Goal: Task Accomplishment & Management: Complete application form

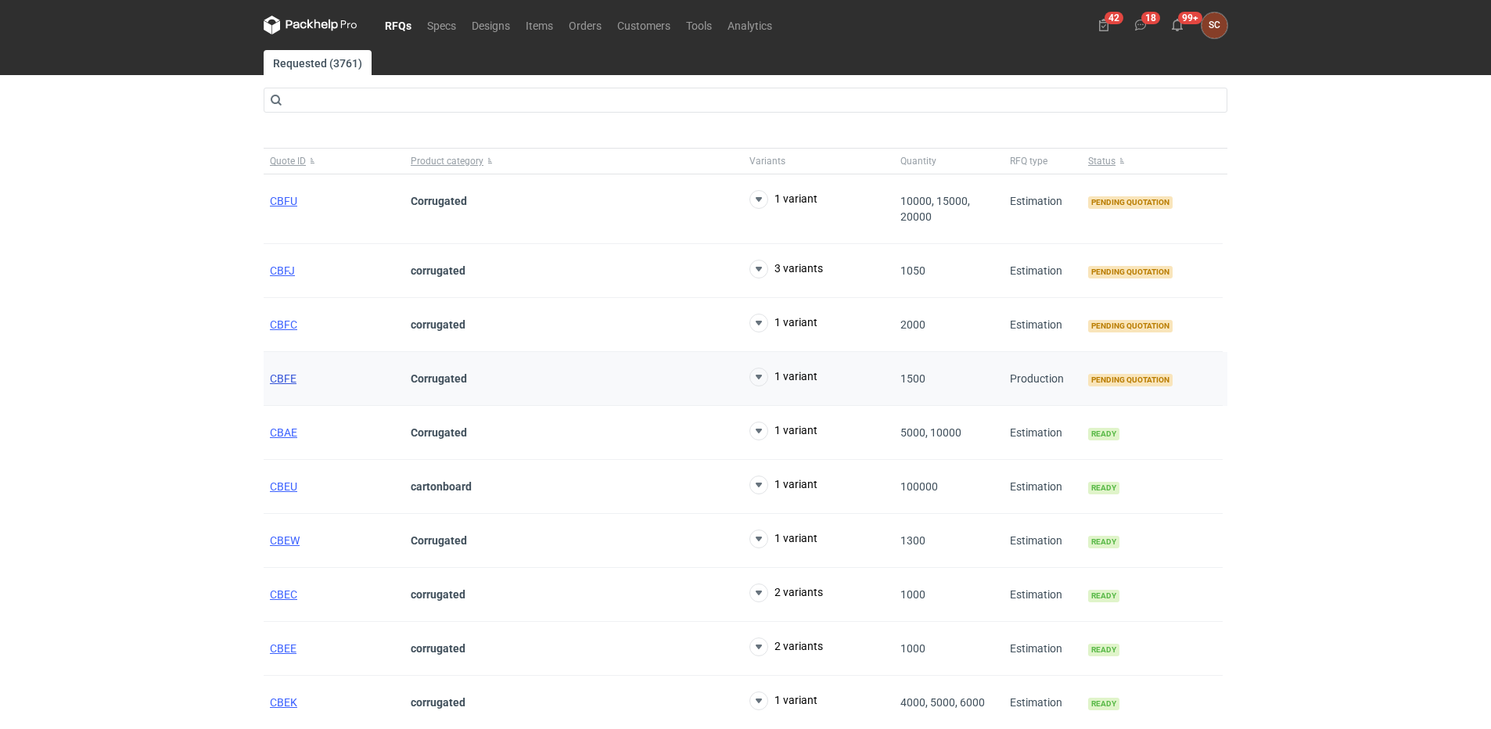
click at [274, 379] on span "CBFE" at bounding box center [283, 378] width 27 height 13
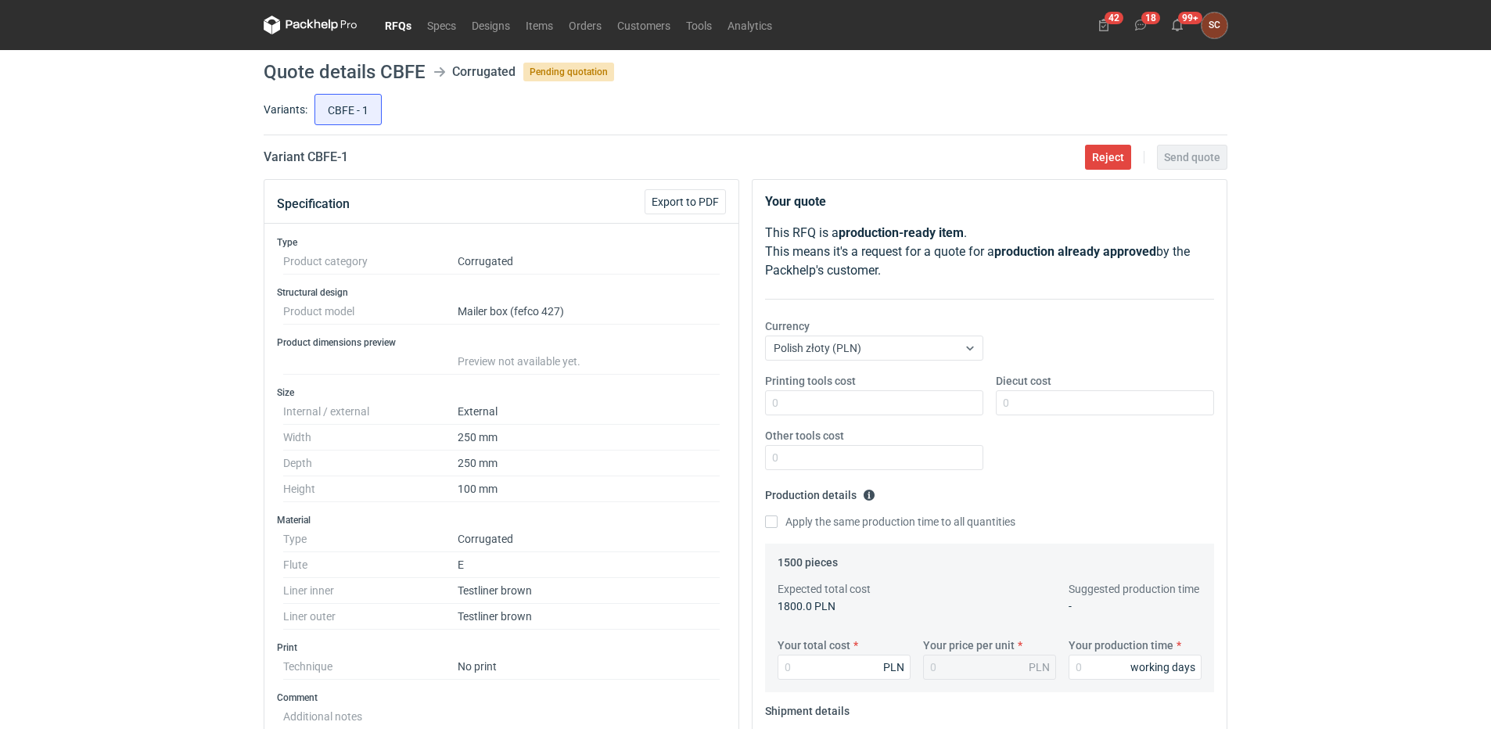
click at [171, 383] on div "RFQs Specs Designs Items Orders Customers Tools Analytics 42 18 99+ SC [PERSON_…" at bounding box center [745, 364] width 1491 height 729
click at [155, 489] on div "RFQs Specs Designs Items Orders Customers Tools Analytics 42 18 99+ SC [PERSON_…" at bounding box center [745, 364] width 1491 height 729
click at [596, 18] on link "Orders" at bounding box center [585, 25] width 48 height 19
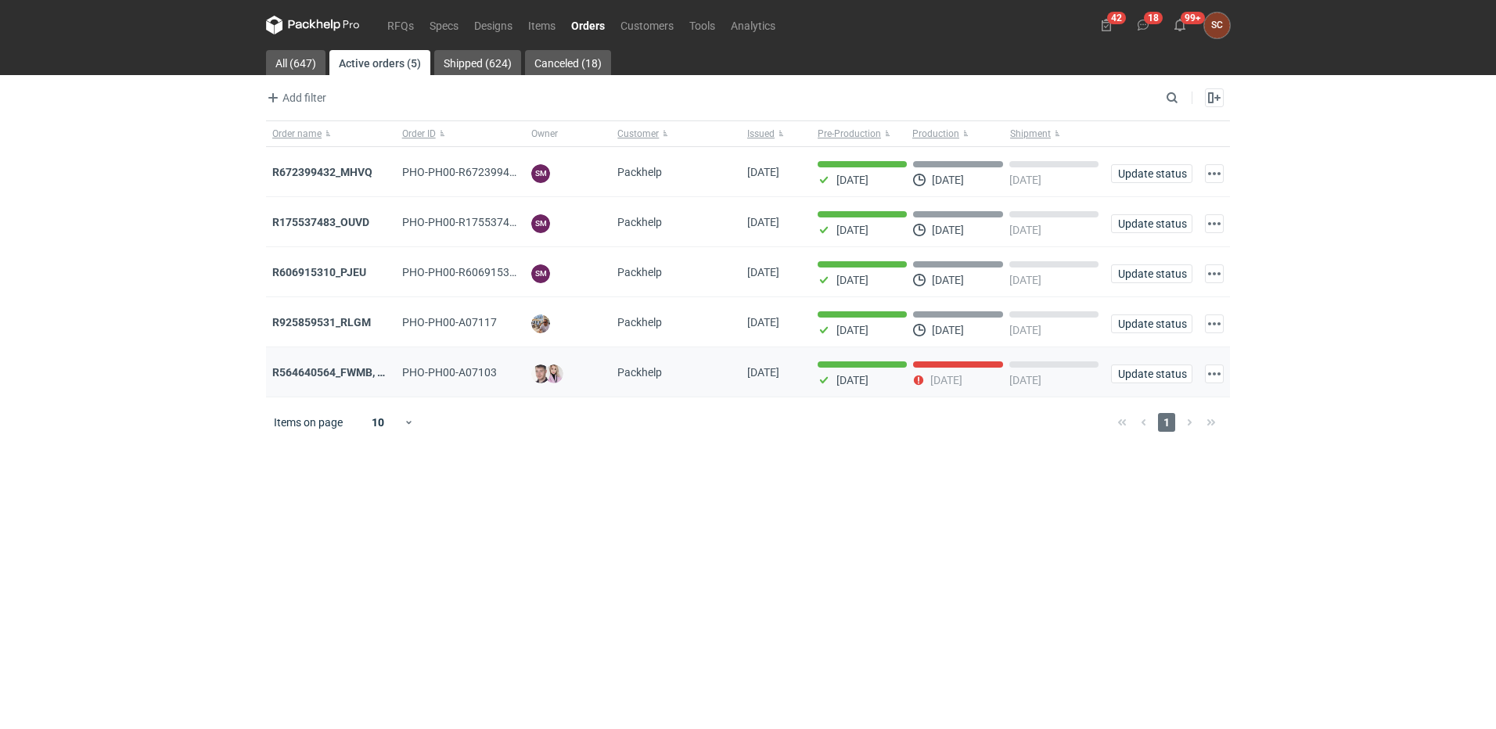
click at [321, 365] on div "R564640564_FWMB, FMPD, MNLB" at bounding box center [331, 372] width 130 height 50
click at [323, 374] on strong "R564640564_FWMB, FMPD, MNLB" at bounding box center [356, 372] width 169 height 13
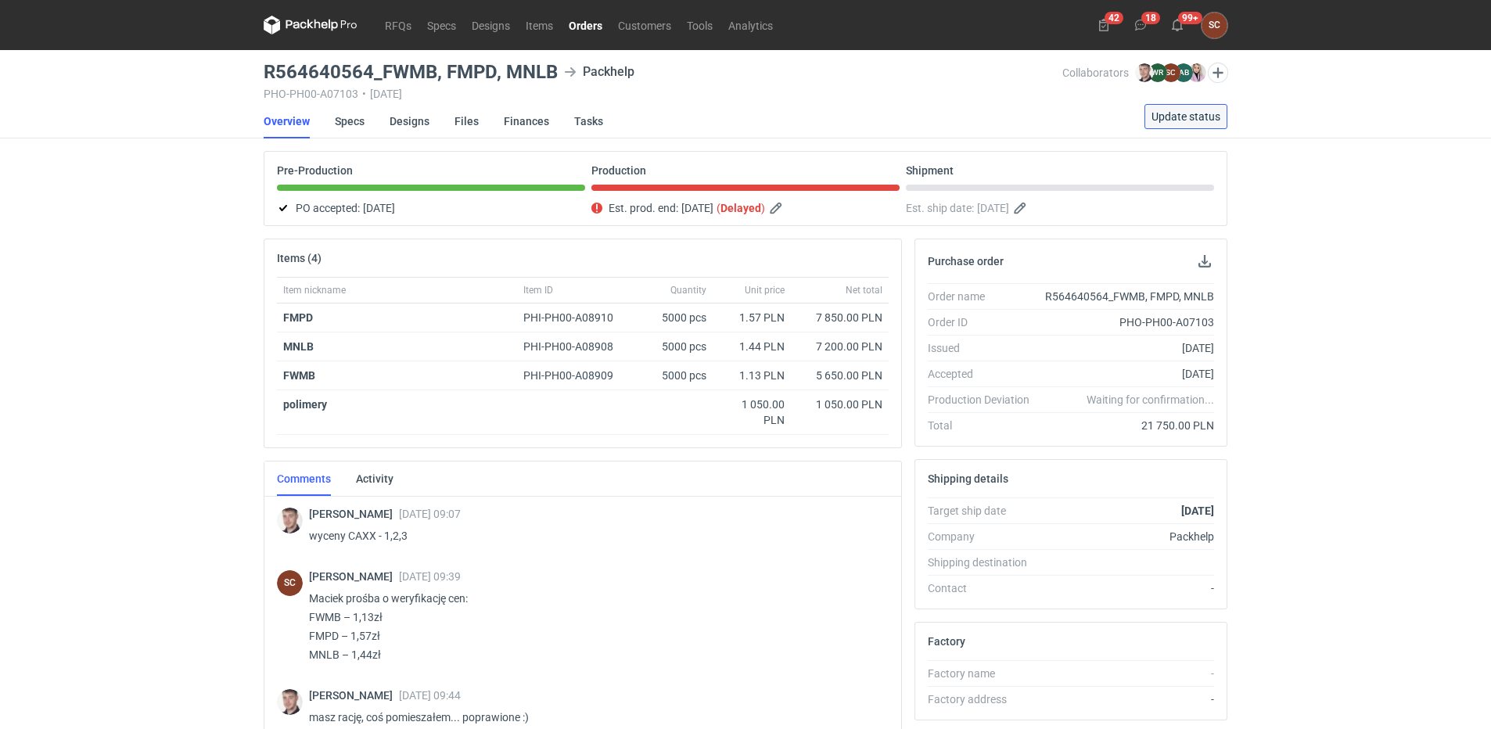
click at [1196, 104] on button "Update status" at bounding box center [1185, 116] width 83 height 25
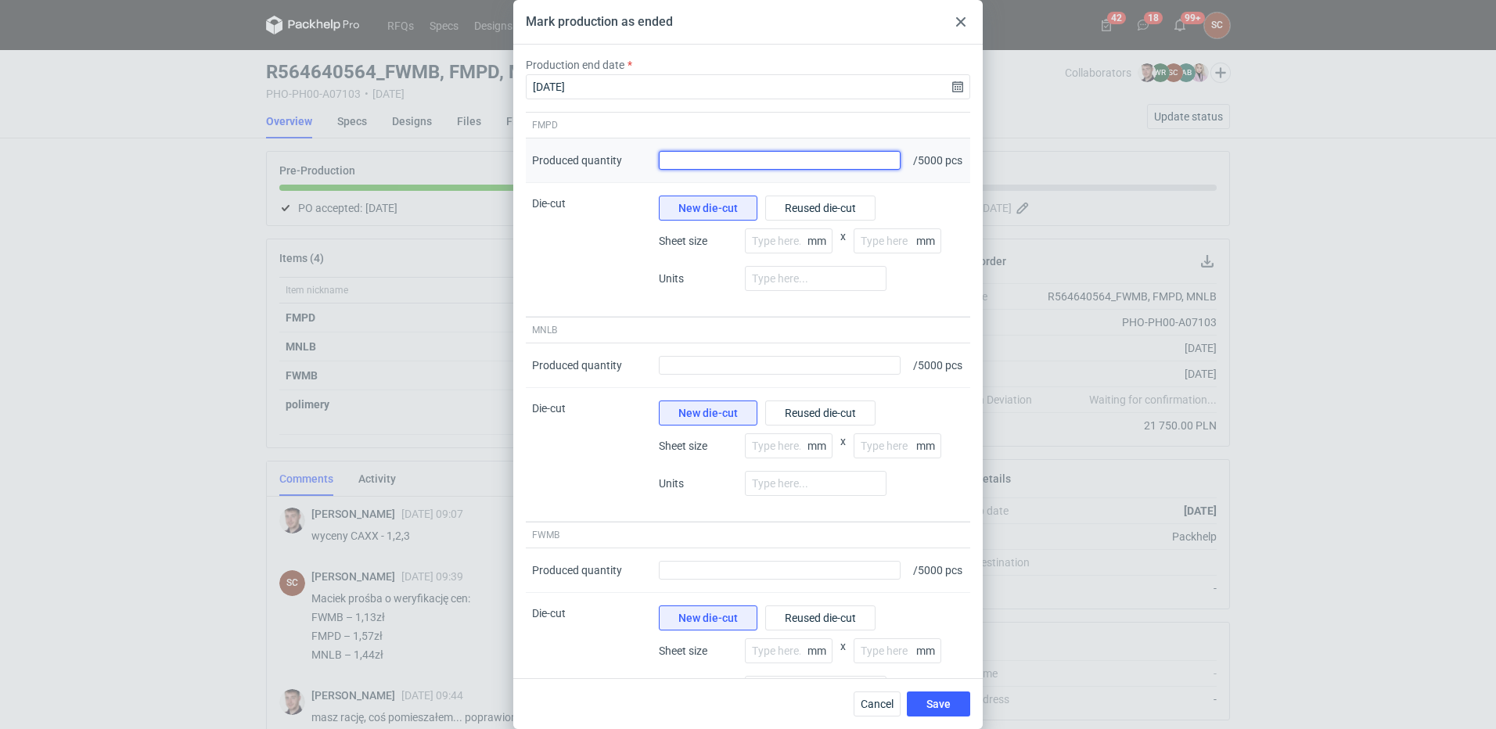
click at [724, 170] on input "Produced quantity" at bounding box center [780, 160] width 242 height 19
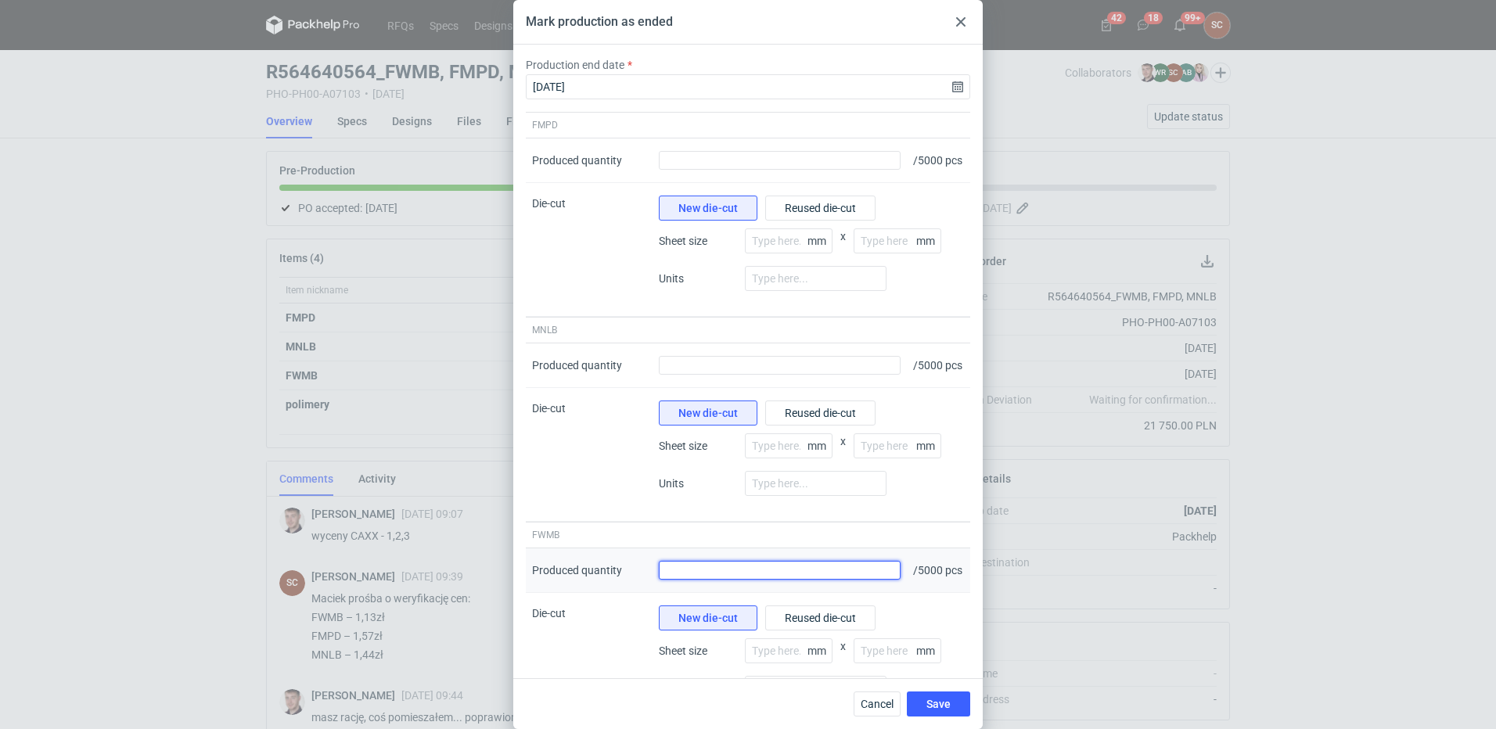
click at [718, 580] on input "Produced quantity" at bounding box center [780, 570] width 242 height 19
type input "5131"
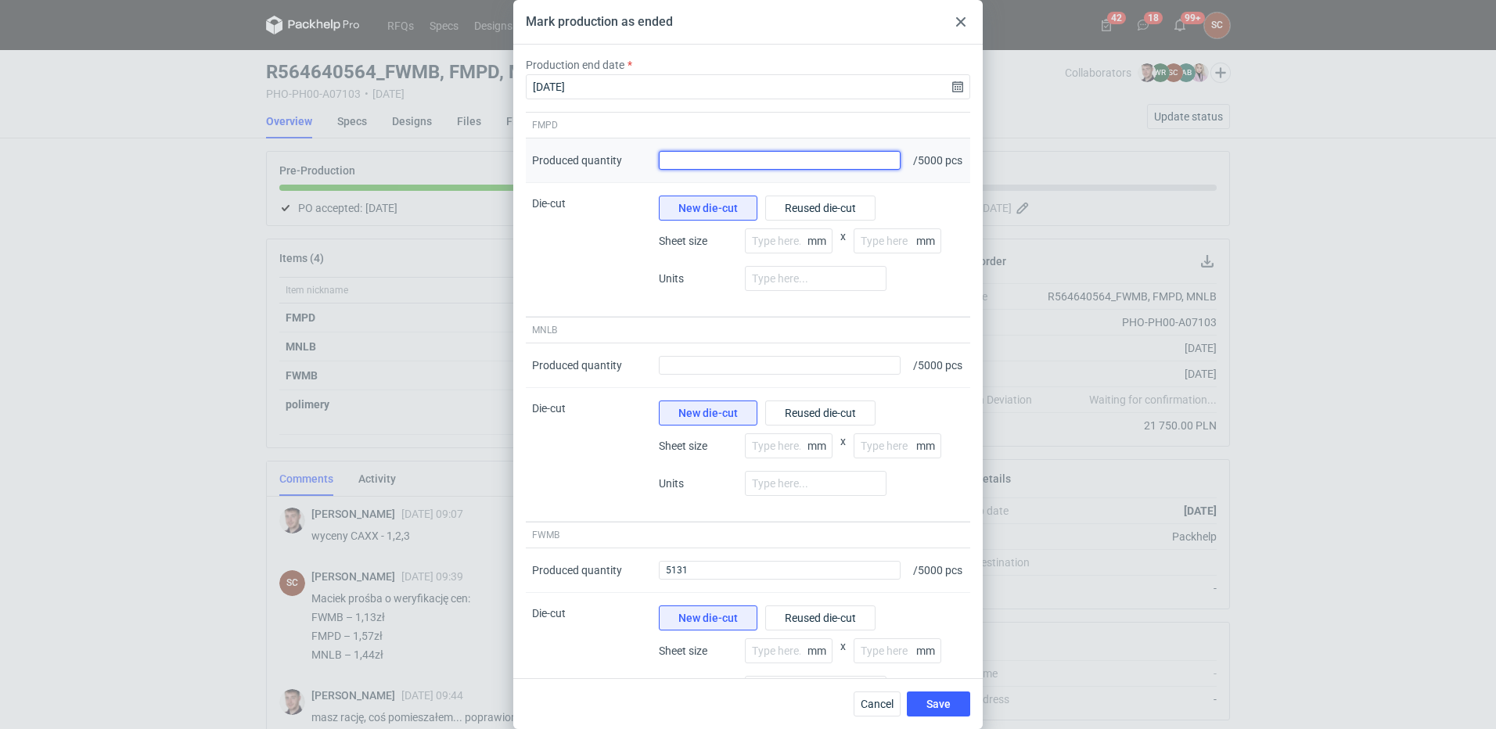
click at [694, 163] on input "Produced quantity" at bounding box center [780, 160] width 242 height 19
type input "5085"
click at [678, 388] on div "Produced quantity" at bounding box center [779, 365] width 254 height 45
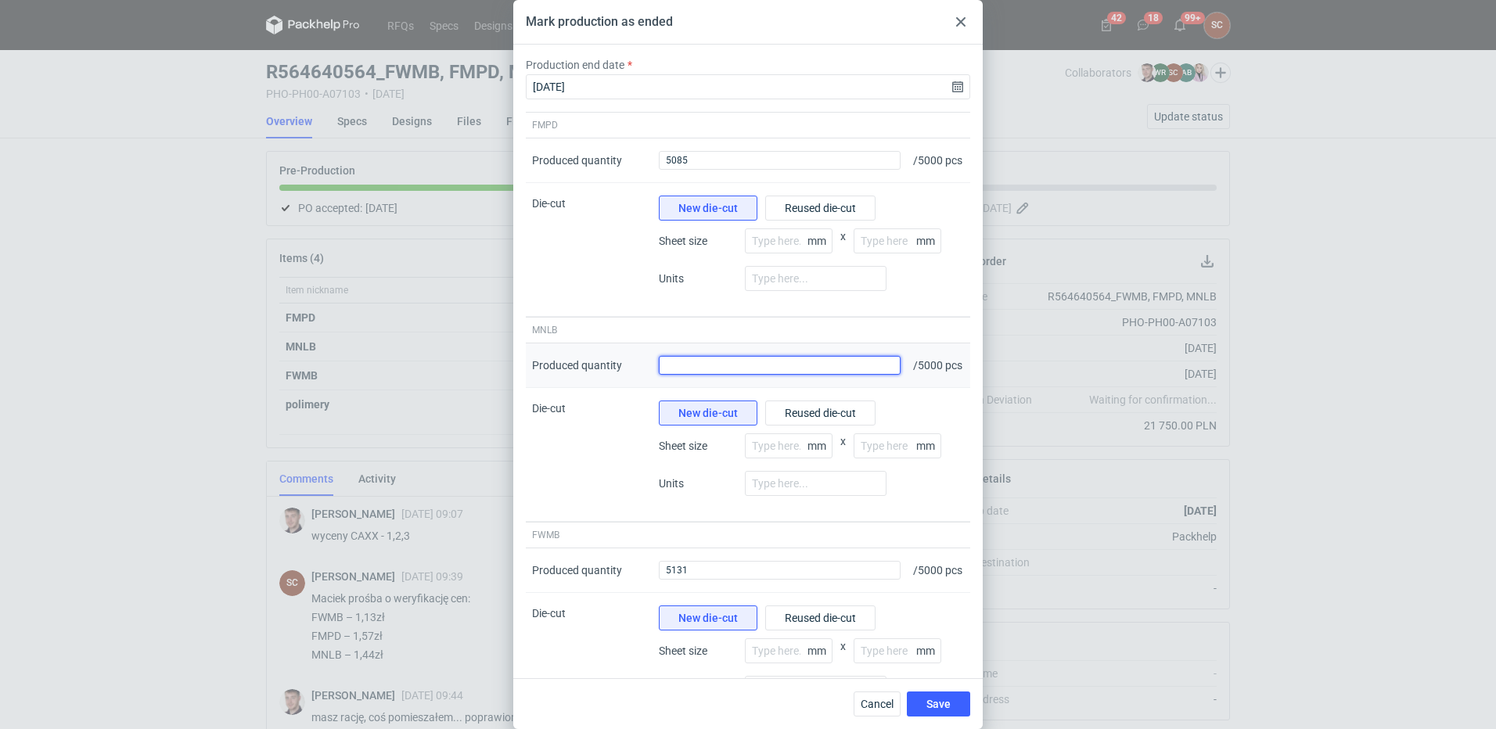
click at [709, 375] on input "Produced quantity" at bounding box center [780, 365] width 242 height 19
type input "4900"
click at [951, 701] on button "Save" at bounding box center [938, 703] width 63 height 25
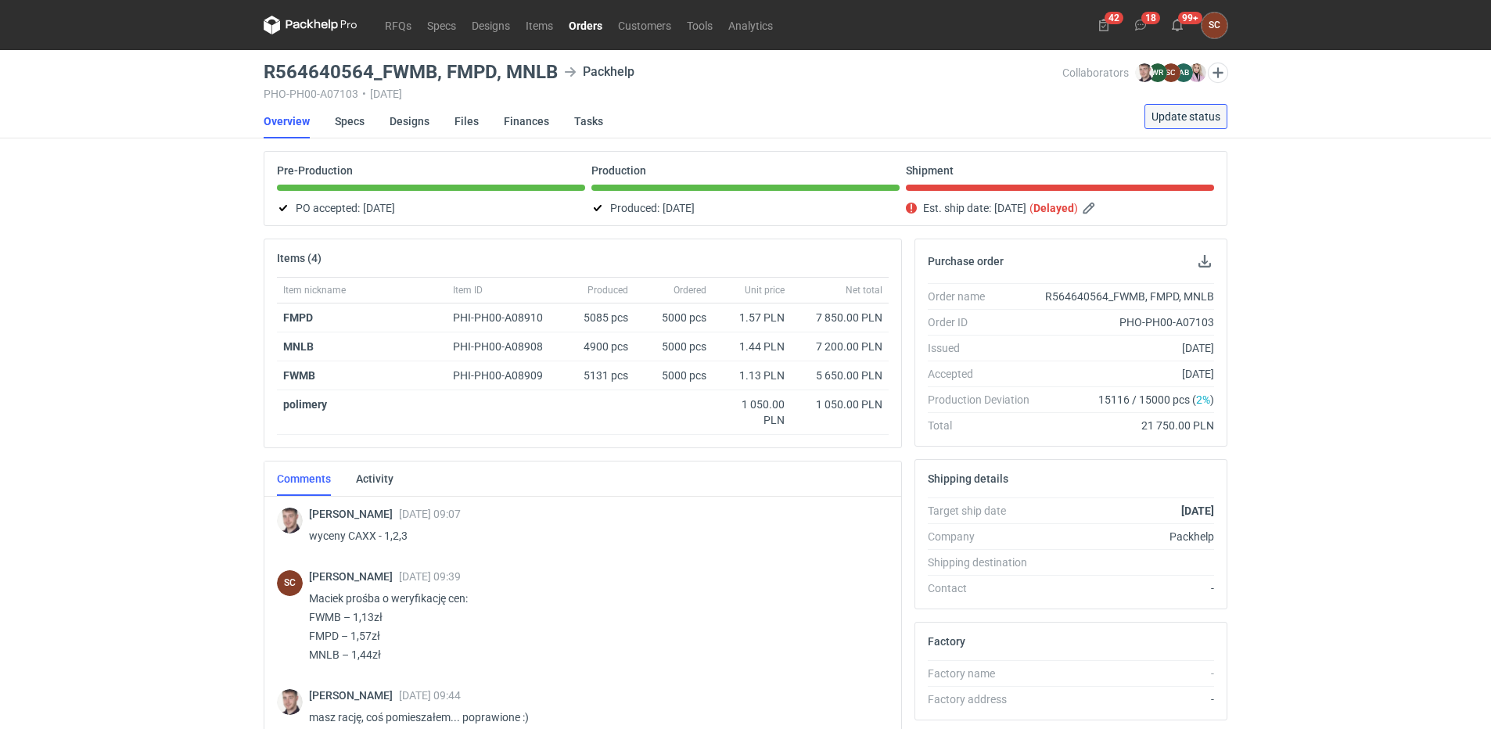
click at [1181, 108] on button "Update status" at bounding box center [1185, 116] width 83 height 25
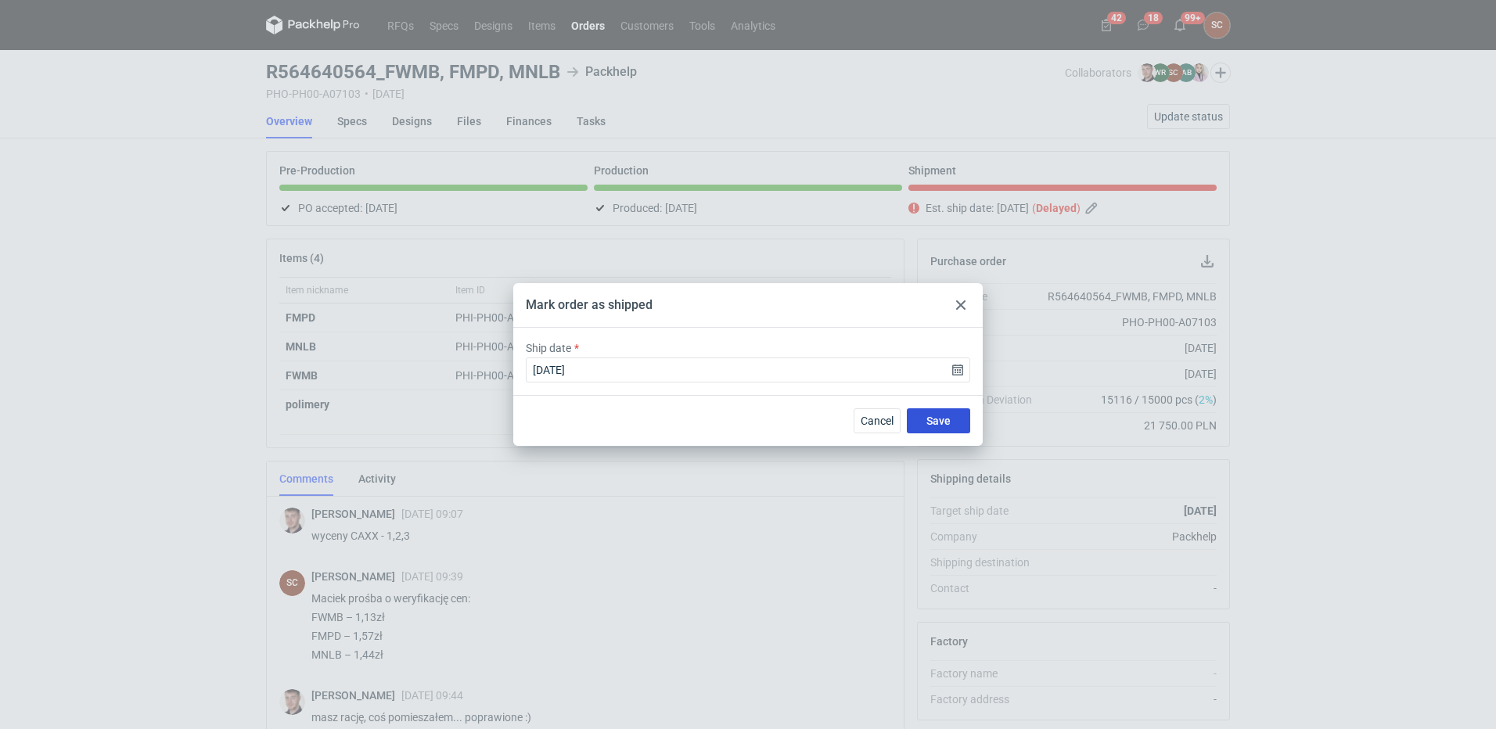
click at [921, 420] on button "Save" at bounding box center [938, 420] width 63 height 25
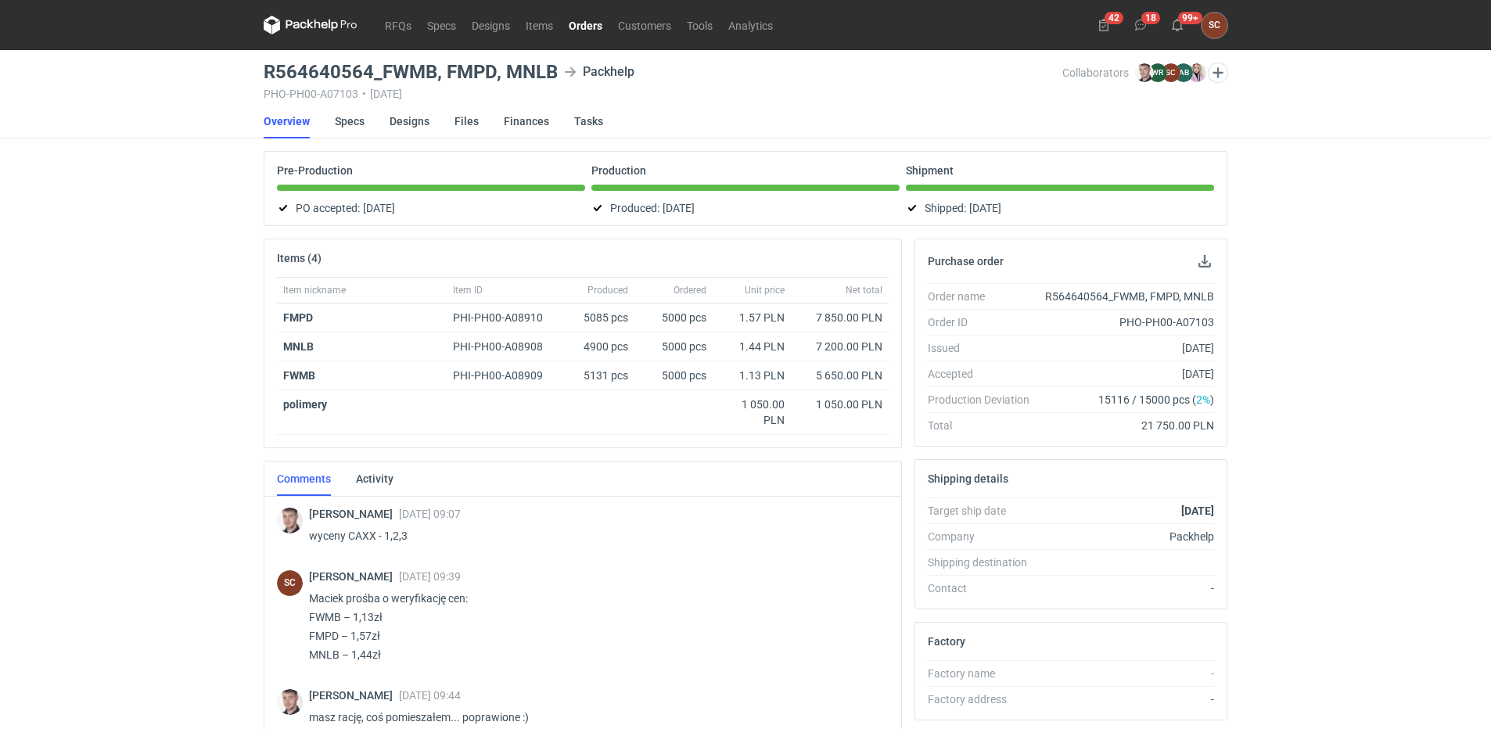
click at [594, 20] on link "Orders" at bounding box center [585, 25] width 49 height 19
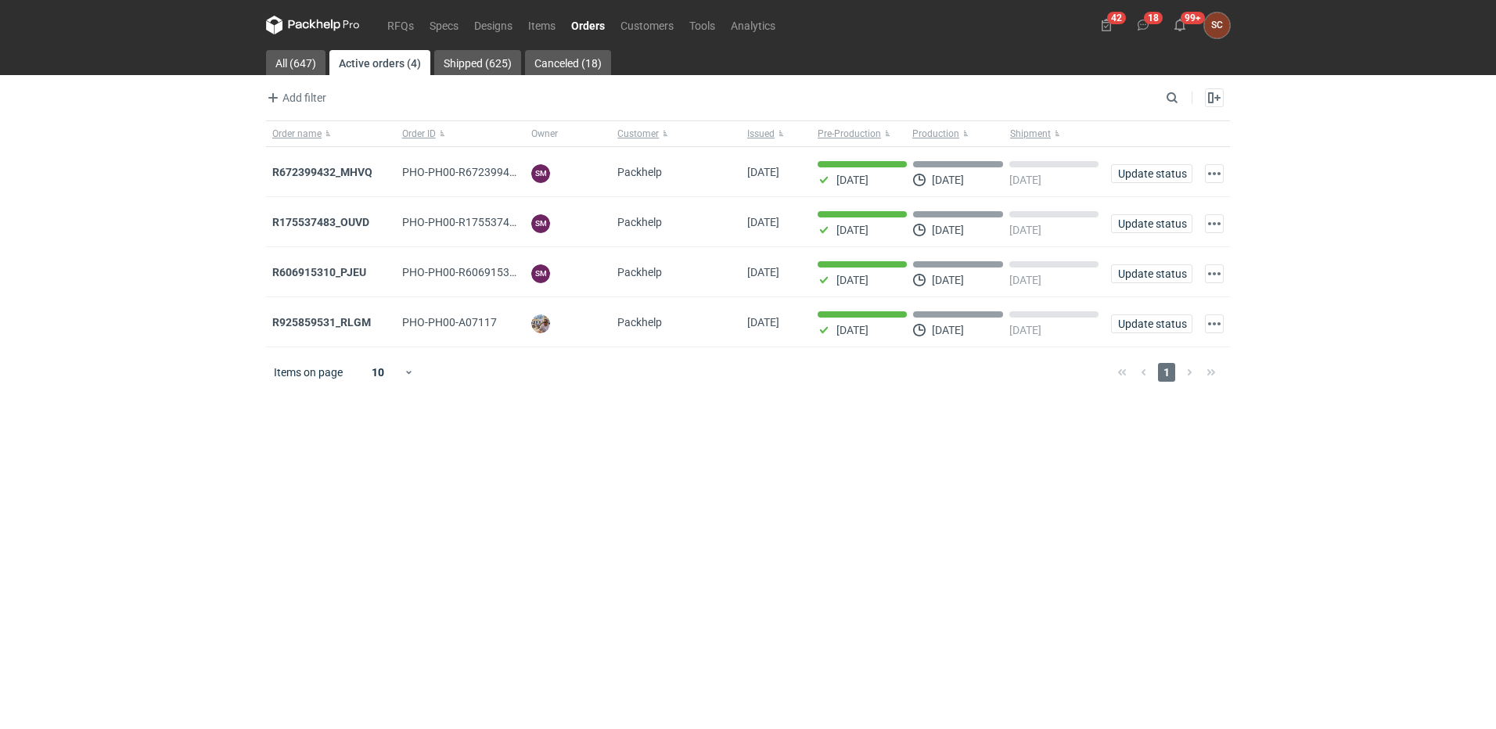
click at [673, 432] on main "All (647) Active orders (4) Shipped (625) Canceled (18) Add filter Owner first …" at bounding box center [748, 389] width 976 height 679
click at [544, 440] on main "All (647) Active orders (4) Shipped (625) Canceled (18) Add filter Owner first …" at bounding box center [748, 389] width 976 height 679
click at [566, 673] on main "All (647) Active orders (4) Shipped (625) Canceled (18) Add filter Owner first …" at bounding box center [748, 389] width 976 height 679
click at [707, 528] on main "All (647) Active orders (4) Shipped (625) Canceled (18) Add filter Owner first …" at bounding box center [748, 389] width 976 height 679
click at [295, 65] on link "All (647)" at bounding box center [295, 62] width 59 height 25
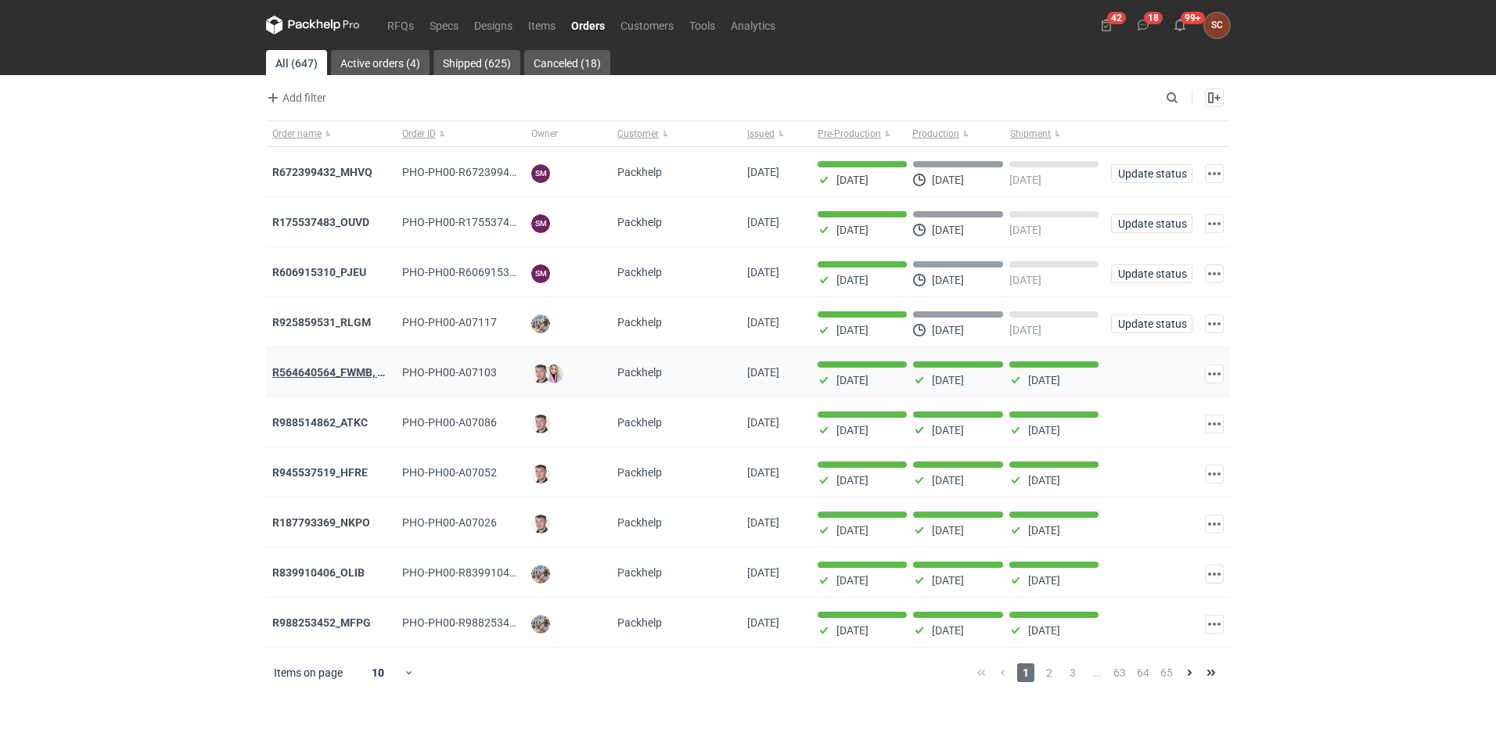
click at [335, 379] on strong "R564640564_FWMB, FMPD, MNLB" at bounding box center [356, 372] width 169 height 13
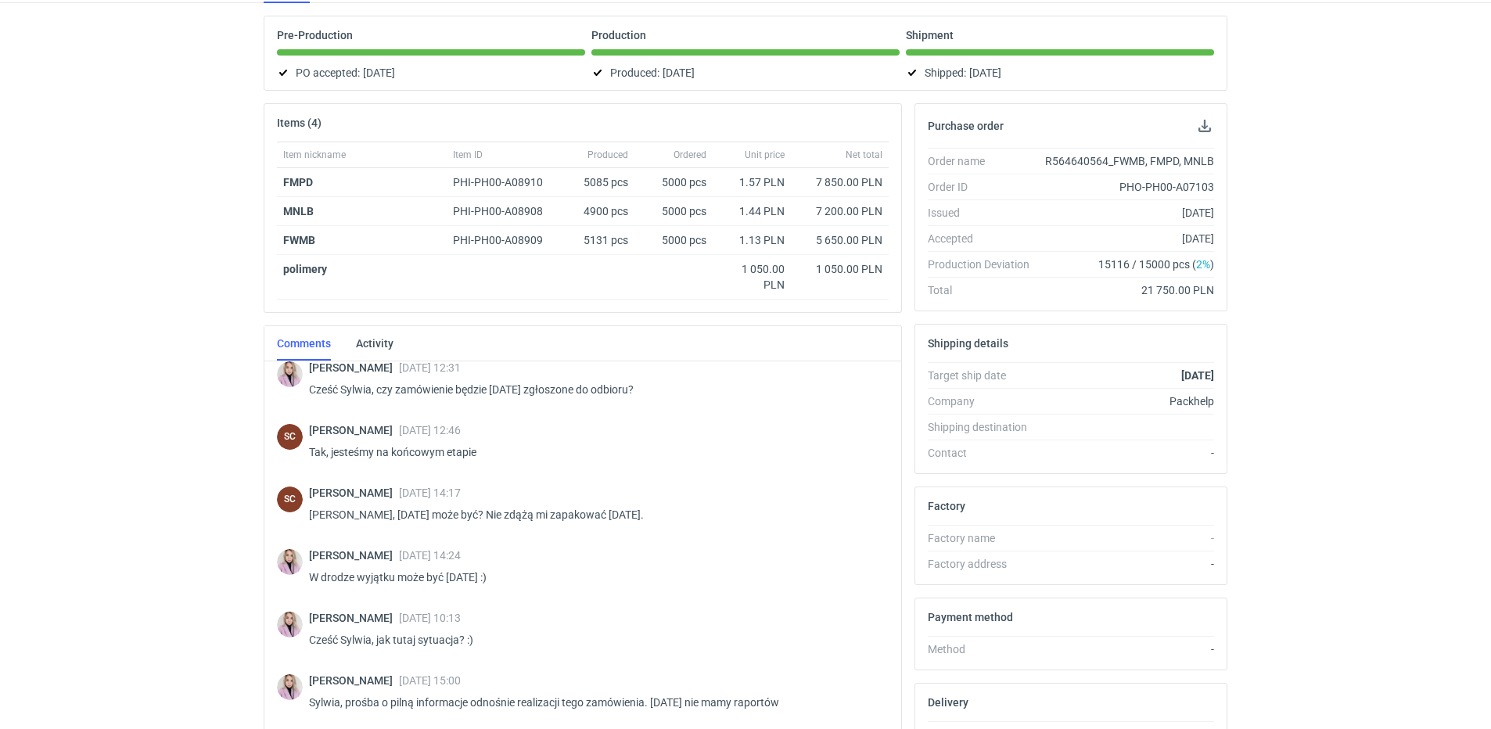
scroll to position [316, 0]
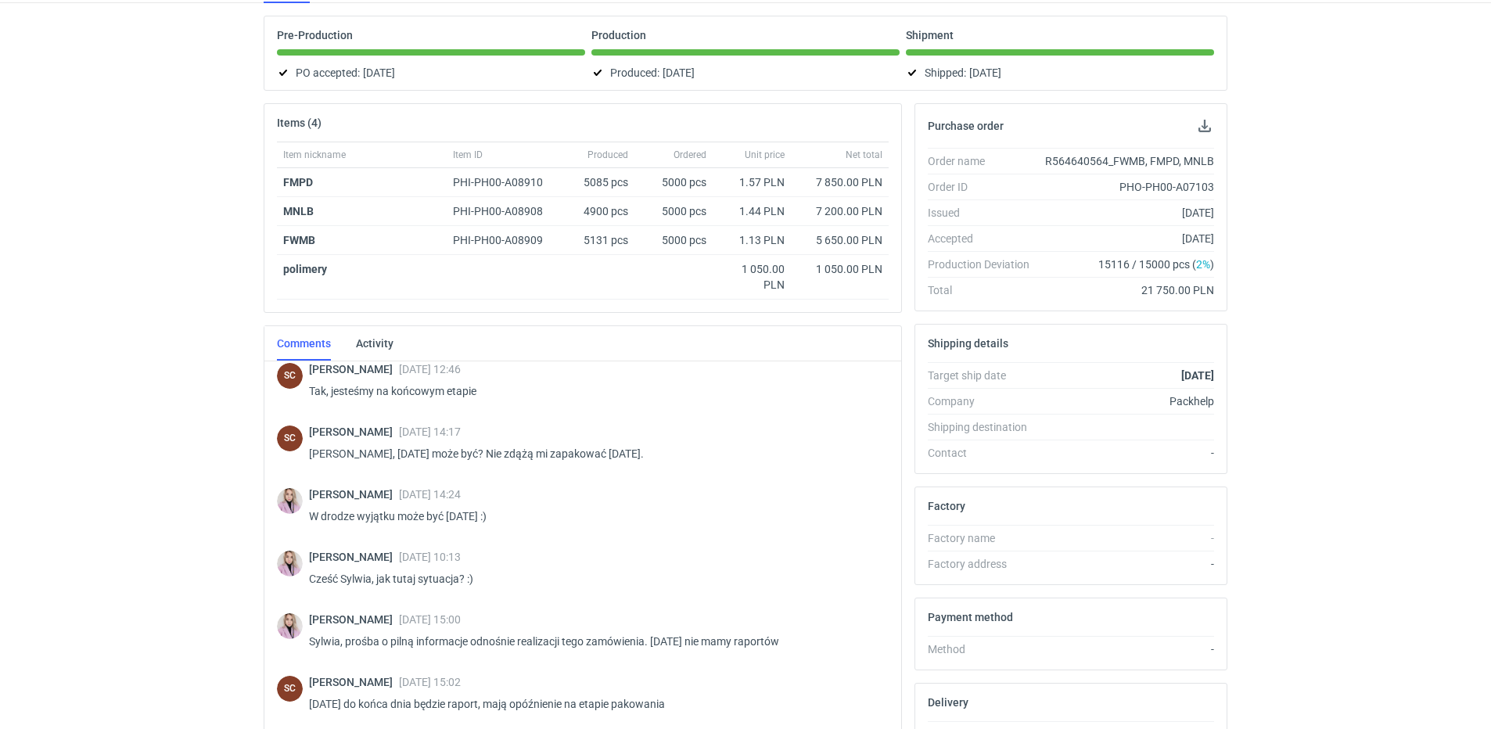
click at [1097, 163] on div "R564640564_FWMB, FMPD, MNLB" at bounding box center [1128, 161] width 172 height 16
copy div "R564640564_FWMB"
click at [124, 222] on div "RFQs Specs Designs Items Orders Customers Tools Analytics 42 18 99+ SC [PERSON_…" at bounding box center [745, 229] width 1491 height 729
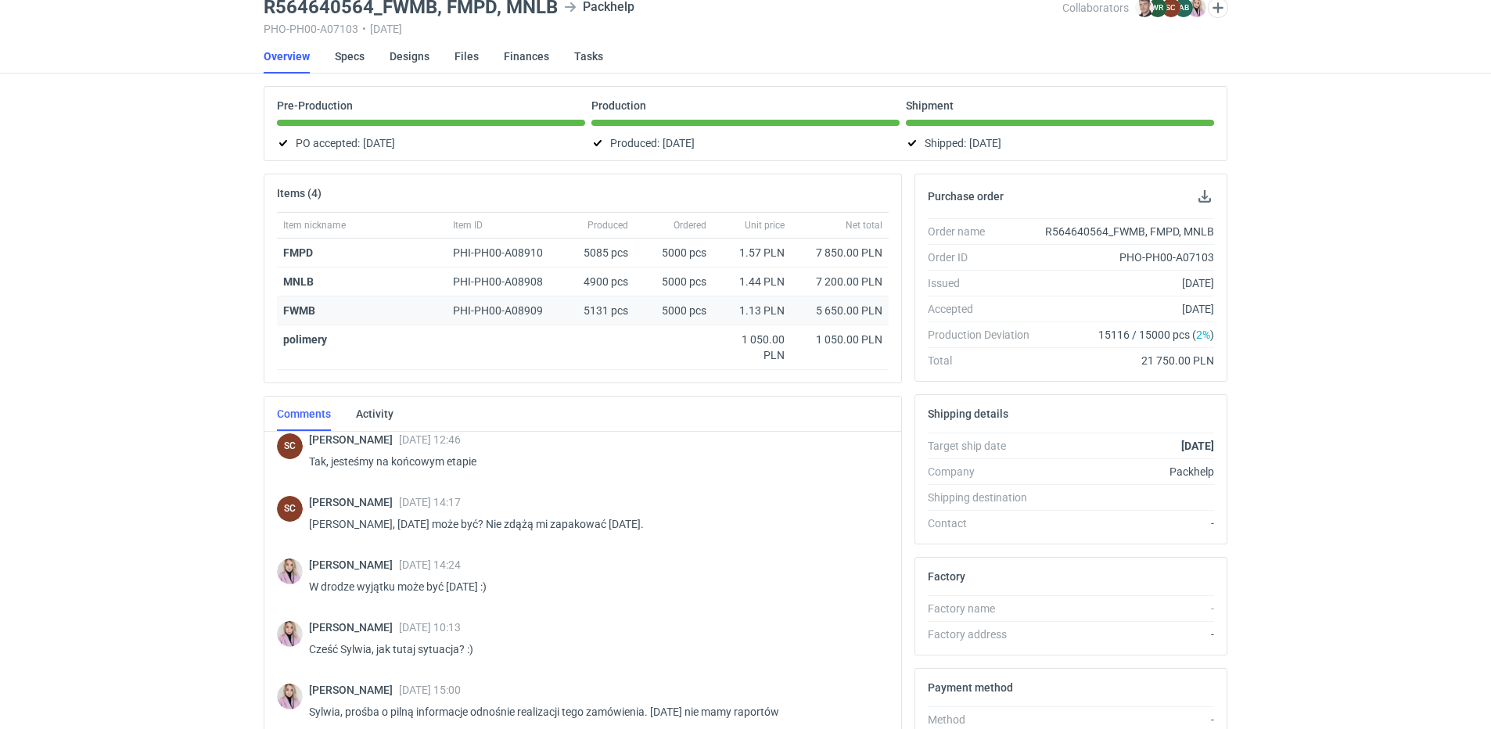
scroll to position [0, 0]
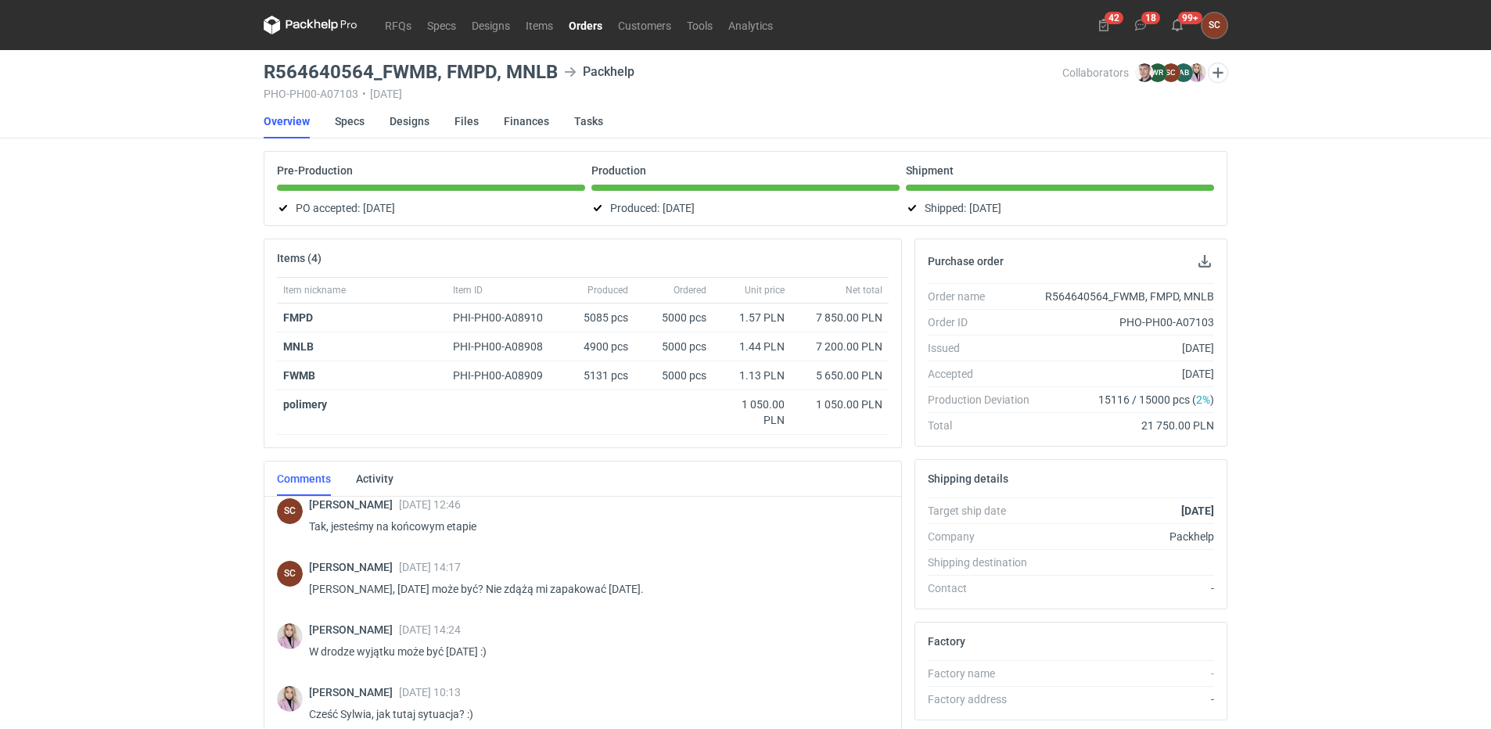
click at [587, 23] on link "Orders" at bounding box center [585, 25] width 49 height 19
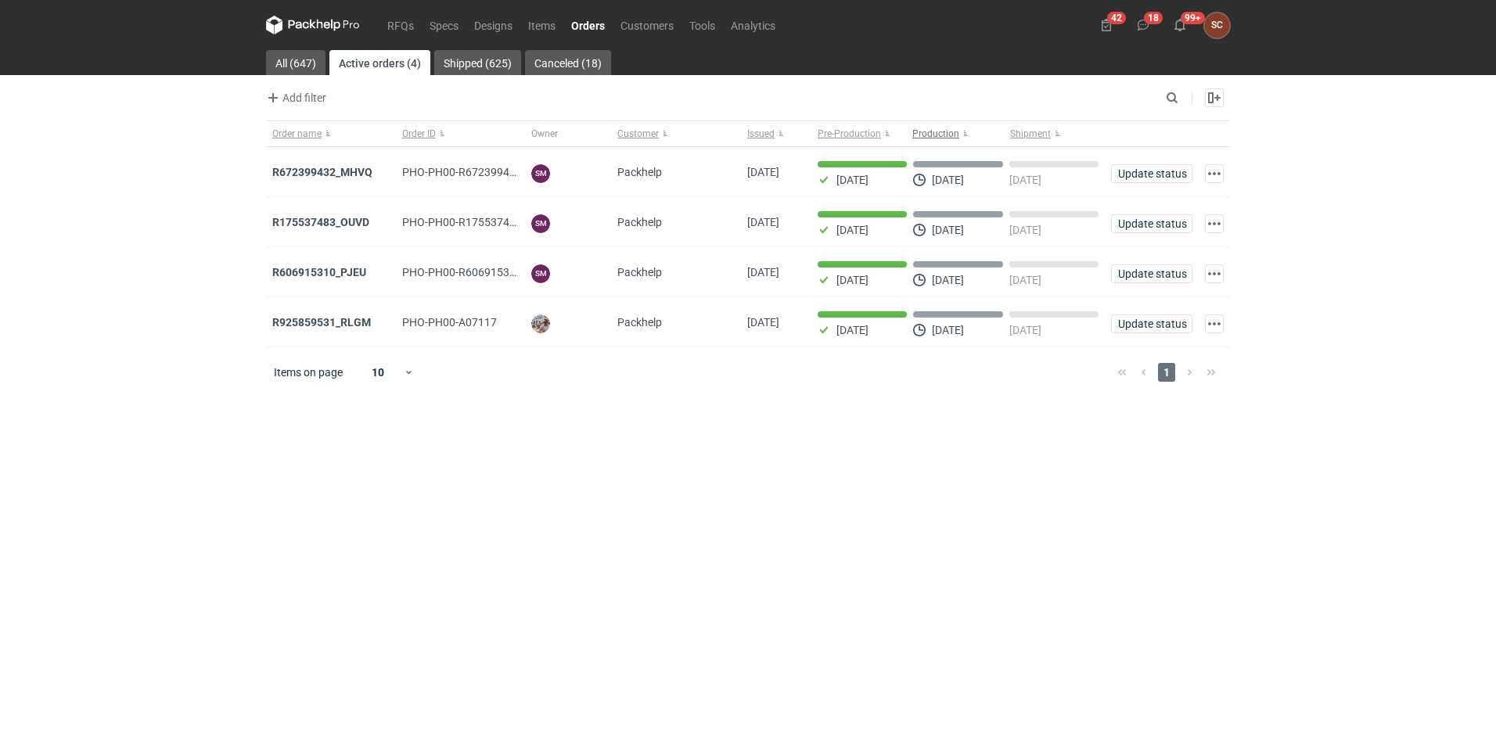
click at [967, 136] on button "Production" at bounding box center [958, 133] width 98 height 25
click at [831, 494] on main "All (647) Active orders (4) Shipped (625) Canceled (18) Add filter Owner first …" at bounding box center [748, 389] width 976 height 679
click at [392, 28] on link "RFQs" at bounding box center [400, 25] width 42 height 19
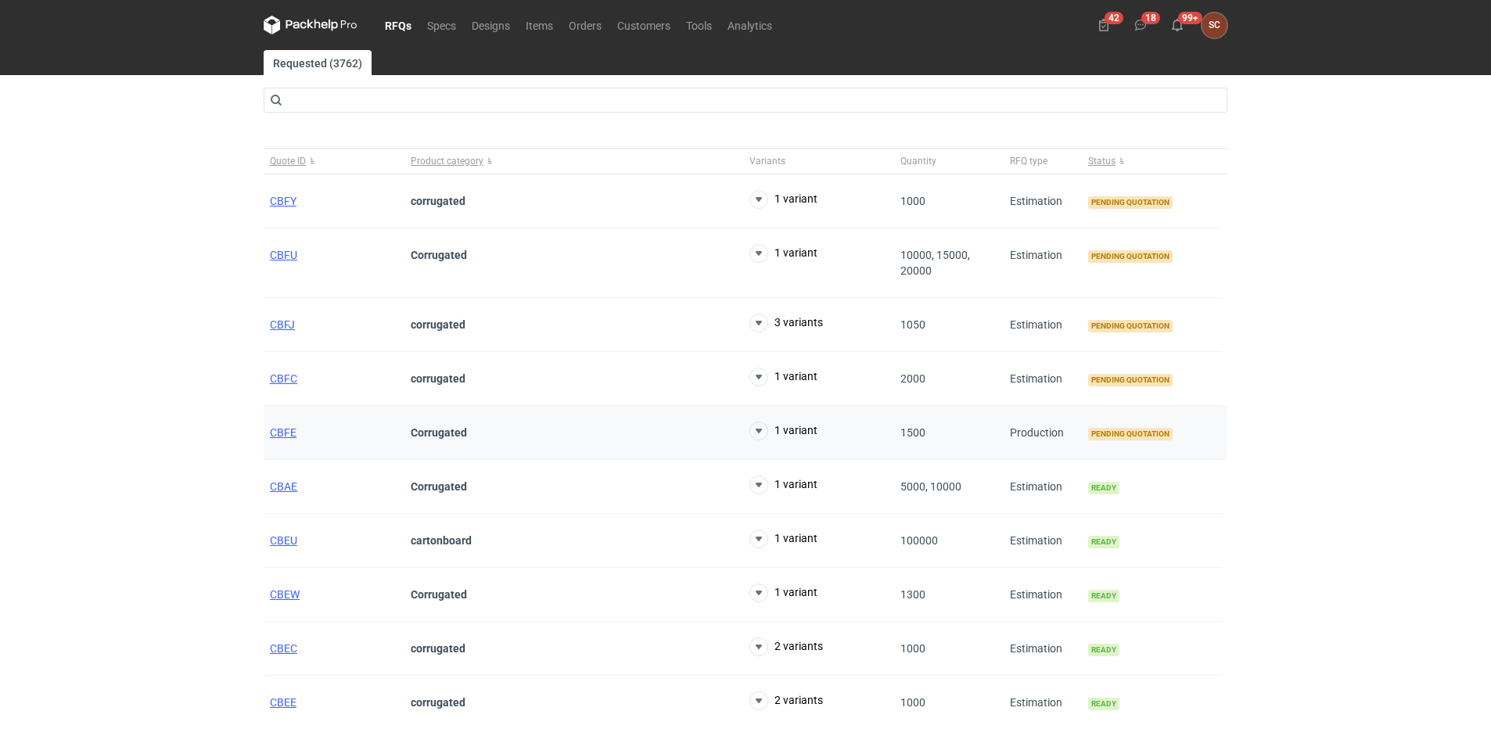
click at [279, 425] on div "CBFE" at bounding box center [334, 433] width 141 height 54
click at [282, 436] on span "CBFE" at bounding box center [283, 432] width 27 height 13
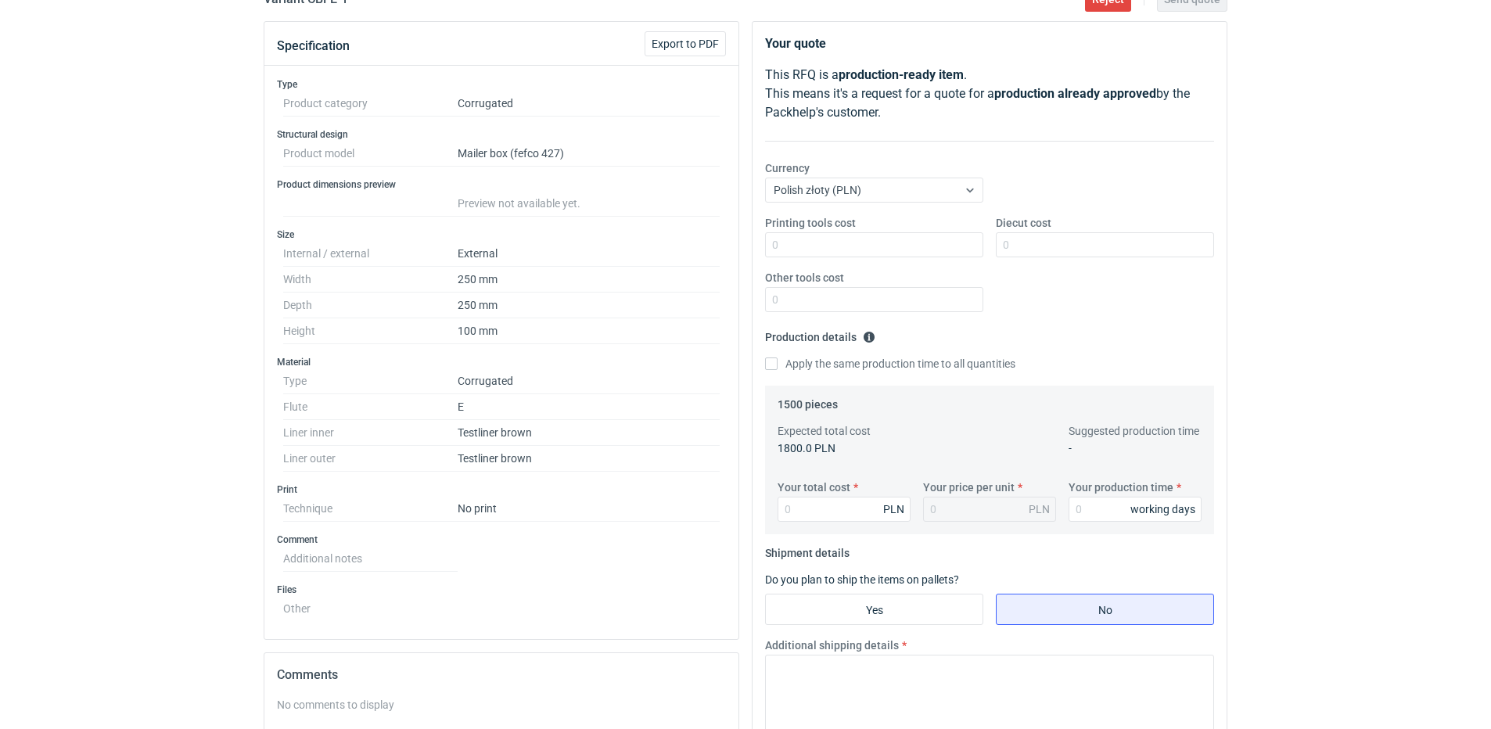
scroll to position [156, 0]
drag, startPoint x: 339, startPoint y: 343, endPoint x: 367, endPoint y: 441, distance: 102.3
click at [367, 441] on div "Type Product category Corrugated Structural design Product model Mailer box (fe…" at bounding box center [501, 353] width 474 height 573
drag, startPoint x: 367, startPoint y: 441, endPoint x: 569, endPoint y: 575, distance: 242.8
click at [569, 575] on div "Type Product category Corrugated Structural design Product model Mailer box (fe…" at bounding box center [501, 353] width 474 height 573
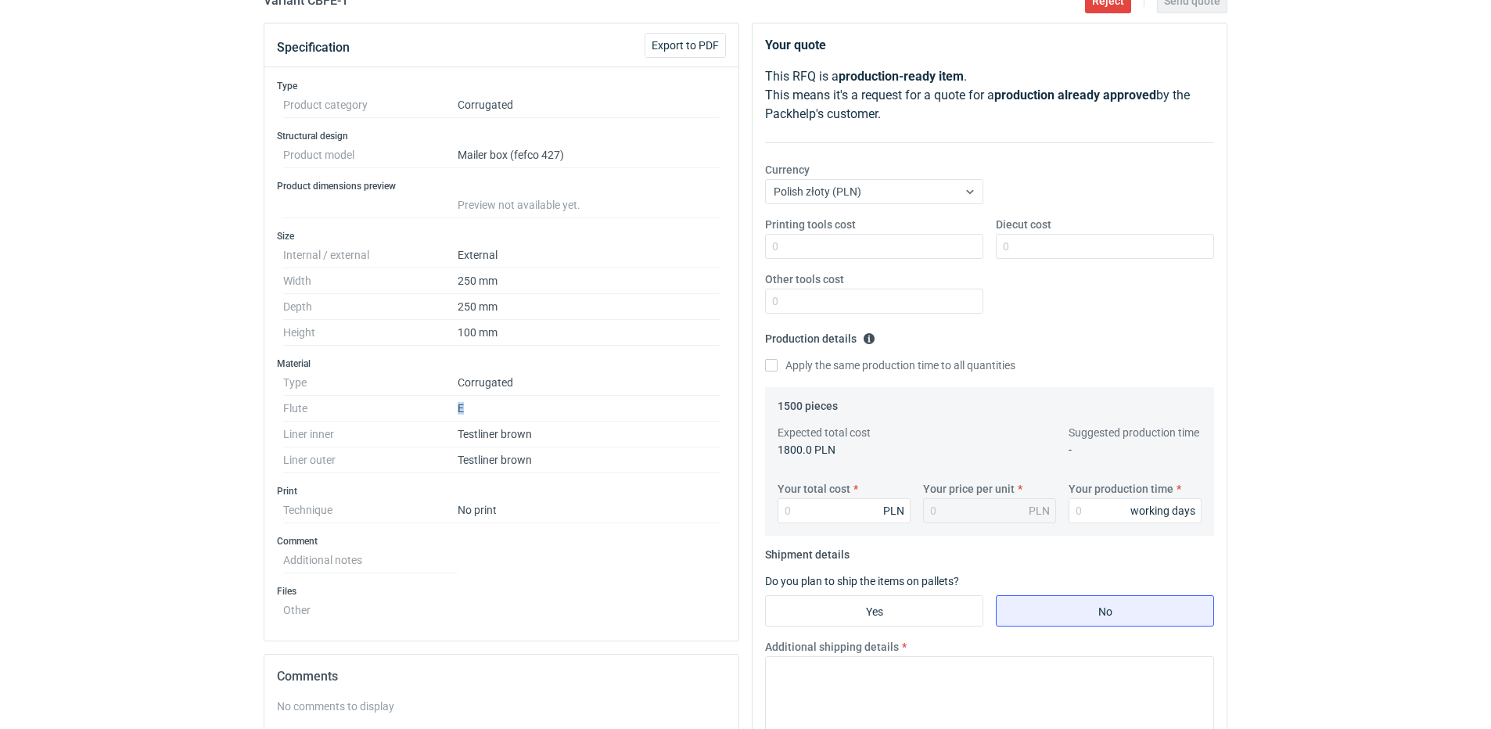
drag, startPoint x: 472, startPoint y: 410, endPoint x: 442, endPoint y: 413, distance: 30.7
click at [442, 413] on dl "Type Corrugated Flute E Liner inner Testliner brown Liner outer Testliner brown" at bounding box center [501, 421] width 436 height 103
click at [567, 594] on h3 "Files" at bounding box center [501, 591] width 449 height 13
drag, startPoint x: 577, startPoint y: 150, endPoint x: 527, endPoint y: 158, distance: 50.7
click at [527, 158] on dd "Mailer box (fefco 427)" at bounding box center [589, 155] width 262 height 26
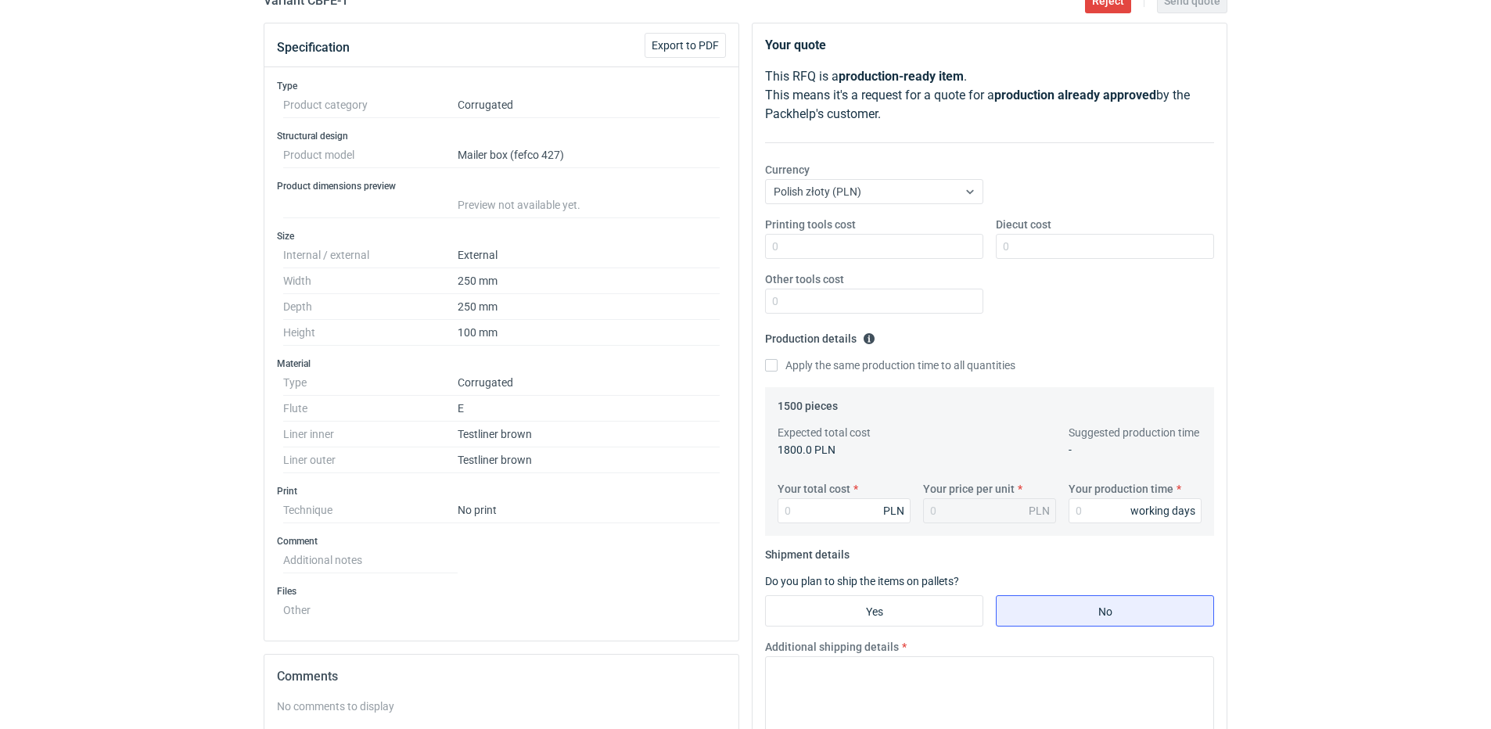
click at [592, 610] on dd at bounding box center [589, 607] width 262 height 19
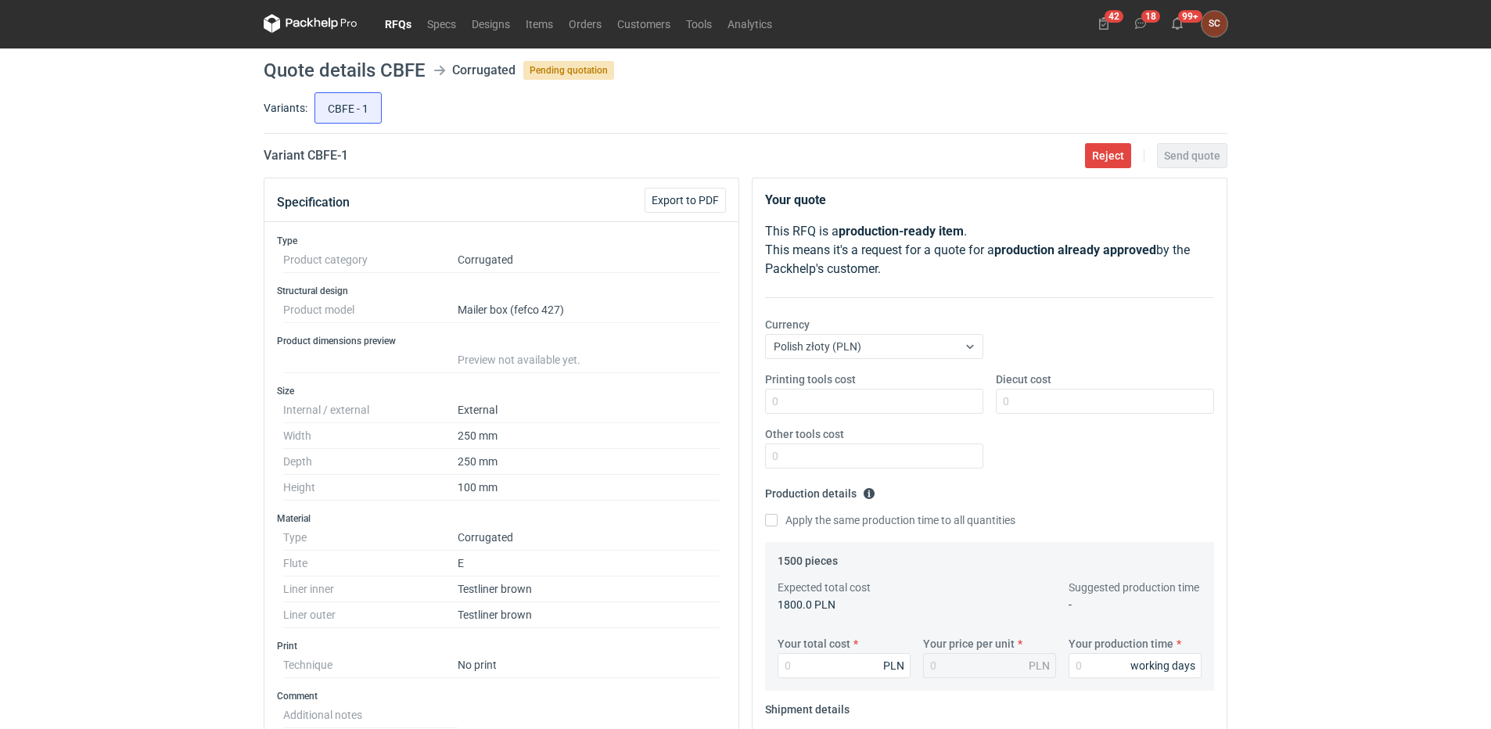
scroll to position [0, 0]
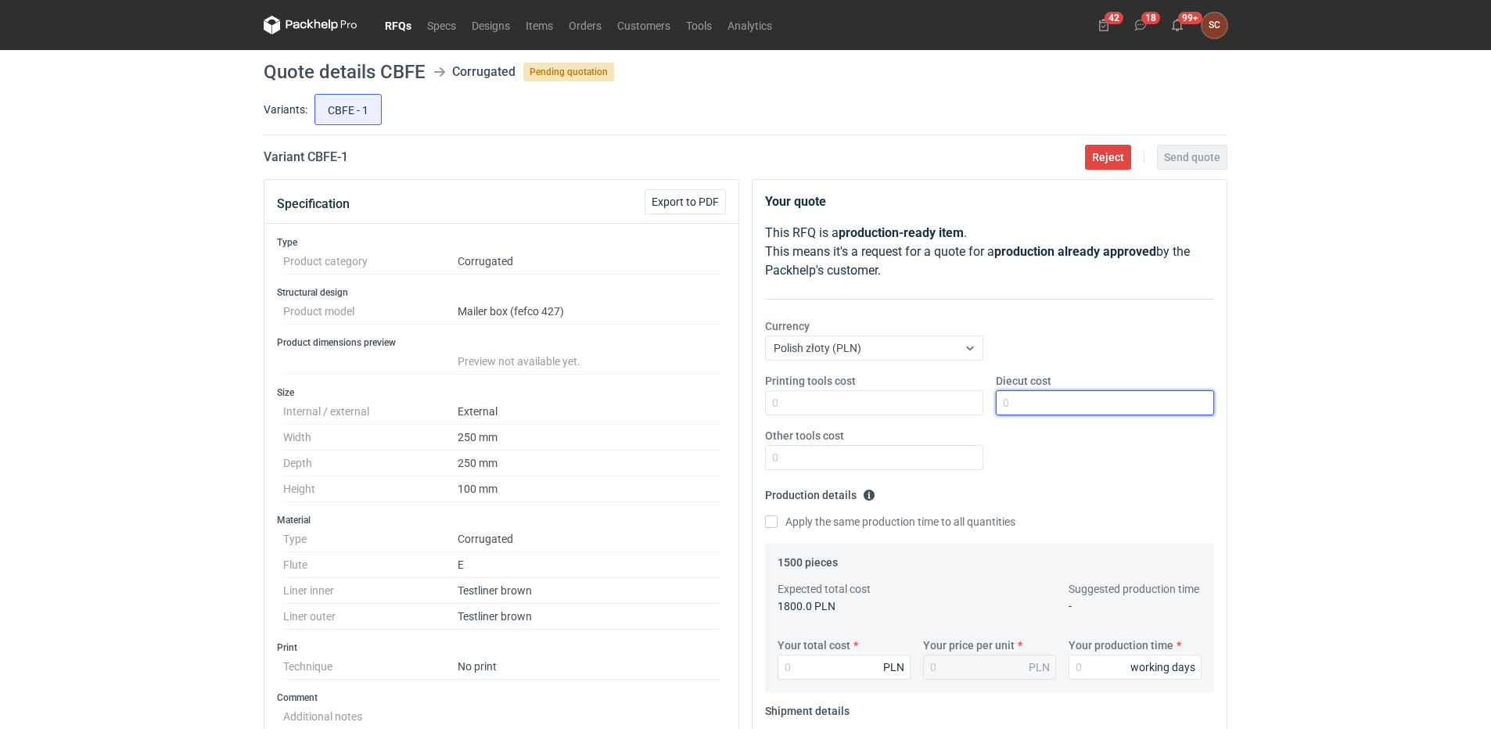
click at [1032, 408] on input "Diecut cost" at bounding box center [1105, 402] width 218 height 25
type input "2200"
click at [1071, 464] on div "Printing tools cost Diecut cost 2200 Other tools cost" at bounding box center [989, 428] width 461 height 110
click at [771, 522] on input "Apply the same production time to all quantities" at bounding box center [771, 521] width 13 height 13
checkbox input "true"
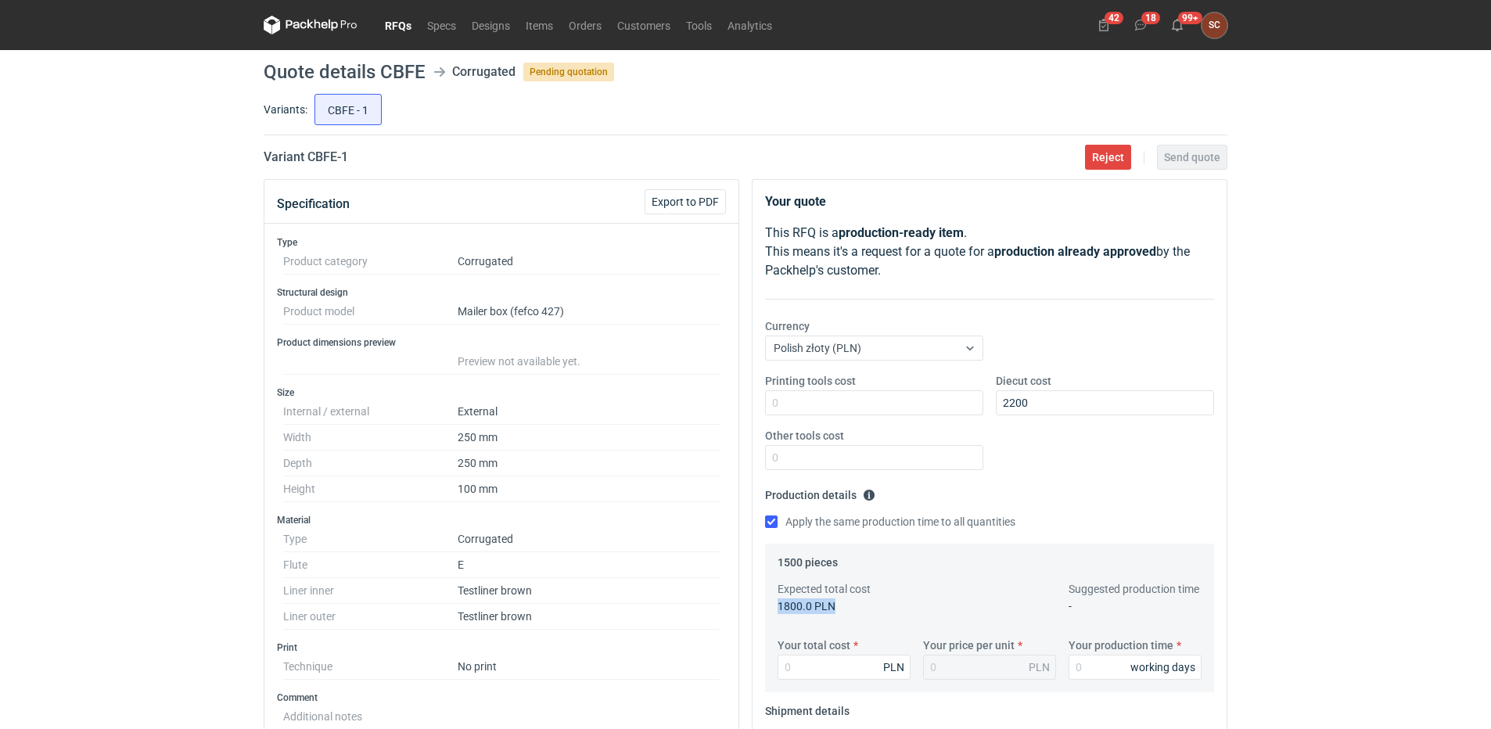
drag, startPoint x: 836, startPoint y: 608, endPoint x: 758, endPoint y: 616, distance: 78.7
click at [758, 616] on div "Your quote This RFQ is a production-ready item . This means it's a request for …" at bounding box center [989, 663] width 474 height 966
click at [1062, 467] on div "Printing tools cost Diecut cost 2200 Other tools cost" at bounding box center [989, 428] width 461 height 110
drag, startPoint x: 1026, startPoint y: 404, endPoint x: 613, endPoint y: 433, distance: 414.0
click at [614, 433] on div "Specification Export to PDF Type Product category Corrugated Structural design …" at bounding box center [745, 682] width 976 height 1007
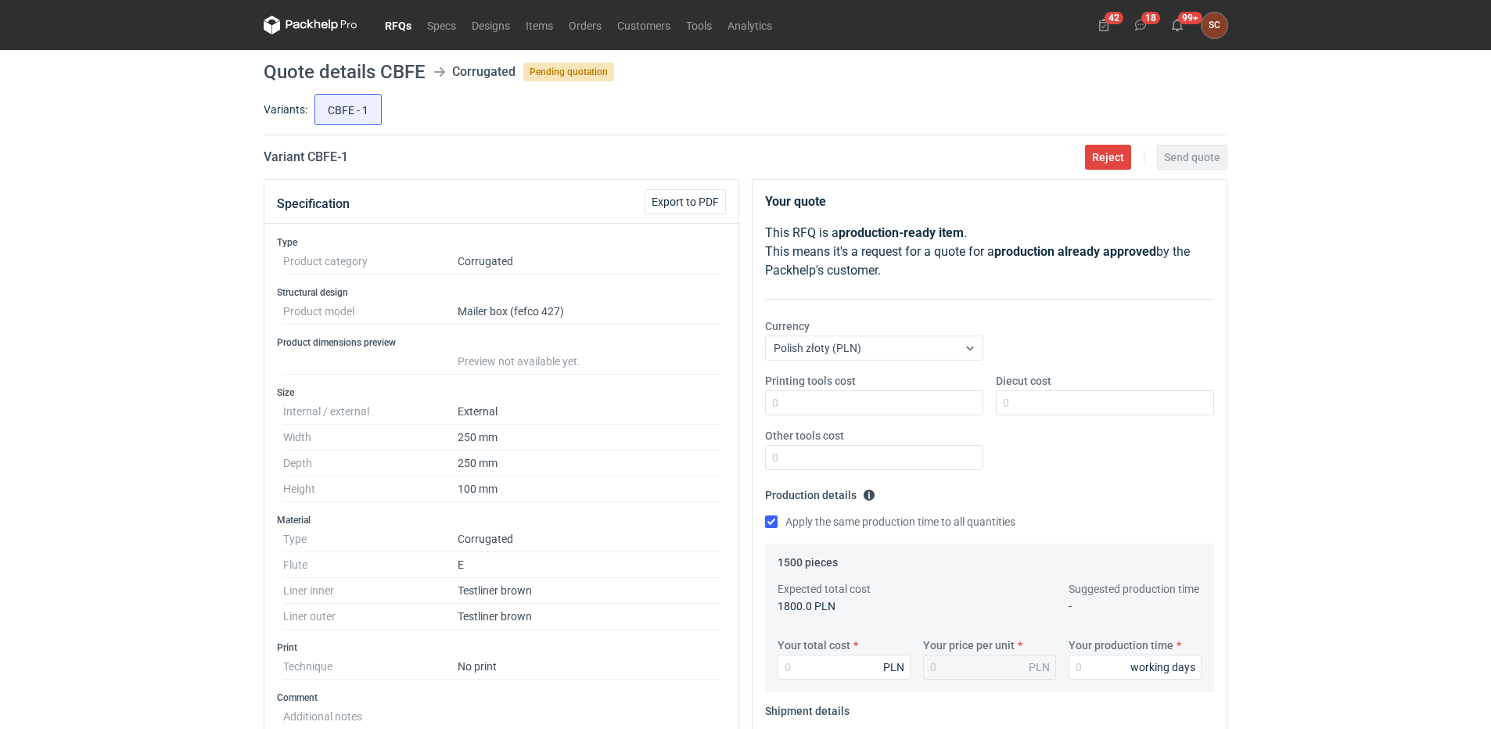
drag, startPoint x: 1116, startPoint y: 486, endPoint x: 1063, endPoint y: 497, distance: 54.5
click at [1115, 486] on fieldset "Production details Please provide the expected time of production in working da…" at bounding box center [989, 513] width 449 height 61
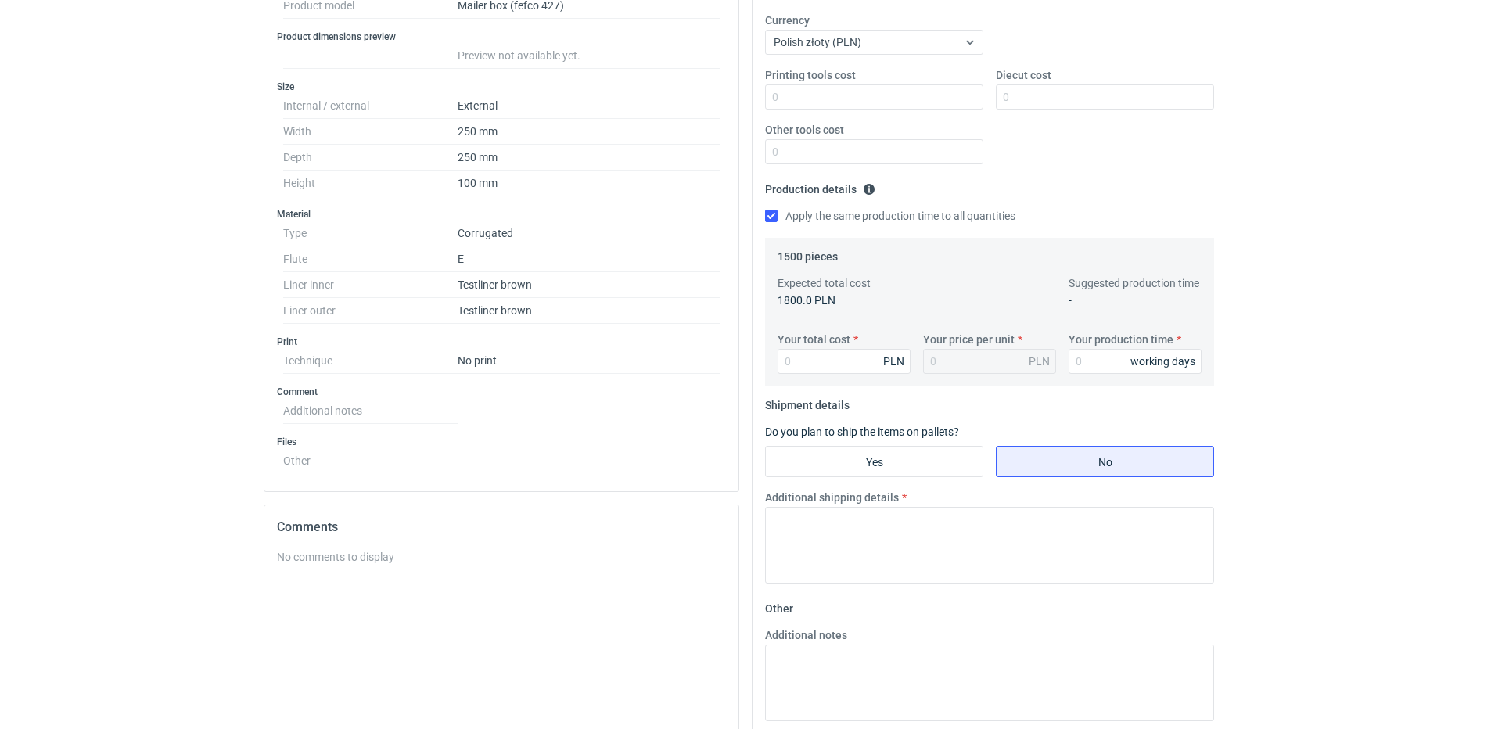
scroll to position [313, 0]
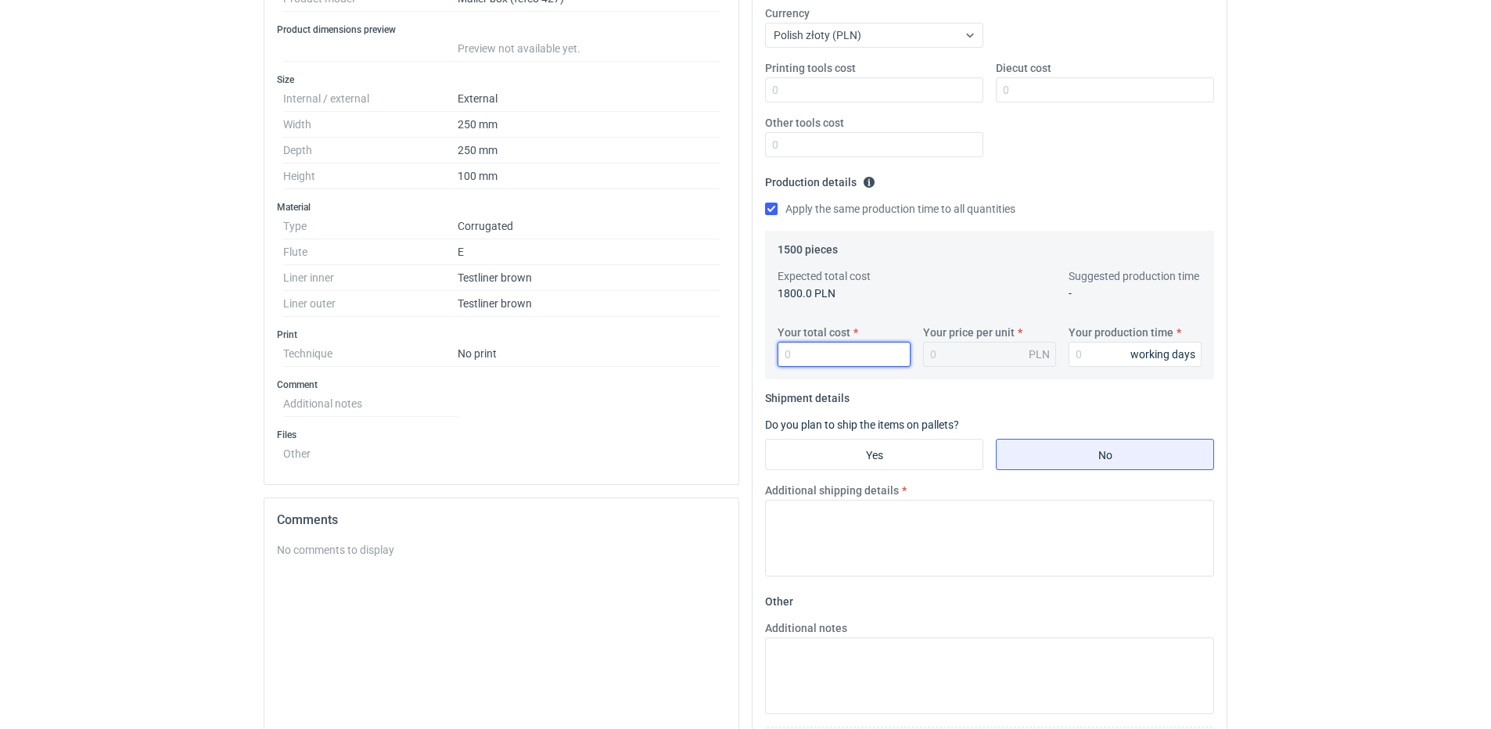
click at [831, 350] on input "Your total cost" at bounding box center [843, 354] width 133 height 25
click at [807, 350] on input "Your total cost" at bounding box center [843, 354] width 133 height 25
click at [836, 346] on input "Your total cost" at bounding box center [843, 354] width 133 height 25
type input "2370"
type input "1.58"
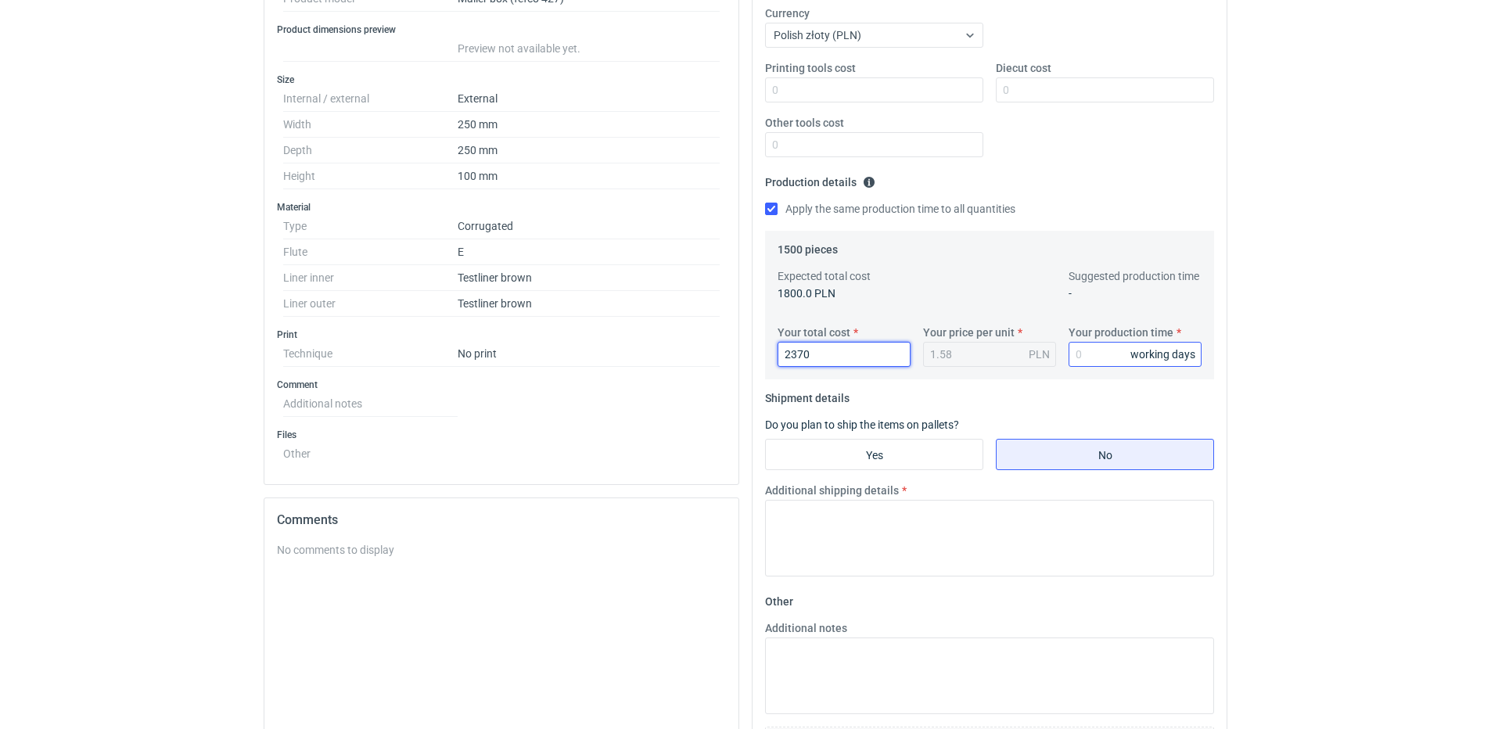
type input "2370"
click at [1106, 365] on input "Your production time" at bounding box center [1134, 354] width 133 height 25
click at [901, 456] on input "Yes" at bounding box center [874, 455] width 217 height 30
radio input "true"
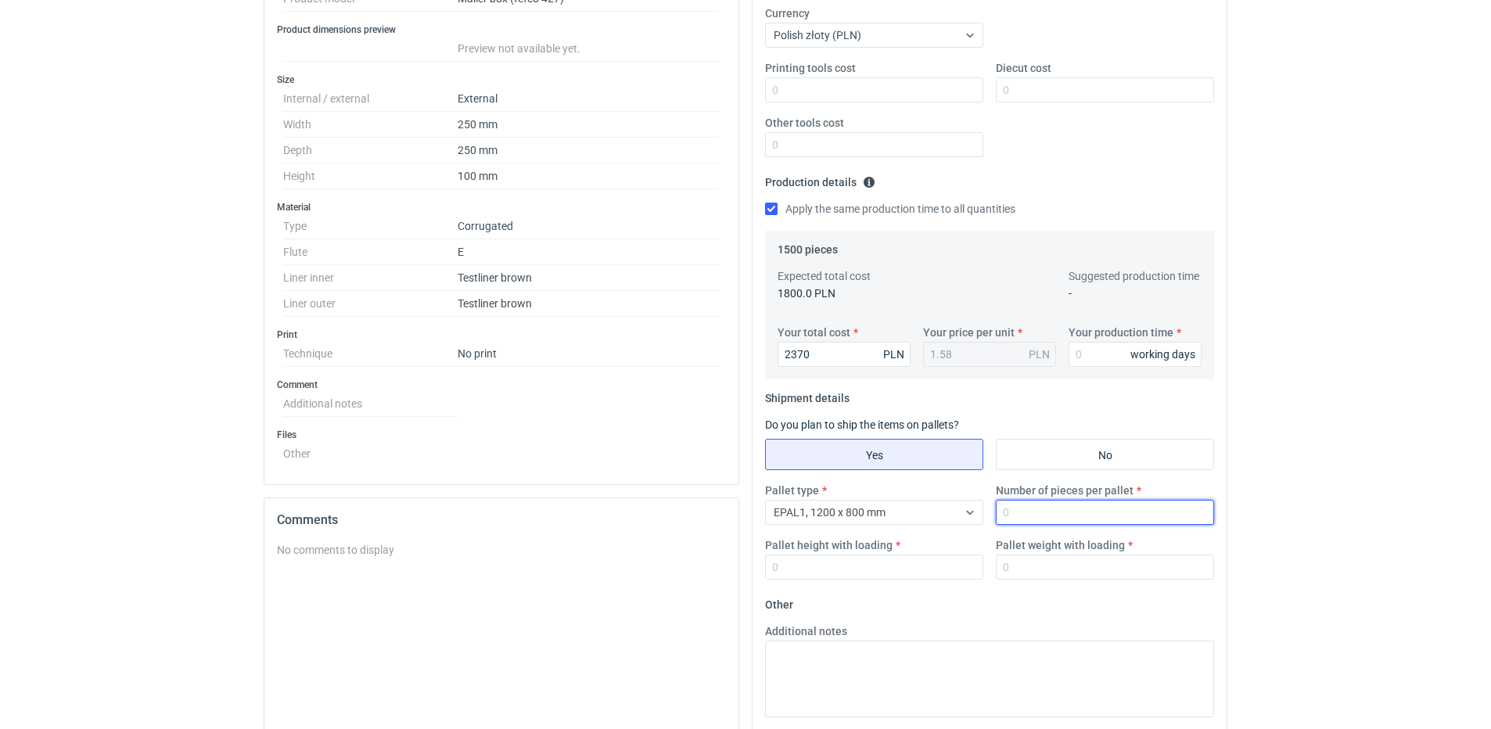
click at [1024, 512] on input "Number of pieces per pallet" at bounding box center [1105, 512] width 218 height 25
click at [1023, 511] on input "Number of pieces per pallet" at bounding box center [1105, 512] width 218 height 25
click at [1046, 515] on input "Number of pieces per pallet" at bounding box center [1105, 512] width 218 height 25
type input "1000"
click at [850, 563] on input "Pallet height with loading" at bounding box center [874, 567] width 218 height 25
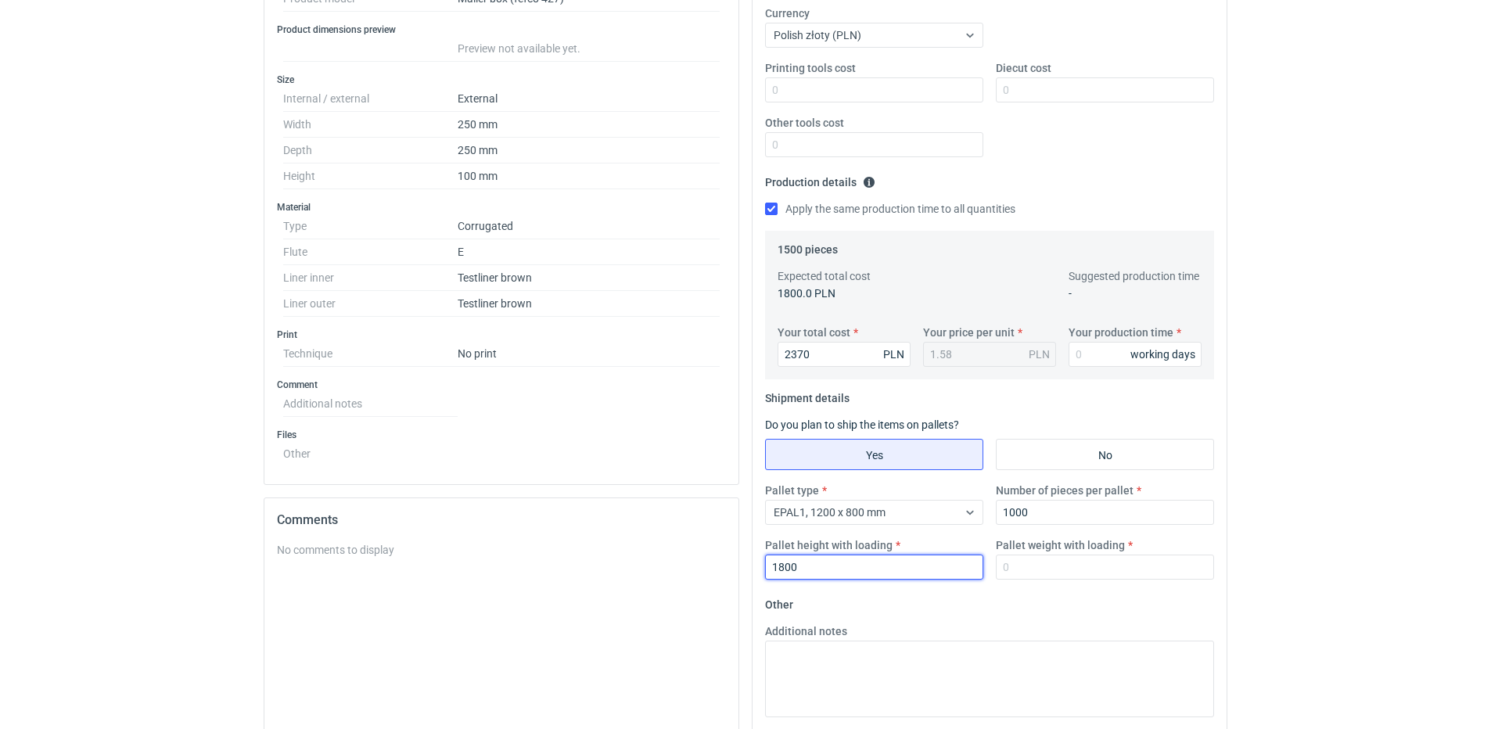
type input "1800"
click at [1081, 551] on label "Pallet weight with loading" at bounding box center [1060, 545] width 129 height 16
click at [1081, 555] on input "Pallet weight with loading" at bounding box center [1105, 567] width 218 height 25
click at [1046, 559] on input "Pallet weight with loading" at bounding box center [1105, 567] width 218 height 25
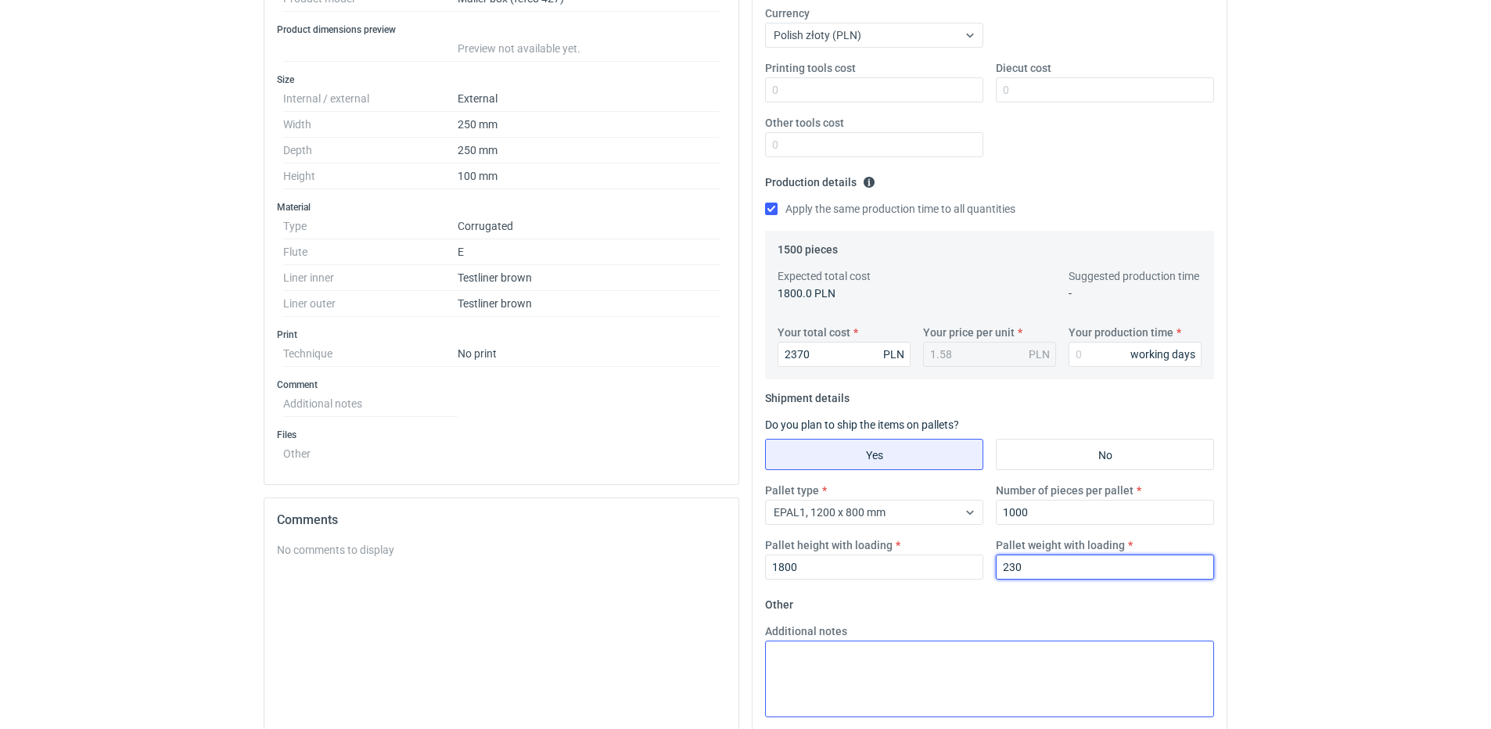
type input "230"
click at [802, 670] on textarea "Additional notes" at bounding box center [989, 679] width 449 height 77
click at [829, 651] on textarea "Wykrojnik Na stanie zew." at bounding box center [989, 679] width 449 height 77
click at [950, 663] on textarea "Wykrojnik na stanie zew." at bounding box center [989, 679] width 449 height 77
type textarea "Wykrojnik na stanie zew. 250x250x100"
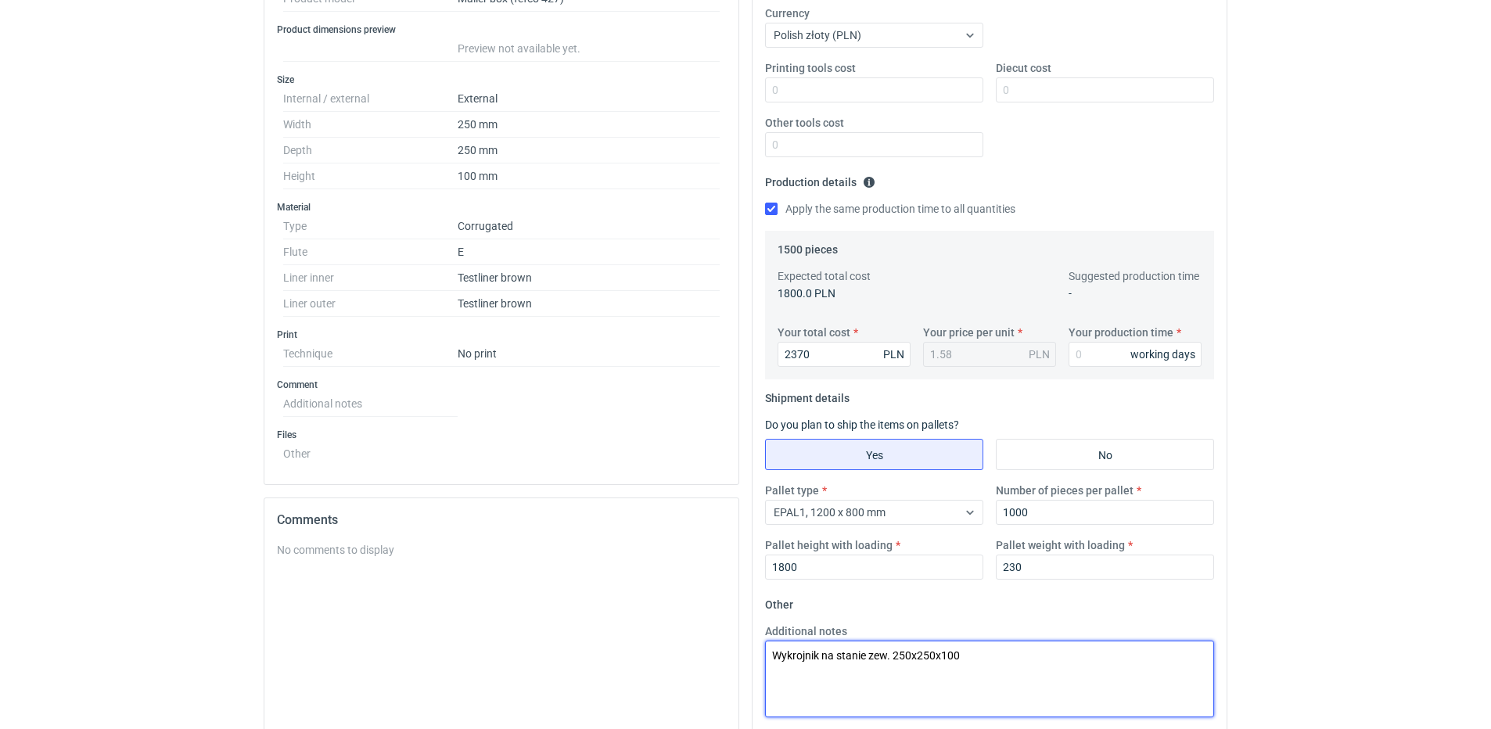
click at [1021, 651] on textarea "Wykrojnik na stanie zew. 250x250x100" at bounding box center [989, 679] width 449 height 77
click at [1011, 663] on textarea "Wykrojnik na stanie zew. 250x250x100" at bounding box center [989, 679] width 449 height 77
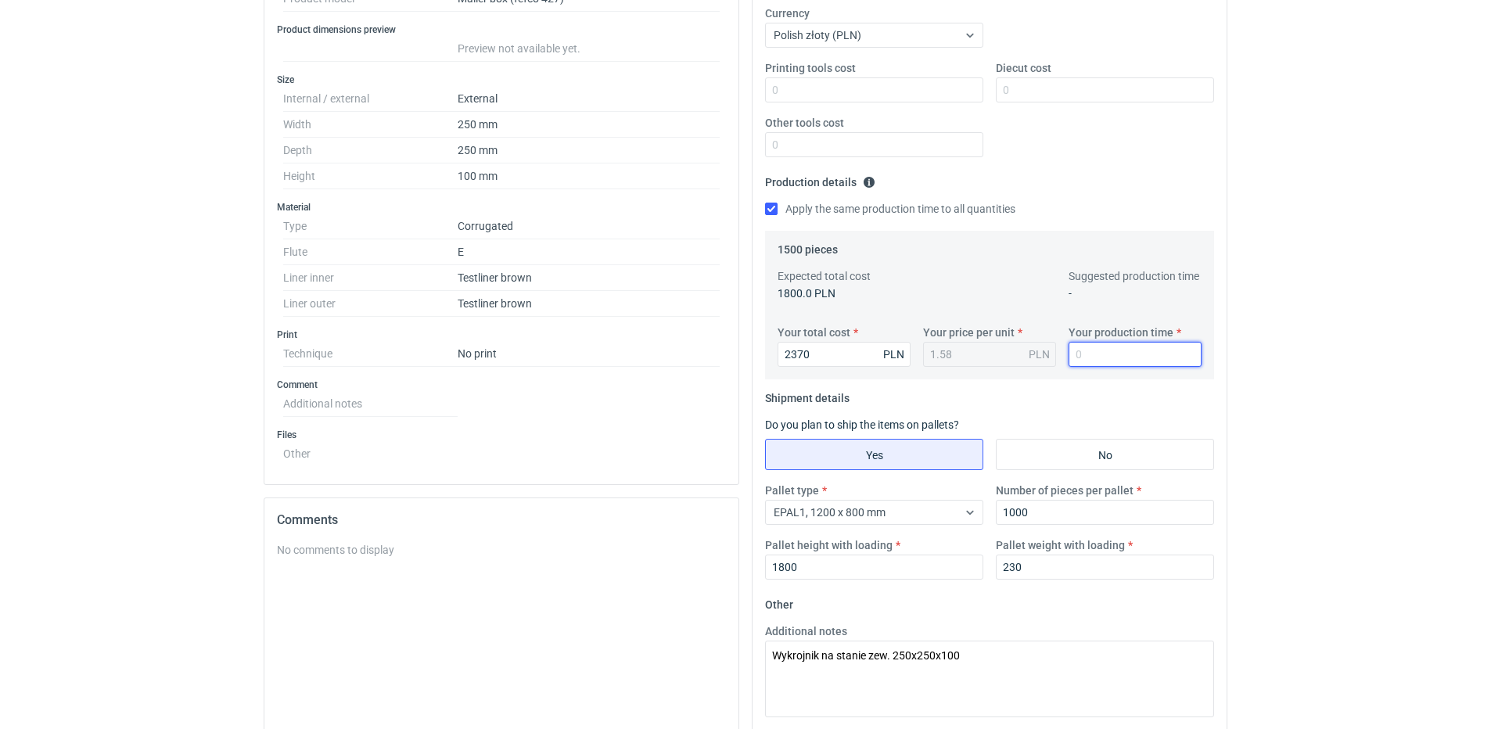
click at [1077, 358] on input "Your production time" at bounding box center [1134, 354] width 133 height 25
type input "12"
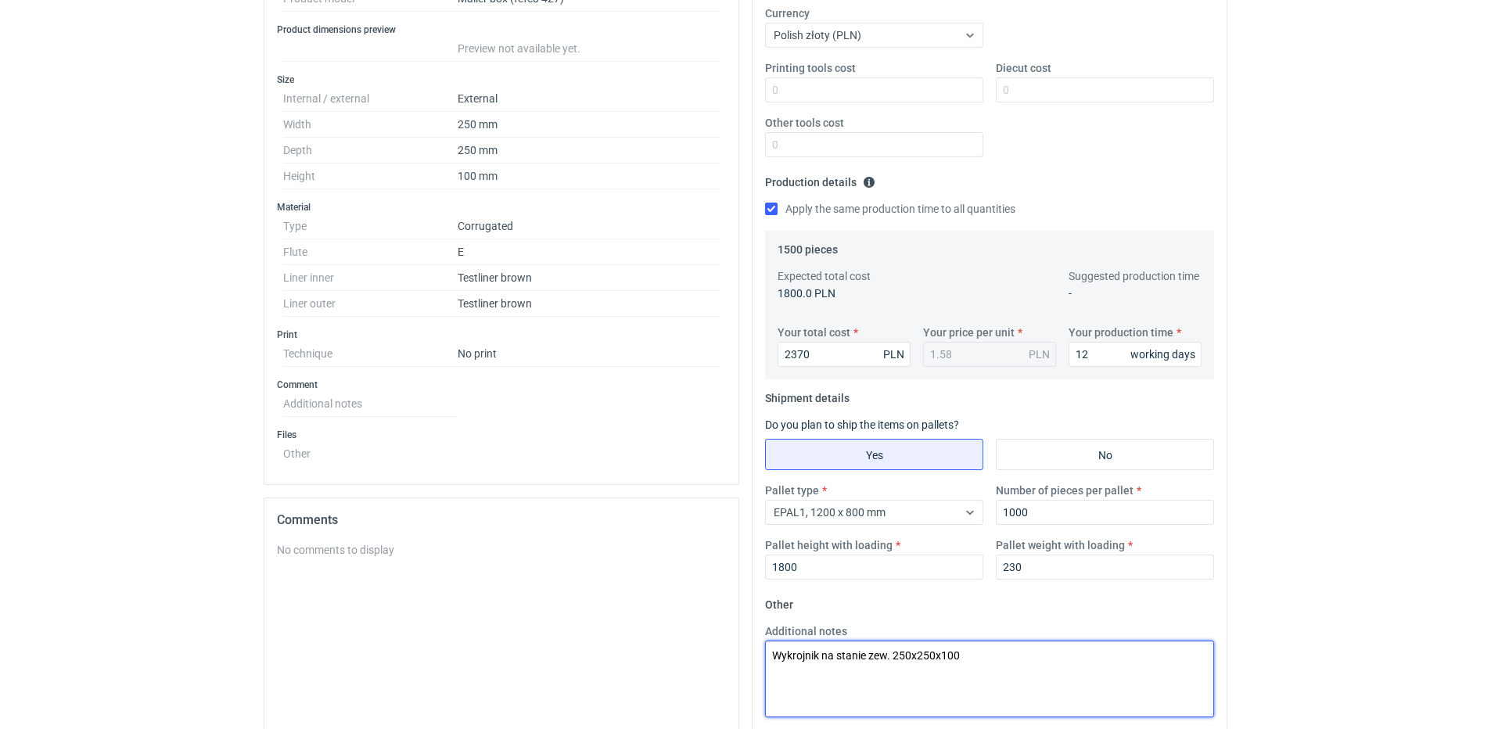
click at [1097, 666] on textarea "Wykrojnik na stanie zew. 250x250x100" at bounding box center [989, 679] width 449 height 77
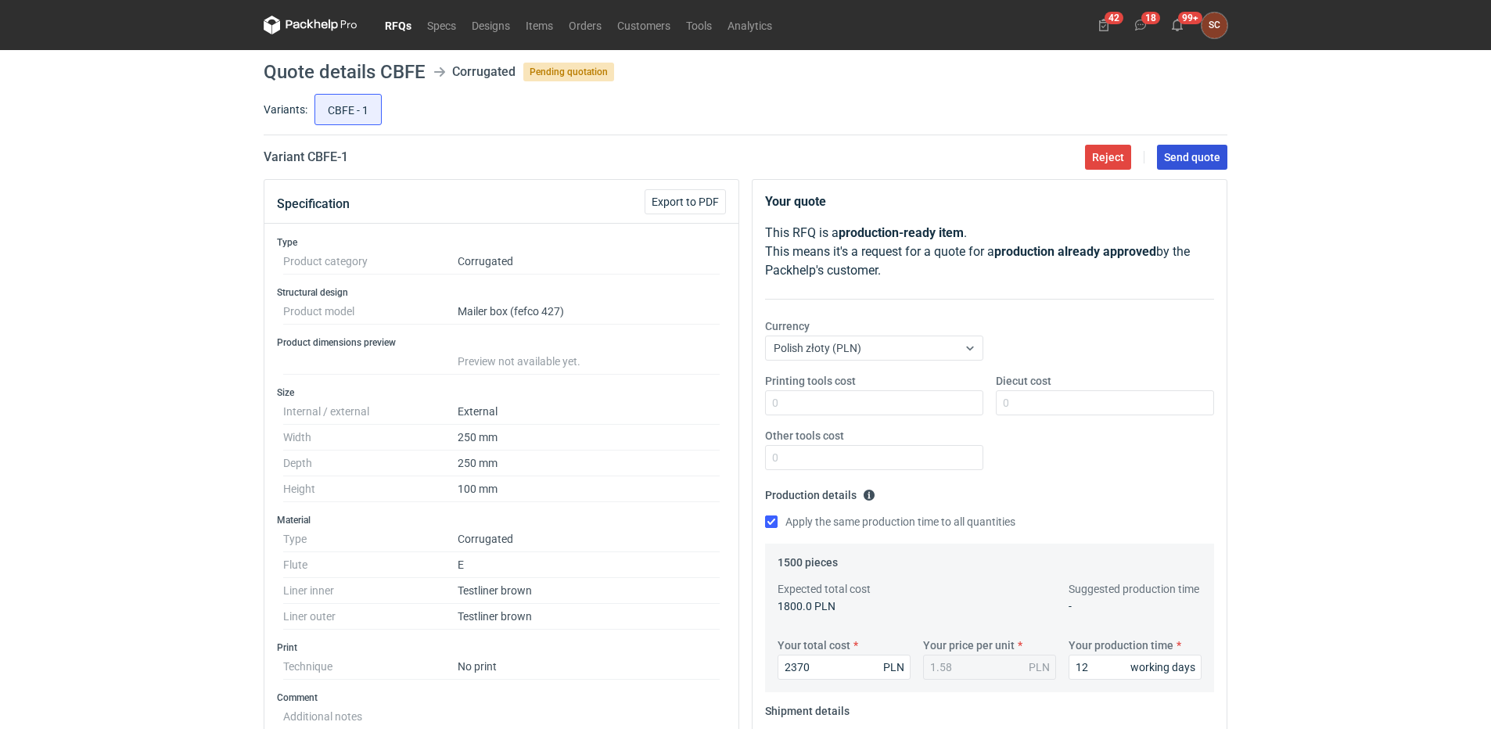
click at [1194, 152] on span "Send quote" at bounding box center [1192, 157] width 56 height 11
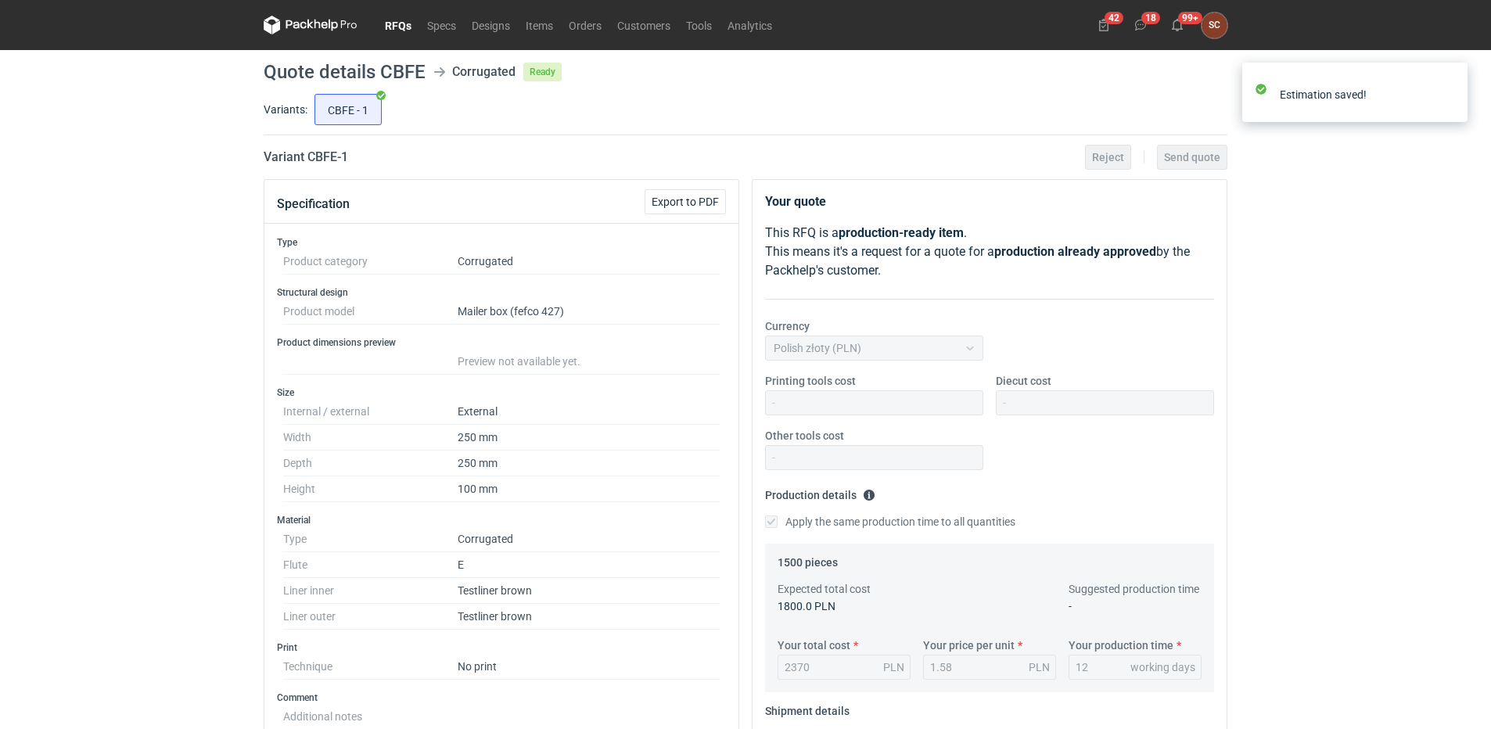
click at [408, 22] on link "RFQs" at bounding box center [398, 25] width 42 height 19
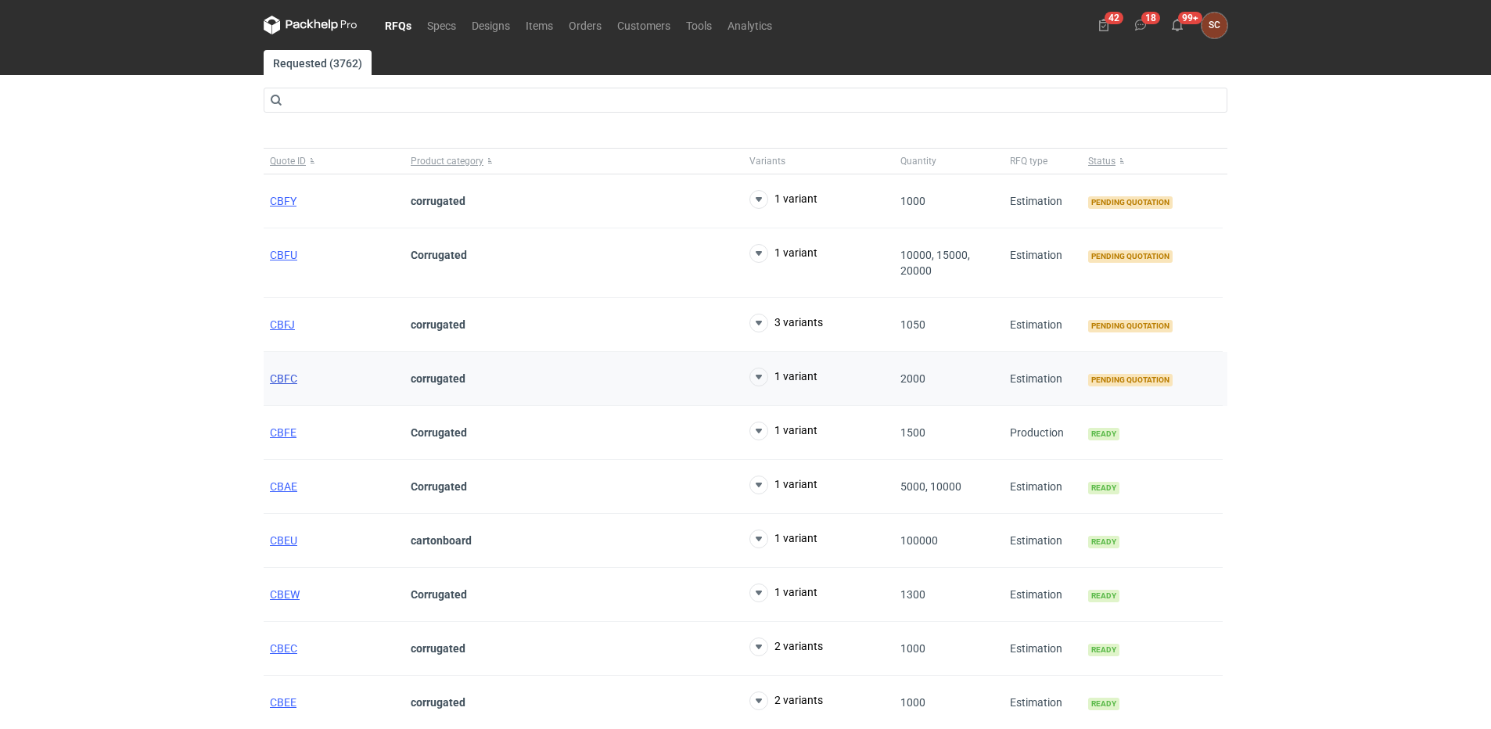
click at [287, 374] on span "CBFC" at bounding box center [283, 378] width 27 height 13
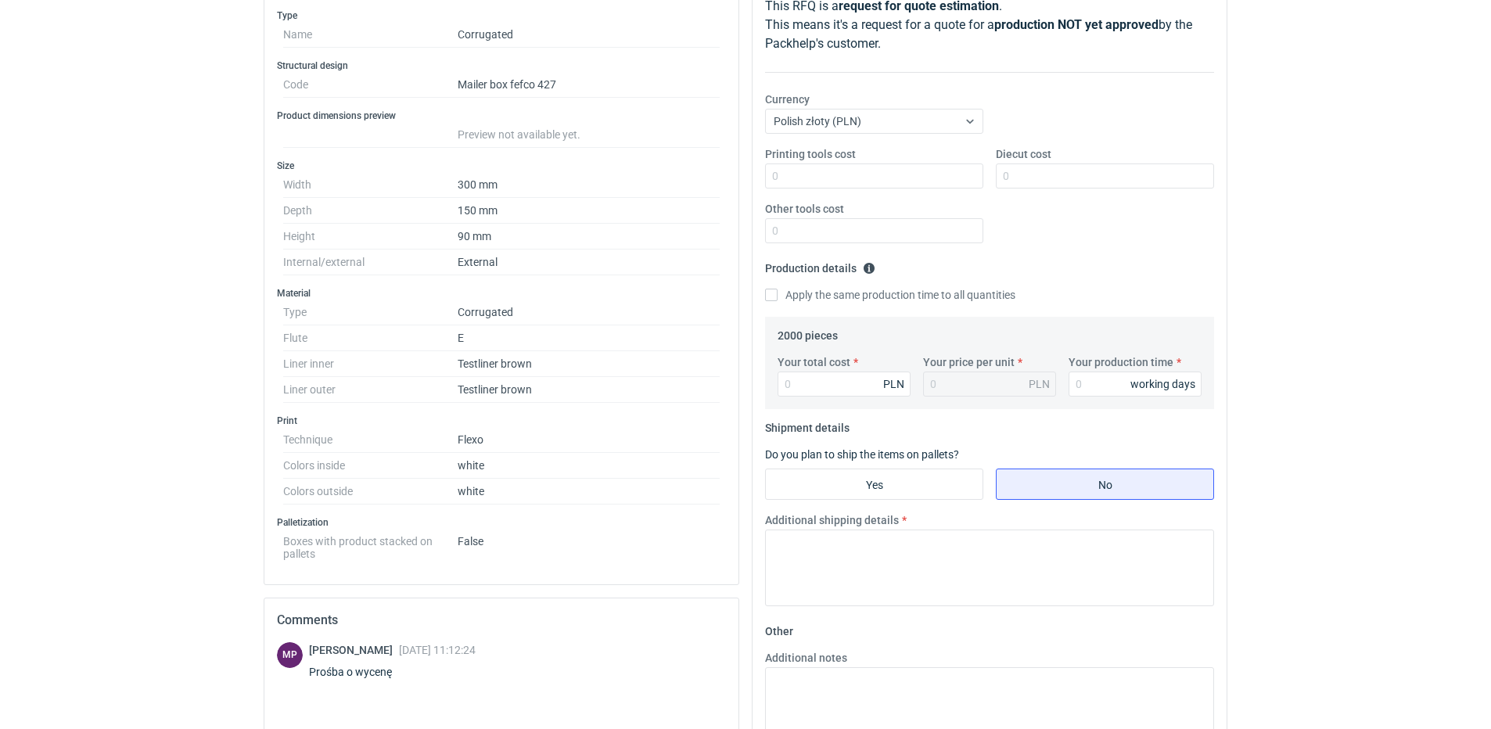
scroll to position [235, 0]
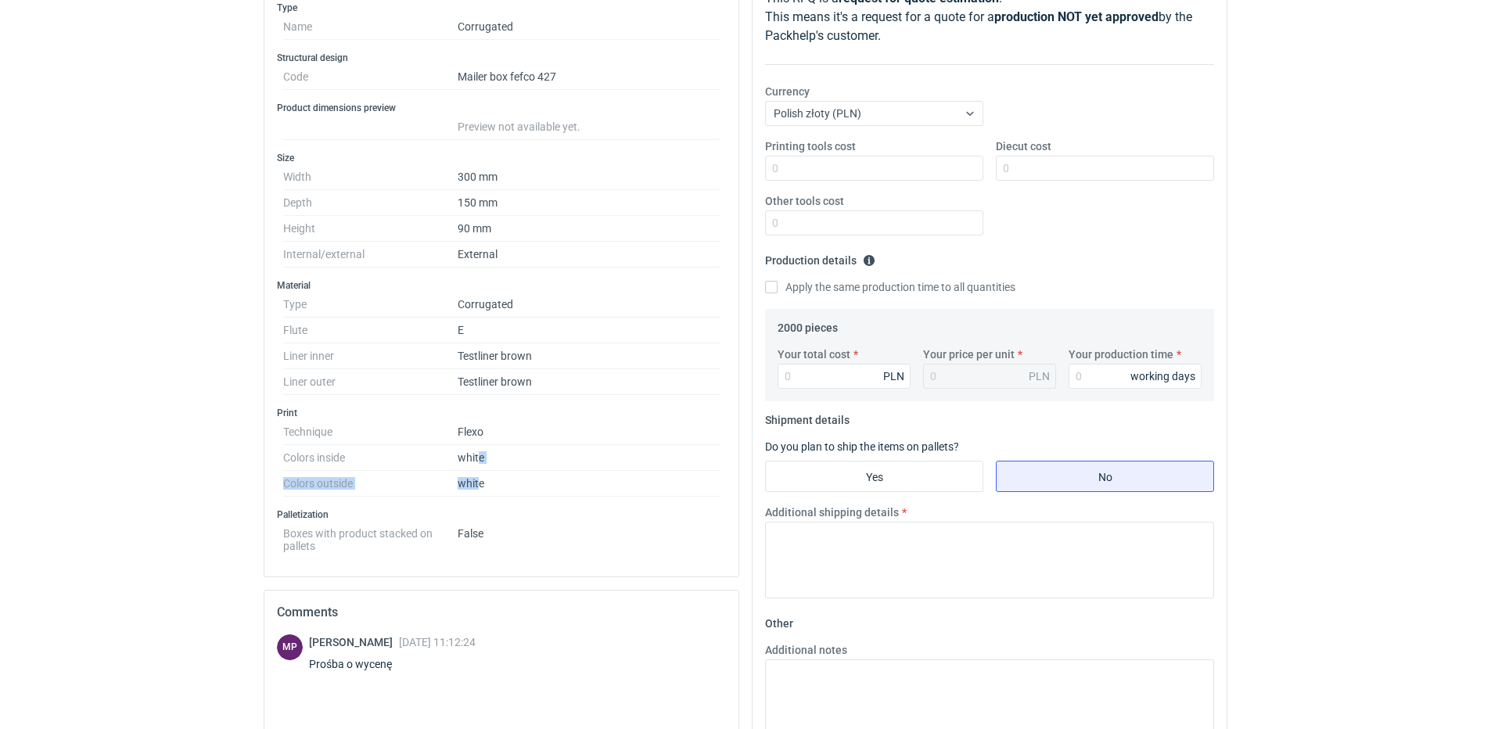
drag, startPoint x: 481, startPoint y: 457, endPoint x: 481, endPoint y: 488, distance: 31.3
click at [481, 488] on dl "Technique Flexo Colors inside white Colors outside white" at bounding box center [501, 457] width 436 height 77
drag, startPoint x: 481, startPoint y: 488, endPoint x: 398, endPoint y: 487, distance: 82.9
click at [398, 487] on dt "Colors outside" at bounding box center [370, 484] width 174 height 26
click at [884, 171] on input "Printing tools cost" at bounding box center [874, 168] width 218 height 25
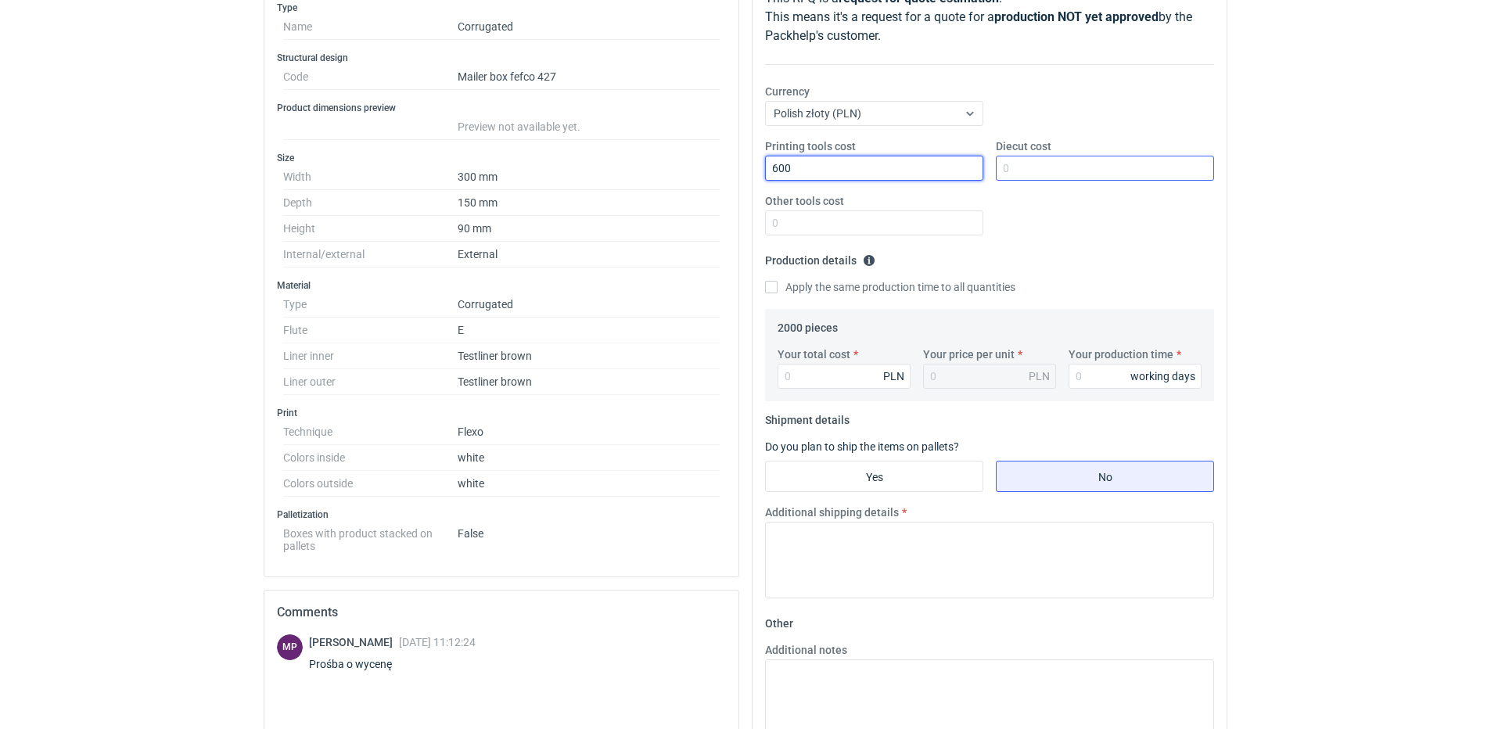
type input "600"
click at [1002, 171] on input "Diecut cost" at bounding box center [1105, 168] width 218 height 25
type input "1700"
click at [1025, 203] on div "Printing tools cost 600 Diecut cost 1700 Other tools cost" at bounding box center [989, 193] width 461 height 110
click at [770, 291] on input "Apply the same production time to all quantities" at bounding box center [771, 287] width 13 height 13
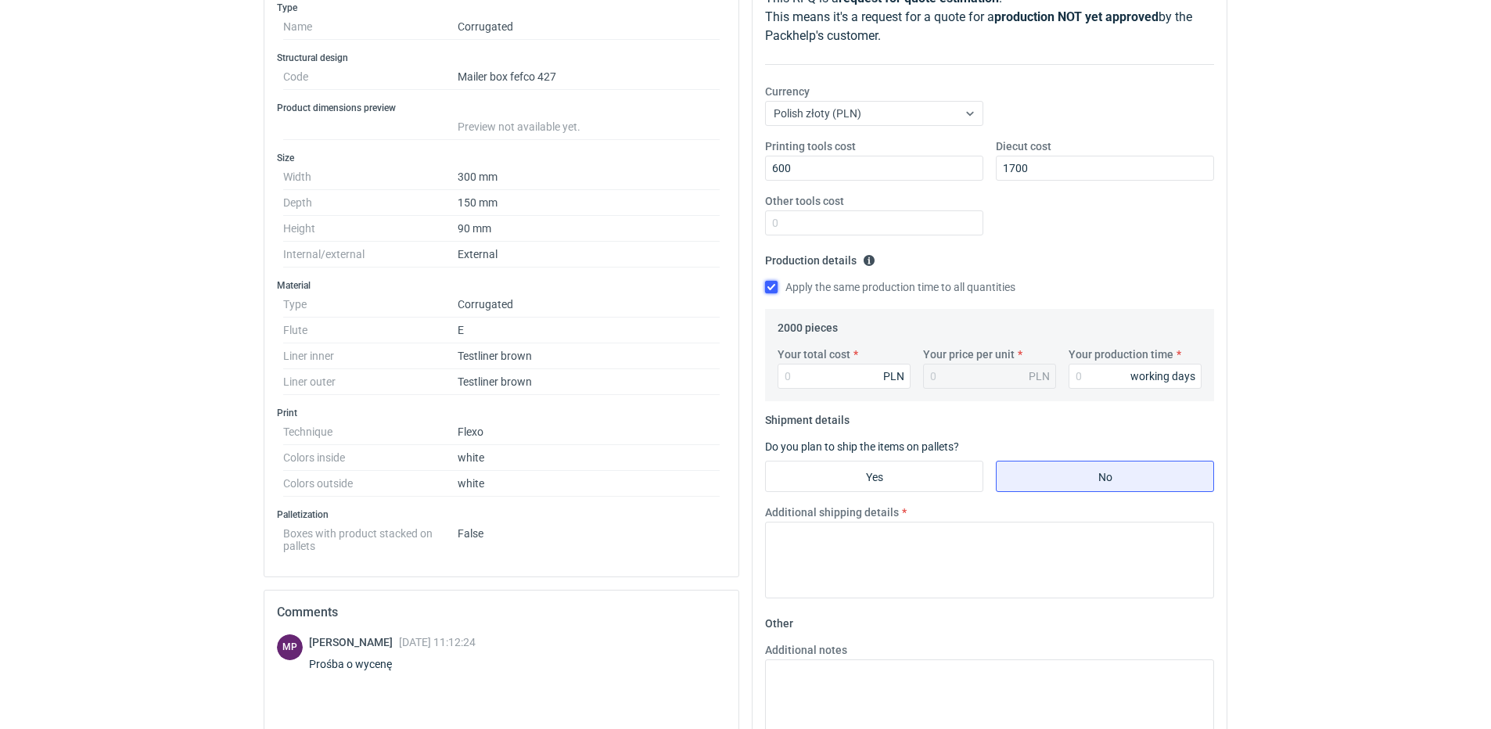
checkbox input "true"
click at [806, 377] on input "Your total cost" at bounding box center [843, 376] width 133 height 25
type input "2800"
type input "1.4"
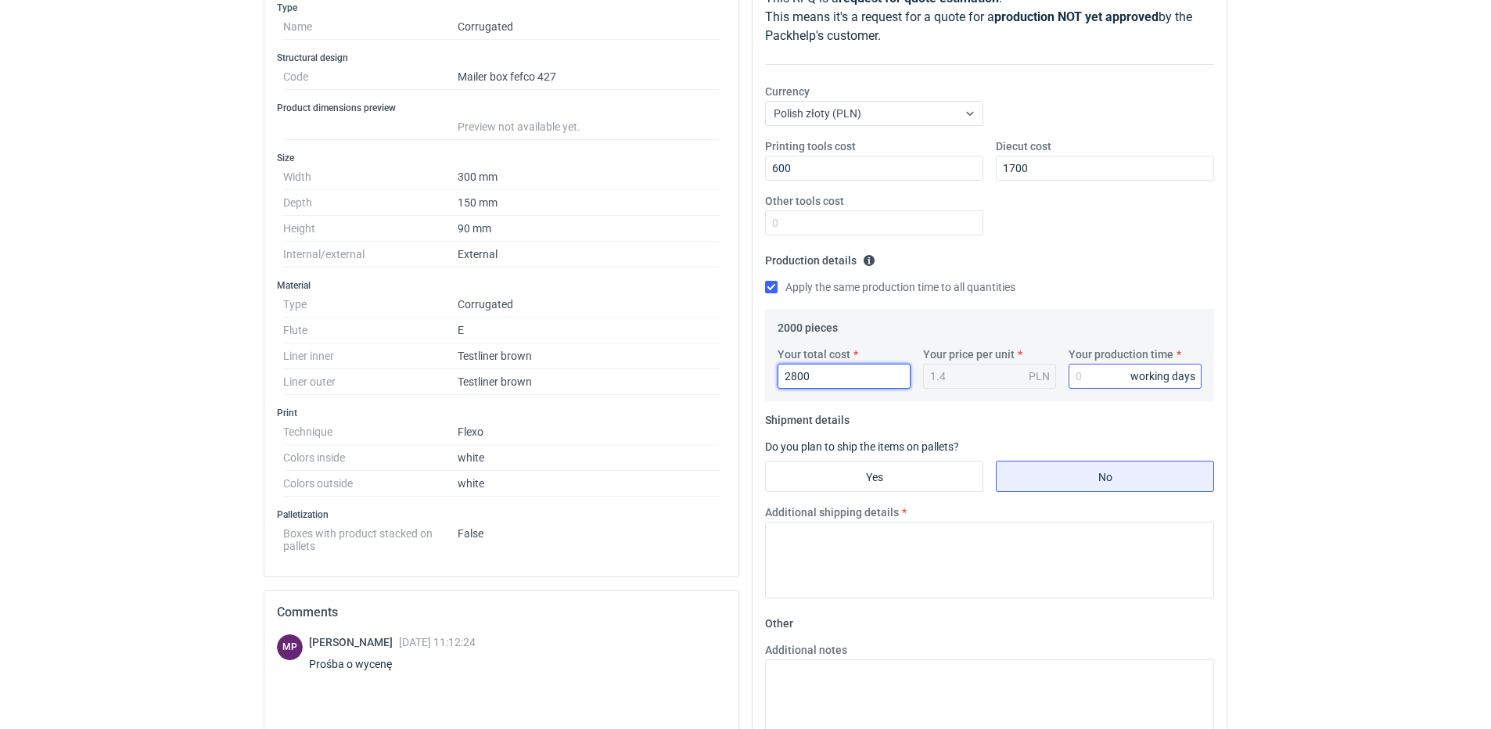
type input "2800"
click at [1089, 372] on input "Your production time" at bounding box center [1134, 376] width 133 height 25
type input "12"
click at [869, 479] on input "Yes" at bounding box center [874, 476] width 217 height 30
radio input "true"
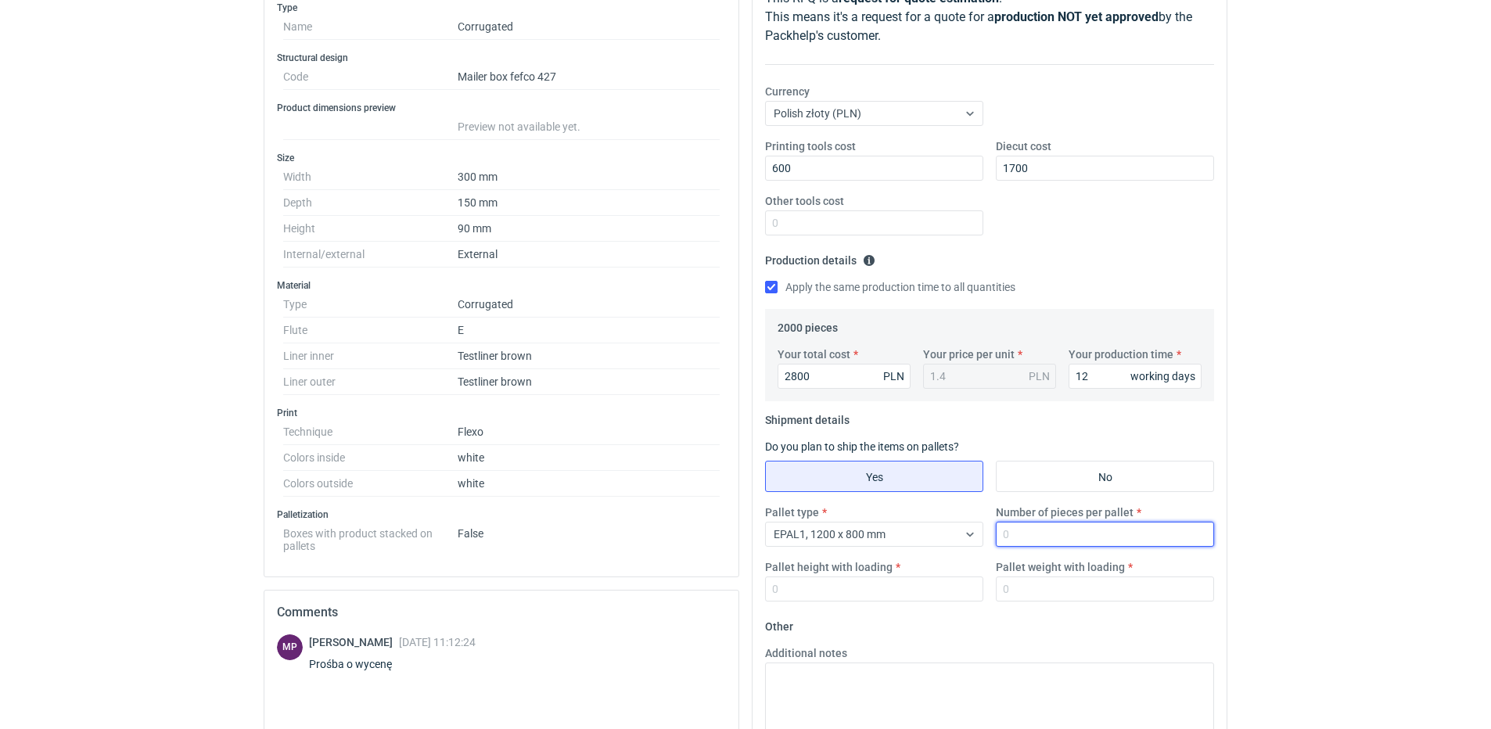
click at [1024, 540] on input "Number of pieces per pallet" at bounding box center [1105, 534] width 218 height 25
drag, startPoint x: 1036, startPoint y: 552, endPoint x: 1037, endPoint y: 537, distance: 14.9
click at [1036, 551] on div "Pallet type EPAL1, 1200 x 800 mm Number of pieces per pallet Pallet height with…" at bounding box center [989, 560] width 461 height 110
click at [1036, 534] on input "Number of pieces per pallet" at bounding box center [1105, 534] width 218 height 25
type input "2000"
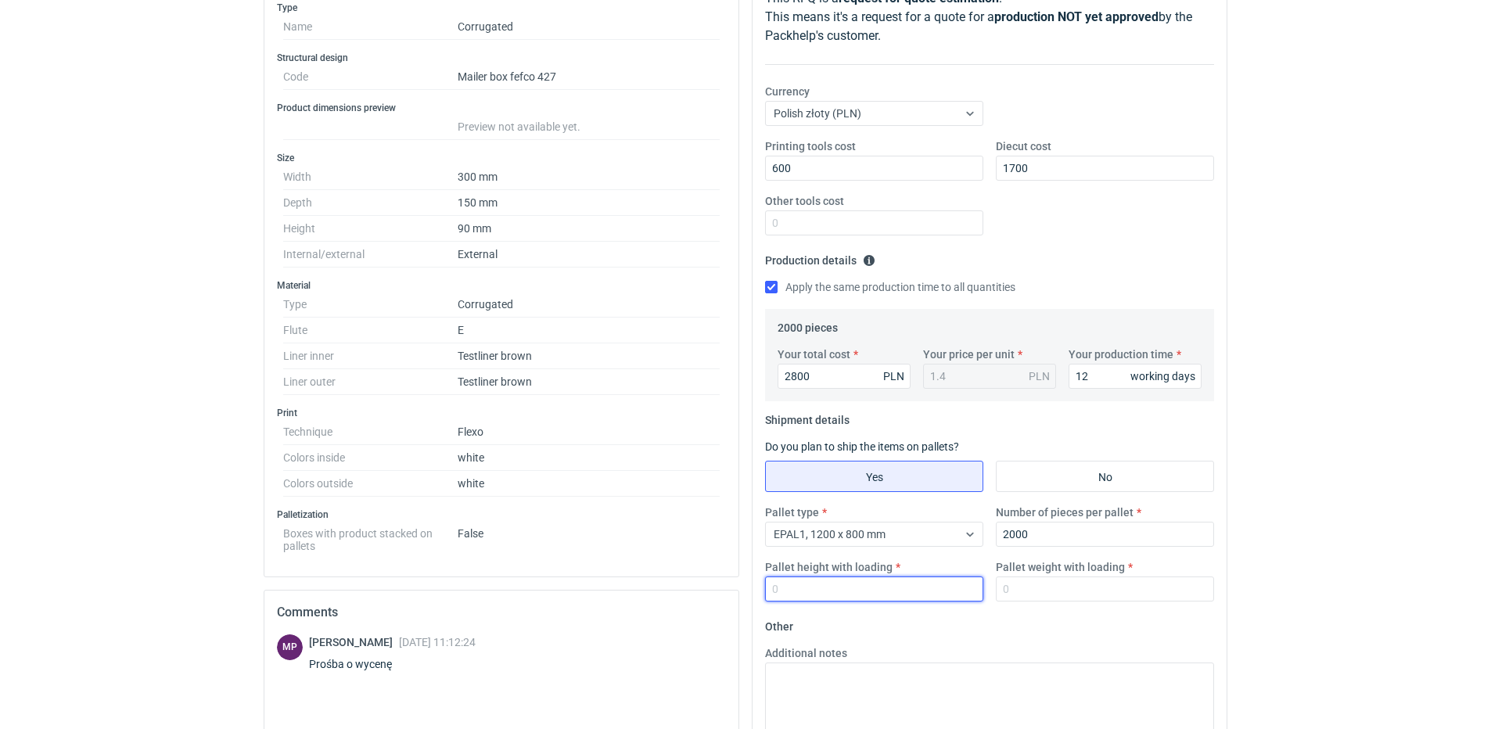
click at [939, 592] on input "Pallet height with loading" at bounding box center [874, 588] width 218 height 25
type input "1800"
click at [1090, 593] on input "Pallet weight with loading" at bounding box center [1105, 588] width 218 height 25
click at [1101, 588] on input "Pallet weight with loading" at bounding box center [1105, 588] width 218 height 25
type input "320"
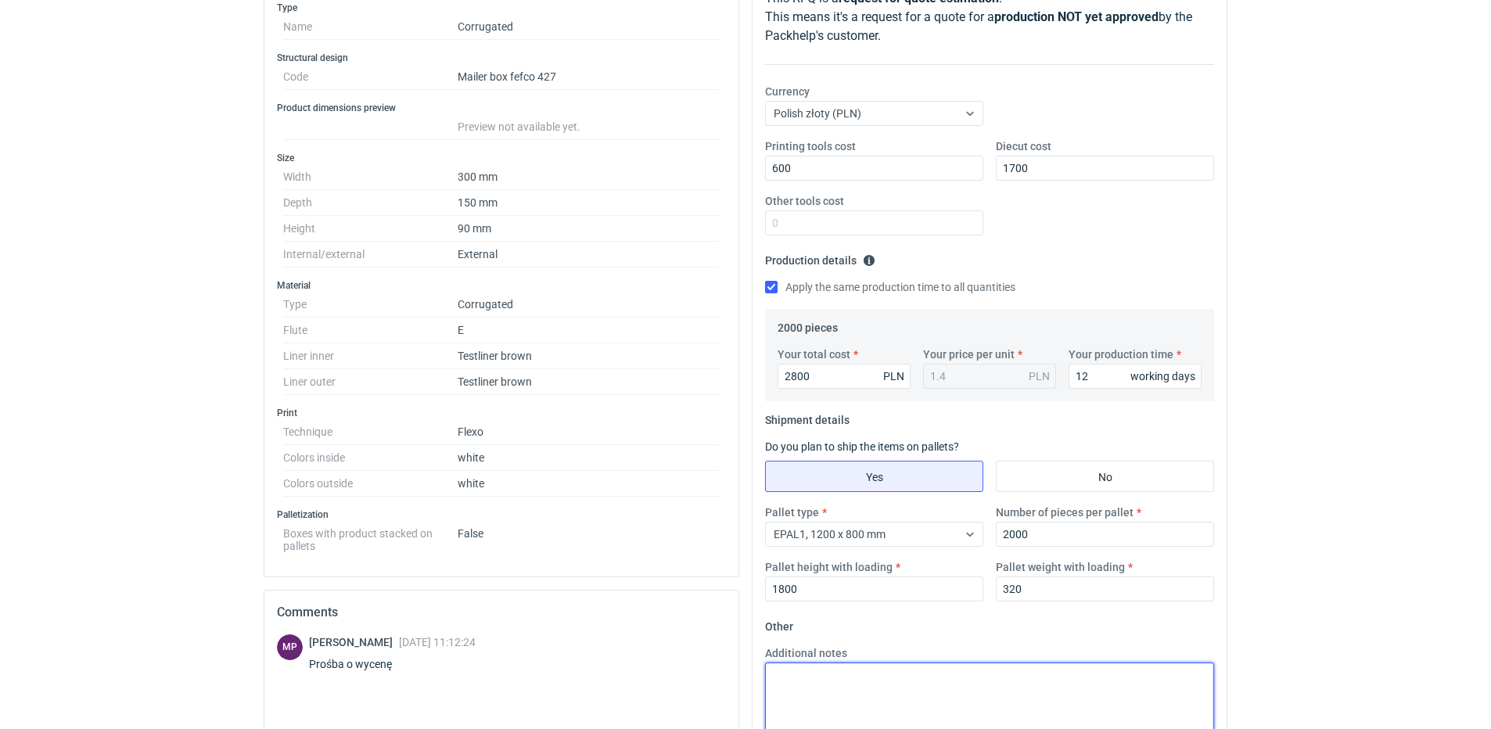
click at [915, 701] on textarea "Additional notes" at bounding box center [989, 701] width 449 height 77
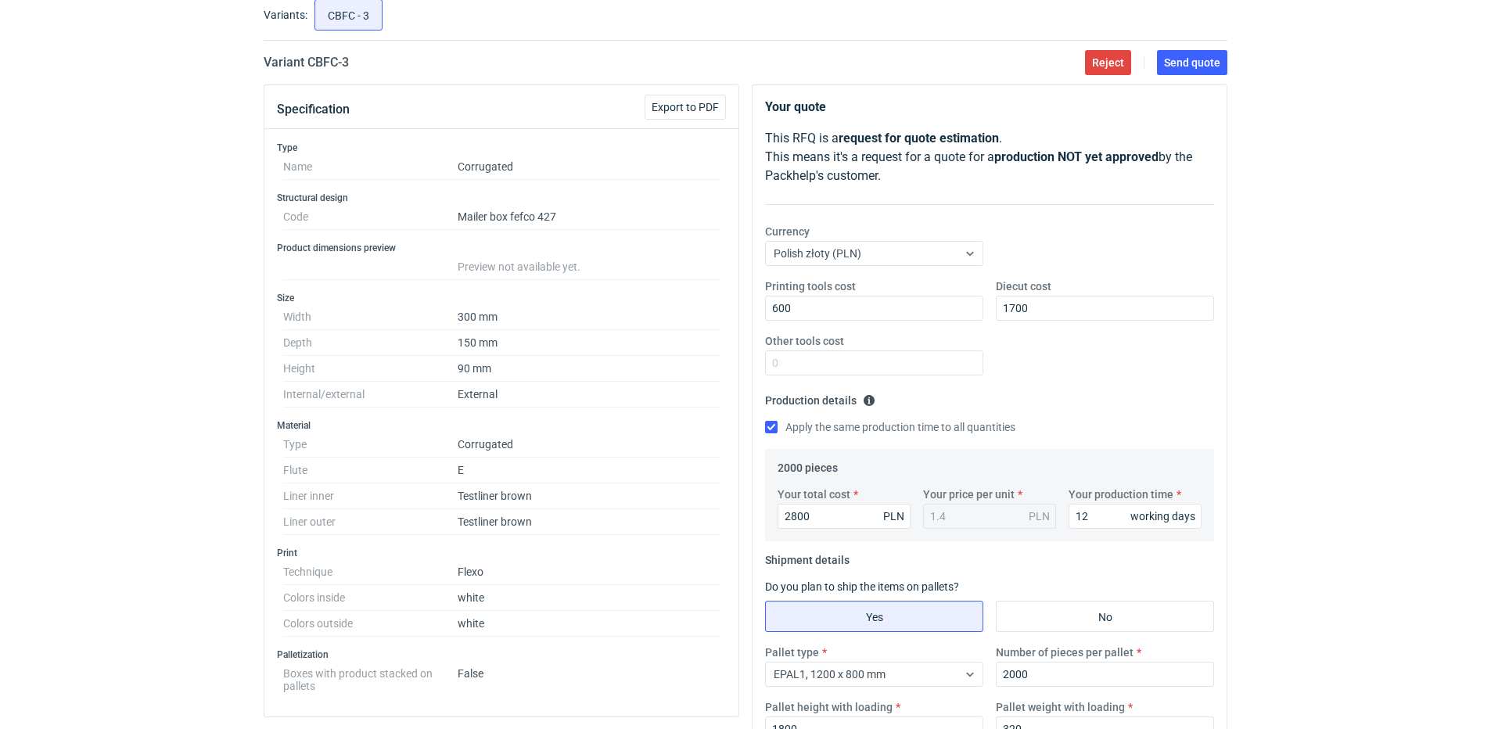
scroll to position [0, 0]
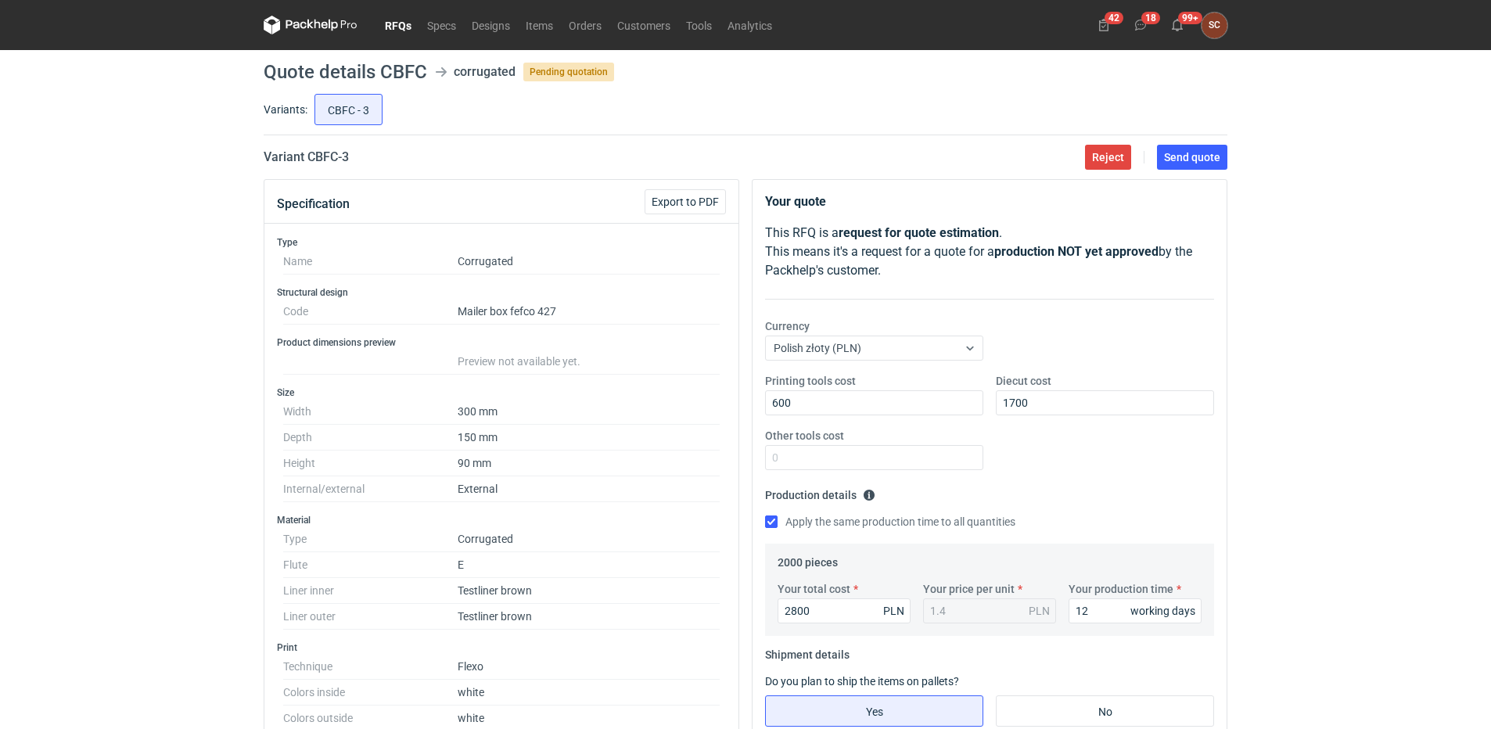
click at [1074, 464] on div "Printing tools cost 600 Diecut cost 1700 Other tools cost" at bounding box center [989, 428] width 461 height 110
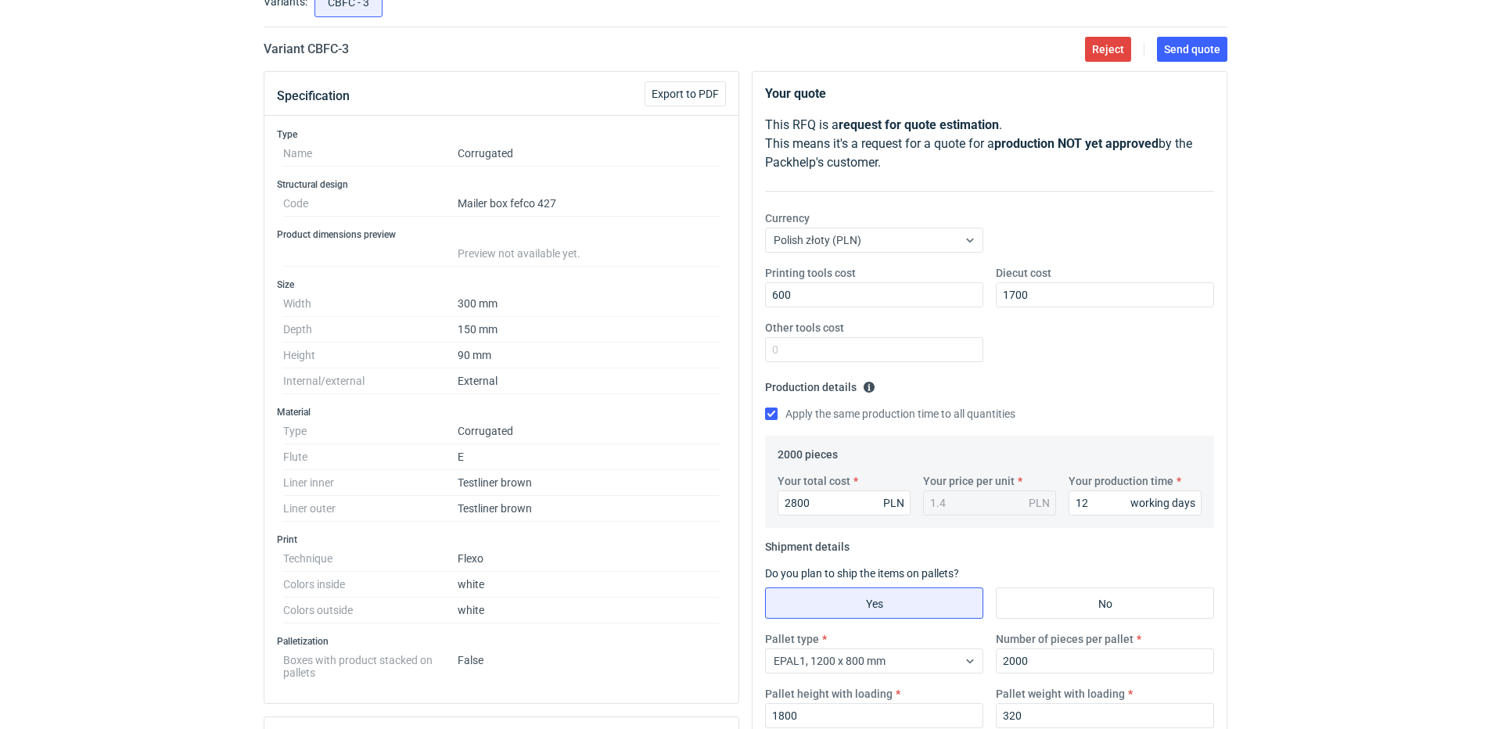
scroll to position [391, 0]
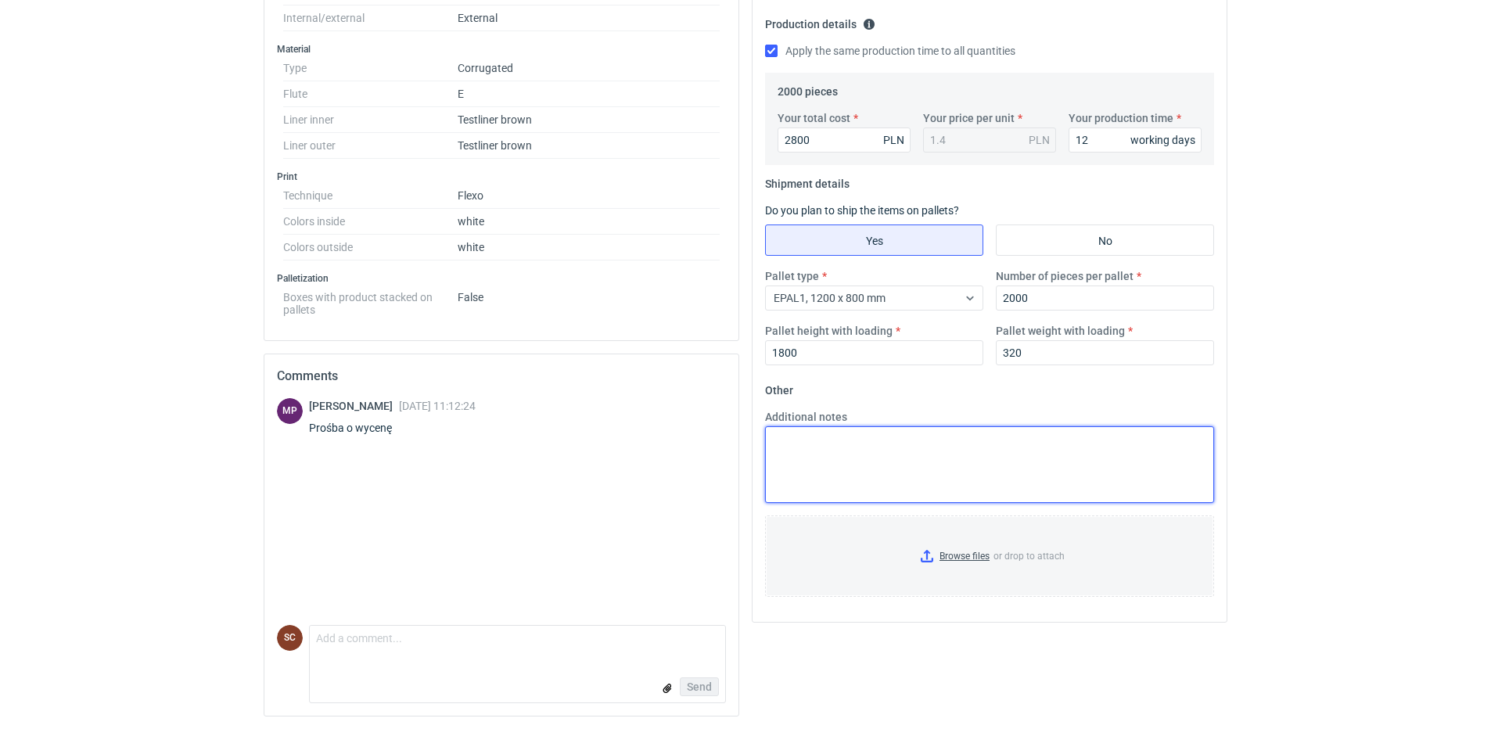
click at [882, 467] on textarea "Additional notes" at bounding box center [989, 464] width 449 height 77
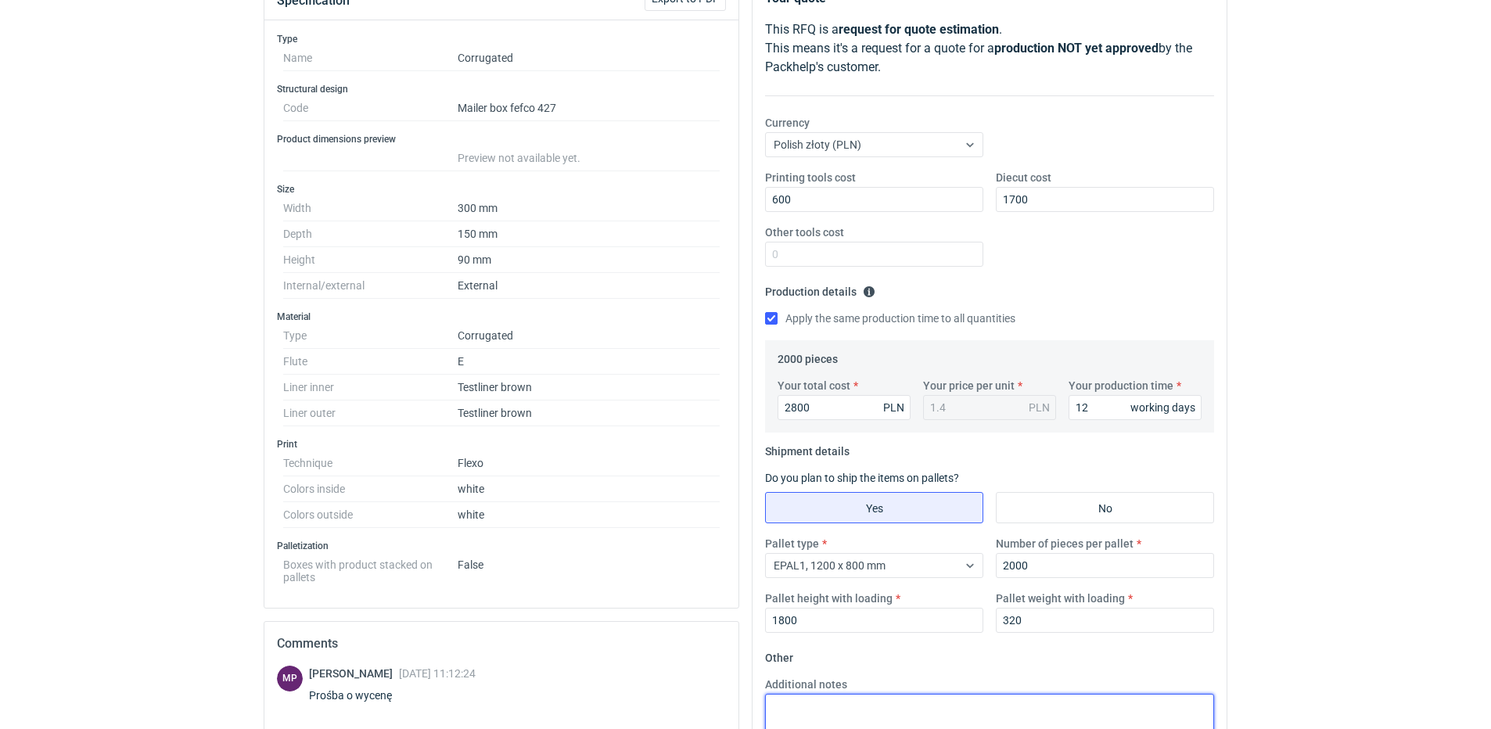
scroll to position [0, 0]
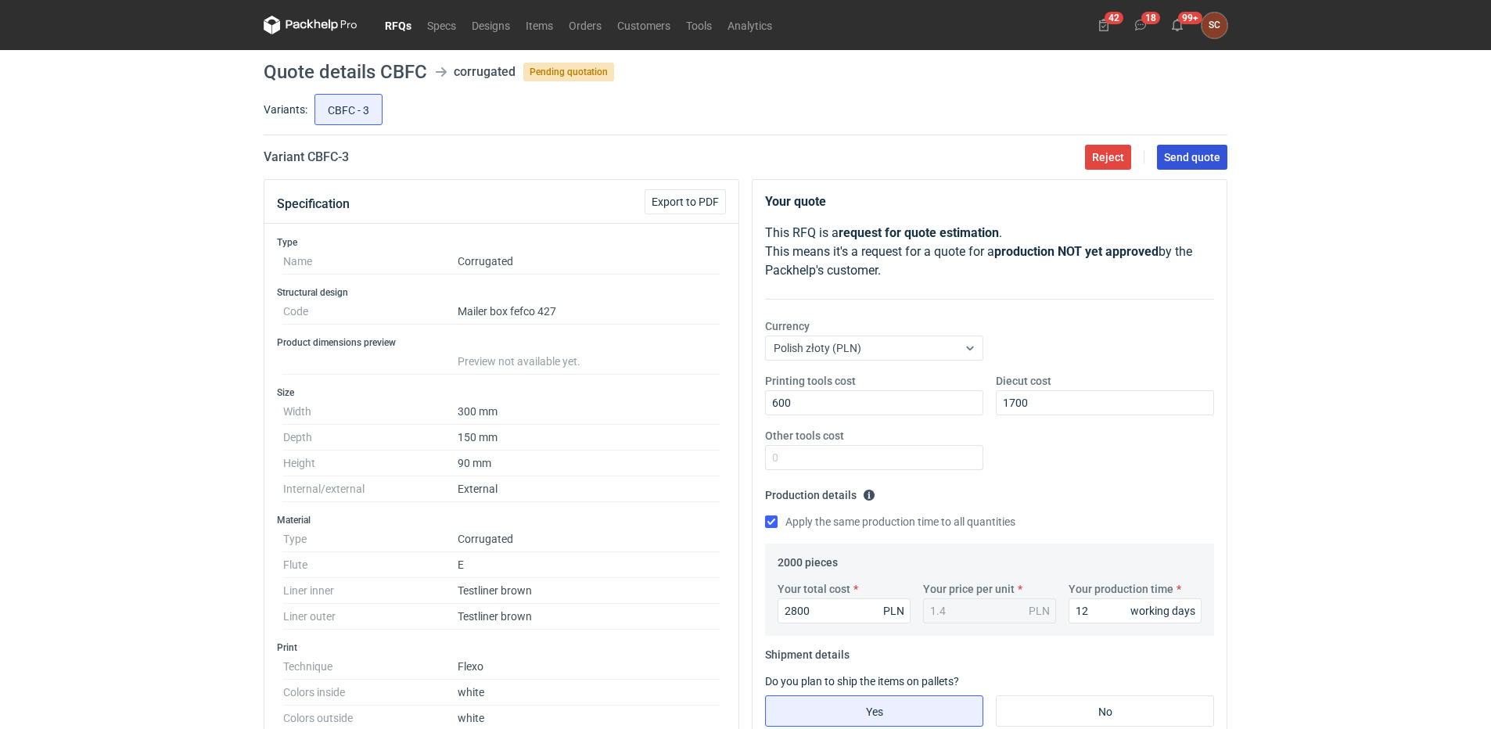
click at [1190, 155] on span "Send quote" at bounding box center [1192, 157] width 56 height 11
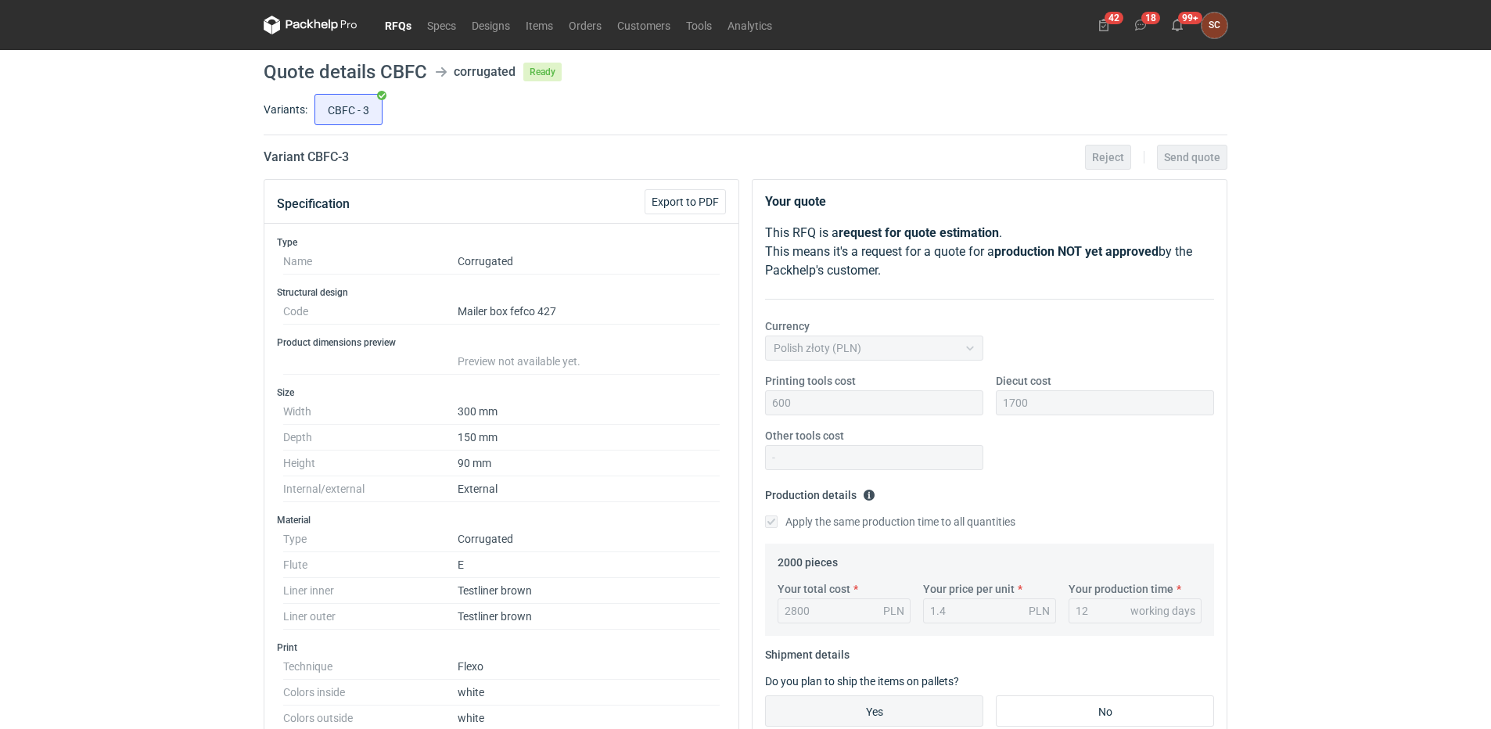
click at [403, 23] on link "RFQs" at bounding box center [398, 25] width 42 height 19
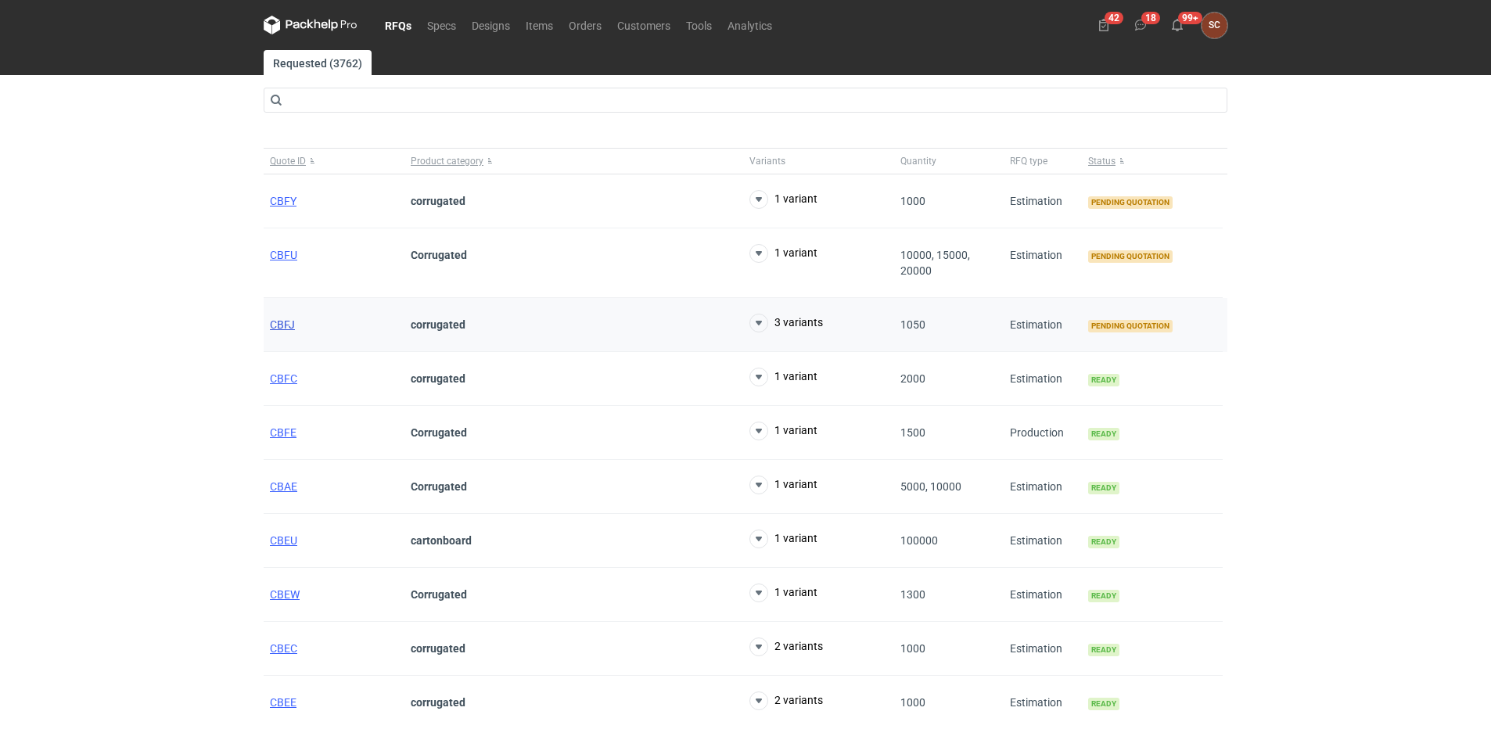
click at [280, 323] on span "CBFJ" at bounding box center [282, 324] width 25 height 13
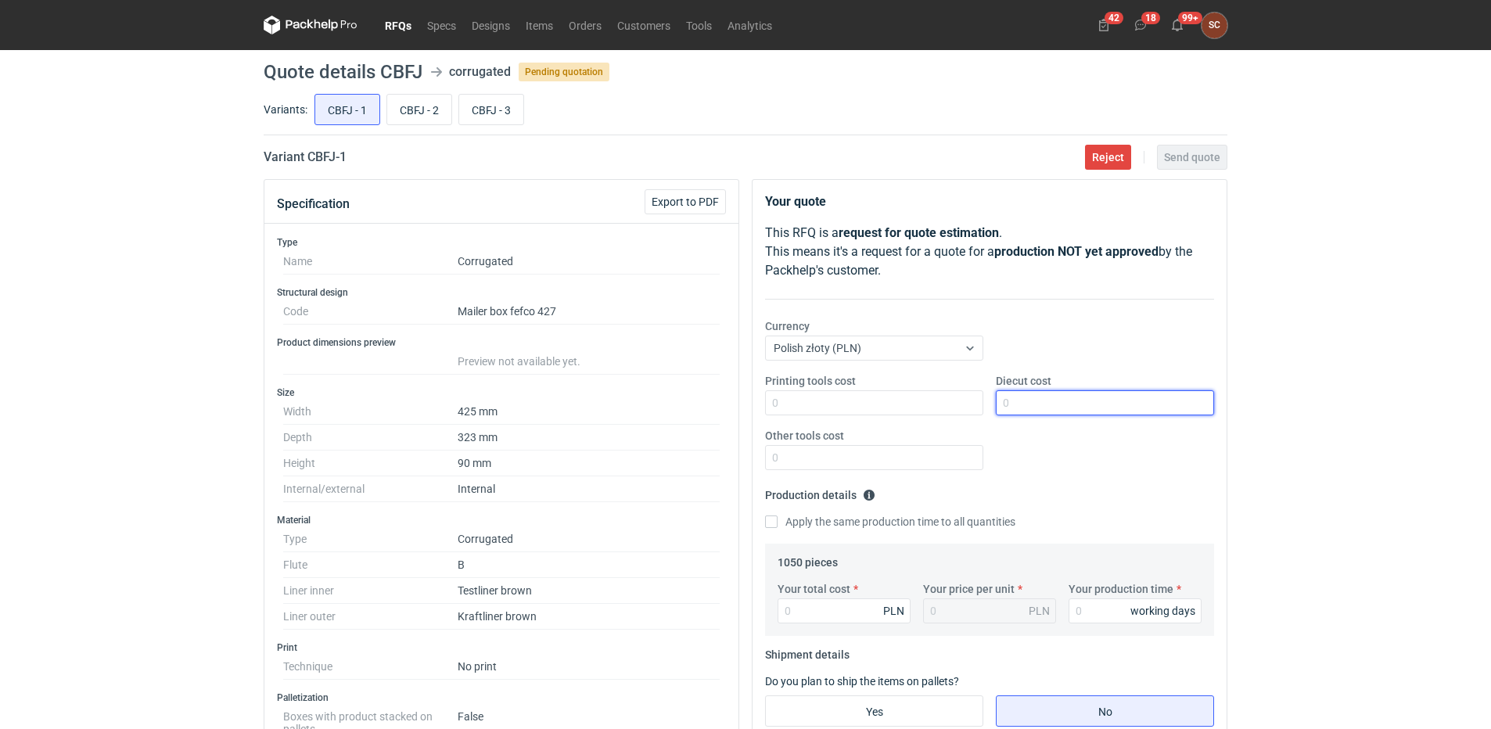
click at [1057, 401] on input "Diecut cost" at bounding box center [1105, 402] width 218 height 25
type input "3000"
click at [774, 523] on input "Apply the same production time to all quantities" at bounding box center [771, 521] width 13 height 13
checkbox input "true"
click at [823, 608] on input "Your total cost" at bounding box center [843, 610] width 133 height 25
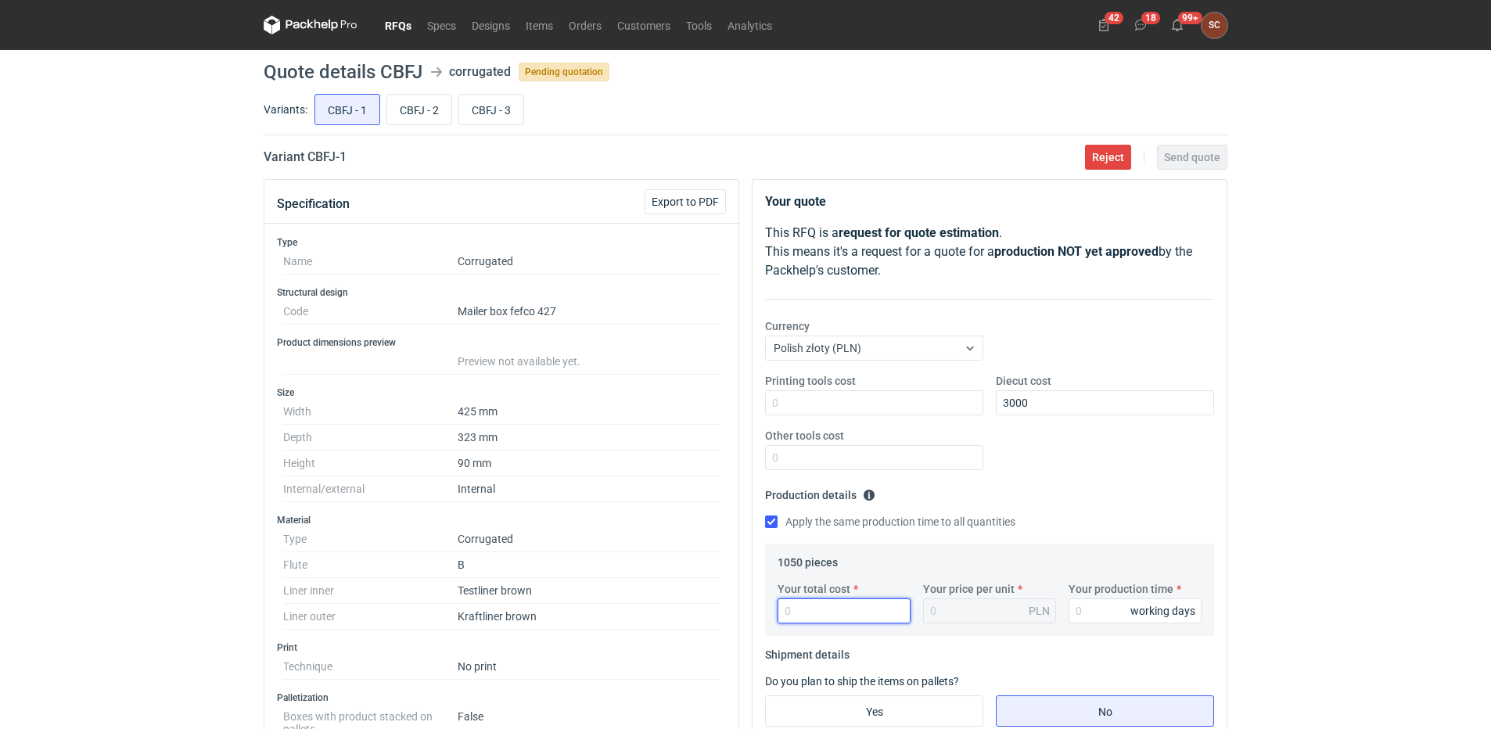
click at [831, 613] on input "Your total cost" at bounding box center [843, 610] width 133 height 25
type input "2100"
type input "2"
click at [1086, 478] on div "Printing tools cost Diecut cost 3000 Other tools cost" at bounding box center [989, 428] width 461 height 110
drag, startPoint x: 848, startPoint y: 611, endPoint x: 574, endPoint y: 641, distance: 275.4
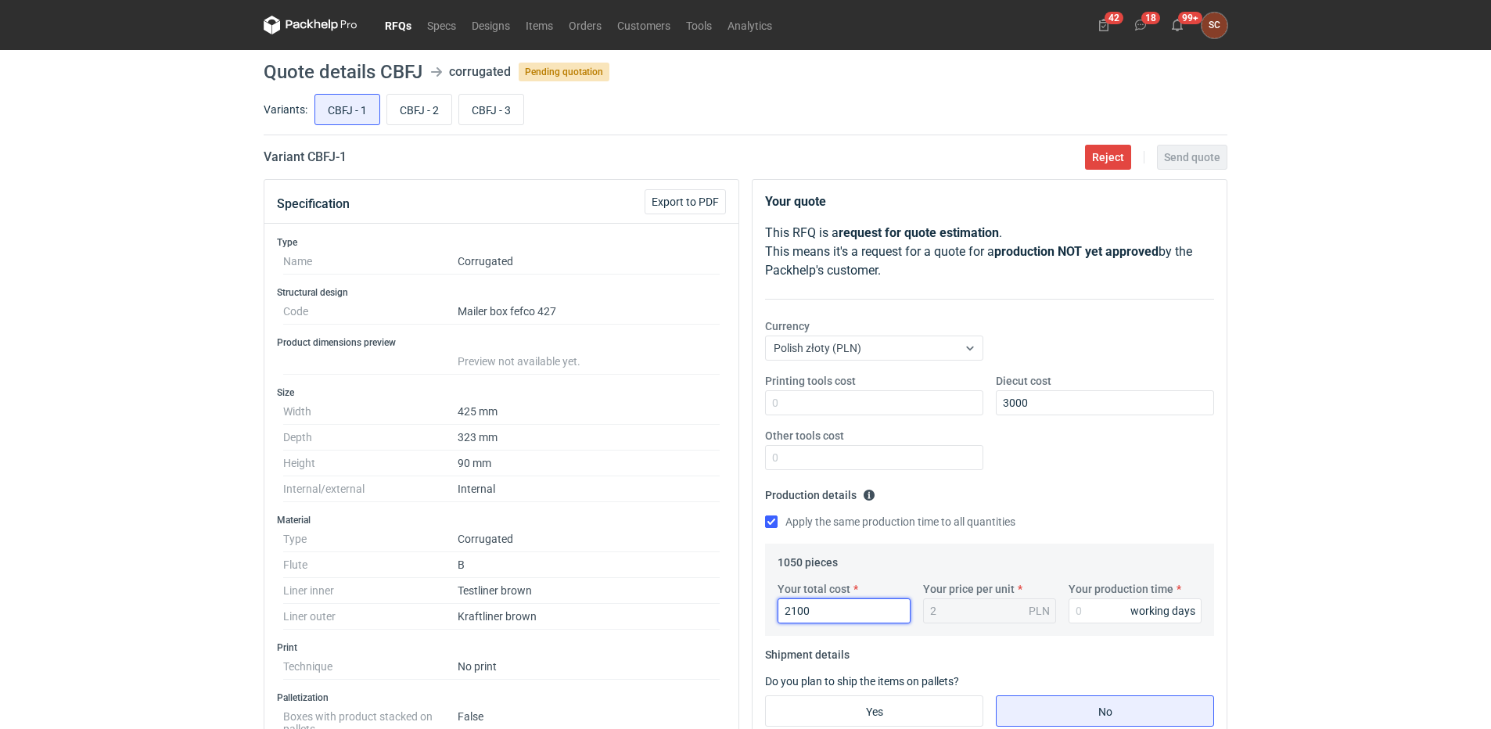
click at [574, 641] on div "Specification Export to PDF Type Name Corrugated Structural design Code Mailer …" at bounding box center [745, 663] width 976 height 969
type input "20"
type input "0.02"
type input "2090"
type input "1.99"
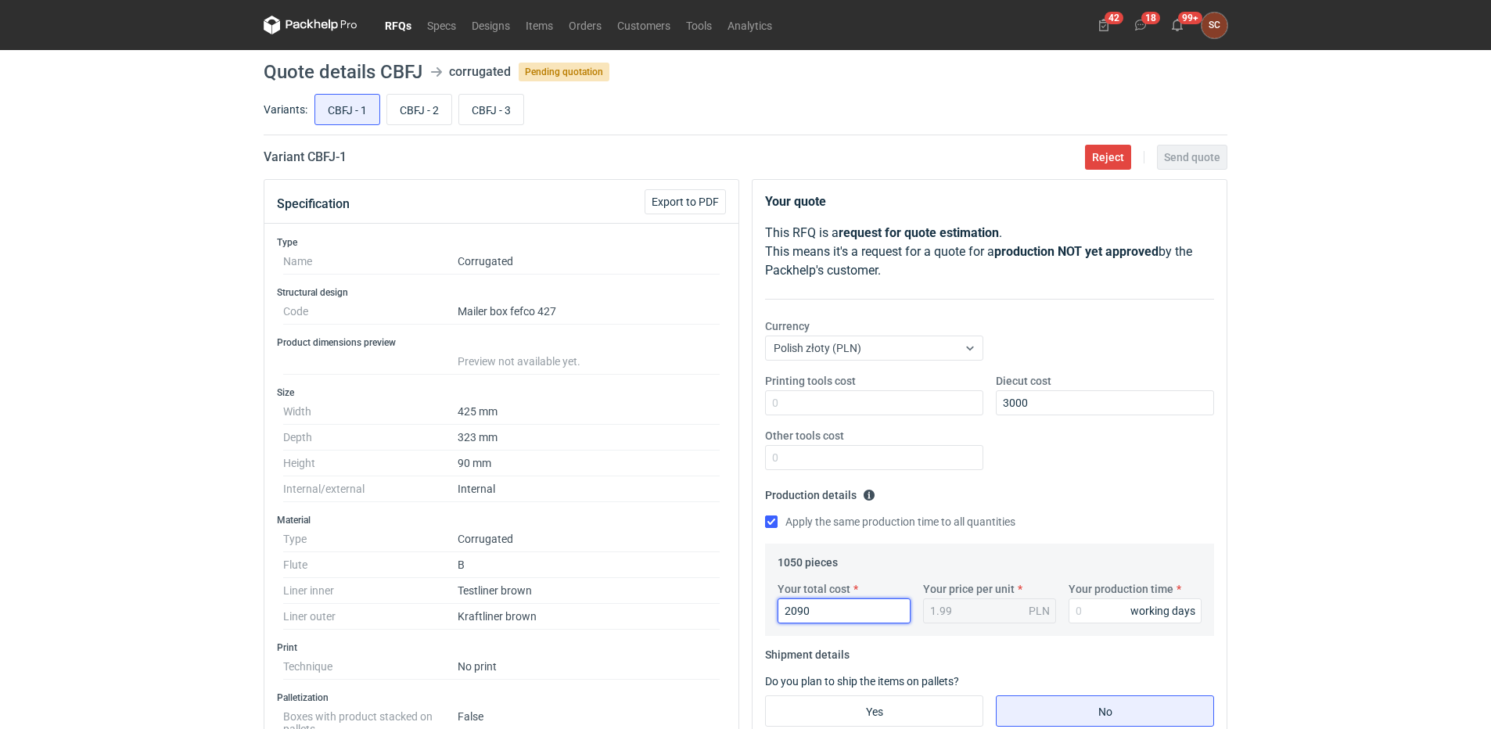
type input "2090"
click at [1052, 497] on fieldset "Production details Please provide the expected time of production in working da…" at bounding box center [989, 513] width 449 height 61
click at [1103, 622] on input "Your production time" at bounding box center [1134, 610] width 133 height 25
click at [1102, 618] on input "Your production time" at bounding box center [1134, 610] width 133 height 25
type input "15"
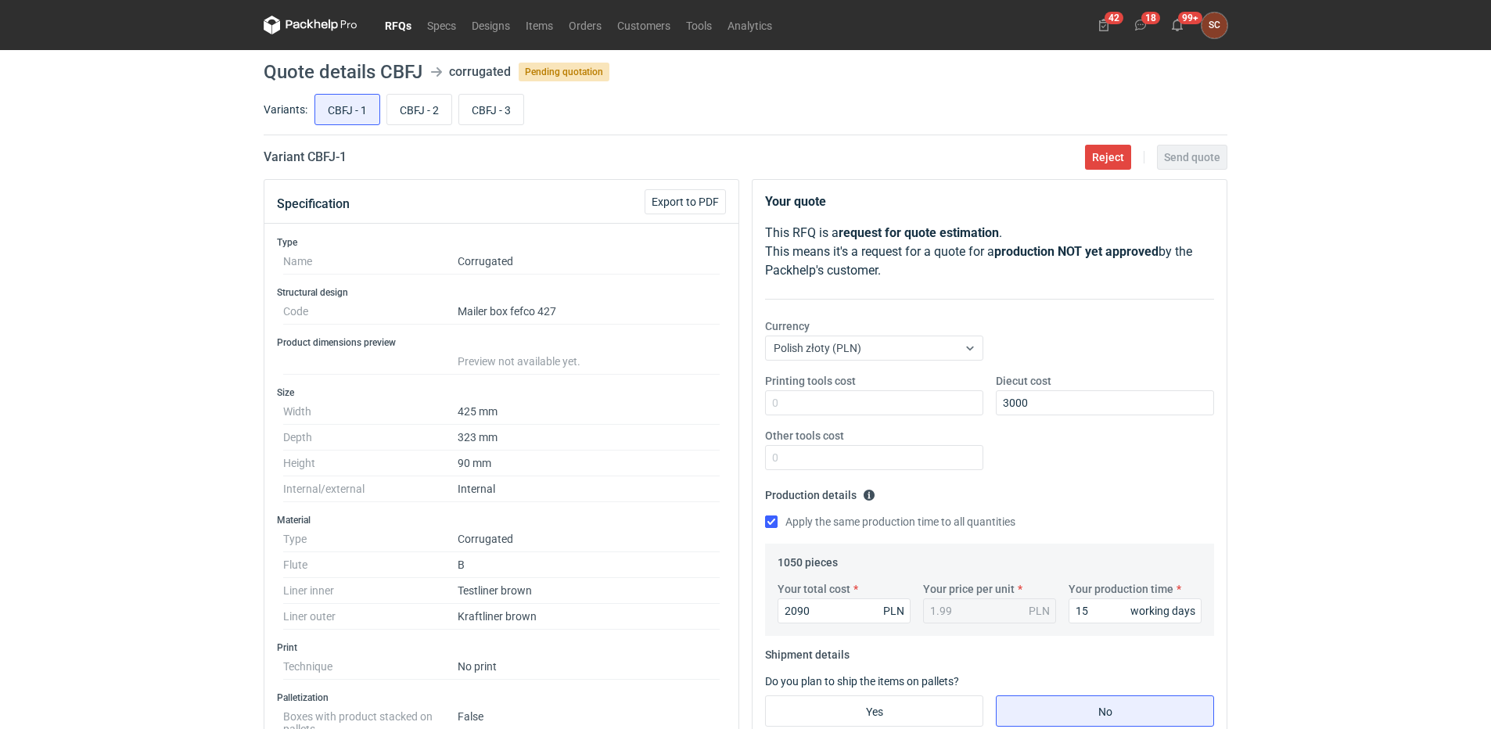
click at [1147, 445] on div "Printing tools cost Diecut cost 3000 Other tools cost" at bounding box center [989, 428] width 461 height 110
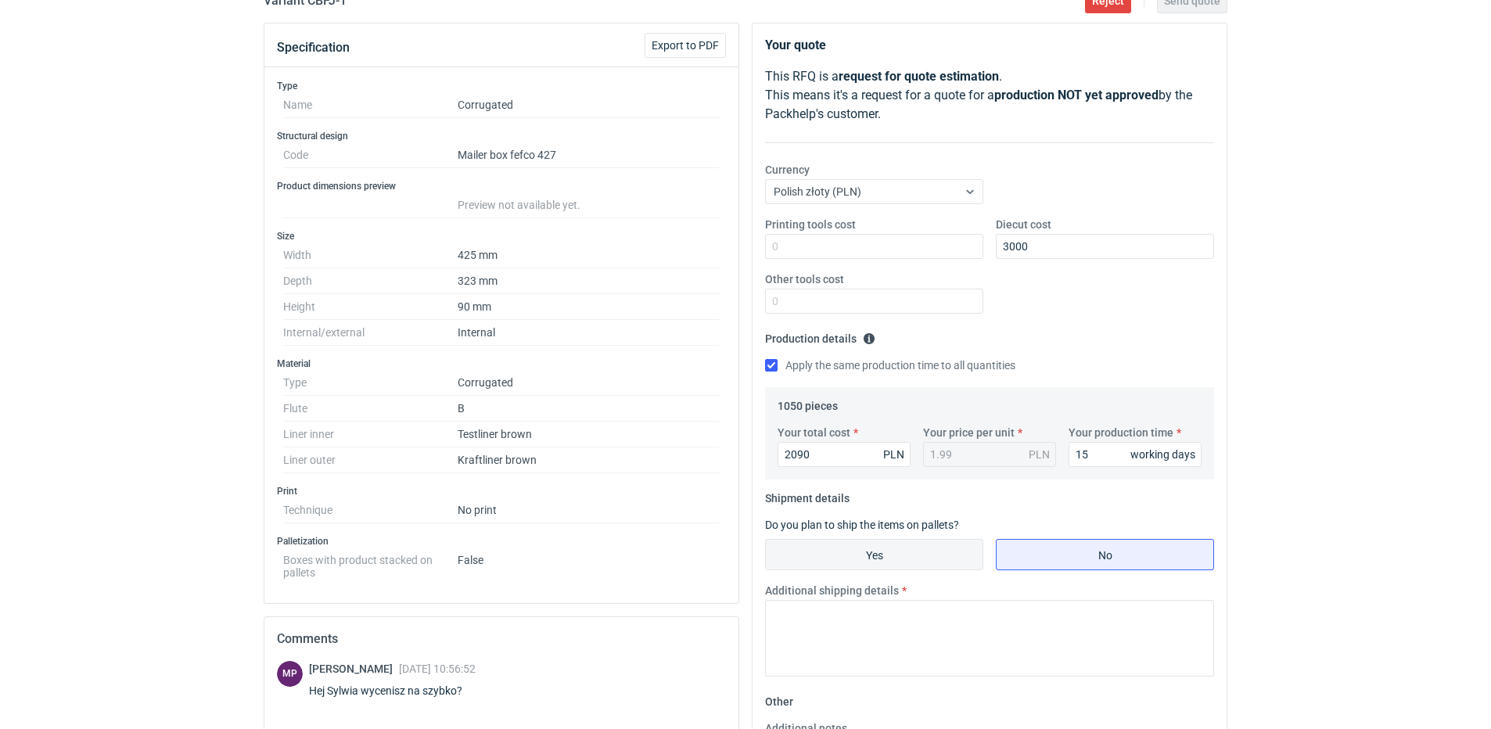
click at [952, 548] on input "Yes" at bounding box center [874, 555] width 217 height 30
radio input "true"
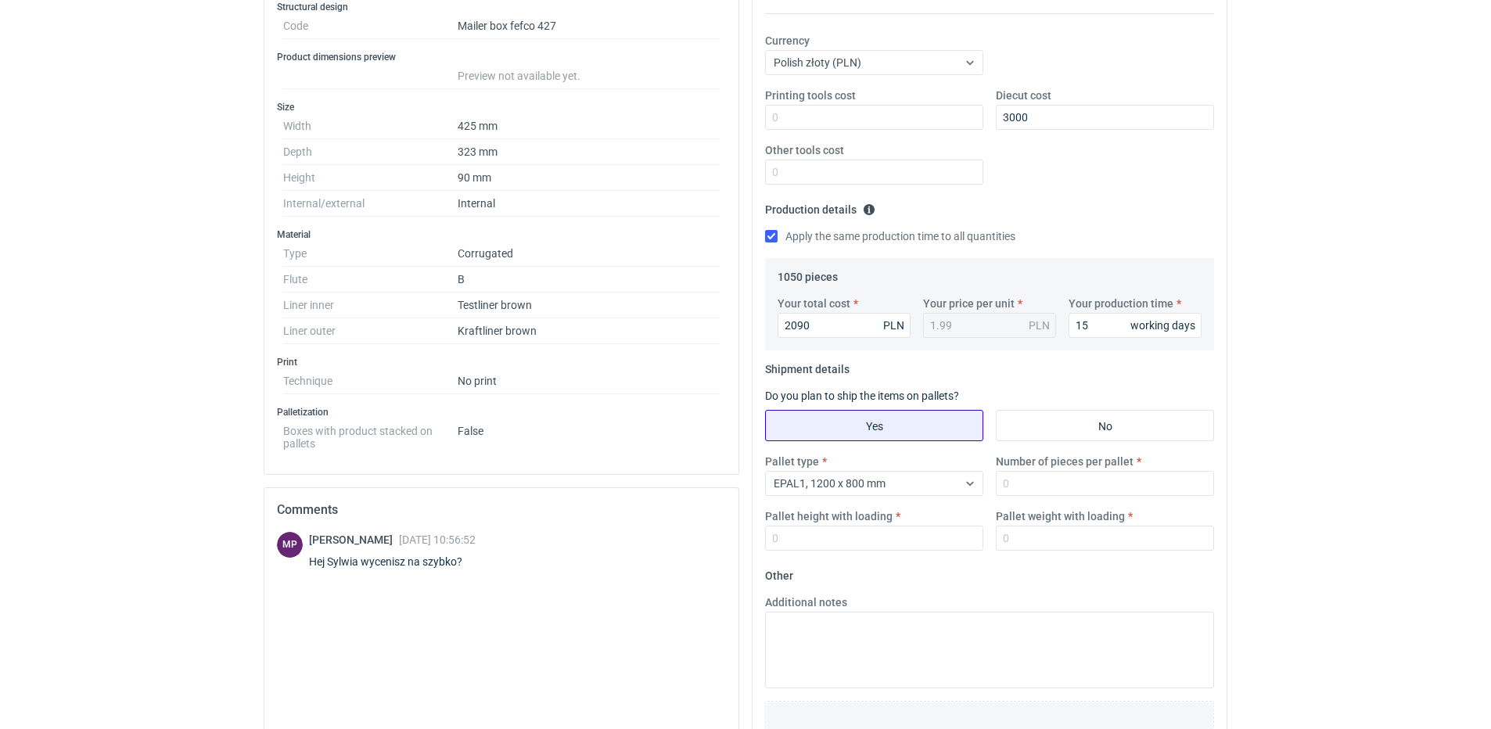
scroll to position [313, 0]
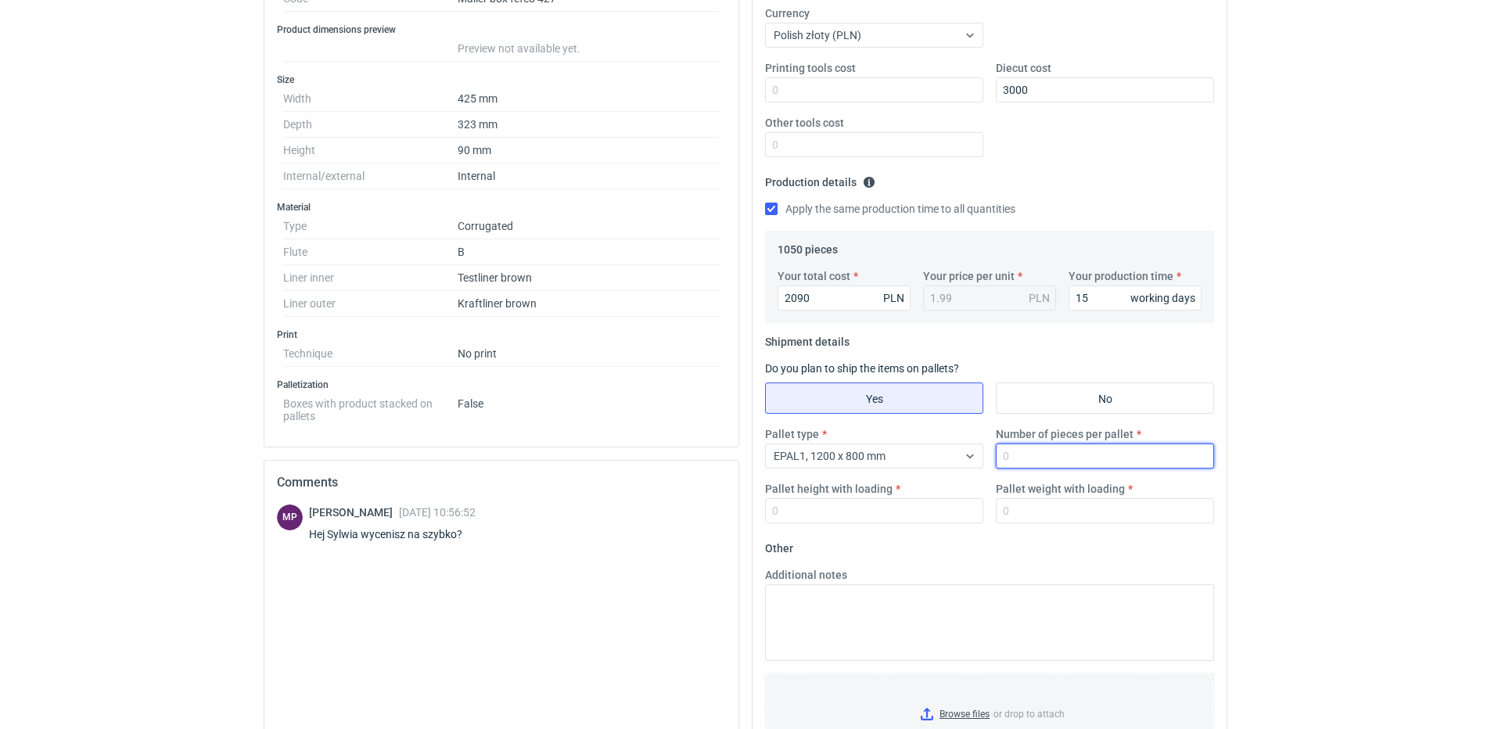
click at [1025, 452] on input "Number of pieces per pallet" at bounding box center [1105, 456] width 218 height 25
type input "525"
click at [832, 512] on input "Pallet height with loading" at bounding box center [874, 510] width 218 height 25
type input "1800"
click at [1064, 508] on input "Pallet weight with loading" at bounding box center [1105, 510] width 218 height 25
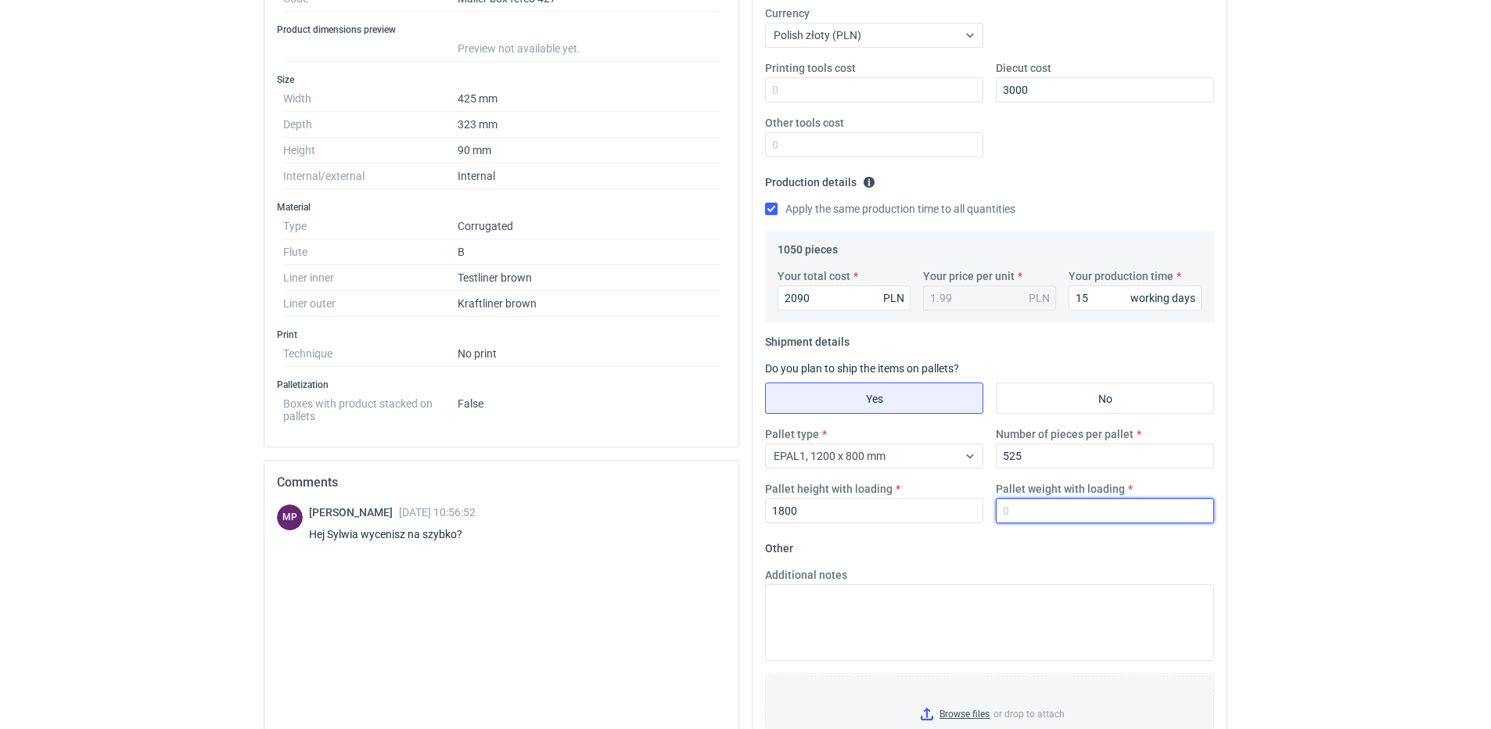
click at [1067, 521] on input "Pallet weight with loading" at bounding box center [1105, 510] width 218 height 25
type input "180"
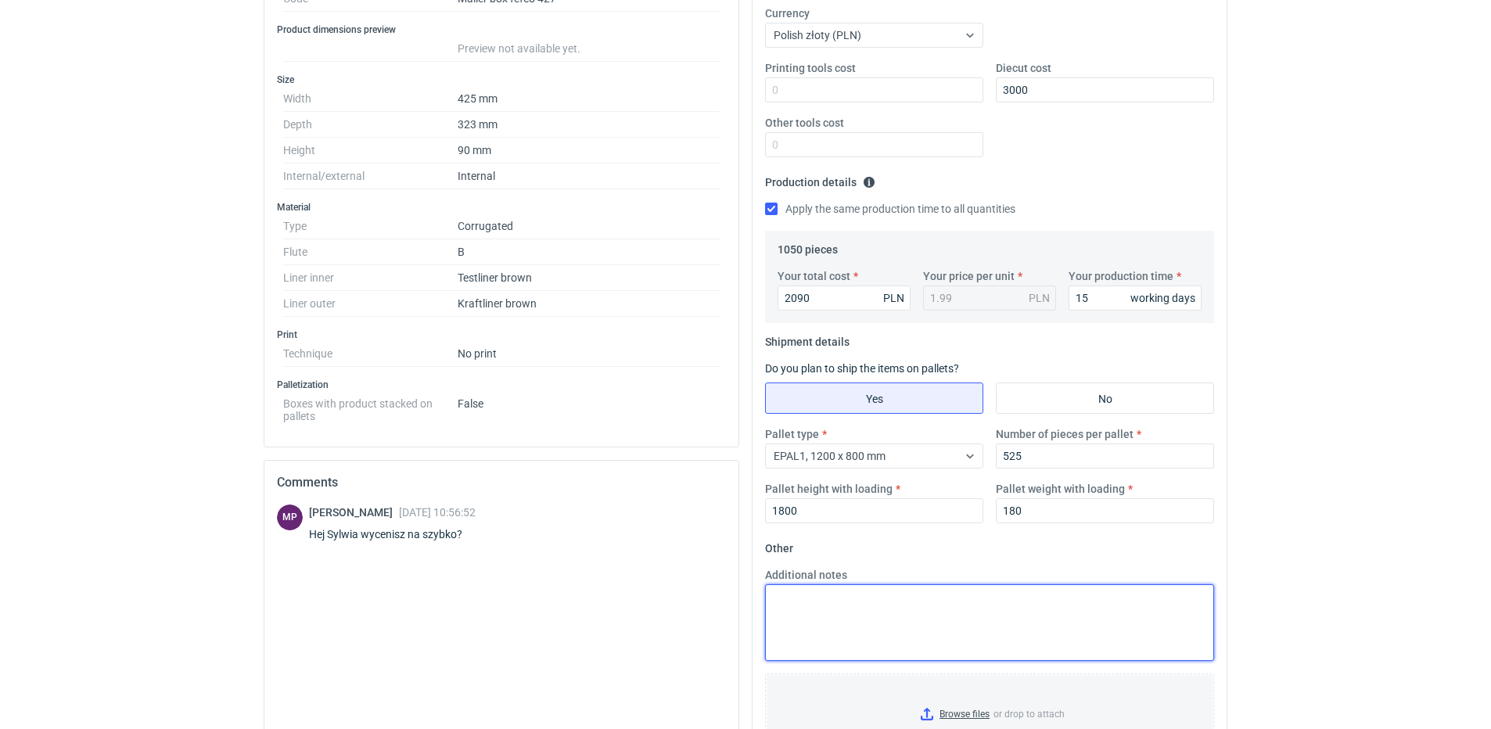
click at [904, 623] on textarea "Additional notes" at bounding box center [989, 622] width 449 height 77
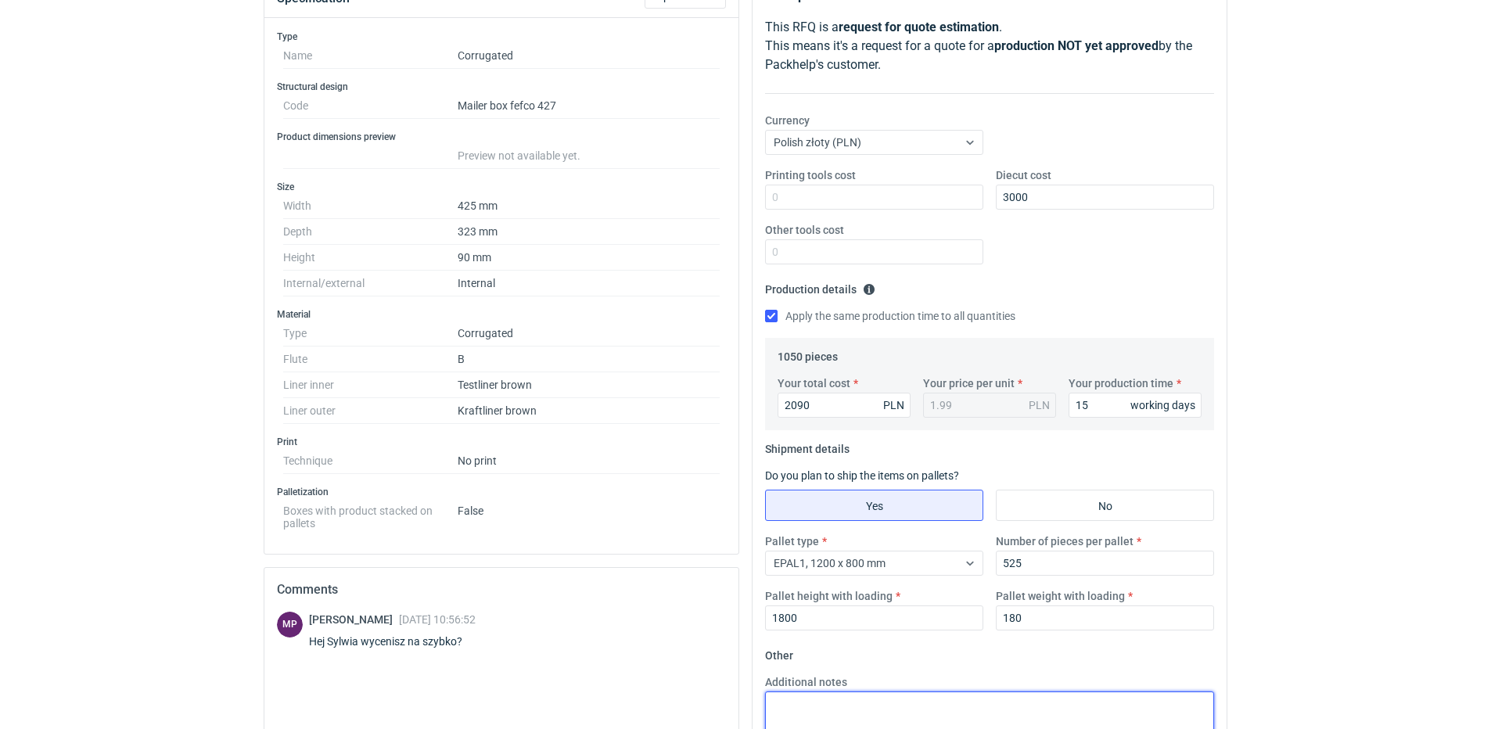
scroll to position [0, 0]
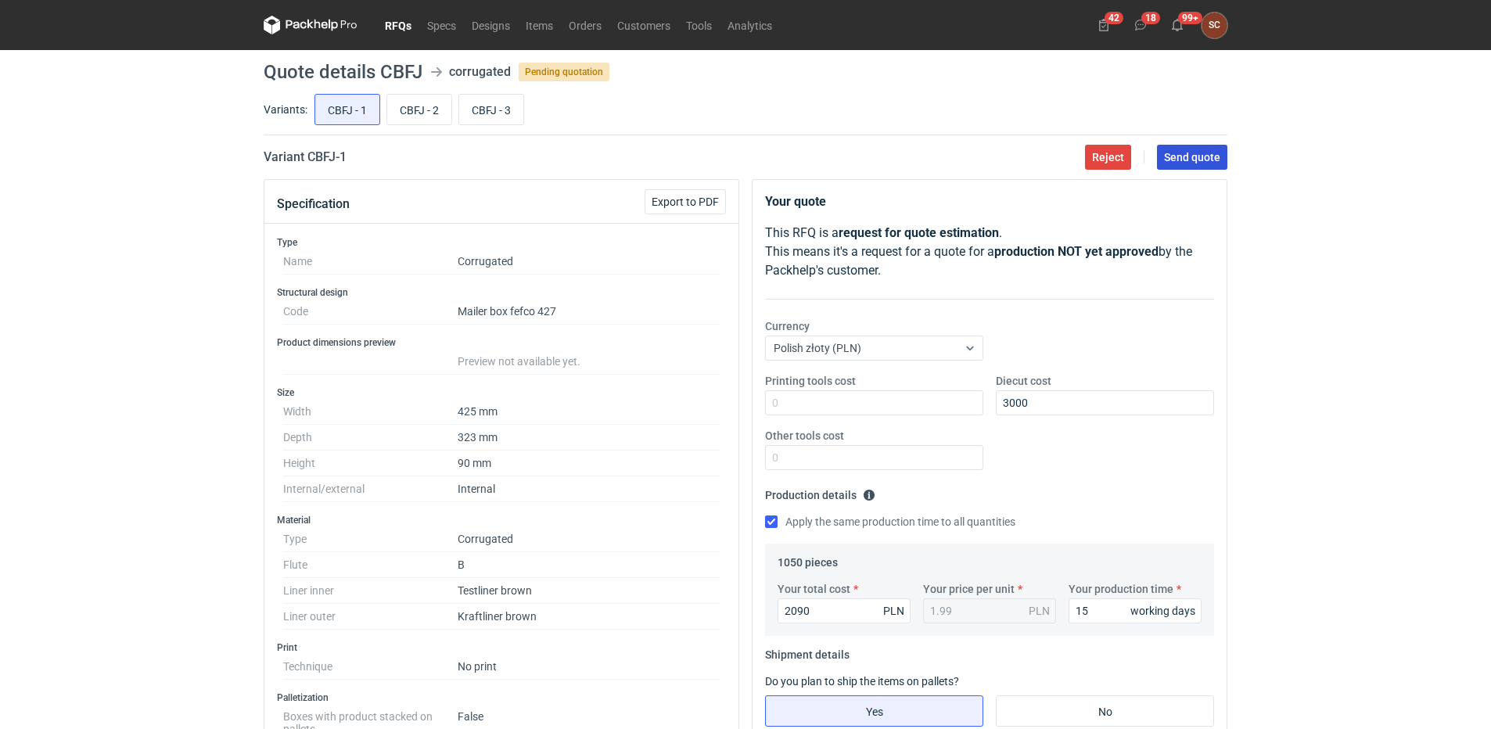
click at [1212, 155] on span "Send quote" at bounding box center [1192, 157] width 56 height 11
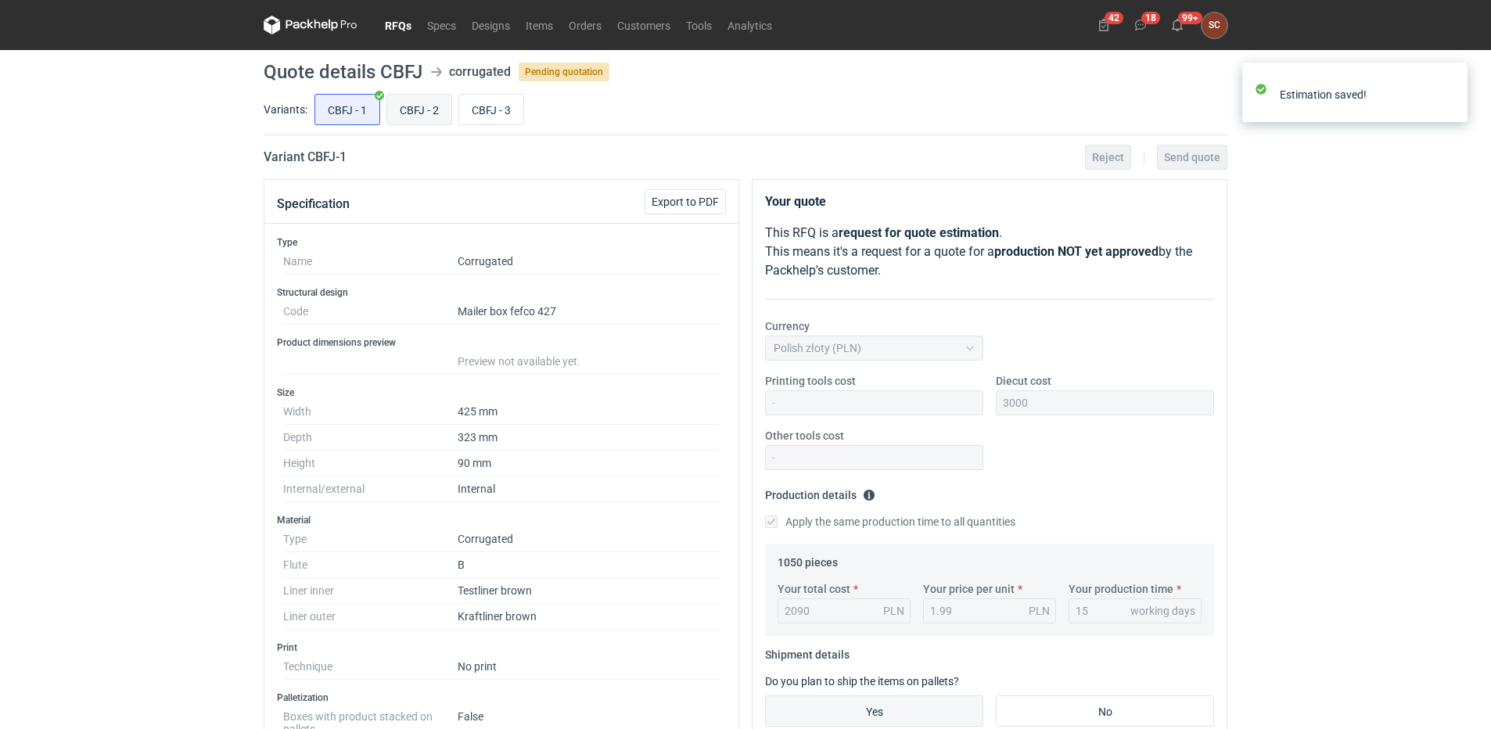
click at [422, 103] on input "CBFJ - 2" at bounding box center [419, 110] width 64 height 30
radio input "true"
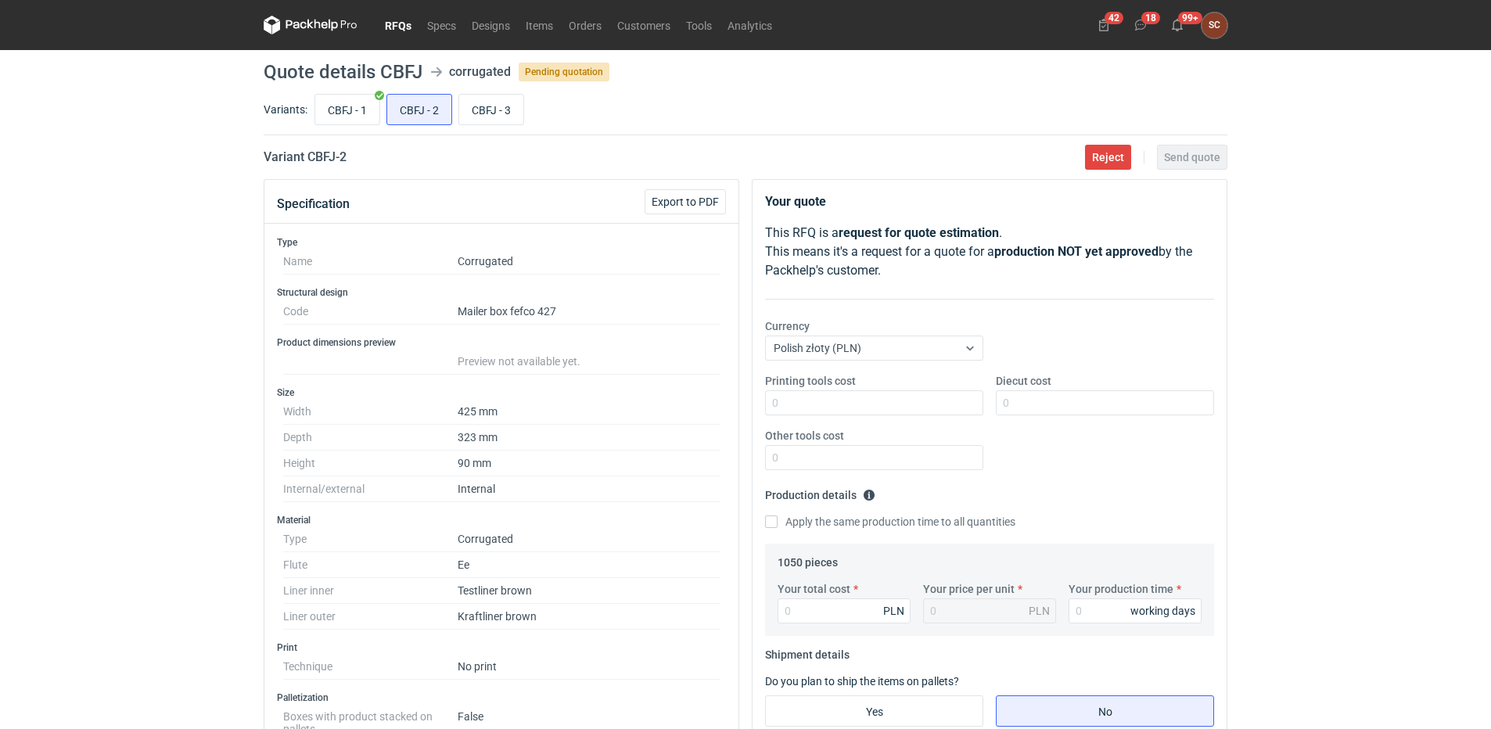
click at [648, 483] on dd "Internal" at bounding box center [589, 489] width 262 height 26
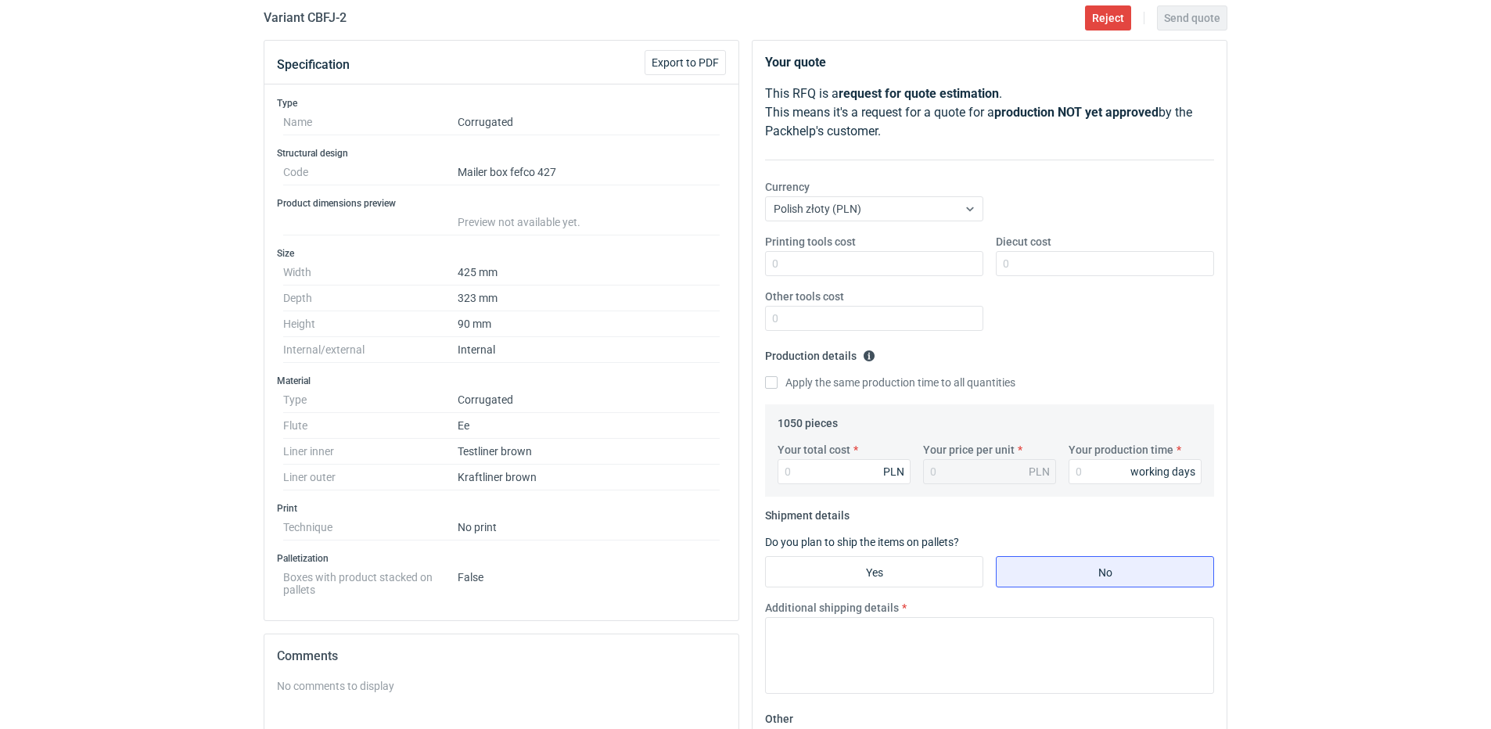
scroll to position [156, 0]
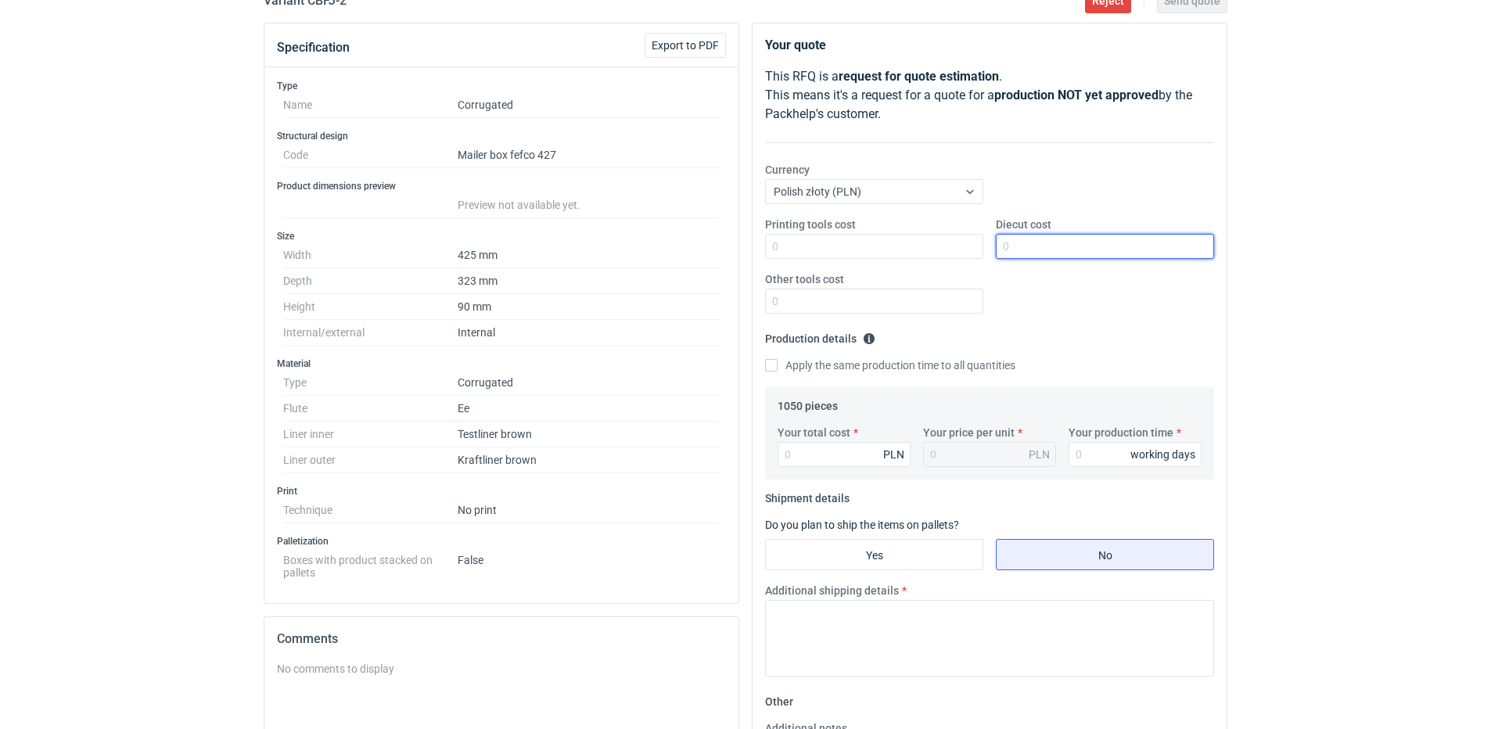
click at [1007, 243] on input "Diecut cost" at bounding box center [1105, 246] width 218 height 25
type input "3000"
click at [777, 363] on input "Apply the same production time to all quantities" at bounding box center [771, 365] width 13 height 13
checkbox input "true"
click at [810, 455] on input "Your total cost" at bounding box center [843, 454] width 133 height 25
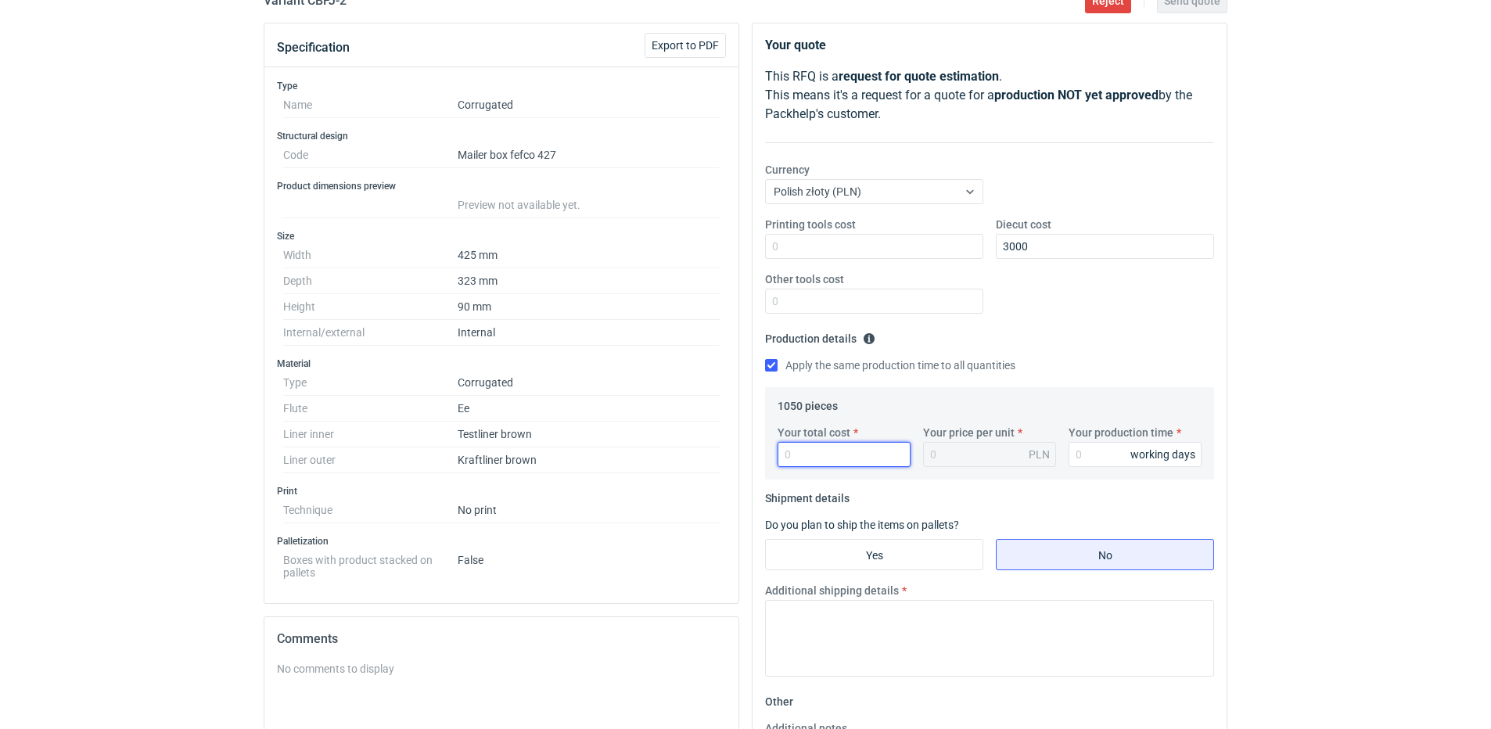
click at [810, 455] on input "Your total cost" at bounding box center [843, 454] width 133 height 25
type input "2257"
type input "2.15"
type input "2257"
click at [1090, 440] on label "Your production time" at bounding box center [1120, 433] width 105 height 16
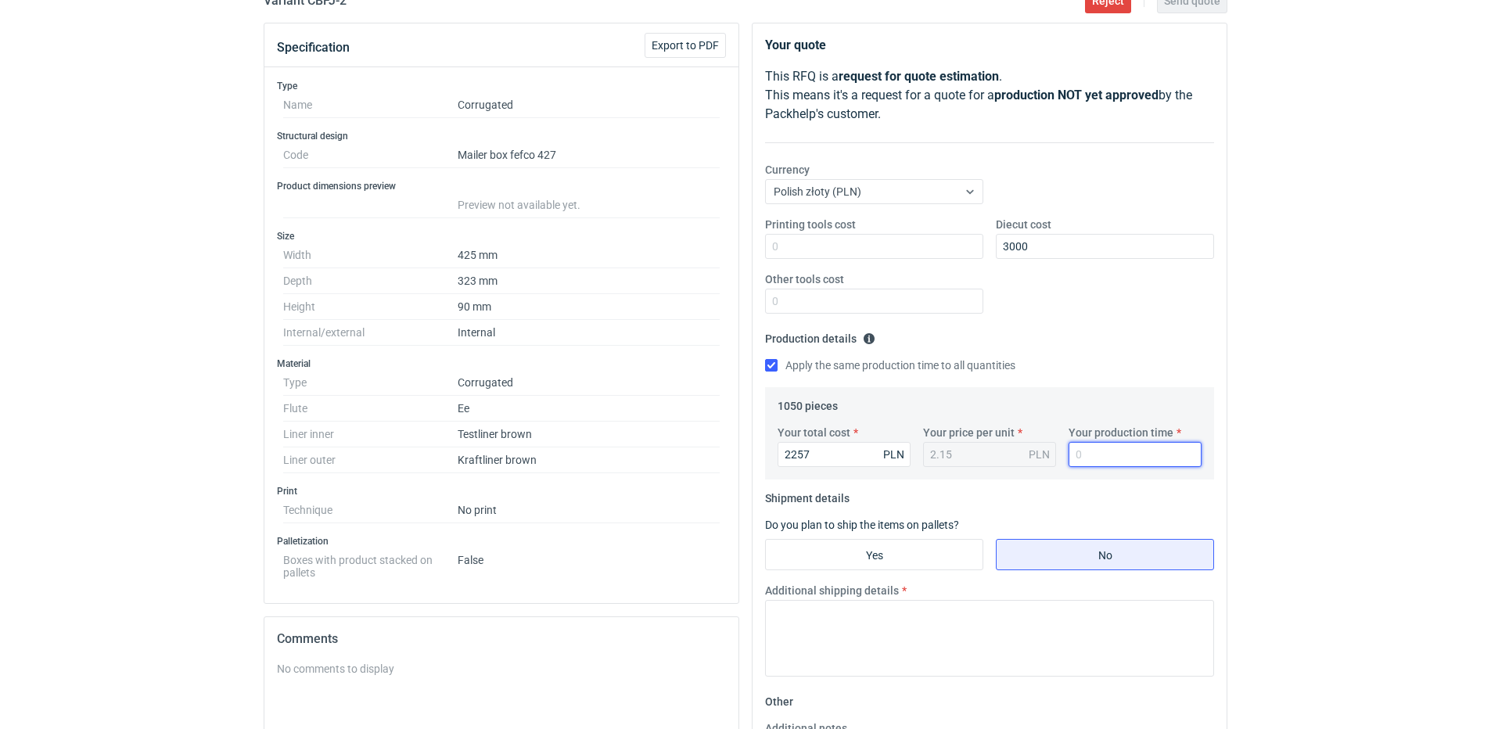
click at [1090, 442] on input "Your production time" at bounding box center [1134, 454] width 133 height 25
click at [1094, 451] on input "Your production time" at bounding box center [1134, 454] width 133 height 25
type input "15"
click at [894, 548] on input "Yes" at bounding box center [874, 555] width 217 height 30
radio input "true"
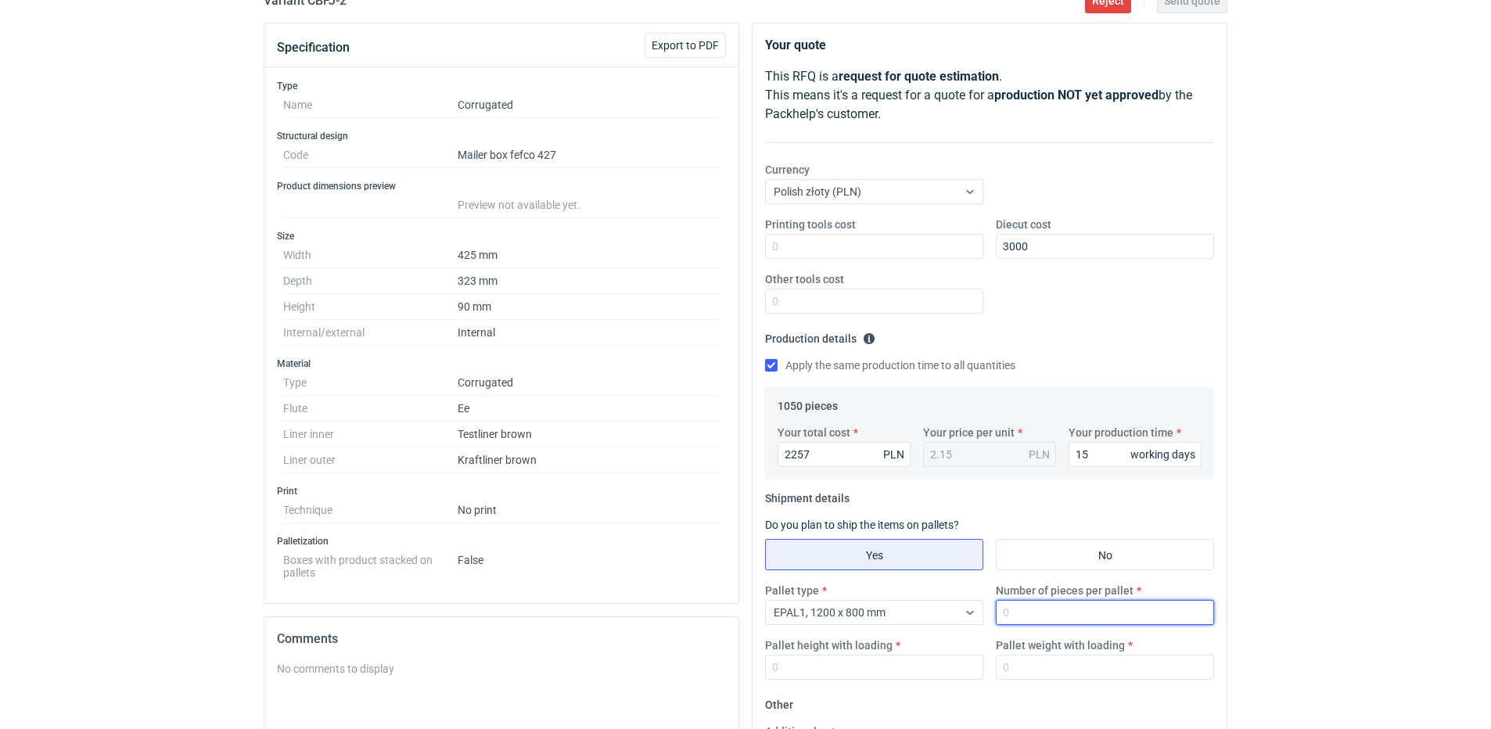
click at [1029, 610] on input "Number of pieces per pallet" at bounding box center [1105, 612] width 218 height 25
type input "5"
type input "3"
type input "350"
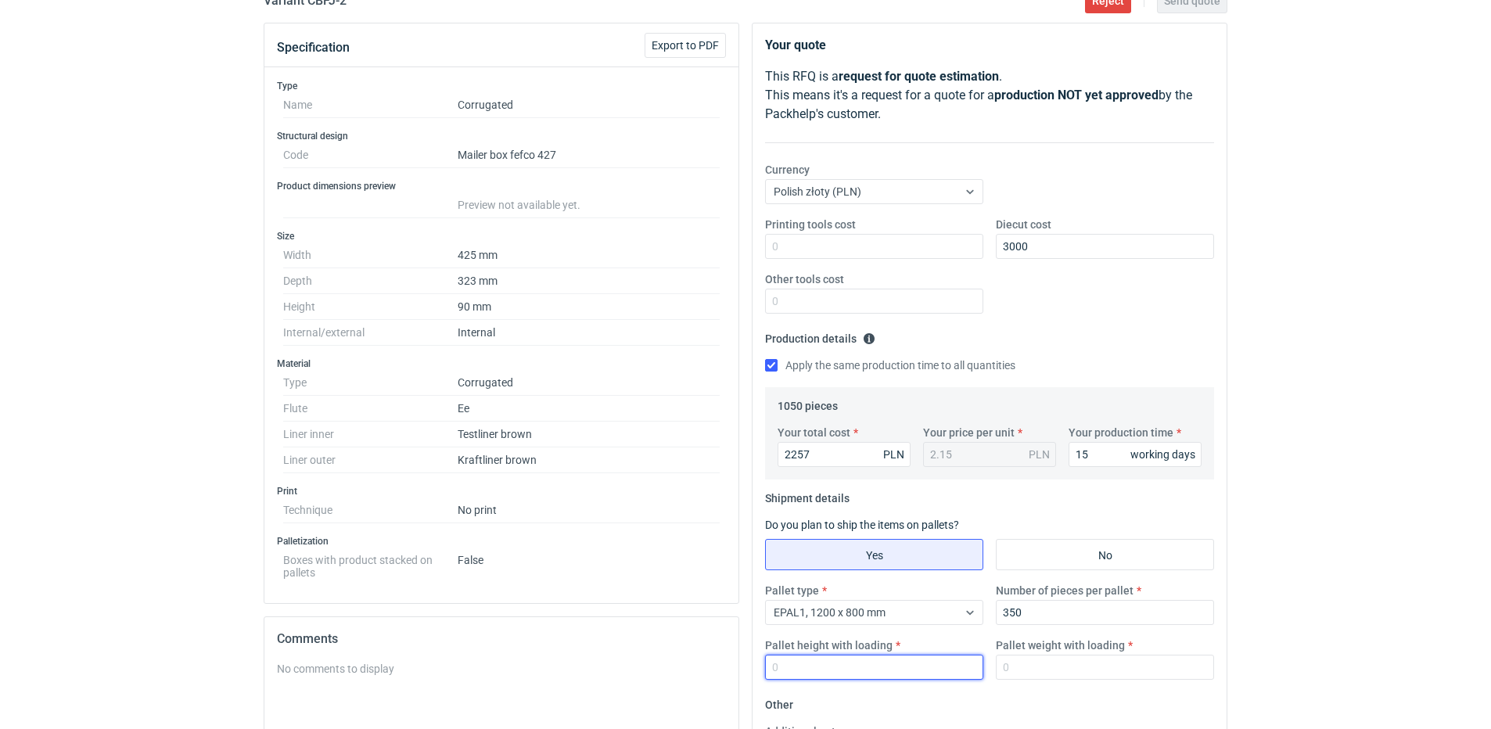
click at [800, 659] on input "Pallet height with loading" at bounding box center [874, 667] width 218 height 25
type input "1800"
click at [1089, 659] on input "Pallet weight with loading" at bounding box center [1105, 667] width 218 height 25
click at [1103, 666] on input "Pallet weight with loading" at bounding box center [1105, 667] width 218 height 25
type input "180"
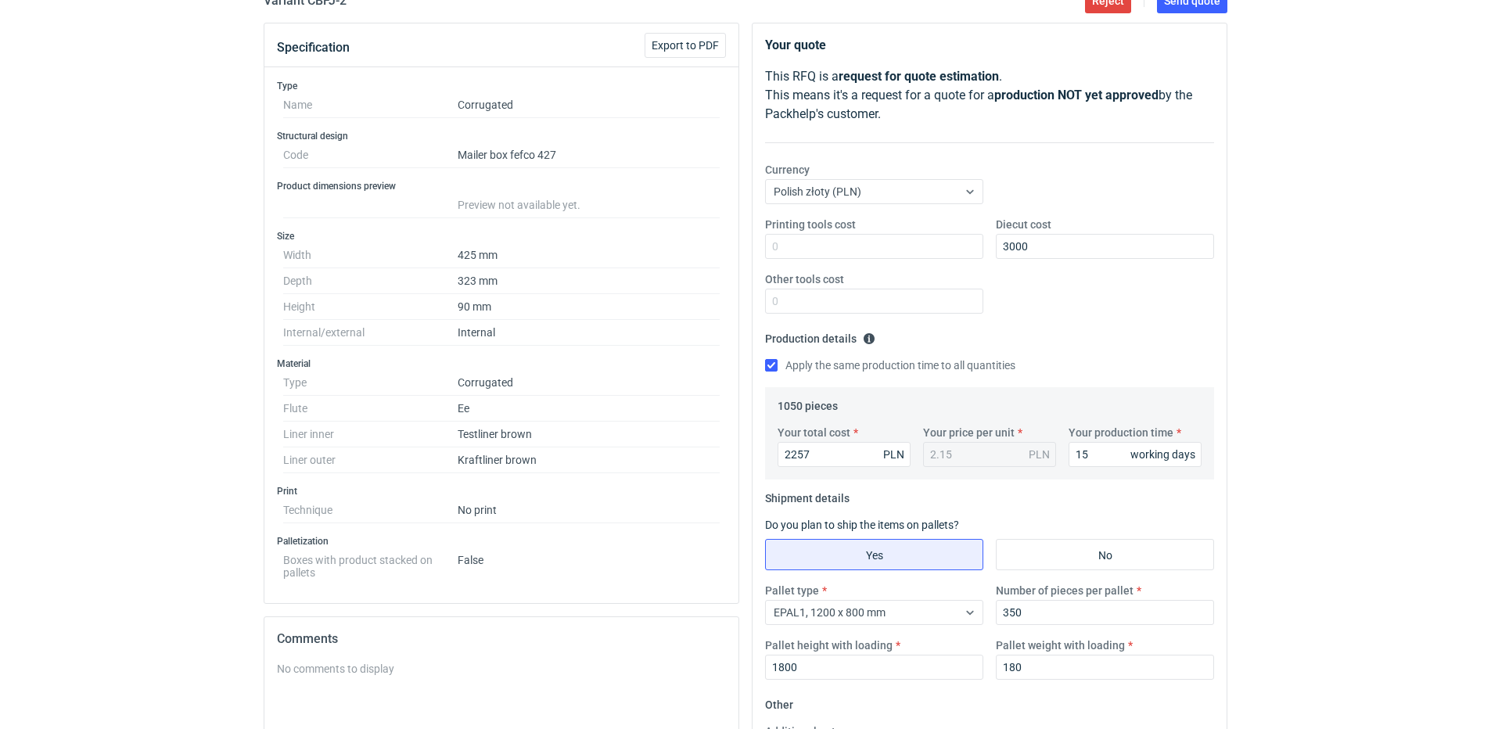
click at [1075, 314] on div "Printing tools cost Diecut cost 3000 Other tools cost" at bounding box center [989, 272] width 461 height 110
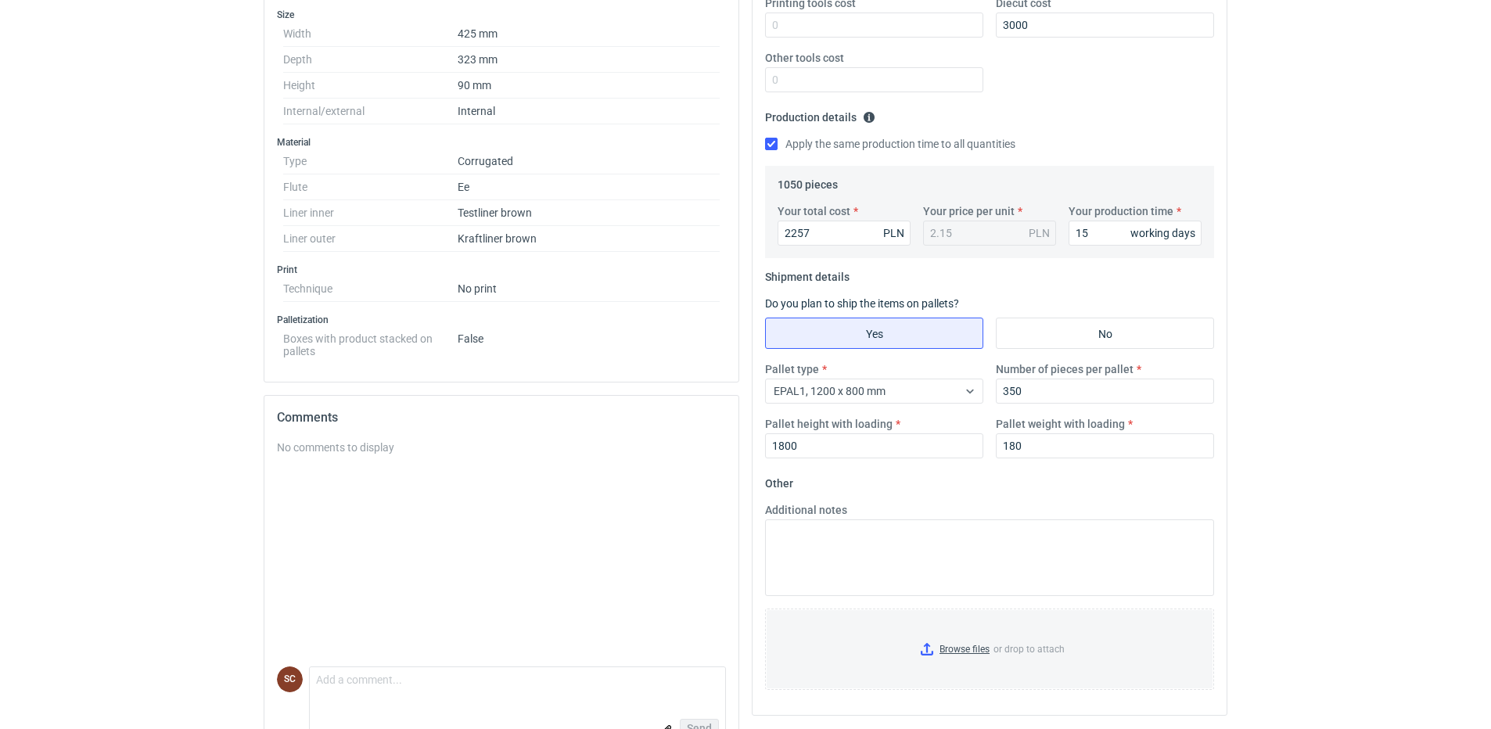
scroll to position [341, 0]
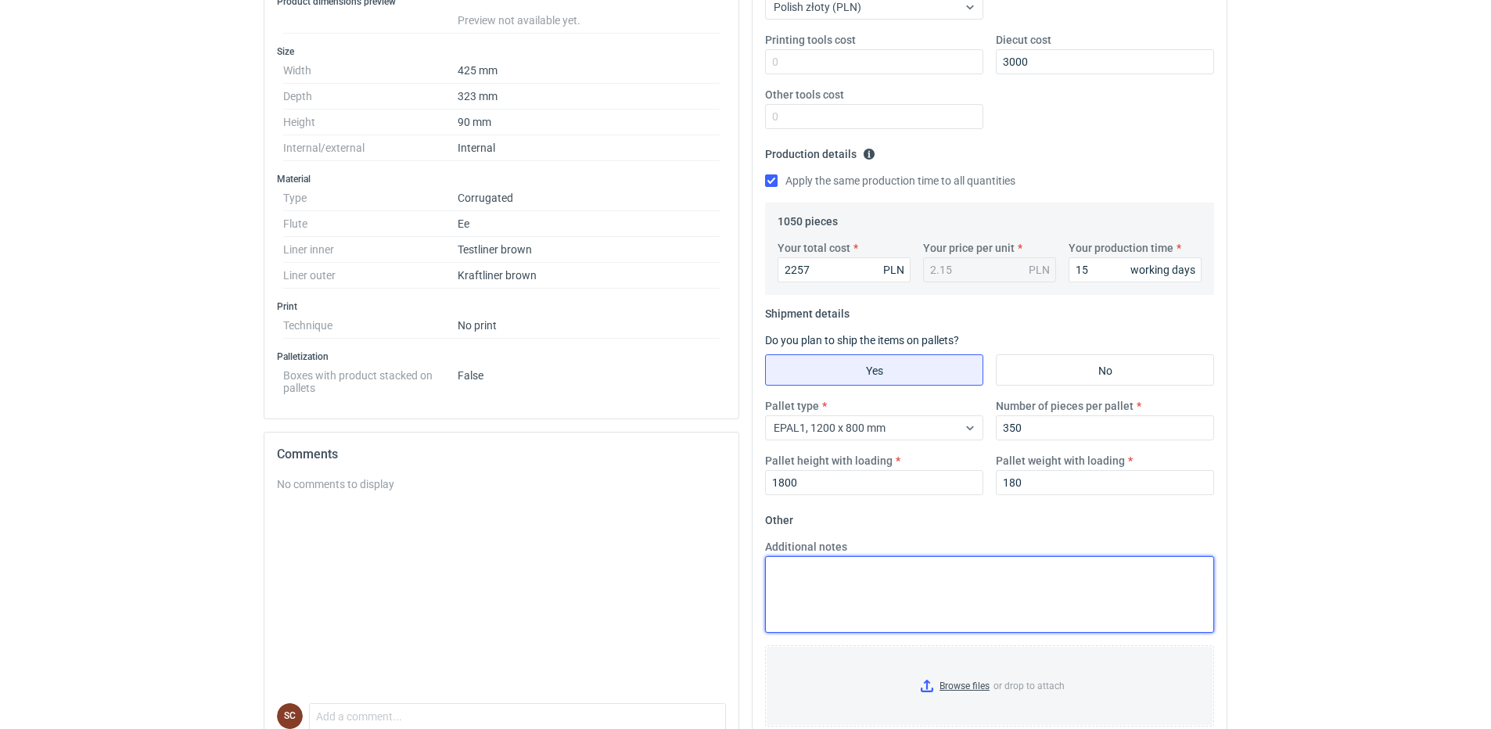
click at [849, 603] on textarea "Additional notes" at bounding box center [989, 594] width 449 height 77
click at [955, 621] on textarea "Dostępna tektura FL100 FL100 FL100 TB140 - szara/szara" at bounding box center [989, 594] width 449 height 77
click at [1098, 566] on textarea "Dostępna tektura FL100 FL100 FL100 TB140 - szara/szara" at bounding box center [989, 594] width 449 height 77
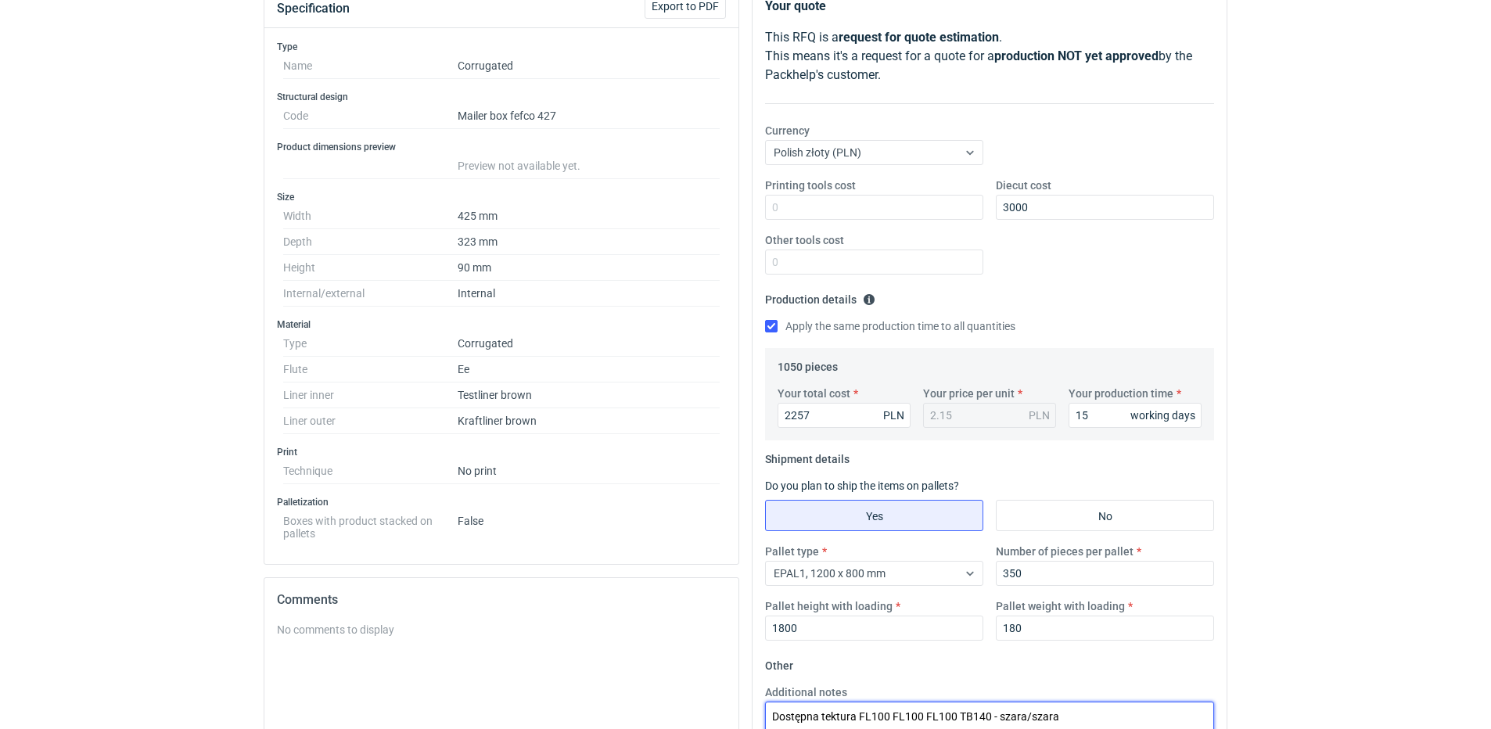
scroll to position [0, 0]
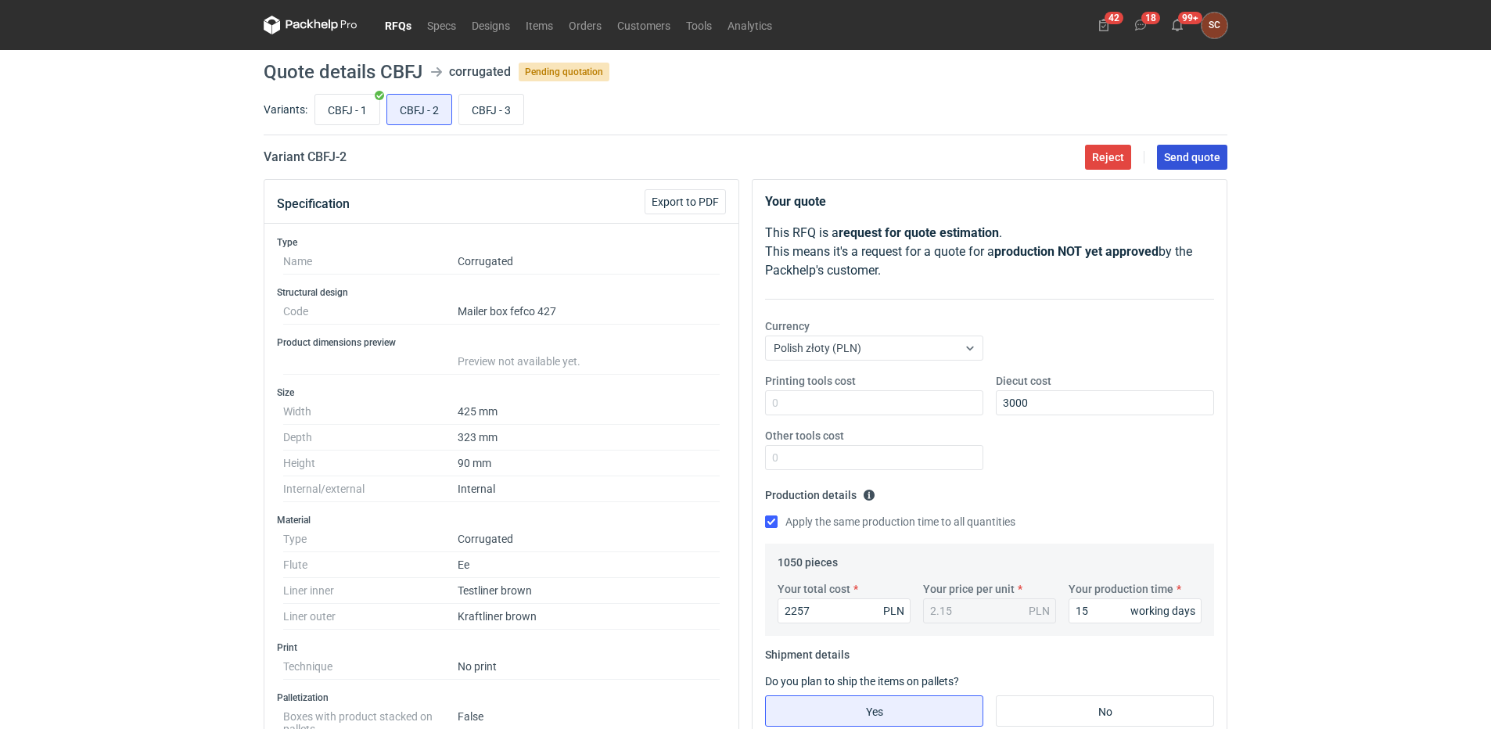
type textarea "Dostępna tektura FL100 FL100 FL100 TB140 - szara/szara"
click at [1183, 162] on span "Send quote" at bounding box center [1192, 157] width 56 height 11
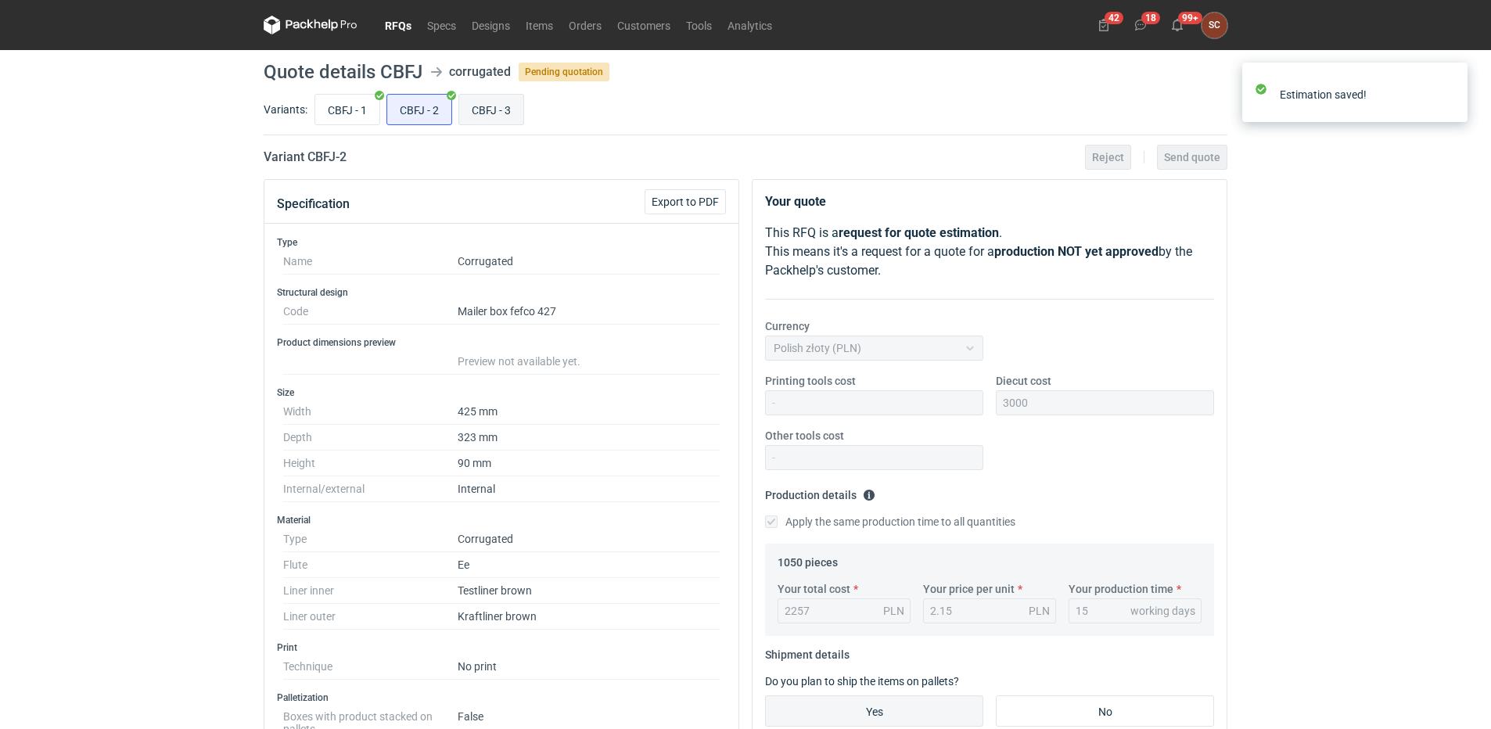
click at [478, 115] on input "CBFJ - 3" at bounding box center [491, 110] width 64 height 30
radio input "true"
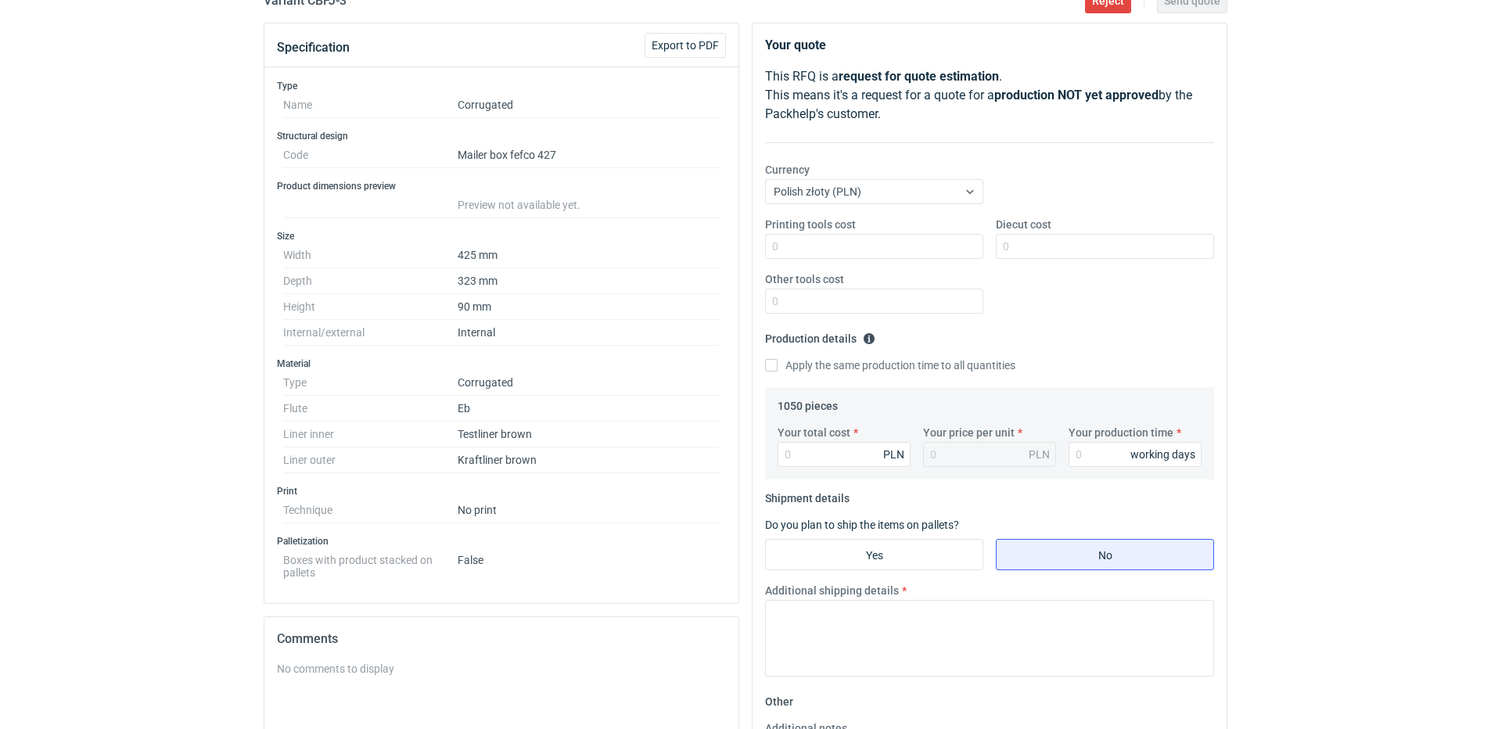
scroll to position [78, 0]
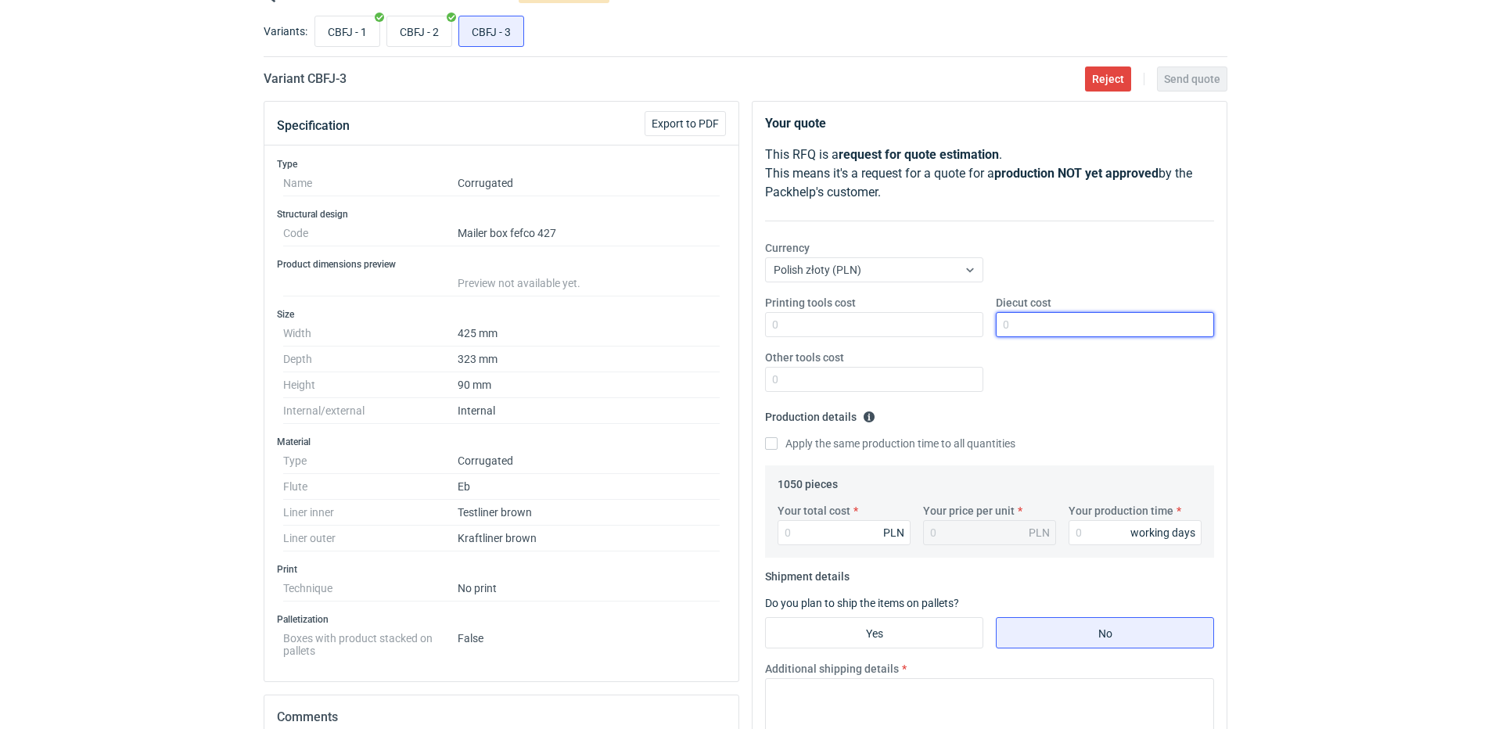
click at [1028, 320] on input "Diecut cost" at bounding box center [1105, 324] width 218 height 25
type input "3000"
click at [1025, 382] on div "Printing tools cost Diecut cost 3000 Other tools cost" at bounding box center [989, 350] width 461 height 110
click at [775, 445] on input "Apply the same production time to all quantities" at bounding box center [771, 443] width 13 height 13
checkbox input "true"
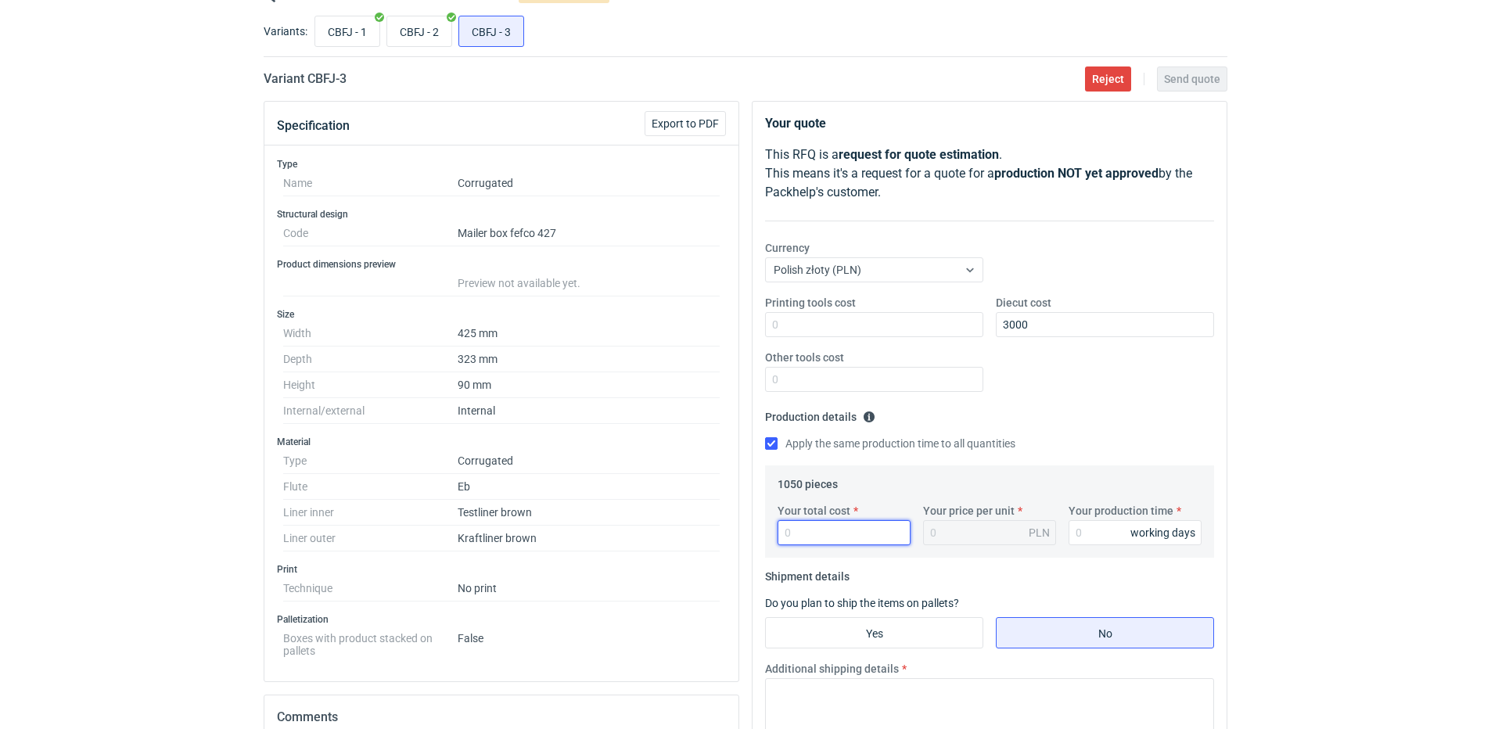
click at [796, 538] on input "Your total cost" at bounding box center [843, 532] width 133 height 25
type input "3110"
type input "2.96"
type input "3110"
click at [1095, 405] on fieldset "Production details Please provide the expected time of production in working da…" at bounding box center [989, 434] width 449 height 61
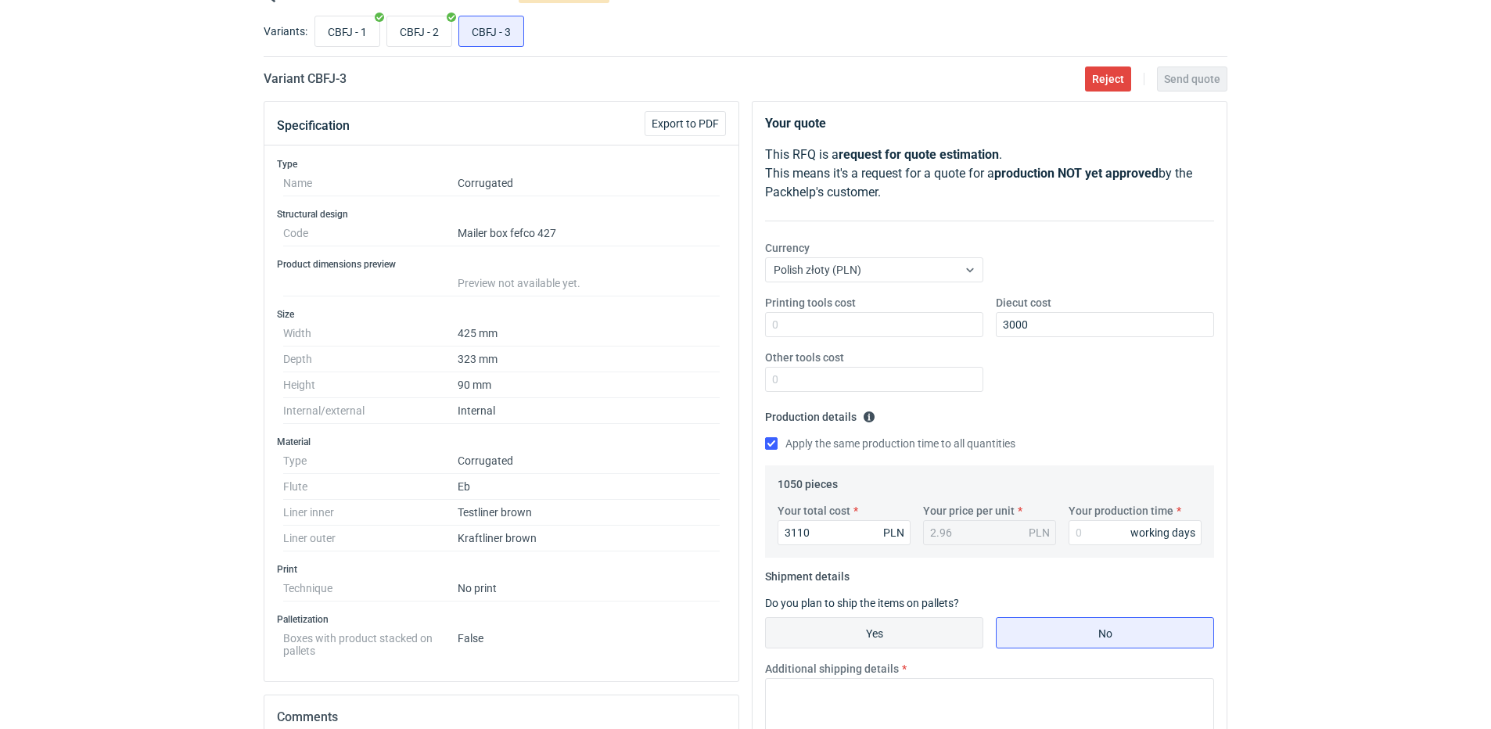
click at [882, 637] on input "Yes" at bounding box center [874, 633] width 217 height 30
radio input "true"
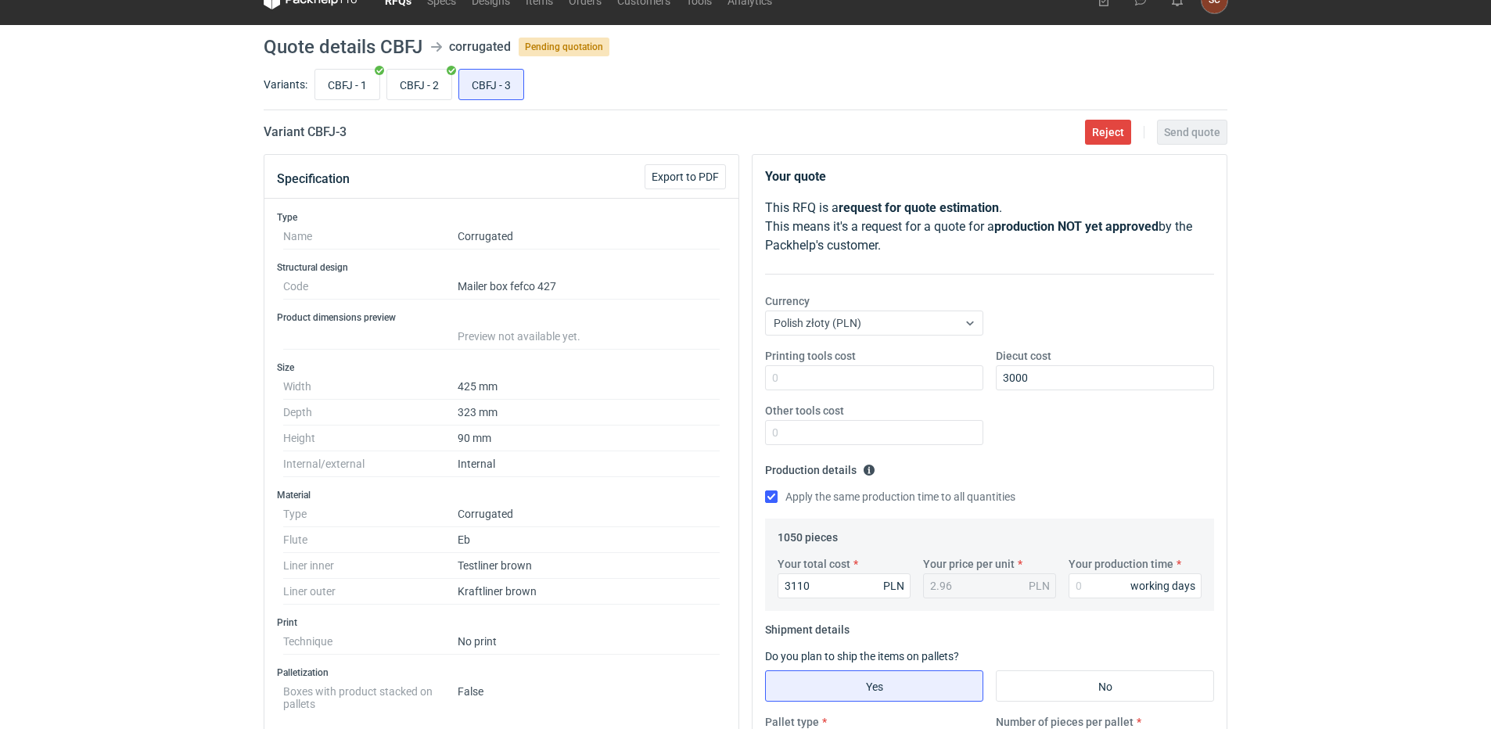
scroll to position [0, 0]
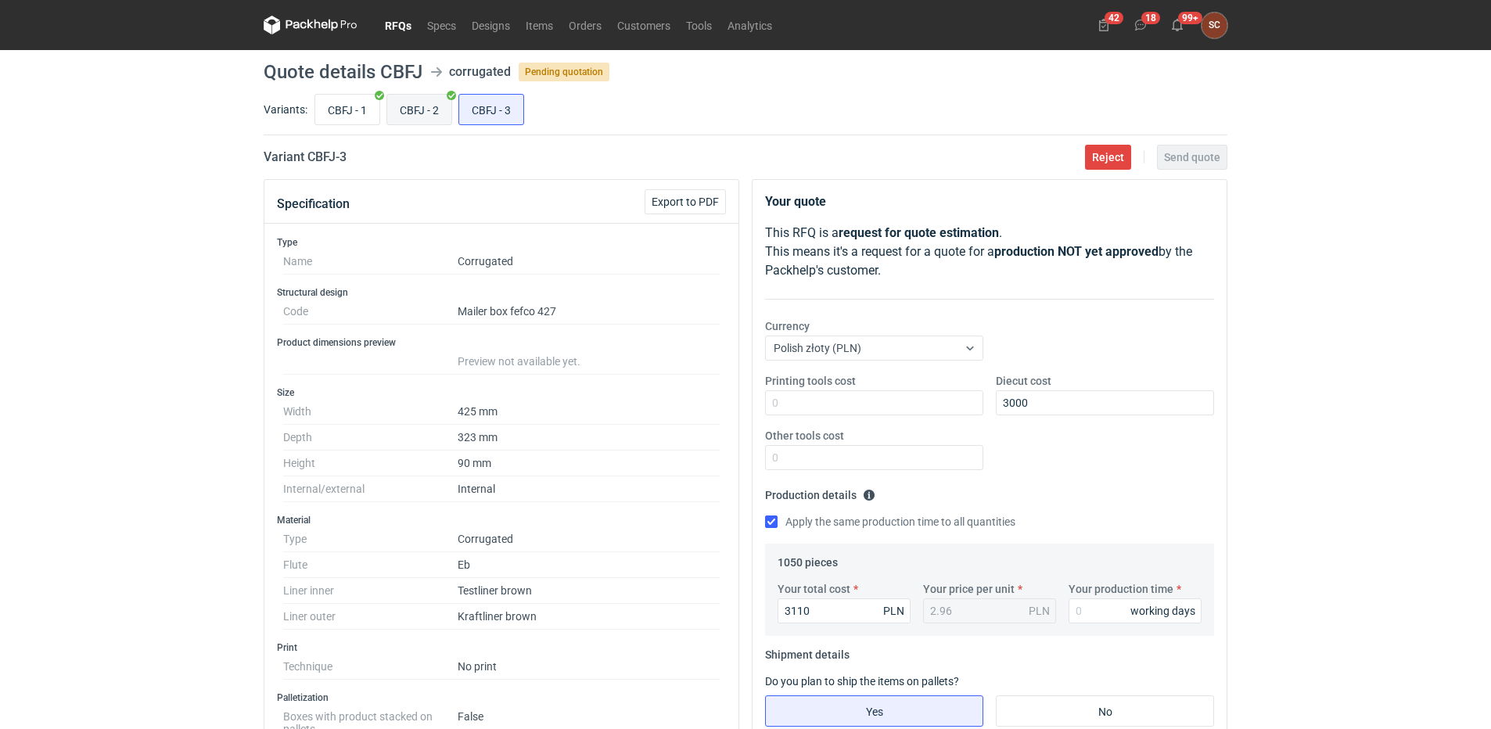
click at [421, 108] on input "CBFJ - 2" at bounding box center [419, 110] width 64 height 30
radio input "true"
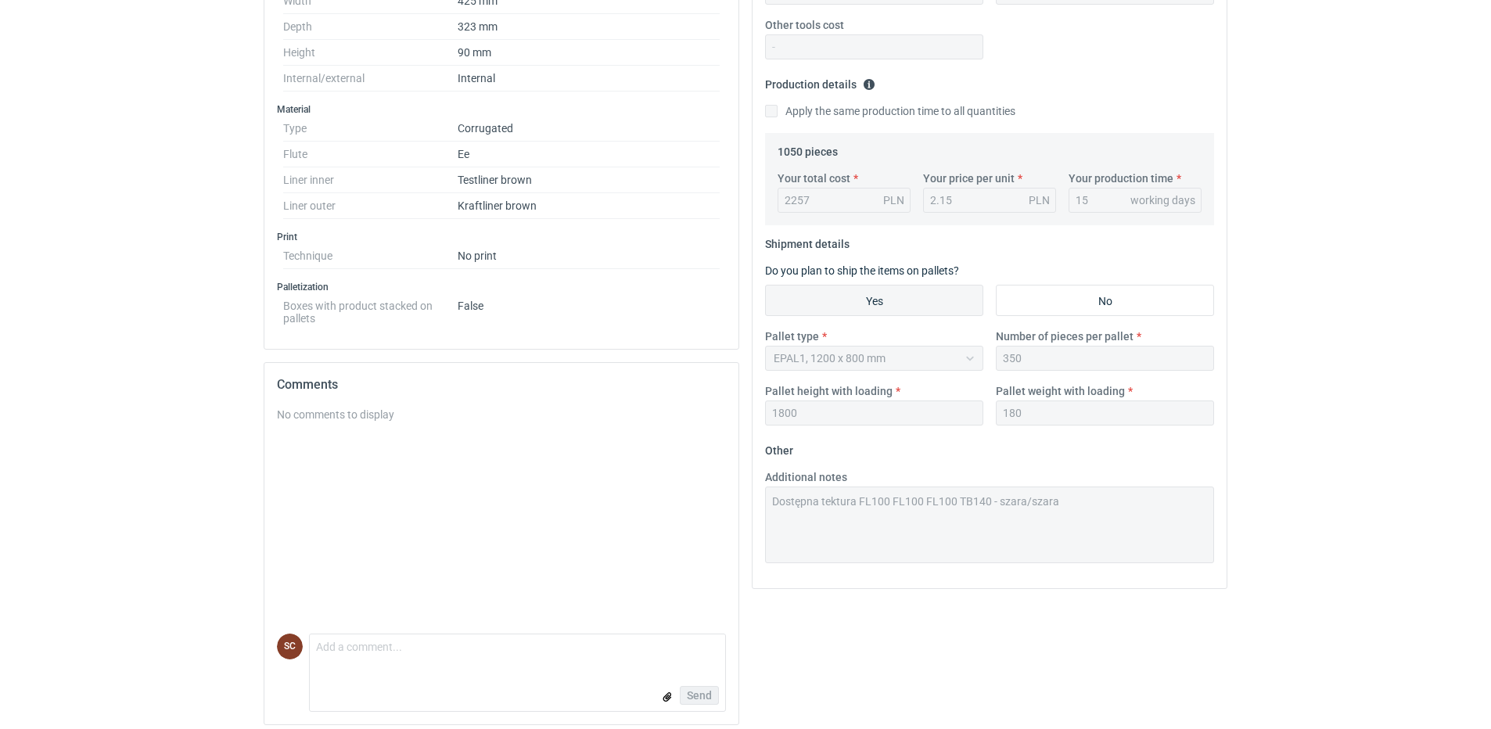
scroll to position [419, 0]
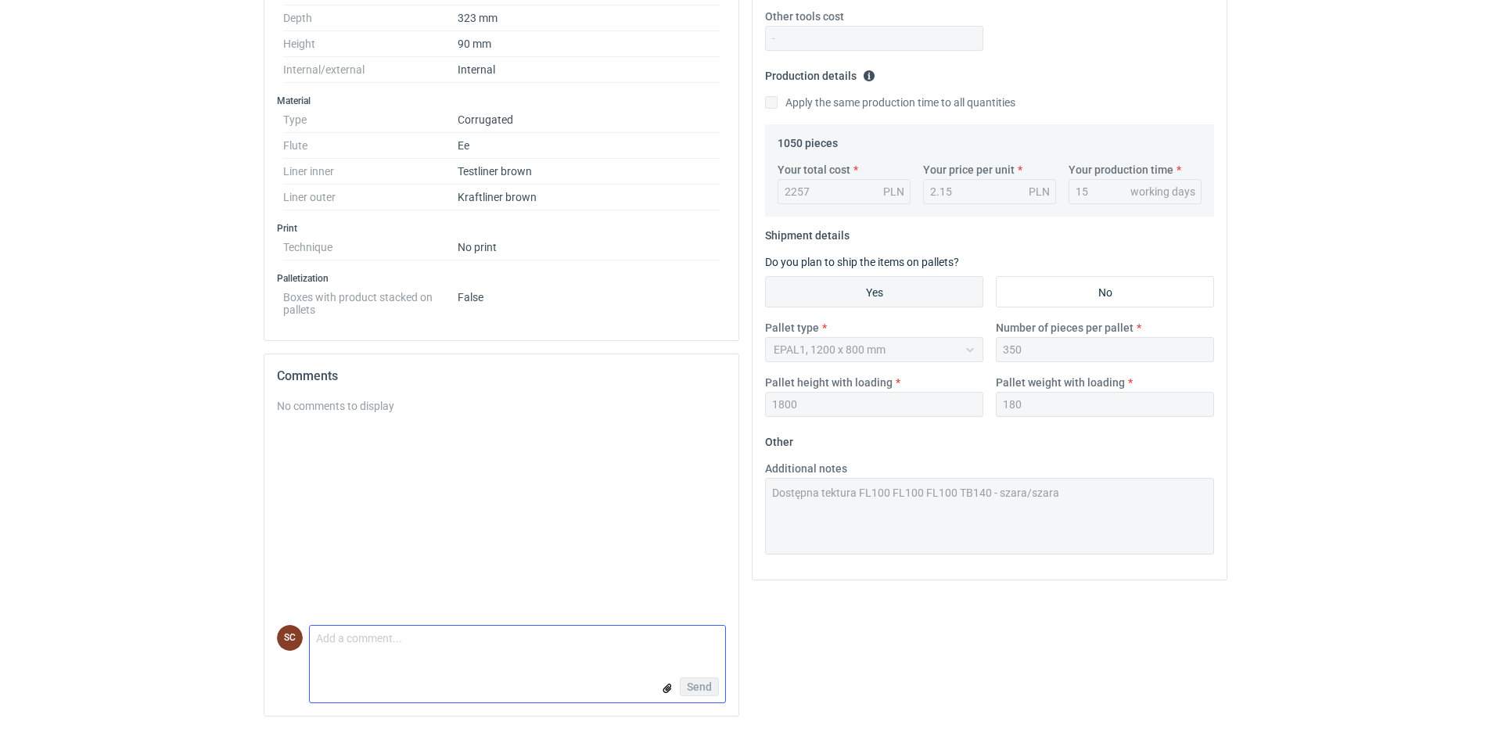
click at [505, 638] on textarea "Comment message" at bounding box center [517, 642] width 415 height 33
type textarea "Paleta 1200x1000"
click at [706, 681] on span "Send" at bounding box center [699, 686] width 25 height 11
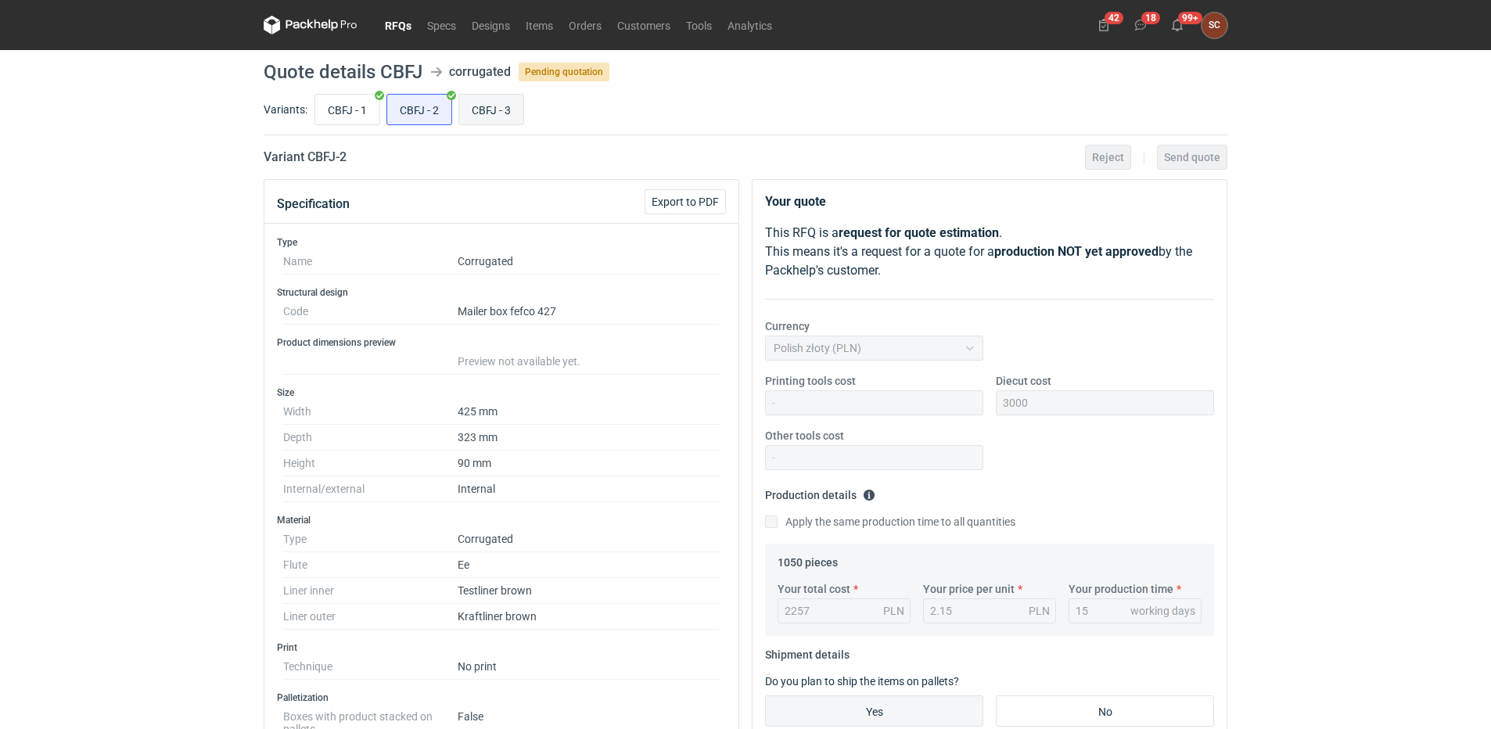
click at [502, 110] on input "CBFJ - 3" at bounding box center [491, 110] width 64 height 30
radio input "true"
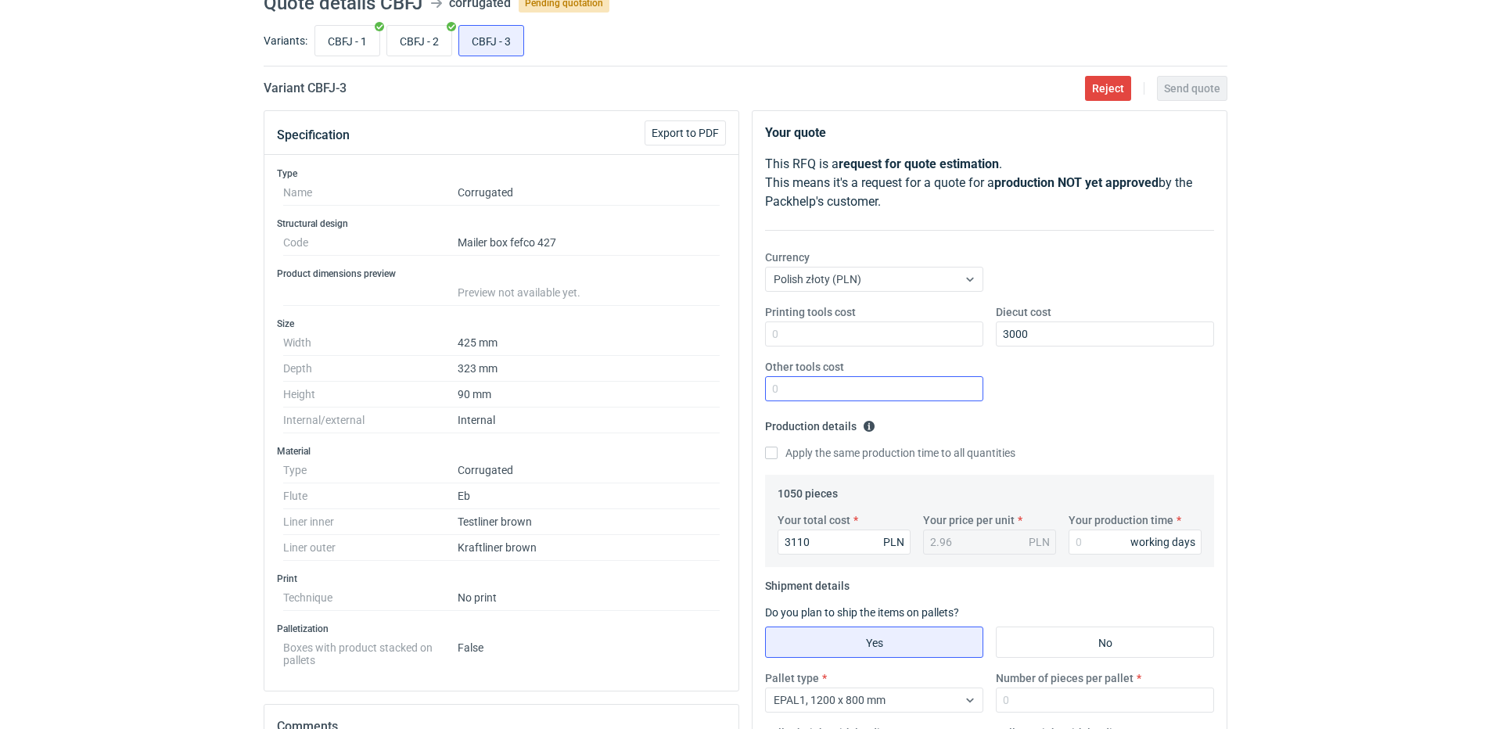
scroll to position [156, 0]
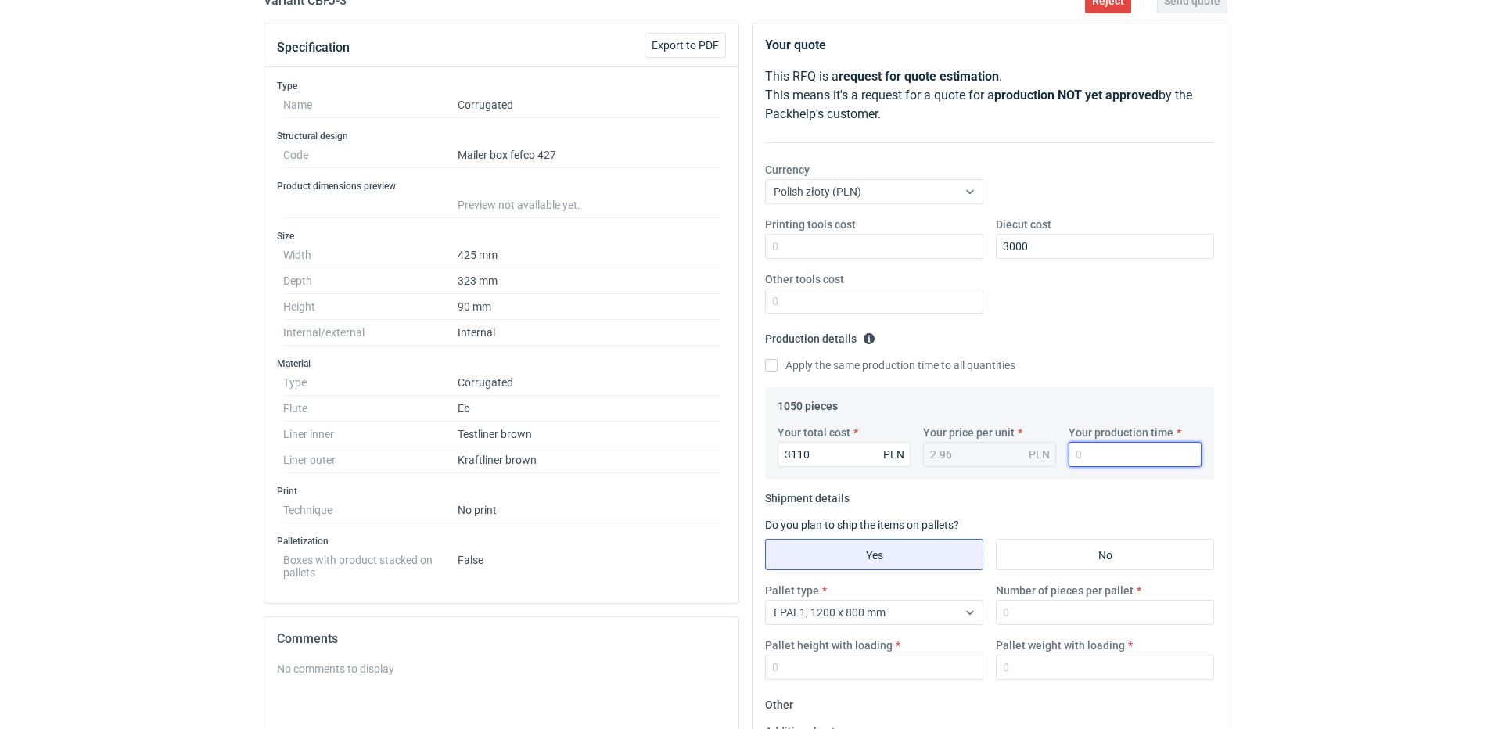
click at [1096, 458] on input "Your production time" at bounding box center [1134, 454] width 133 height 25
type input "15"
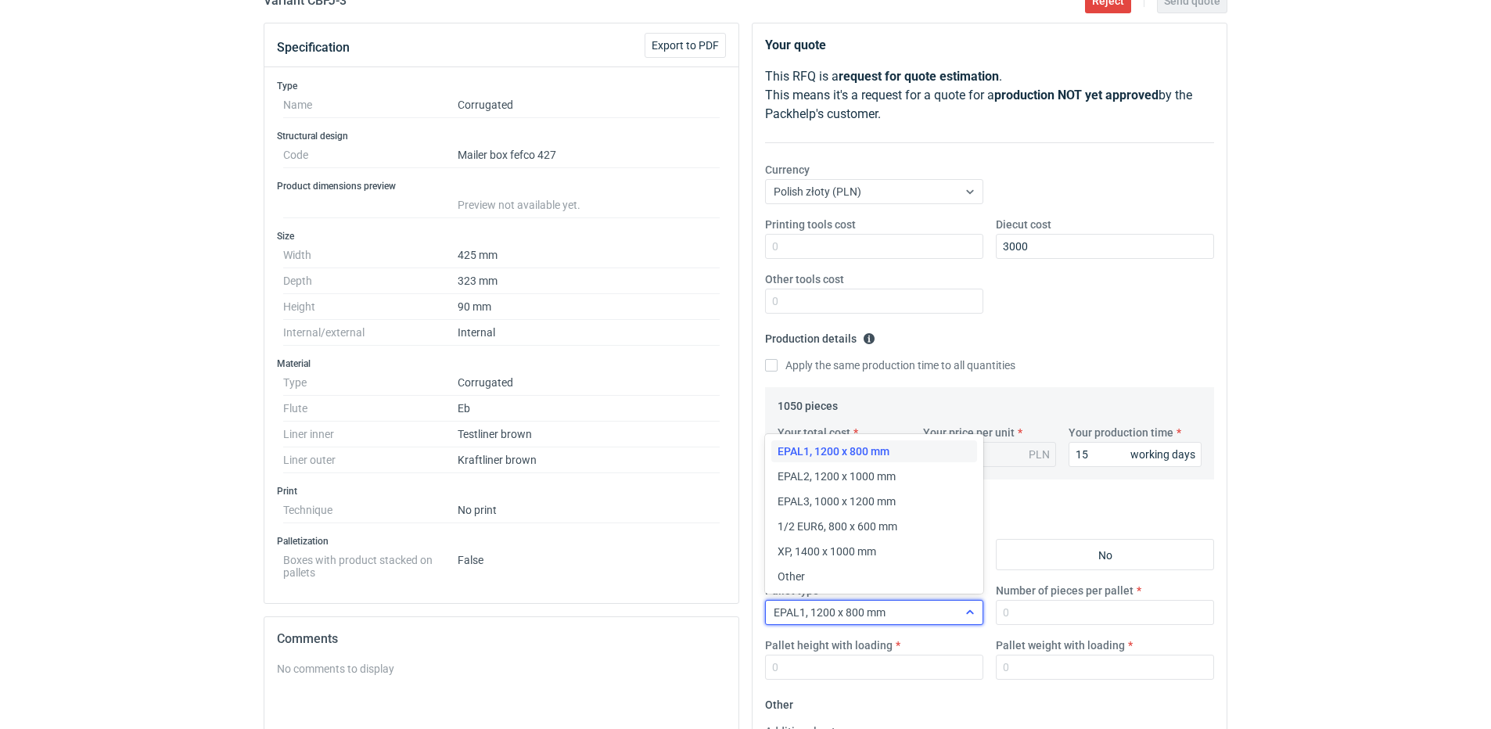
click at [959, 611] on div at bounding box center [969, 612] width 25 height 13
click at [897, 476] on div "EPAL2, 1200 x 1000 mm" at bounding box center [873, 477] width 193 height 16
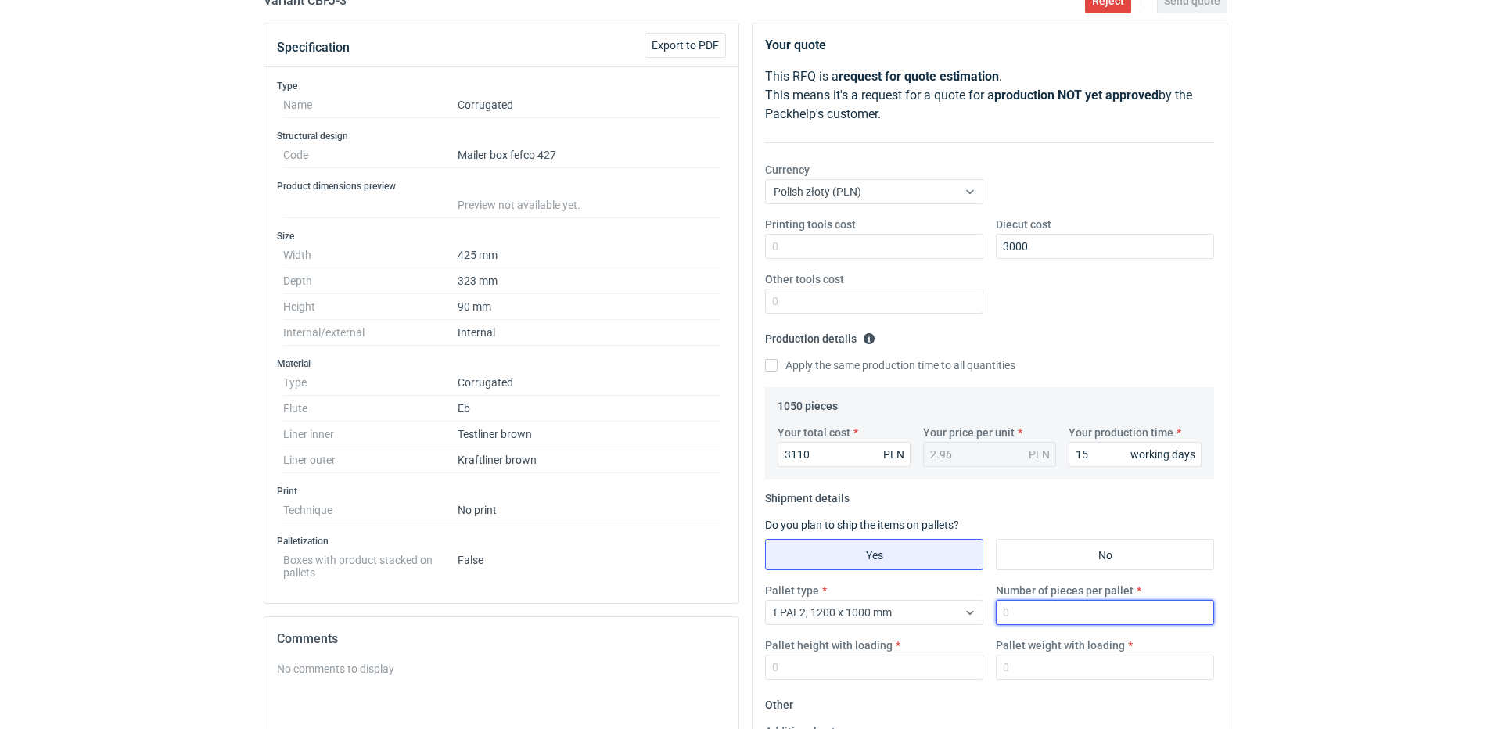
click at [1040, 602] on input "Number of pieces per pallet" at bounding box center [1105, 612] width 218 height 25
type input "350"
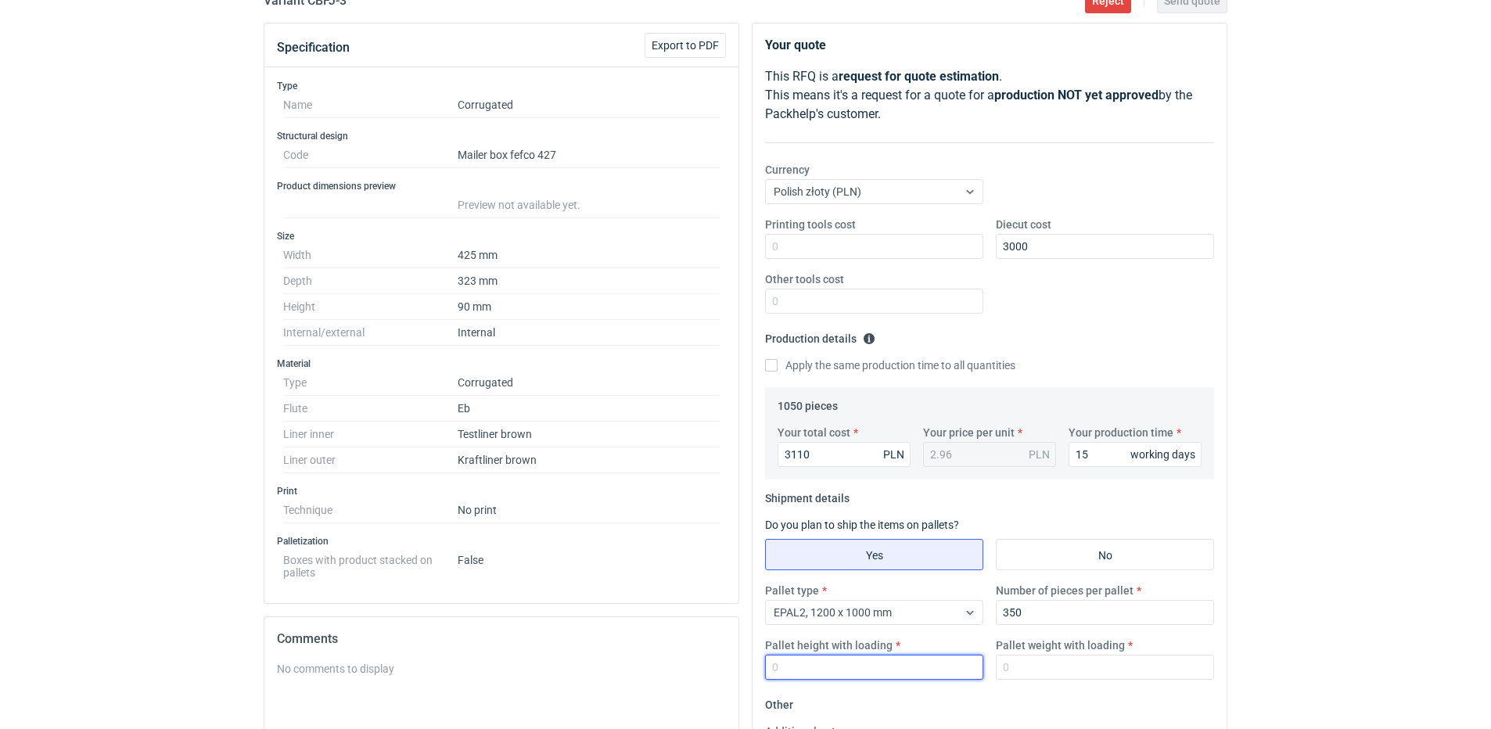
click at [903, 674] on input "Pallet height with loading" at bounding box center [874, 667] width 218 height 25
type input "1800"
click at [1020, 651] on label "Pallet weight with loading" at bounding box center [1060, 645] width 129 height 16
click at [1020, 655] on input "Pallet weight with loading" at bounding box center [1105, 667] width 218 height 25
click at [1019, 659] on input "Pallet weight with loading" at bounding box center [1105, 667] width 218 height 25
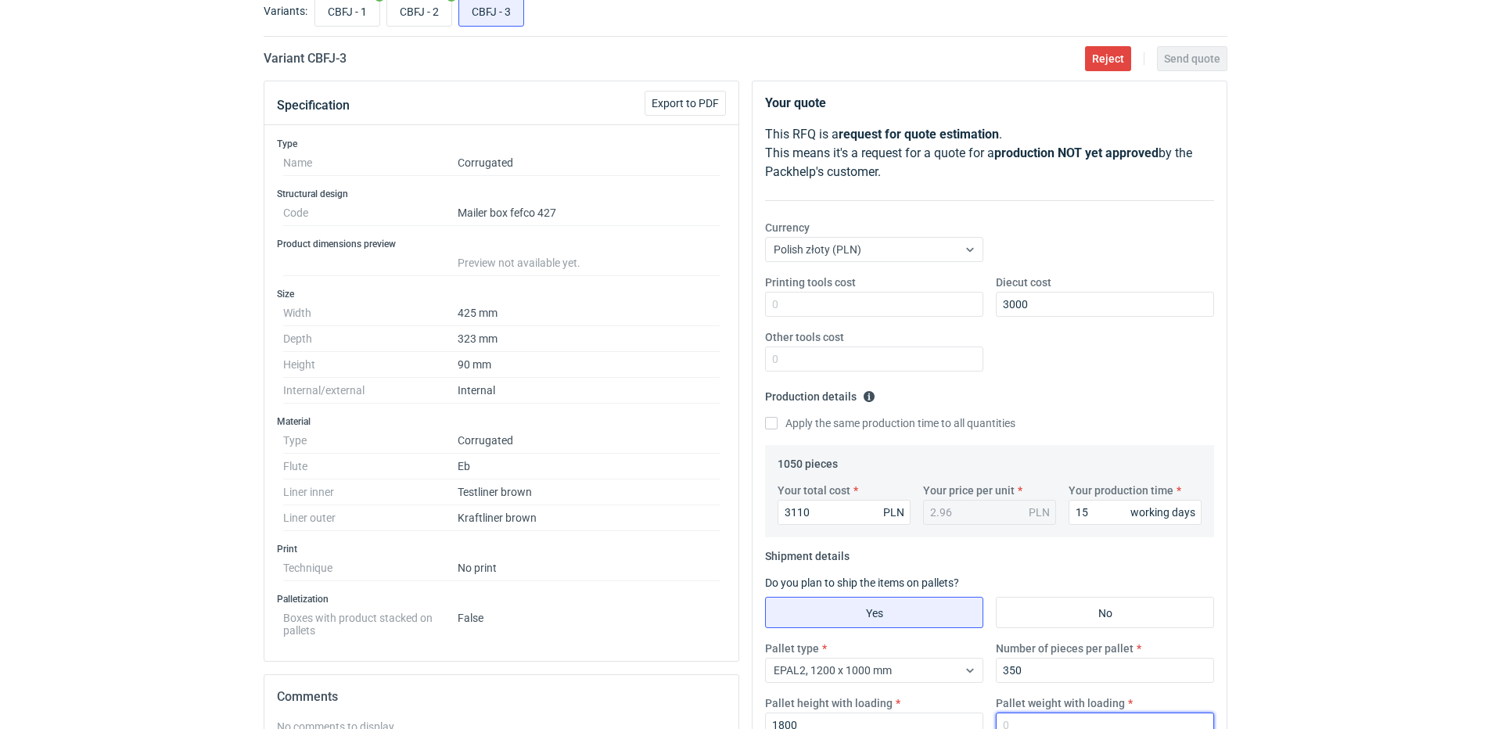
scroll to position [0, 0]
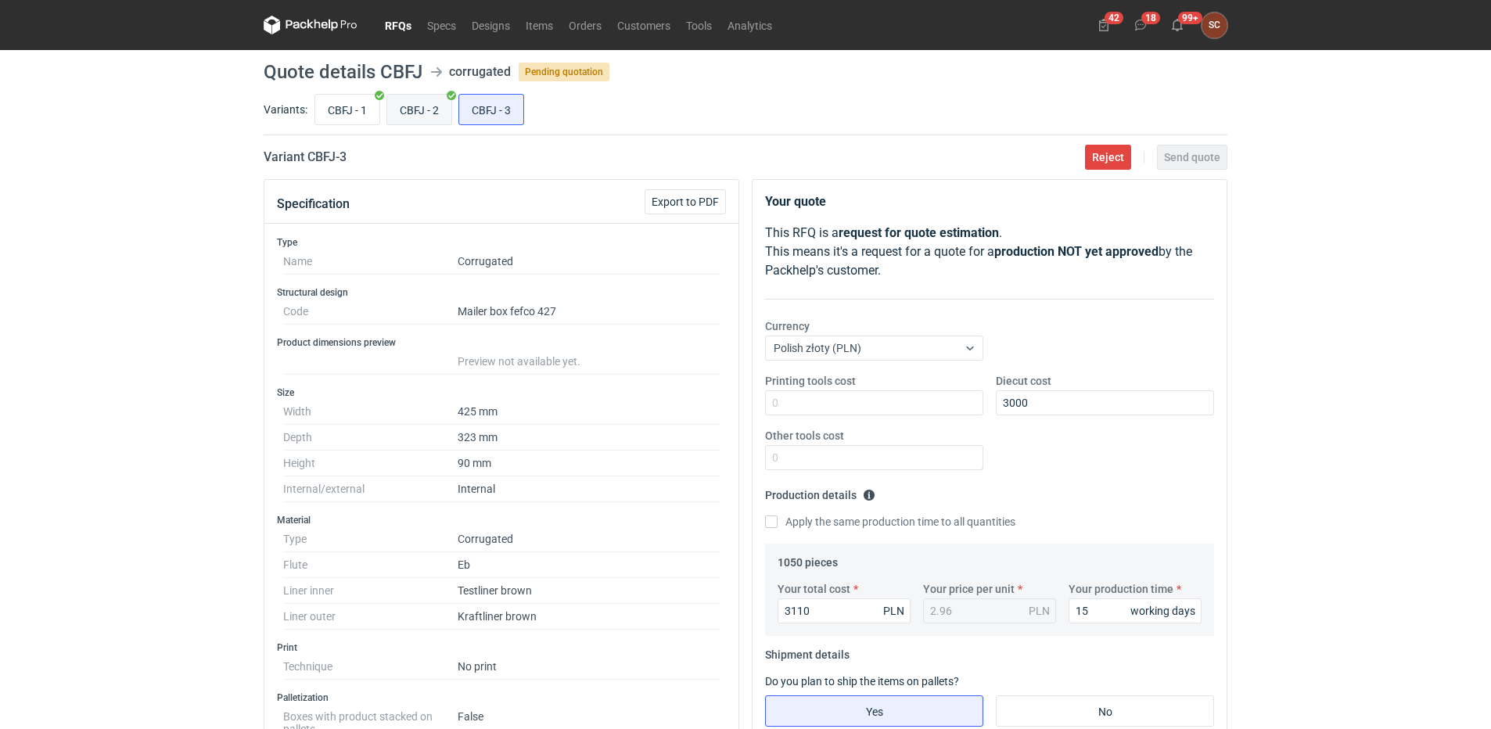
click at [408, 105] on input "CBFJ - 2" at bounding box center [419, 110] width 64 height 30
radio input "true"
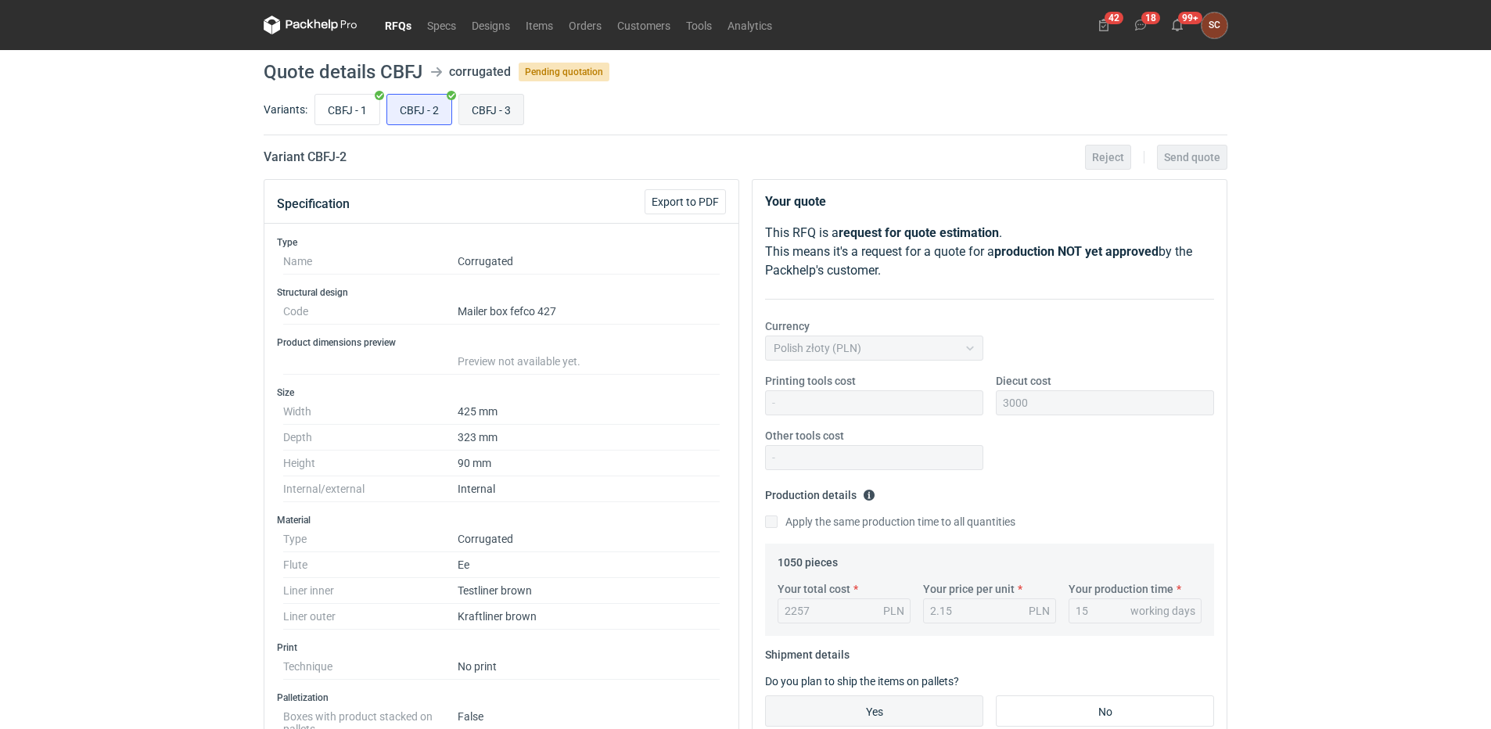
click at [512, 107] on input "CBFJ - 3" at bounding box center [491, 110] width 64 height 30
radio input "true"
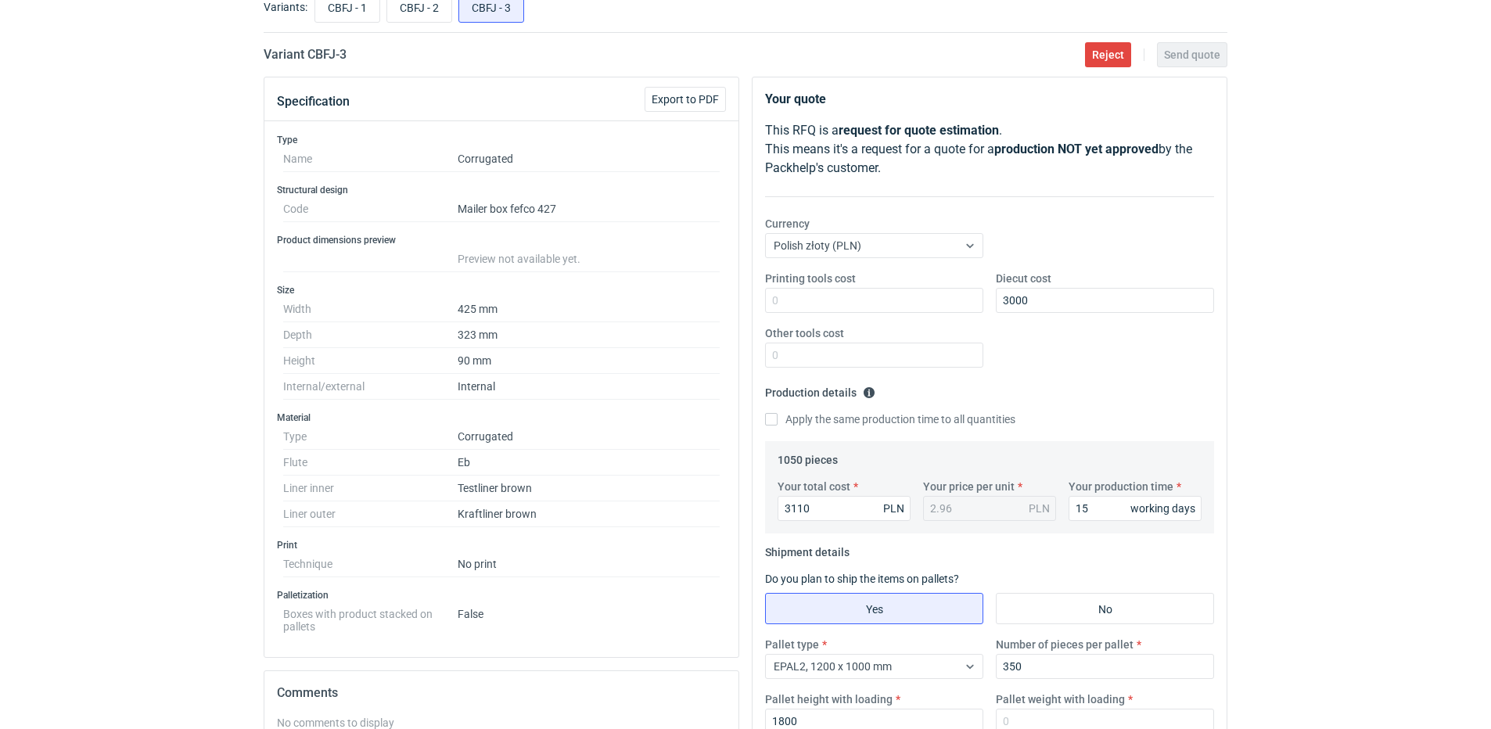
scroll to position [313, 0]
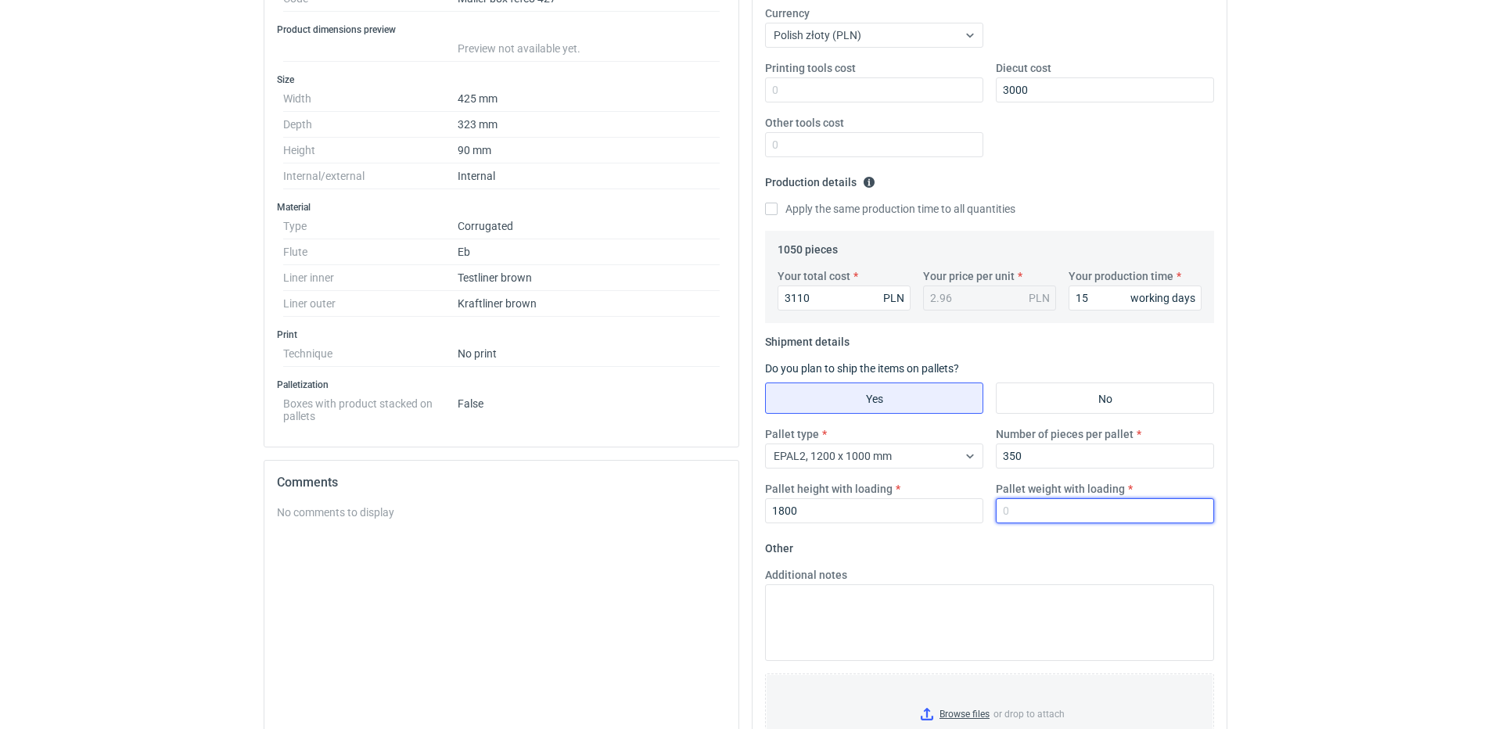
click at [1022, 513] on input "Pallet weight with loading" at bounding box center [1105, 510] width 218 height 25
type input "1"
type input "200"
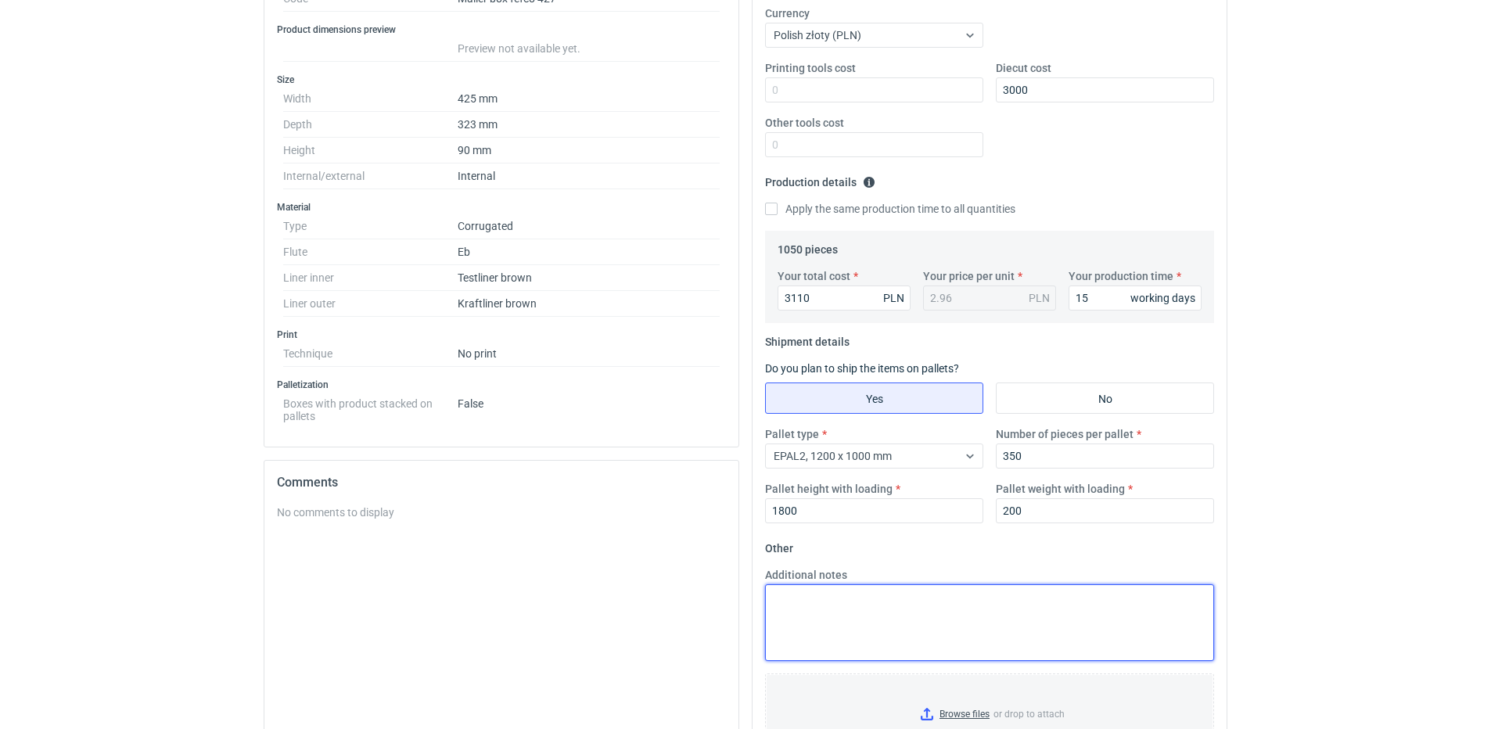
click at [895, 598] on textarea "Additional notes" at bounding box center [989, 622] width 449 height 77
click at [874, 608] on textarea "Additional notes" at bounding box center [989, 622] width 449 height 77
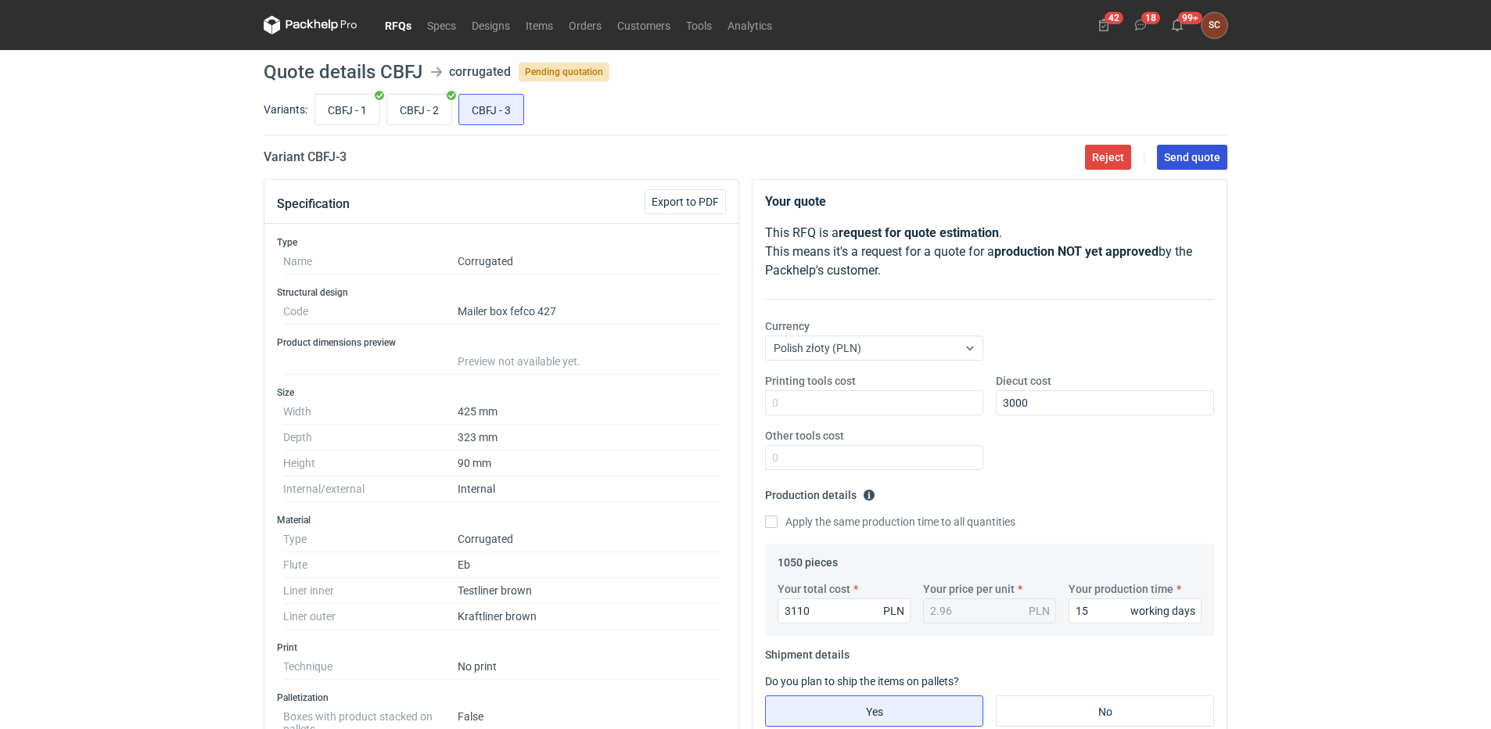
click at [1173, 146] on button "Send quote" at bounding box center [1192, 157] width 70 height 25
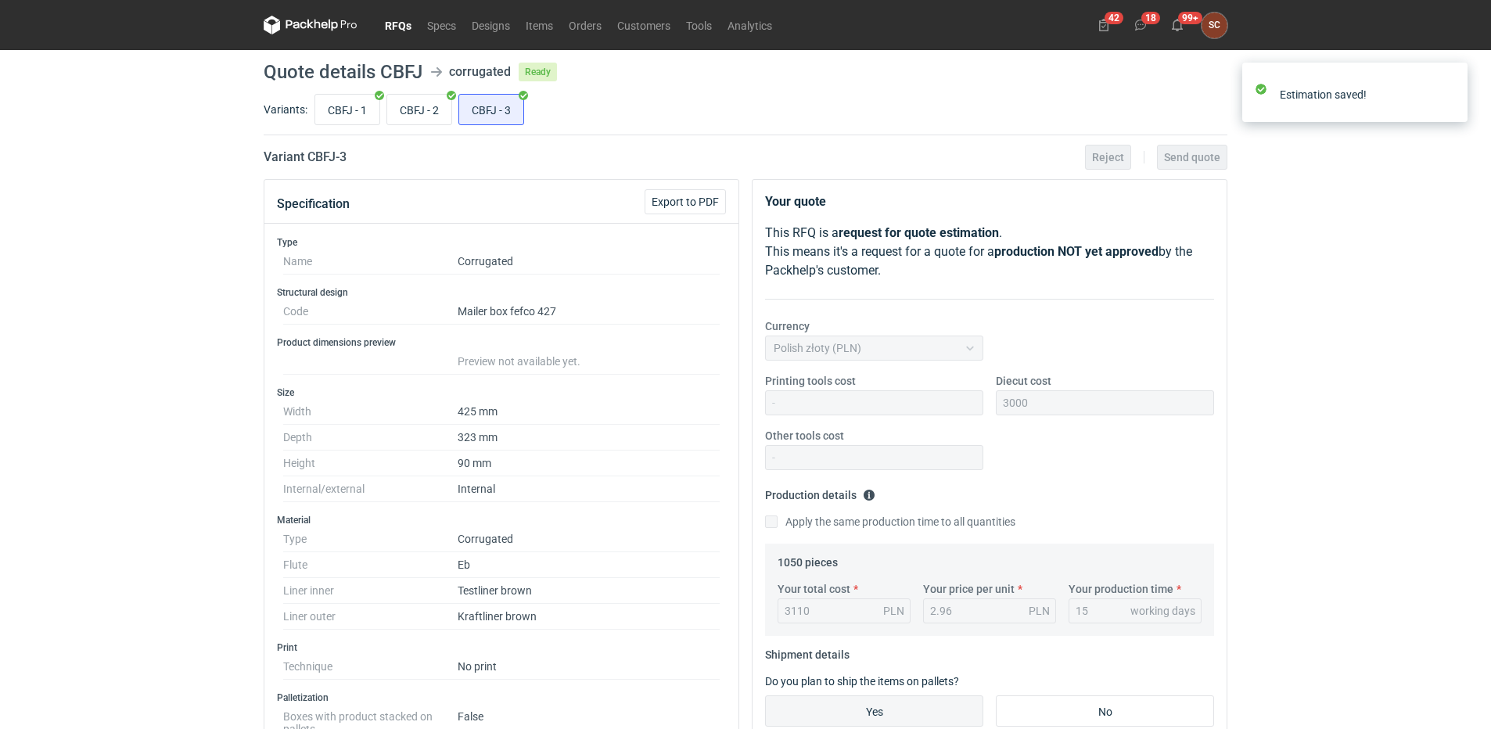
click at [407, 26] on link "RFQs" at bounding box center [398, 25] width 42 height 19
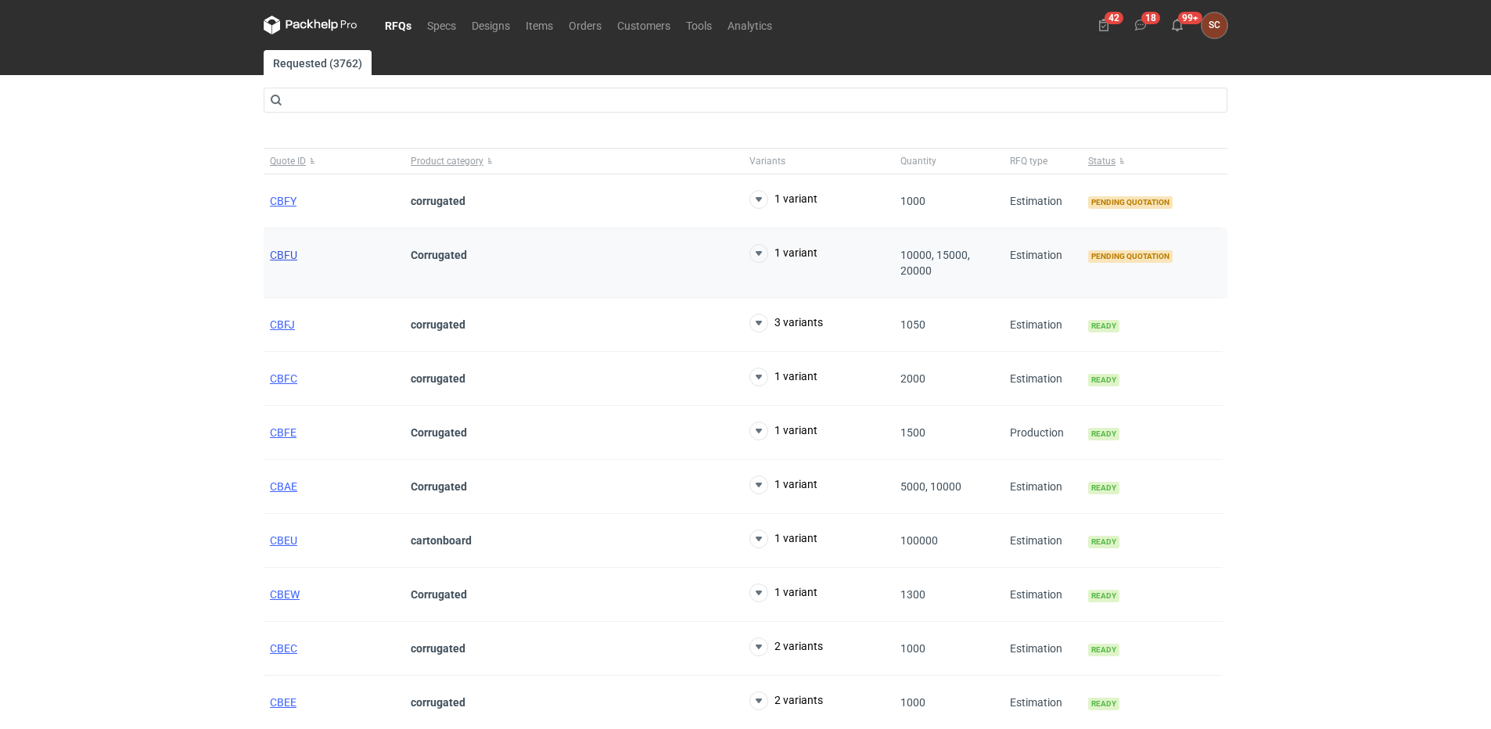
click at [287, 252] on span "CBFU" at bounding box center [283, 255] width 27 height 13
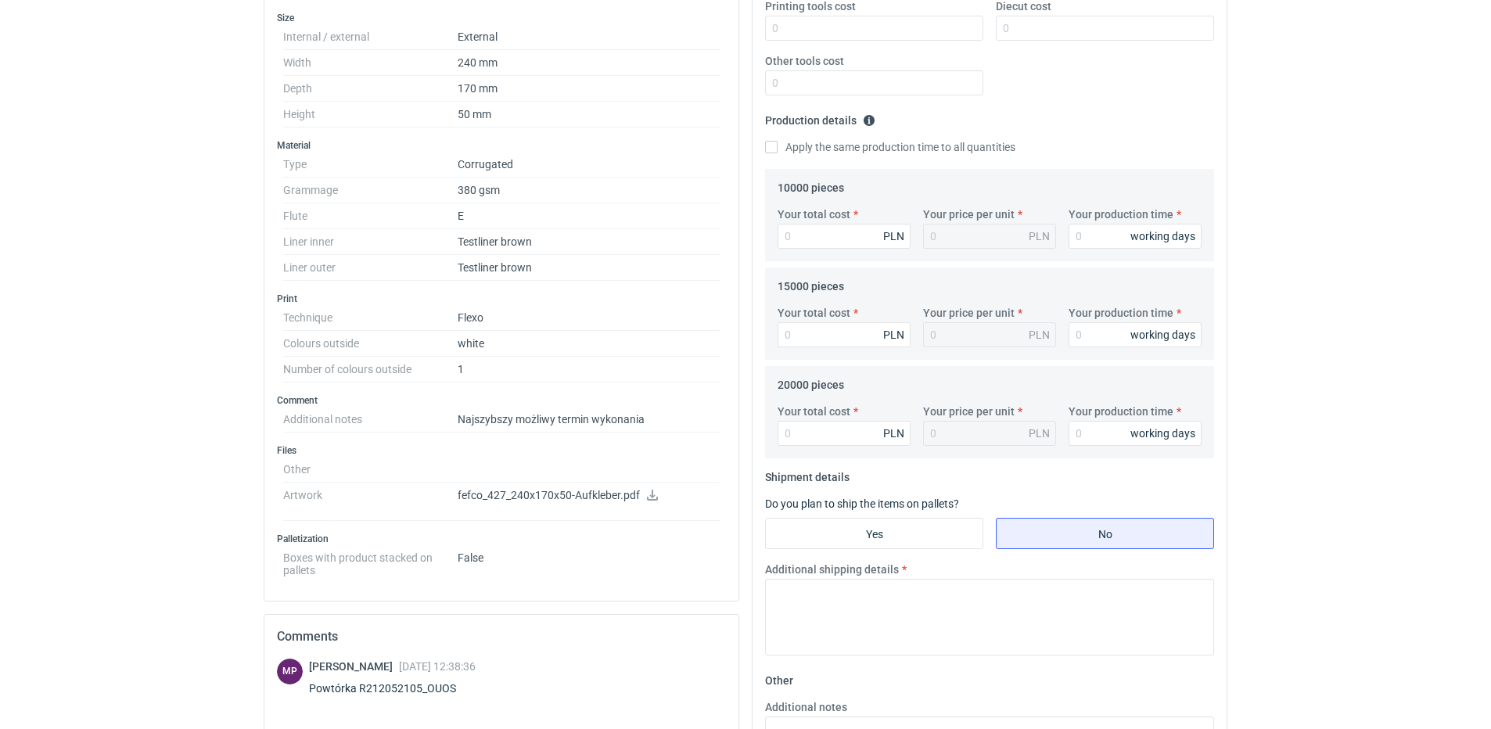
scroll to position [391, 0]
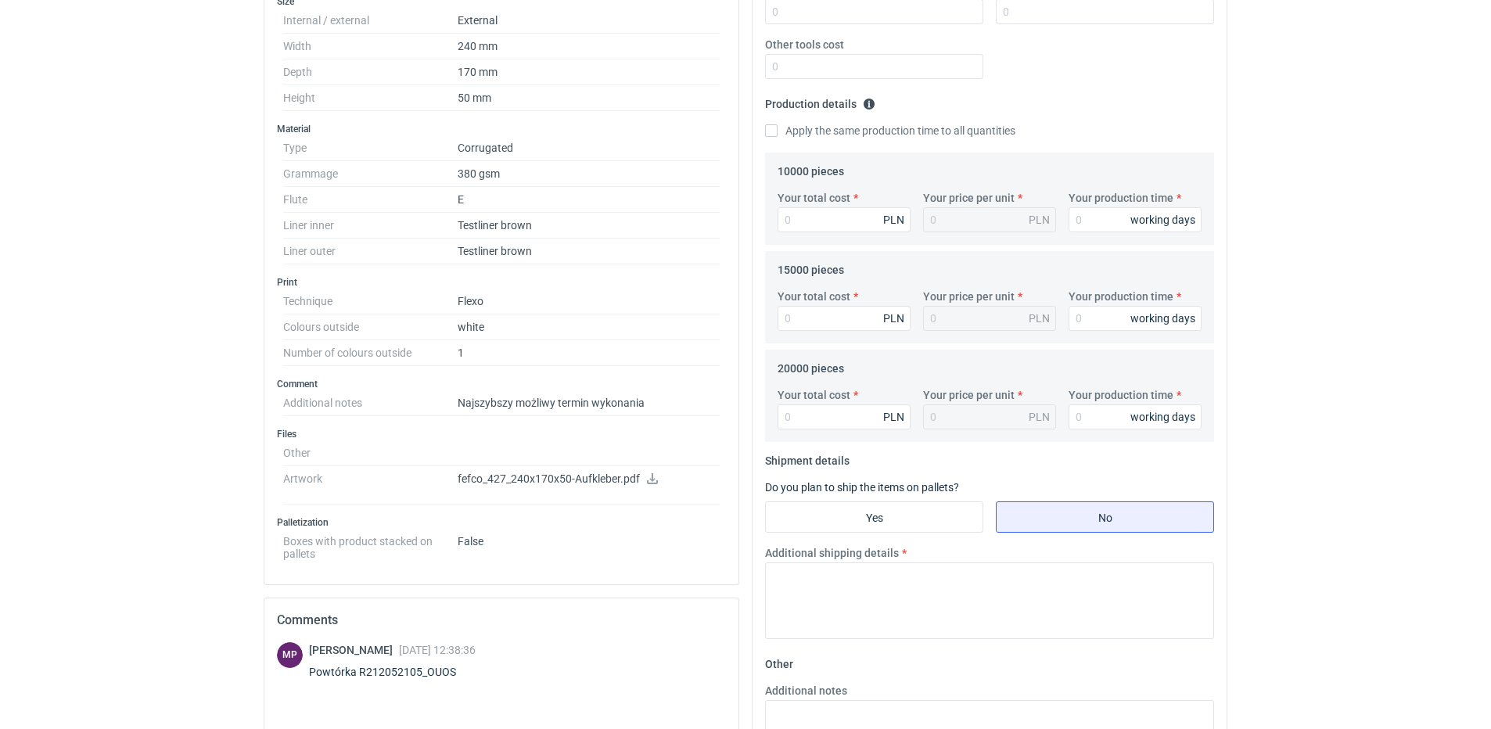
click at [563, 671] on div "MP [PERSON_NAME] [DATE] 12:38:36 Powtórka R212052105_OUOS" at bounding box center [501, 664] width 449 height 44
click at [649, 476] on icon at bounding box center [652, 478] width 13 height 11
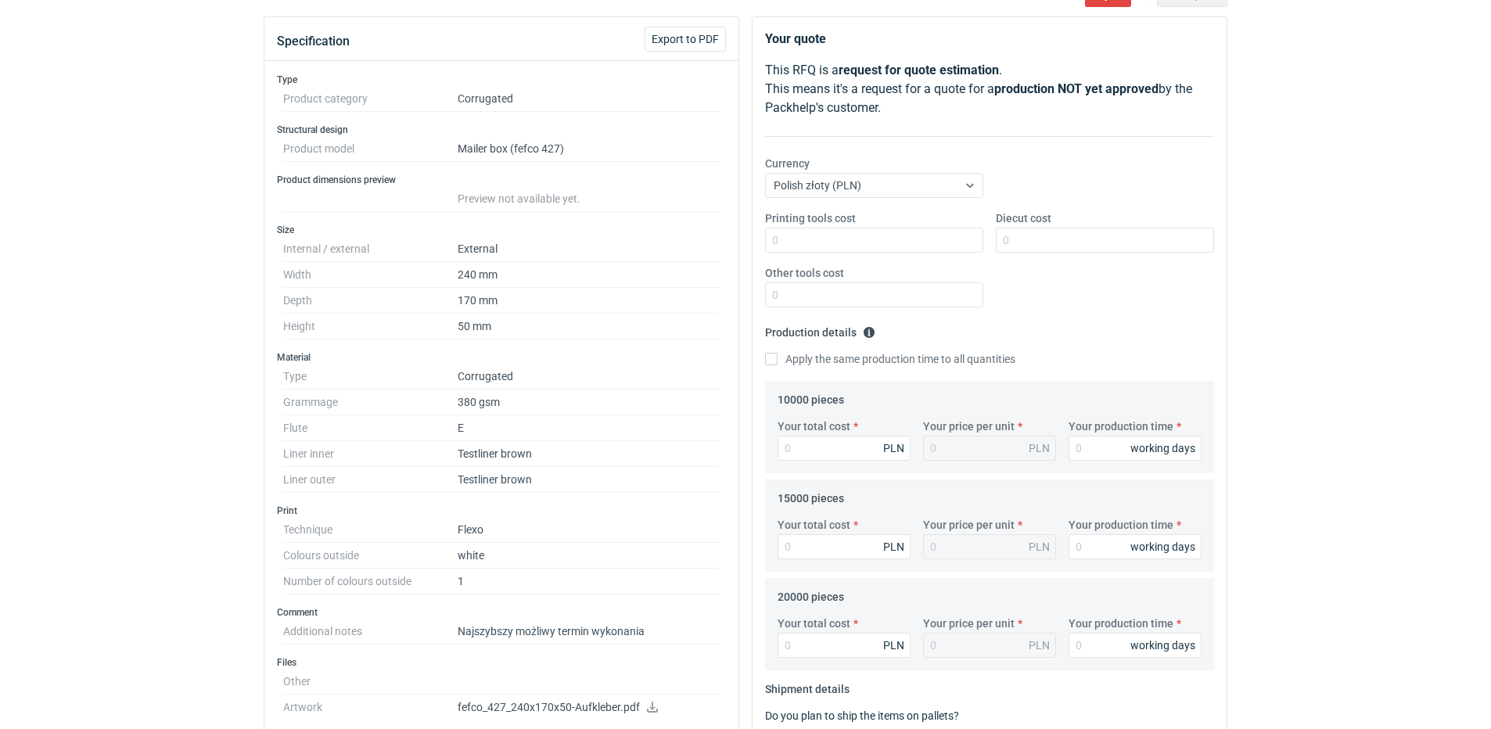
scroll to position [156, 0]
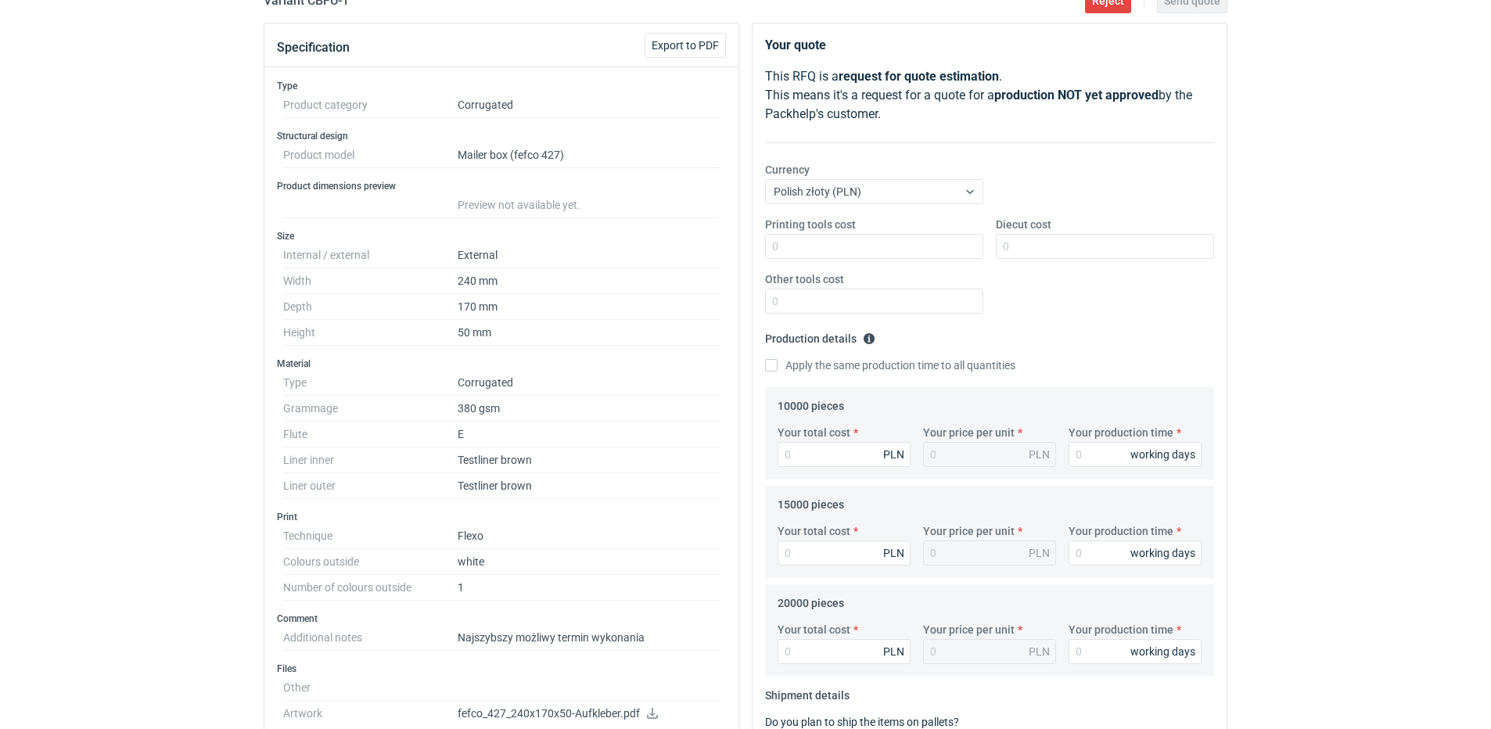
click at [1068, 338] on fieldset "Production details Please provide the expected time of production in working da…" at bounding box center [989, 356] width 449 height 61
click at [780, 376] on fieldset "Production details Please provide the expected time of production in working da…" at bounding box center [989, 356] width 449 height 61
click at [760, 365] on div "Your quote This RFQ is a request for quote estimation . This means it's a reque…" at bounding box center [989, 576] width 474 height 1107
click at [773, 359] on label "Apply the same production time to all quantities" at bounding box center [890, 365] width 250 height 16
click at [770, 366] on input "Apply the same production time to all quantities" at bounding box center [771, 365] width 13 height 13
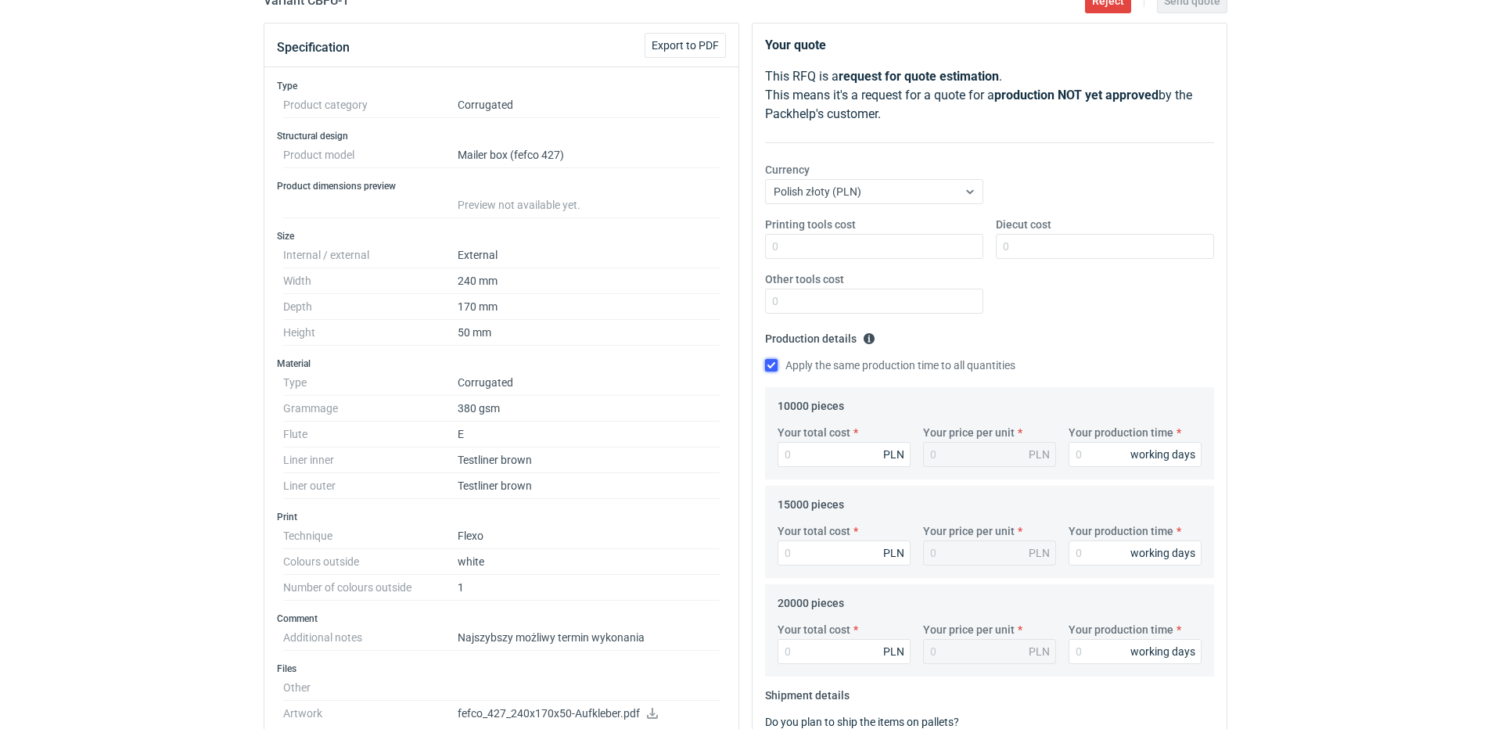
checkbox input "true"
click at [800, 447] on input "Your total cost" at bounding box center [843, 454] width 133 height 25
type input "8800"
type input "0.88"
click at [818, 457] on input "8800" at bounding box center [843, 454] width 133 height 25
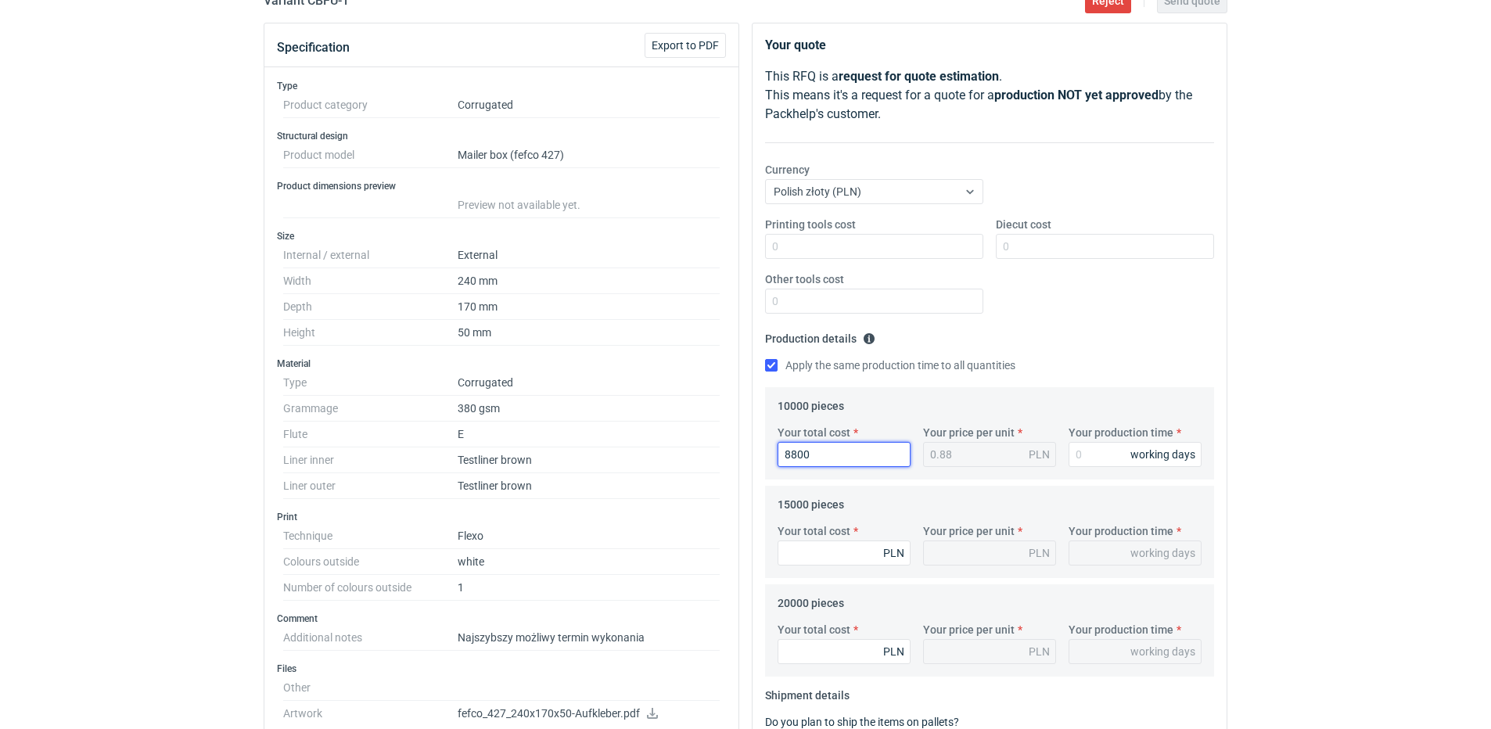
drag, startPoint x: 819, startPoint y: 456, endPoint x: 623, endPoint y: 456, distance: 196.3
click at [623, 456] on div "Specification Export to PDF Type Product category Corrugated Structural design …" at bounding box center [745, 615] width 976 height 1185
type input "7500"
type input "0.75"
type input "7500"
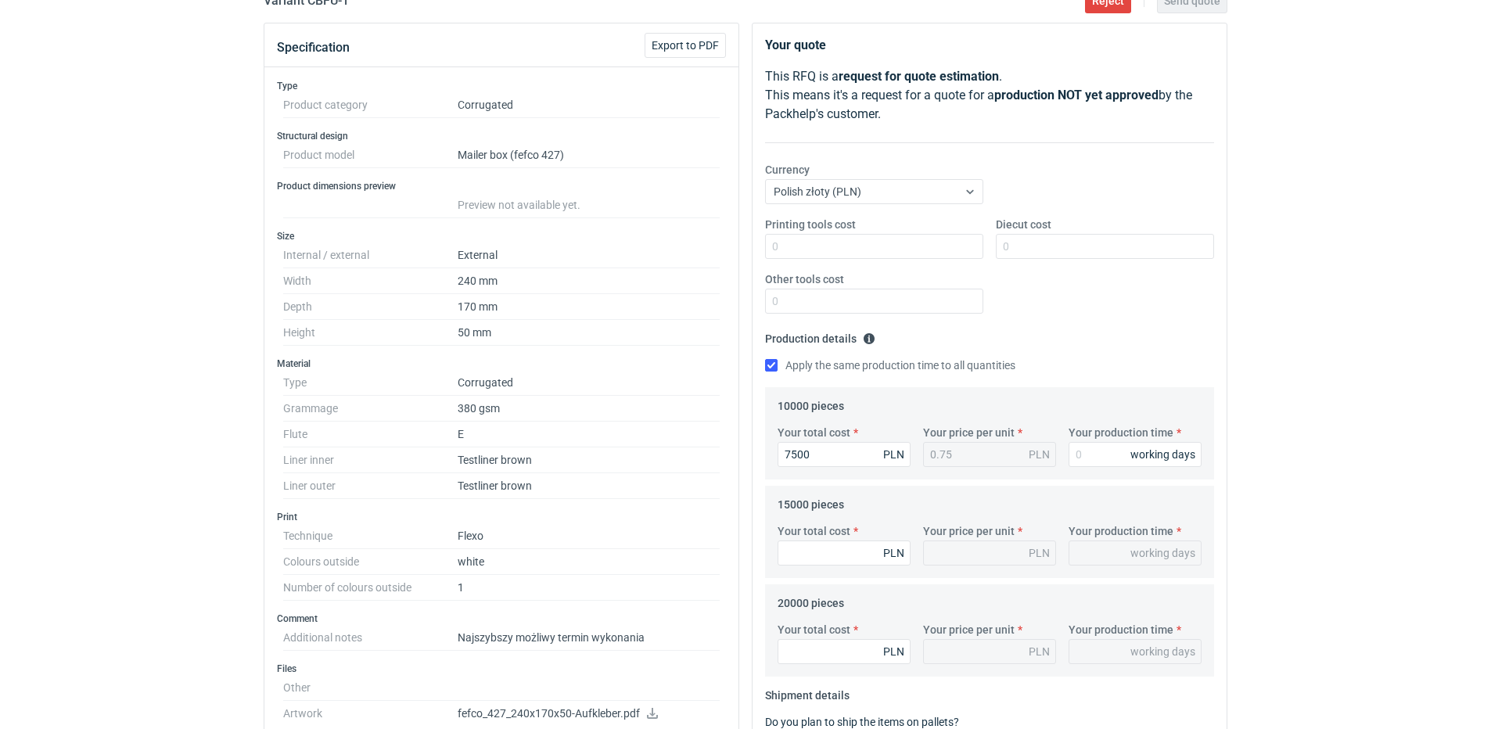
click at [1094, 470] on div "Your total cost 7500 PLN Your price per unit 0.75 PLN Your production time work…" at bounding box center [989, 452] width 436 height 55
click at [1094, 458] on input "Your production time" at bounding box center [1134, 454] width 133 height 25
type input "1"
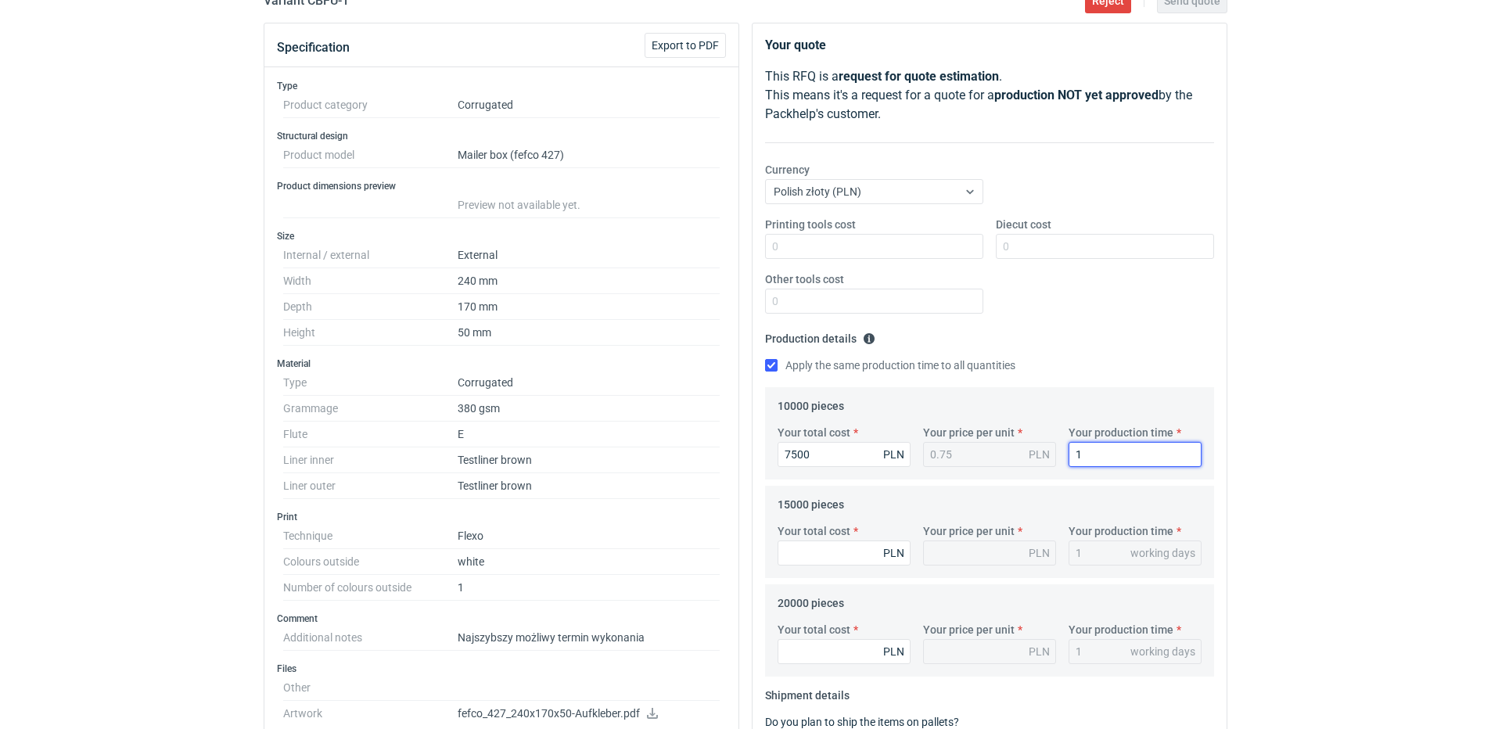
type input "12"
drag, startPoint x: 1120, startPoint y: 339, endPoint x: 1098, endPoint y: 357, distance: 27.9
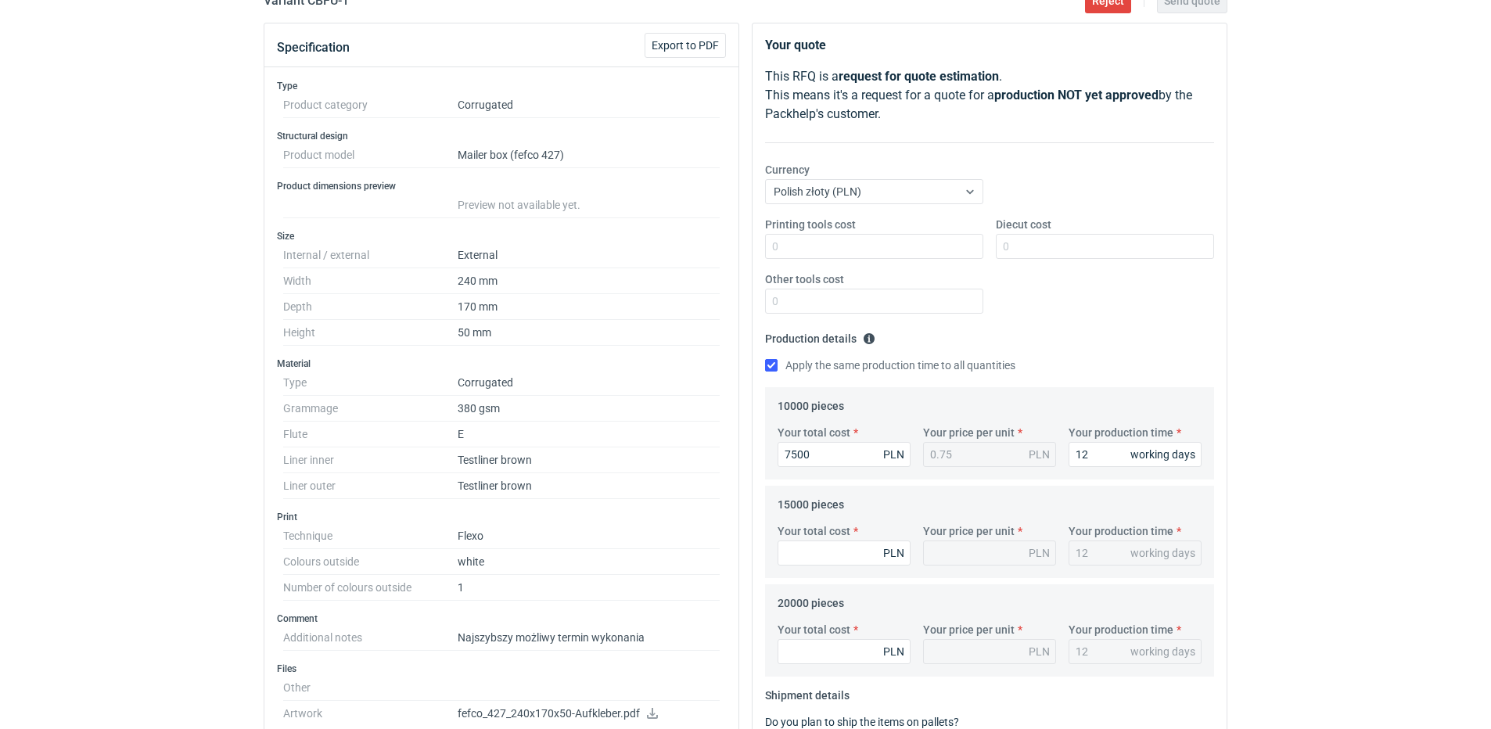
click at [1115, 339] on fieldset "Production details Please provide the expected time of production in working da…" at bounding box center [989, 356] width 449 height 61
click at [810, 556] on input "Your total cost" at bounding box center [843, 552] width 133 height 25
click at [821, 555] on input "Your total cost" at bounding box center [843, 552] width 133 height 25
type input "9750"
type input "0.65"
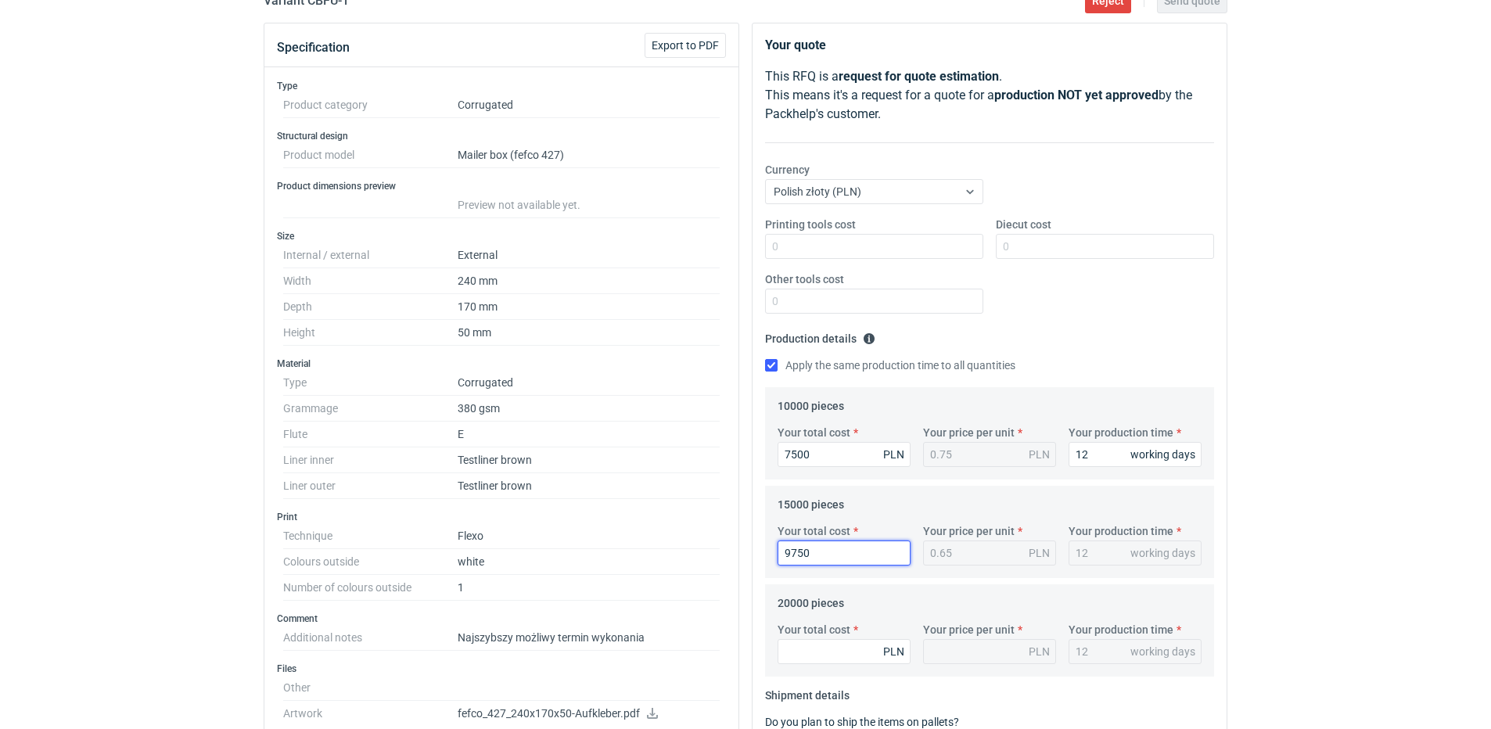
type input "9750"
click at [1109, 290] on div "Printing tools cost Diecut cost Other tools cost" at bounding box center [989, 272] width 461 height 110
click at [843, 657] on input "Your total cost" at bounding box center [843, 651] width 133 height 25
click at [818, 655] on input "Your total cost" at bounding box center [843, 651] width 133 height 25
type input "10000"
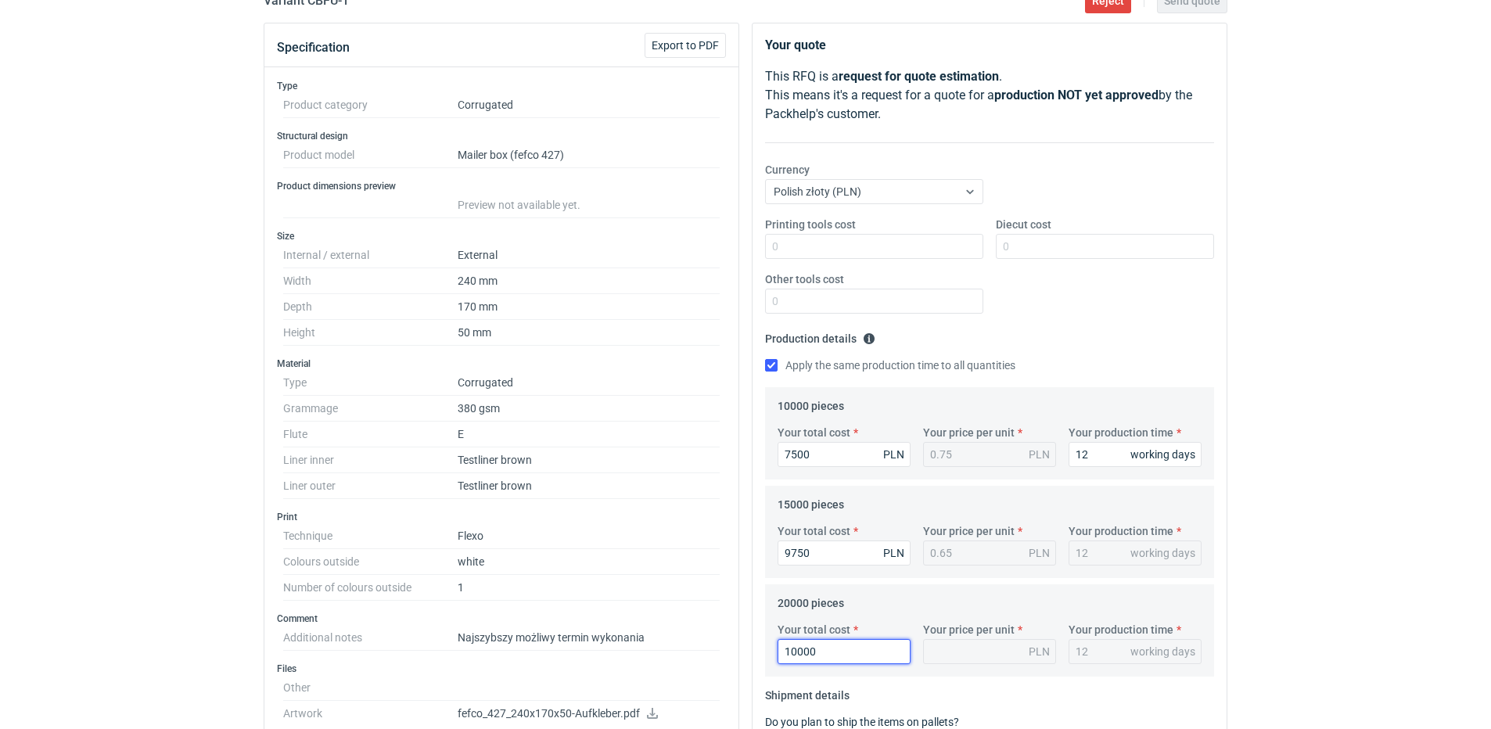
type input "0.5"
type input "10000"
click at [1078, 316] on div "Printing tools cost Diecut cost Other tools cost" at bounding box center [989, 272] width 461 height 110
click at [1154, 341] on fieldset "Production details Please provide the expected time of production in working da…" at bounding box center [989, 356] width 449 height 61
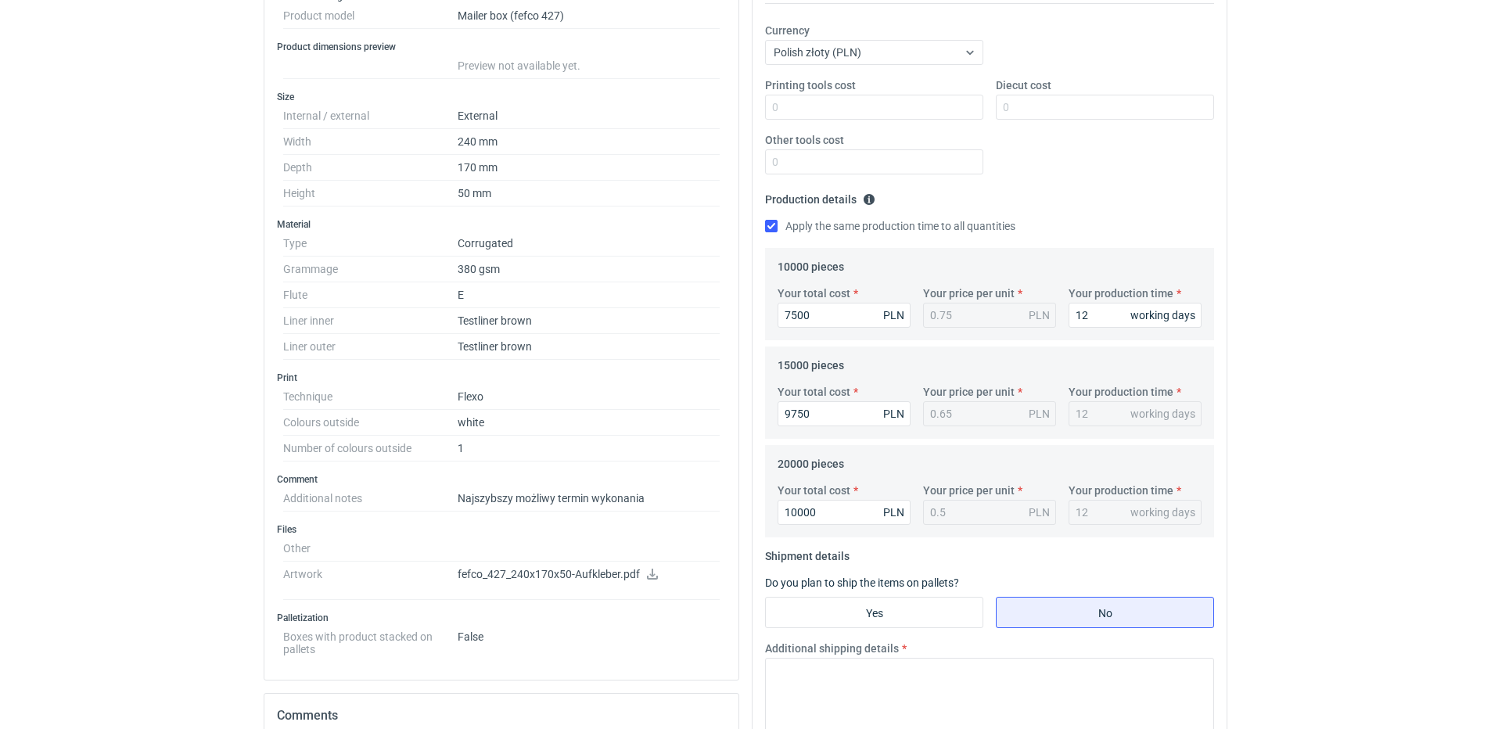
scroll to position [313, 0]
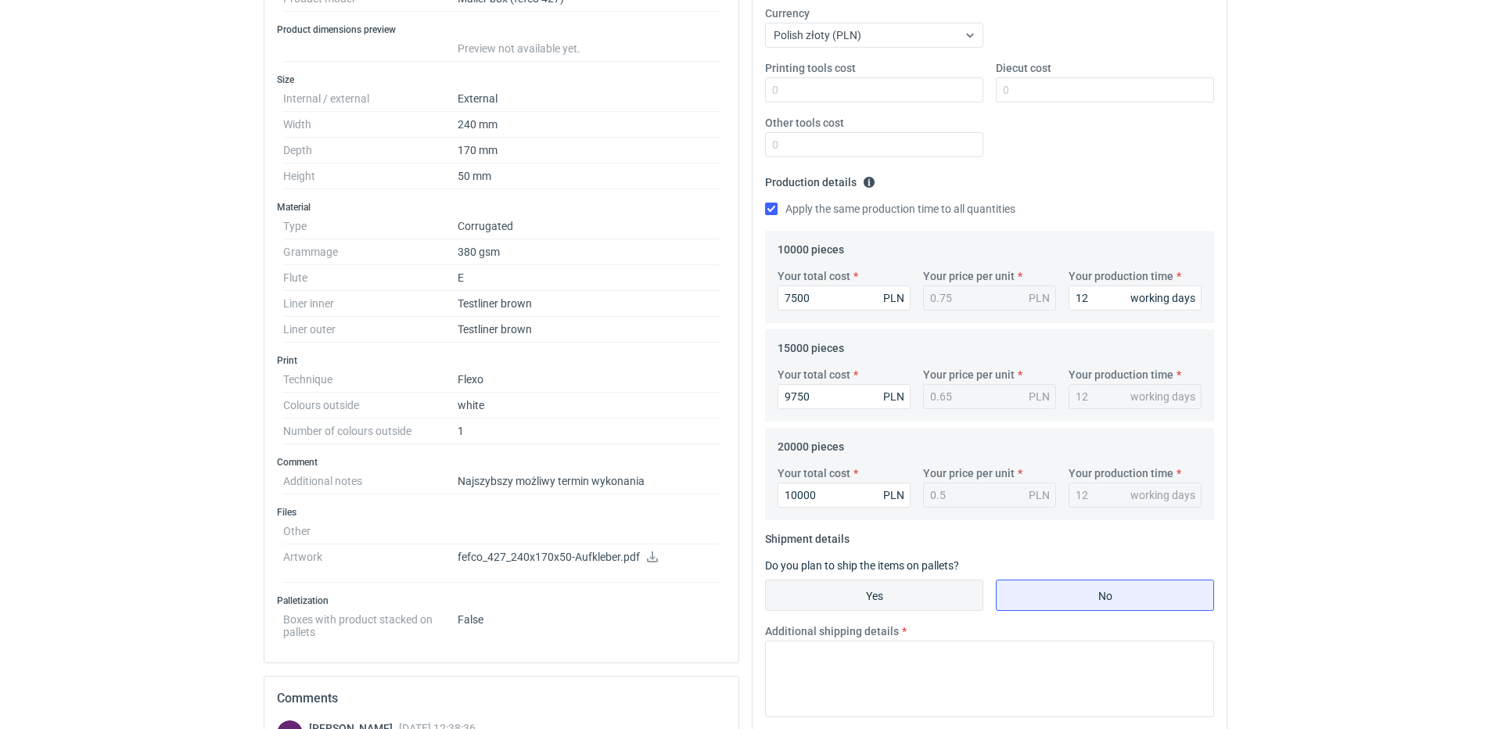
click at [818, 586] on input "Yes" at bounding box center [874, 595] width 217 height 30
radio input "true"
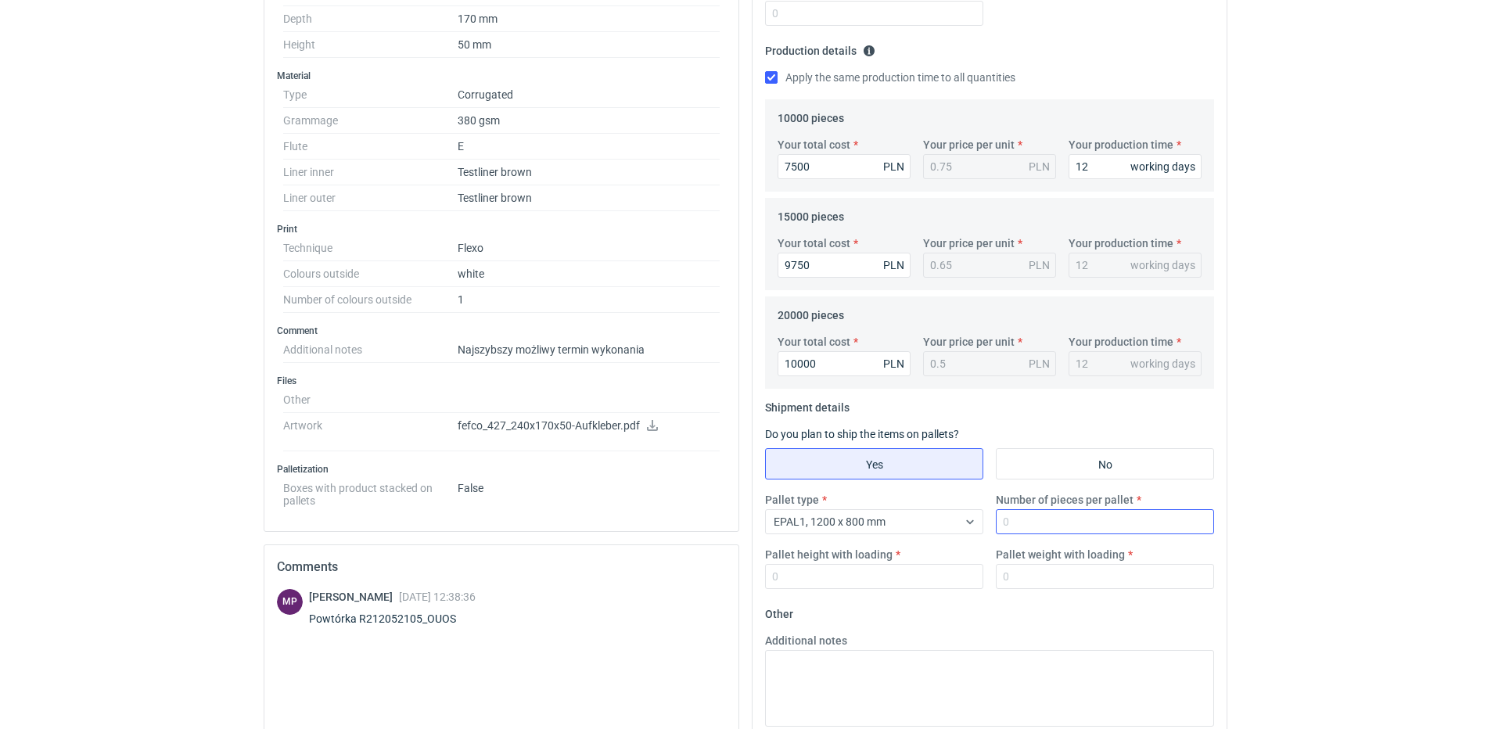
scroll to position [469, 0]
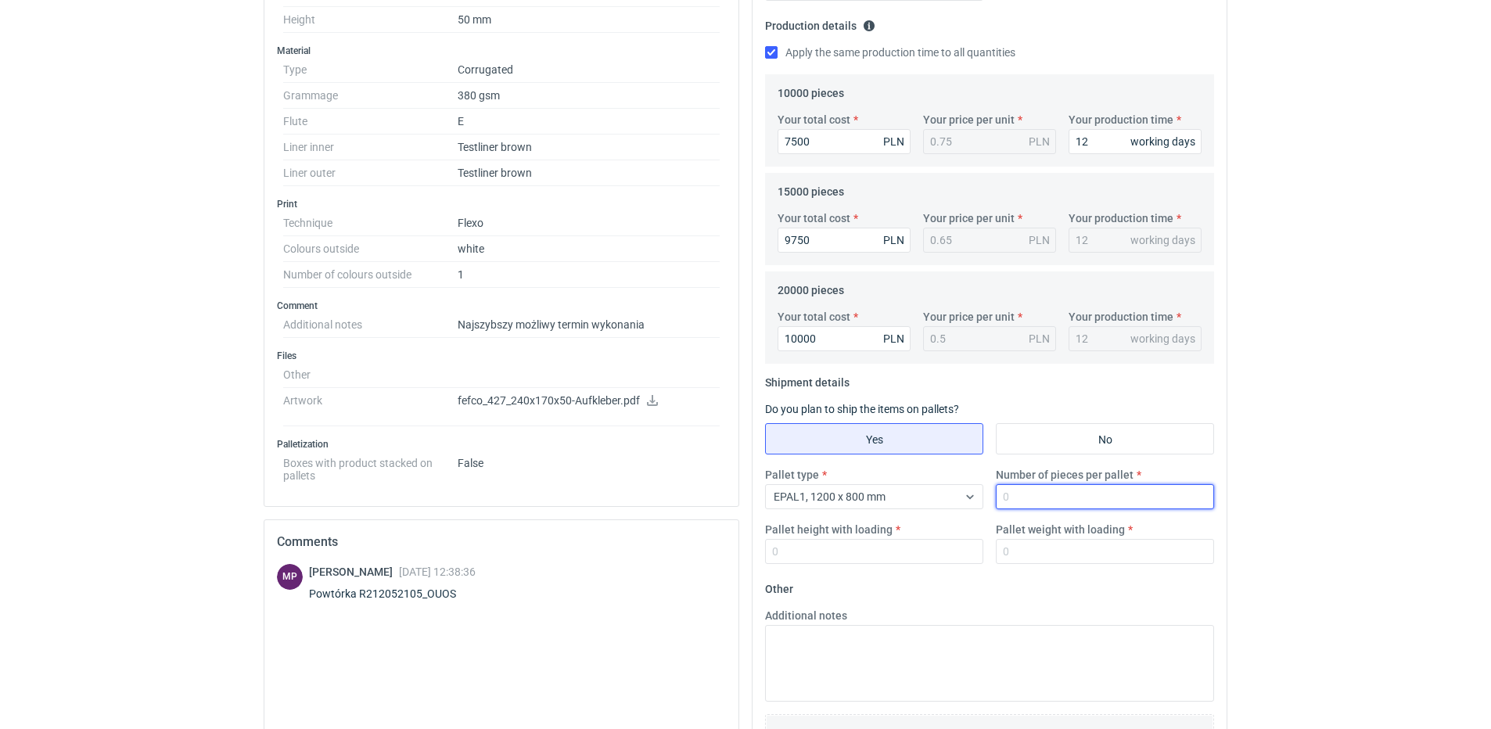
click at [1035, 493] on input "Number of pieces per pallet" at bounding box center [1105, 496] width 218 height 25
click at [949, 494] on div "EPAL1, 1200 x 800 mm" at bounding box center [862, 497] width 192 height 22
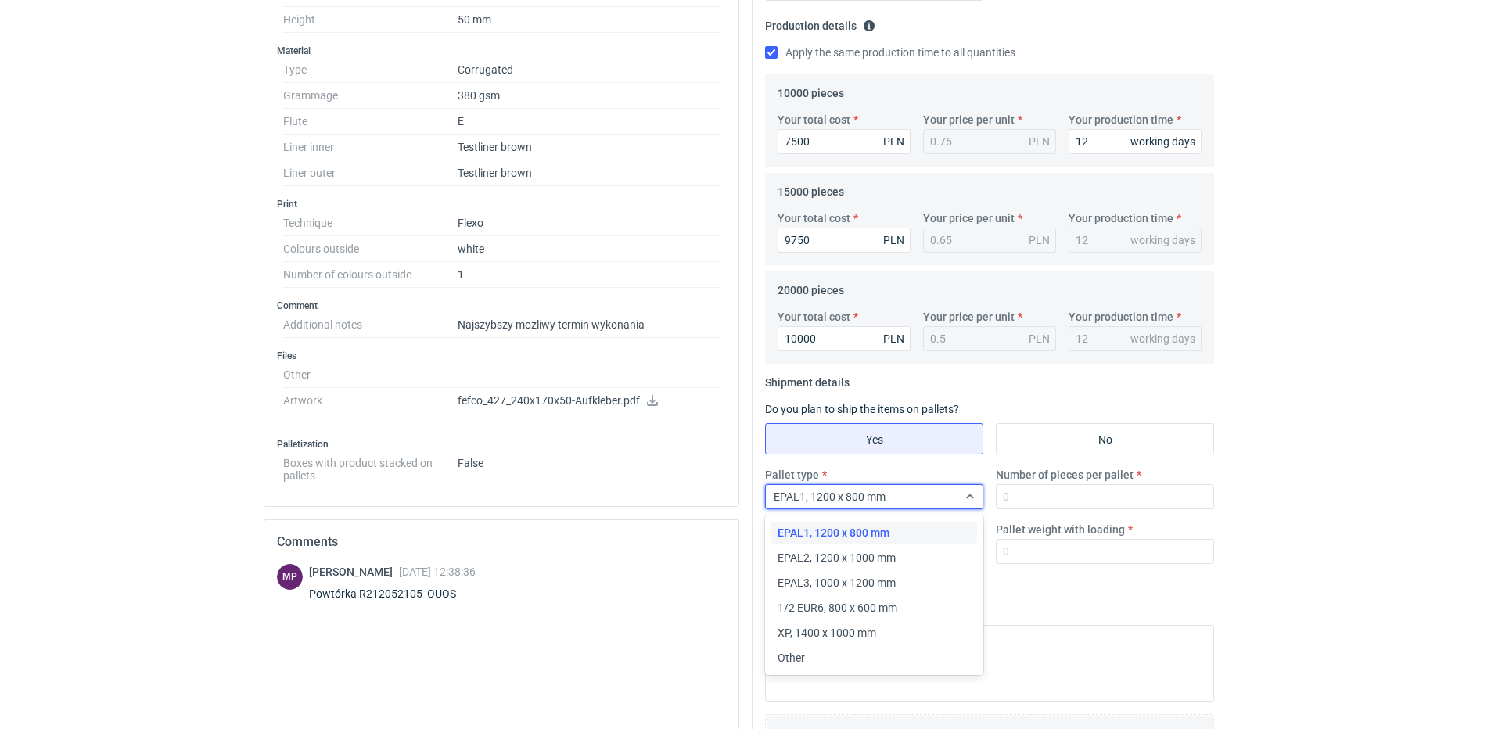
click at [913, 546] on div "EPAL1, 1200 x 800 mm EPAL2, 1200 x 1000 mm EPAL3, 1000 x 1200 mm 1/2 EUR6, 800 …" at bounding box center [875, 595] width 209 height 153
click at [914, 550] on div "EPAL2, 1200 x 1000 mm" at bounding box center [873, 558] width 193 height 16
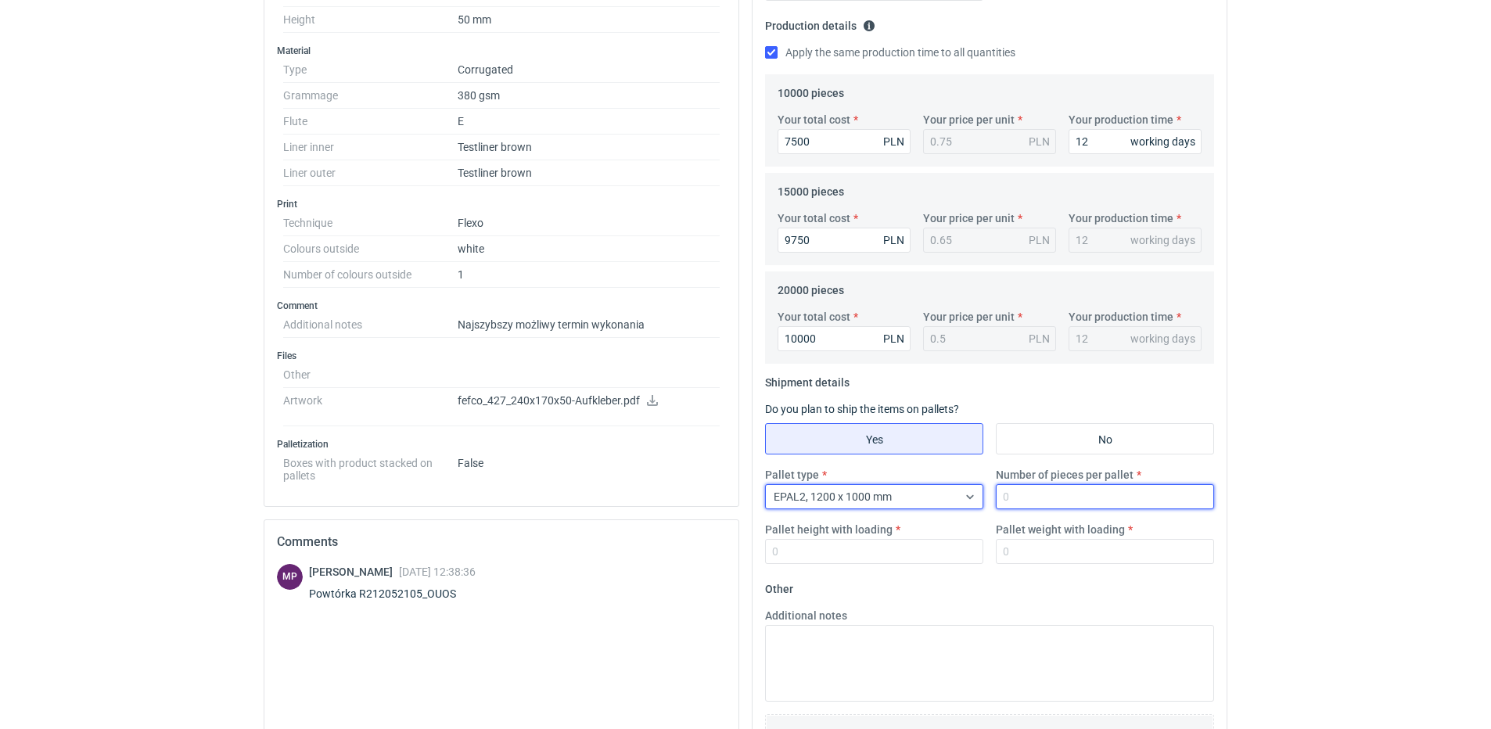
click at [1043, 501] on input "Number of pieces per pallet" at bounding box center [1105, 496] width 218 height 25
click at [1041, 501] on input "Number of pieces per pallet" at bounding box center [1105, 496] width 218 height 25
click at [1022, 496] on input "Number of pieces per pallet" at bounding box center [1105, 496] width 218 height 25
type input "2000"
click at [925, 494] on div "EPAL2, 1200 x 1000 mm" at bounding box center [862, 497] width 192 height 22
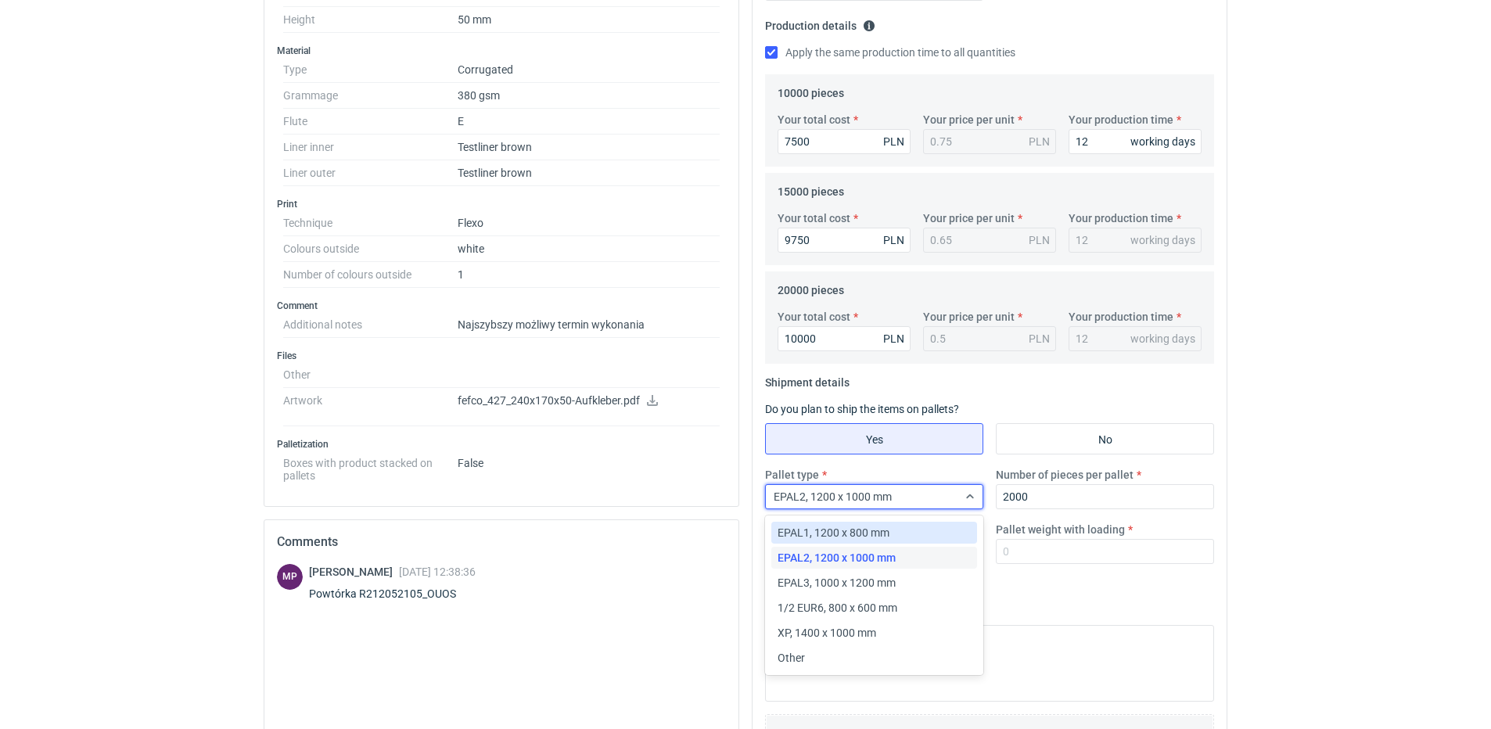
click at [894, 537] on div "EPAL1, 1200 x 800 mm" at bounding box center [873, 533] width 193 height 16
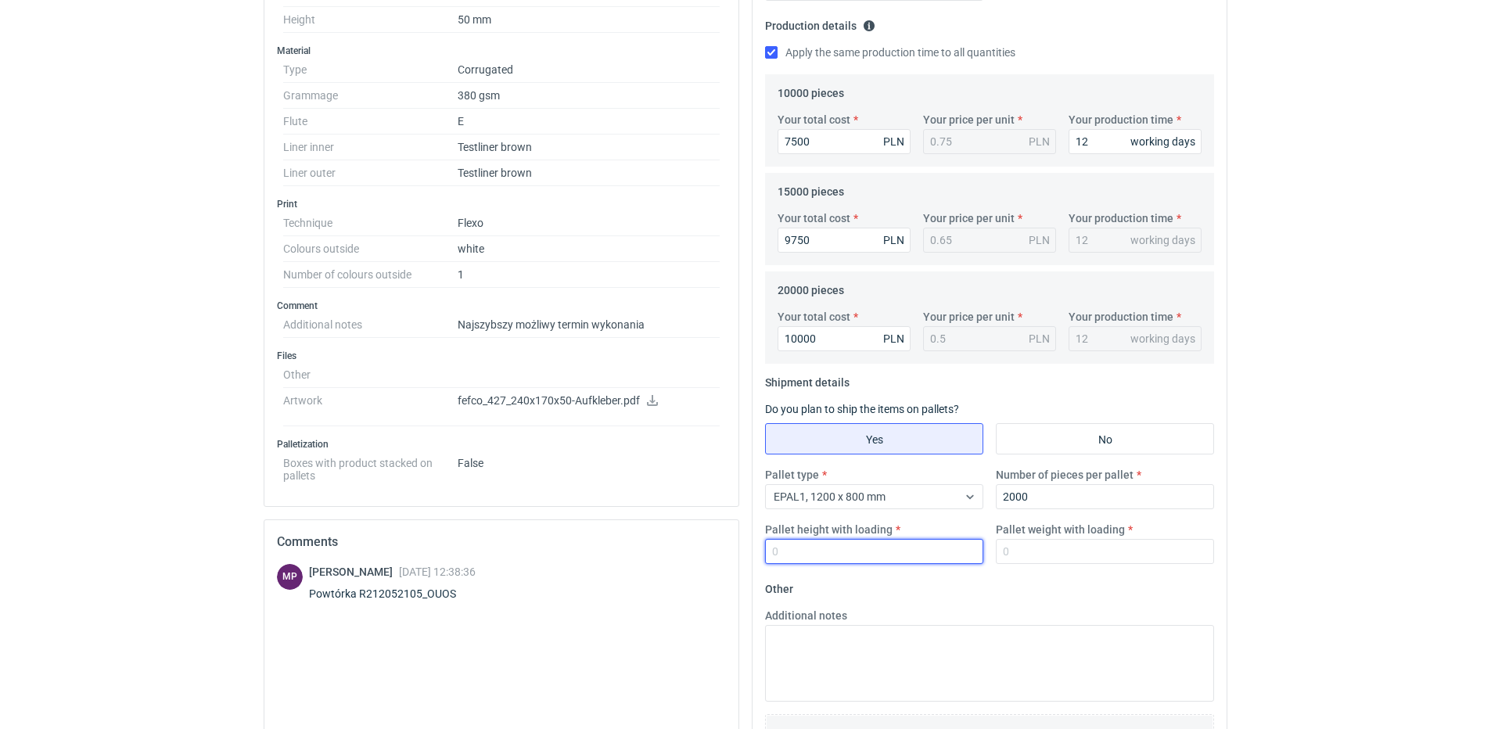
click at [858, 553] on input "Pallet height with loading" at bounding box center [874, 551] width 218 height 25
type input "1800"
click at [1118, 554] on input "Pallet weight with loading" at bounding box center [1105, 551] width 218 height 25
click at [1102, 549] on input "Pallet weight with loading" at bounding box center [1105, 551] width 218 height 25
type input "150"
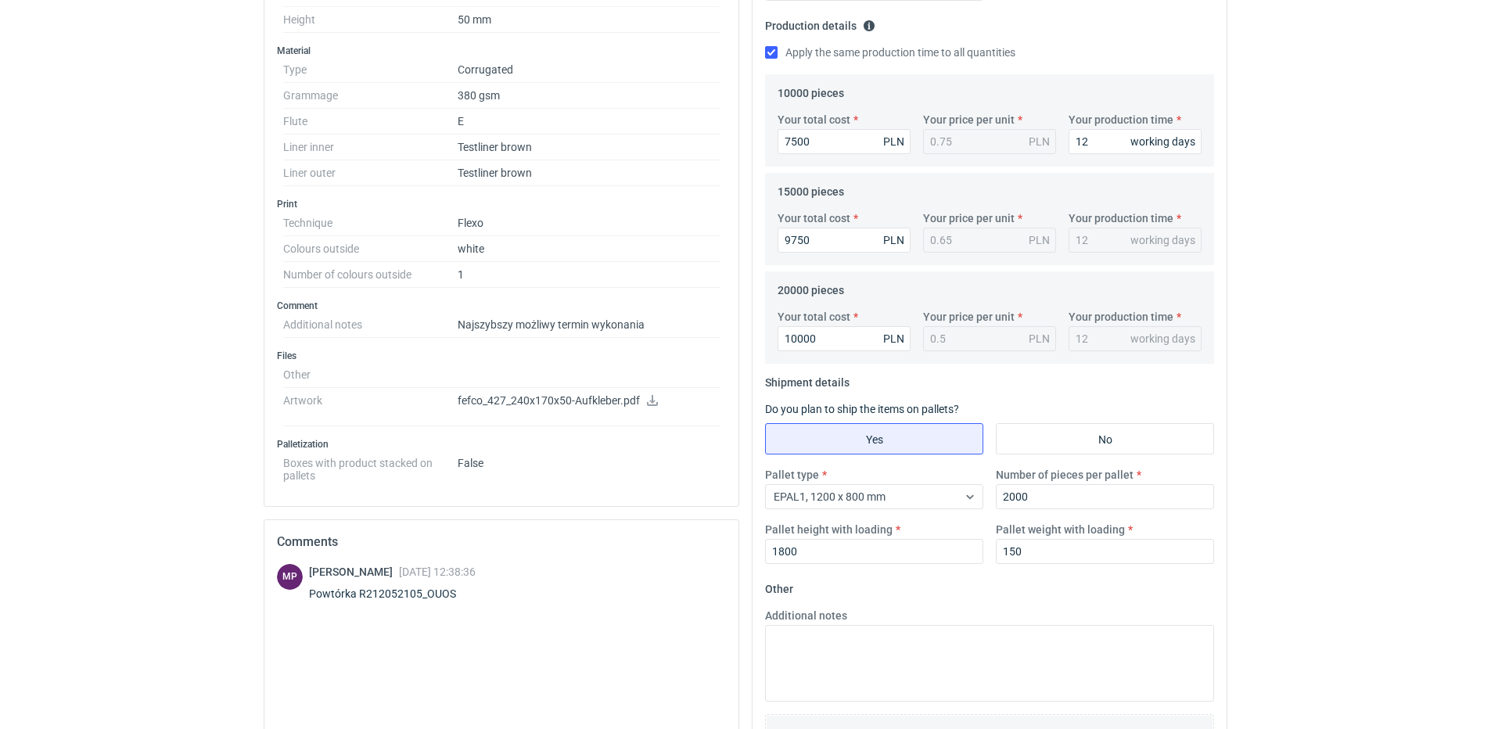
click at [900, 624] on div "Additional notes" at bounding box center [989, 655] width 461 height 94
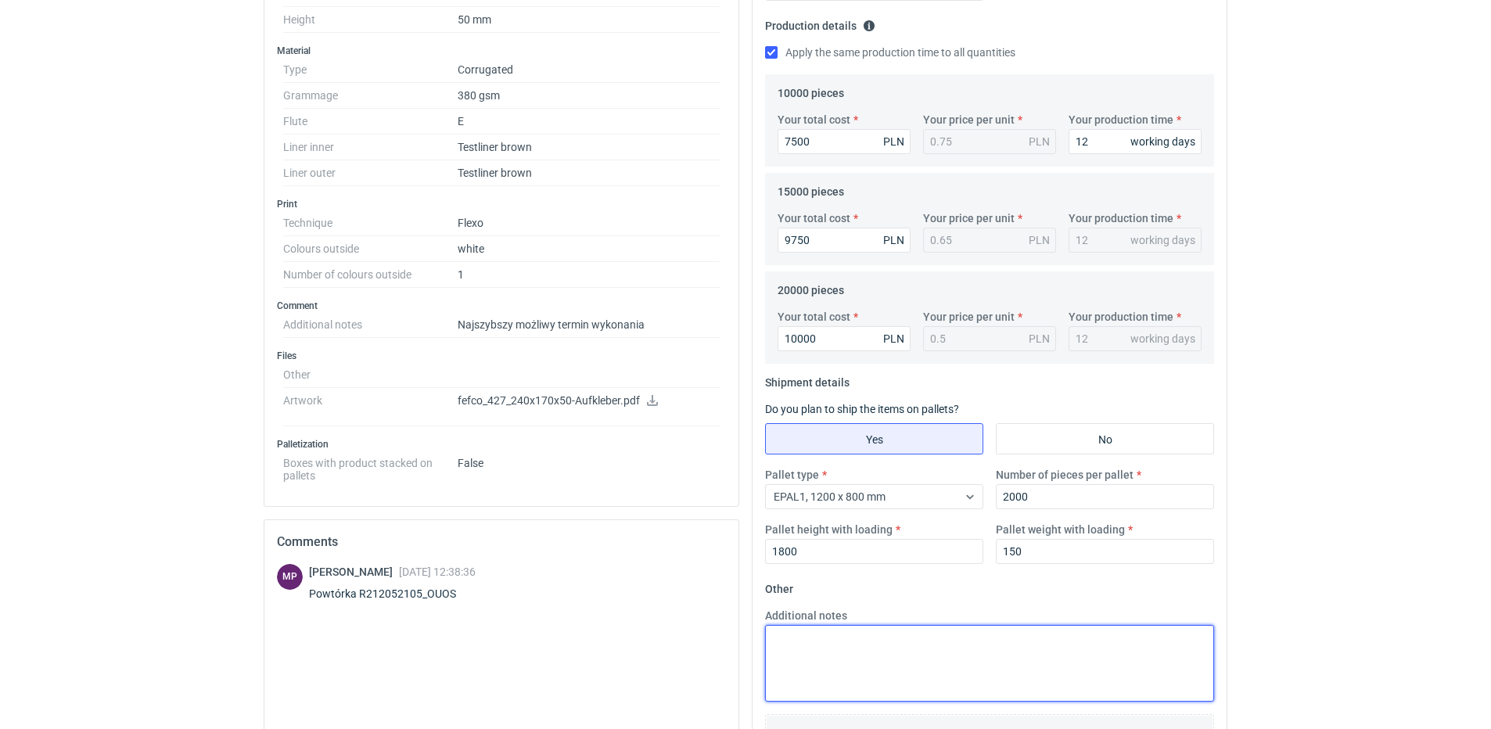
click at [892, 635] on textarea "Additional notes" at bounding box center [989, 663] width 449 height 77
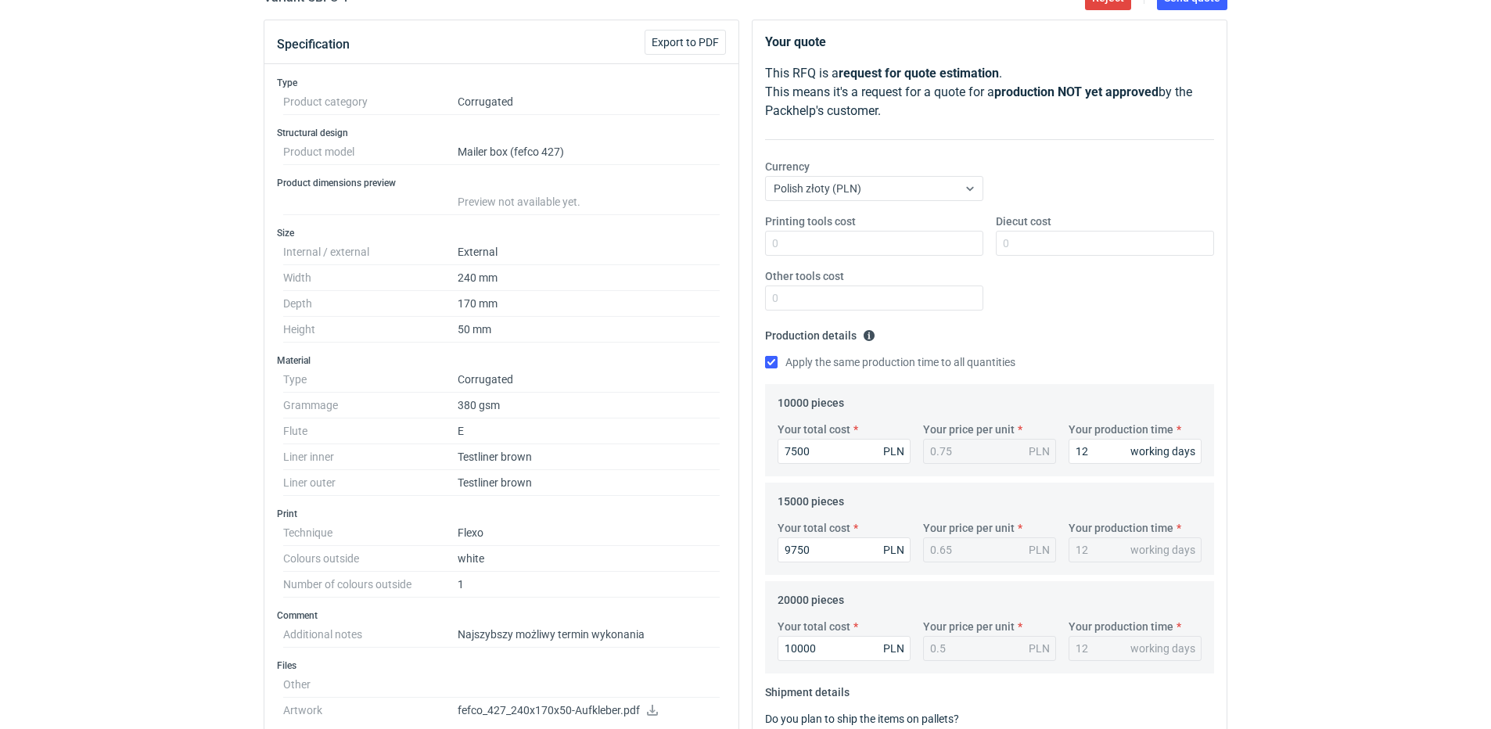
scroll to position [156, 0]
click at [1100, 303] on div "Printing tools cost Diecut cost Other tools cost" at bounding box center [989, 272] width 461 height 110
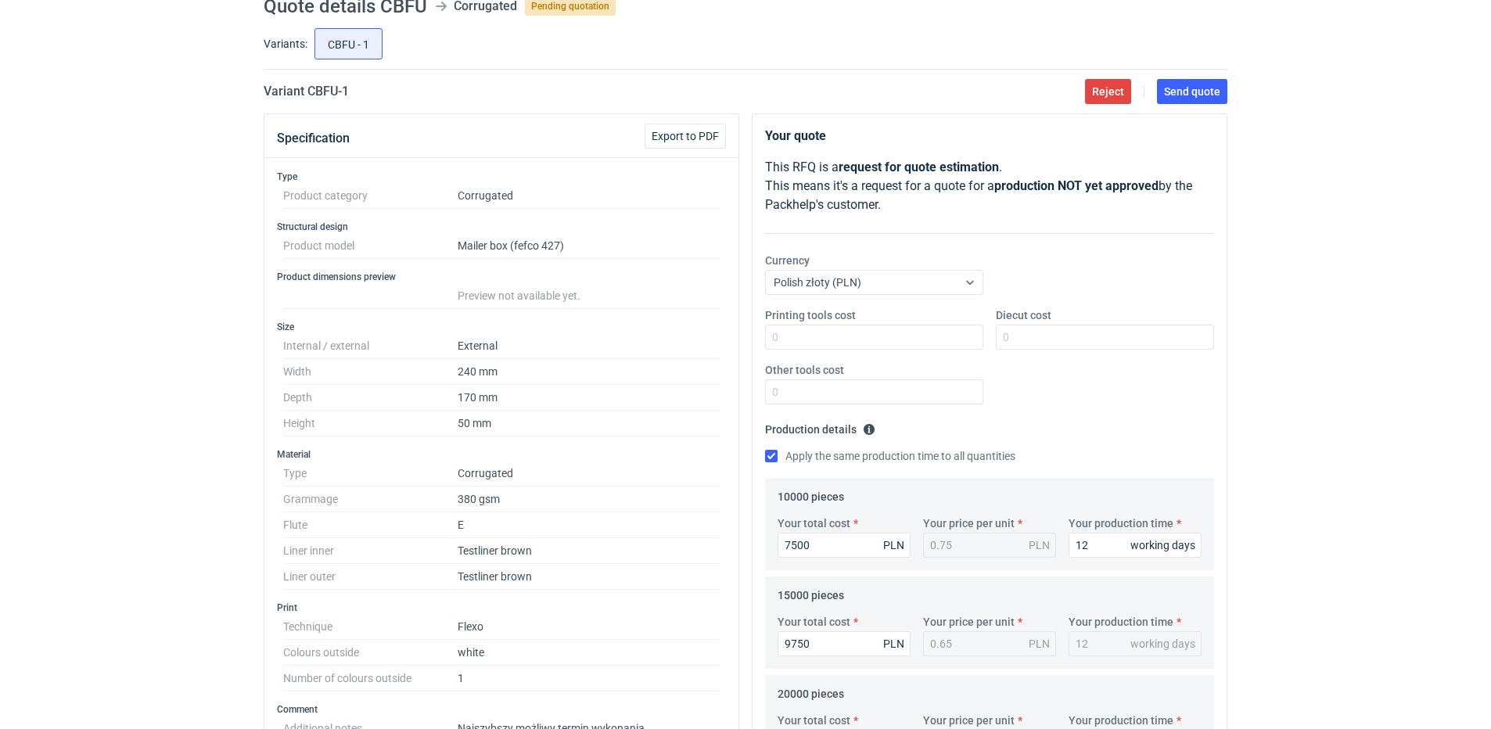
scroll to position [0, 0]
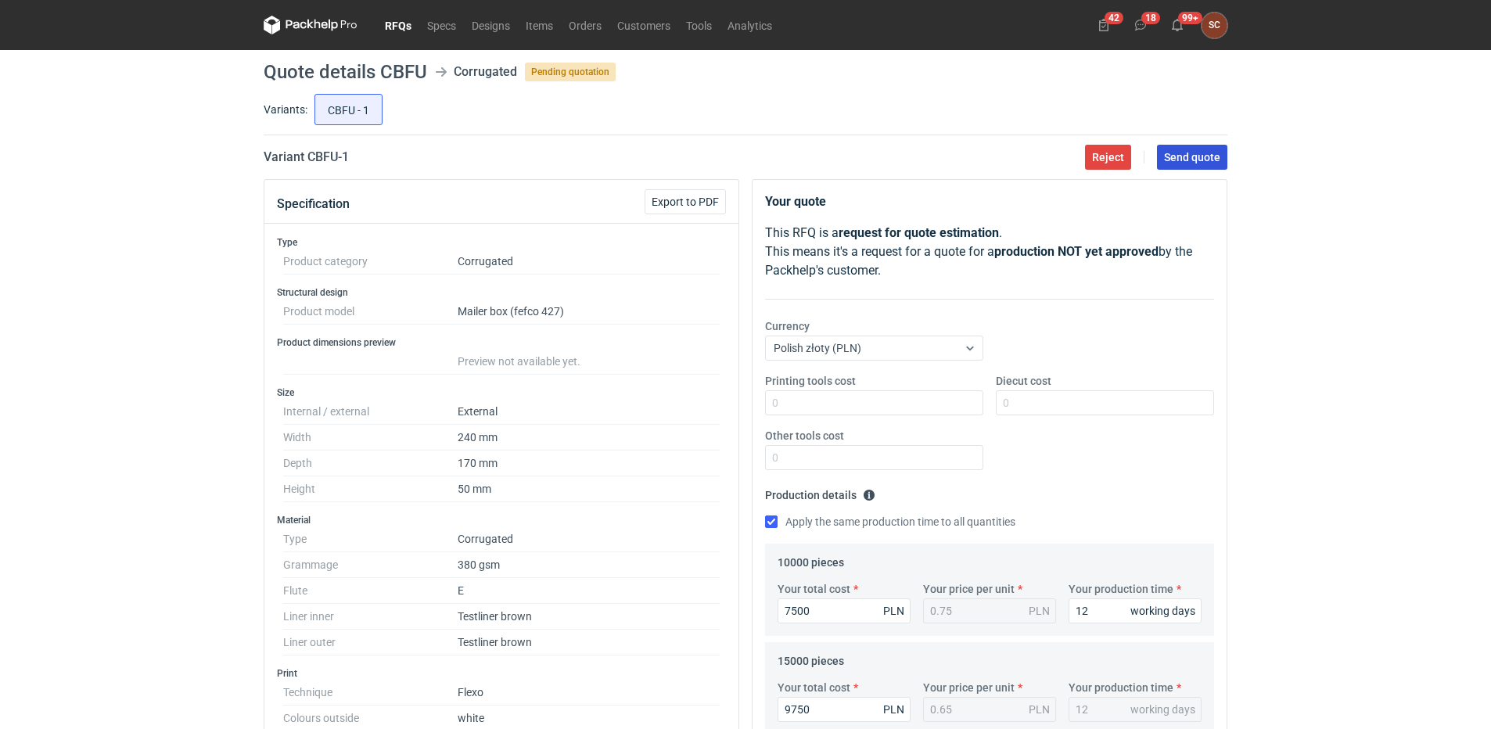
click at [1197, 163] on button "Send quote" at bounding box center [1192, 157] width 70 height 25
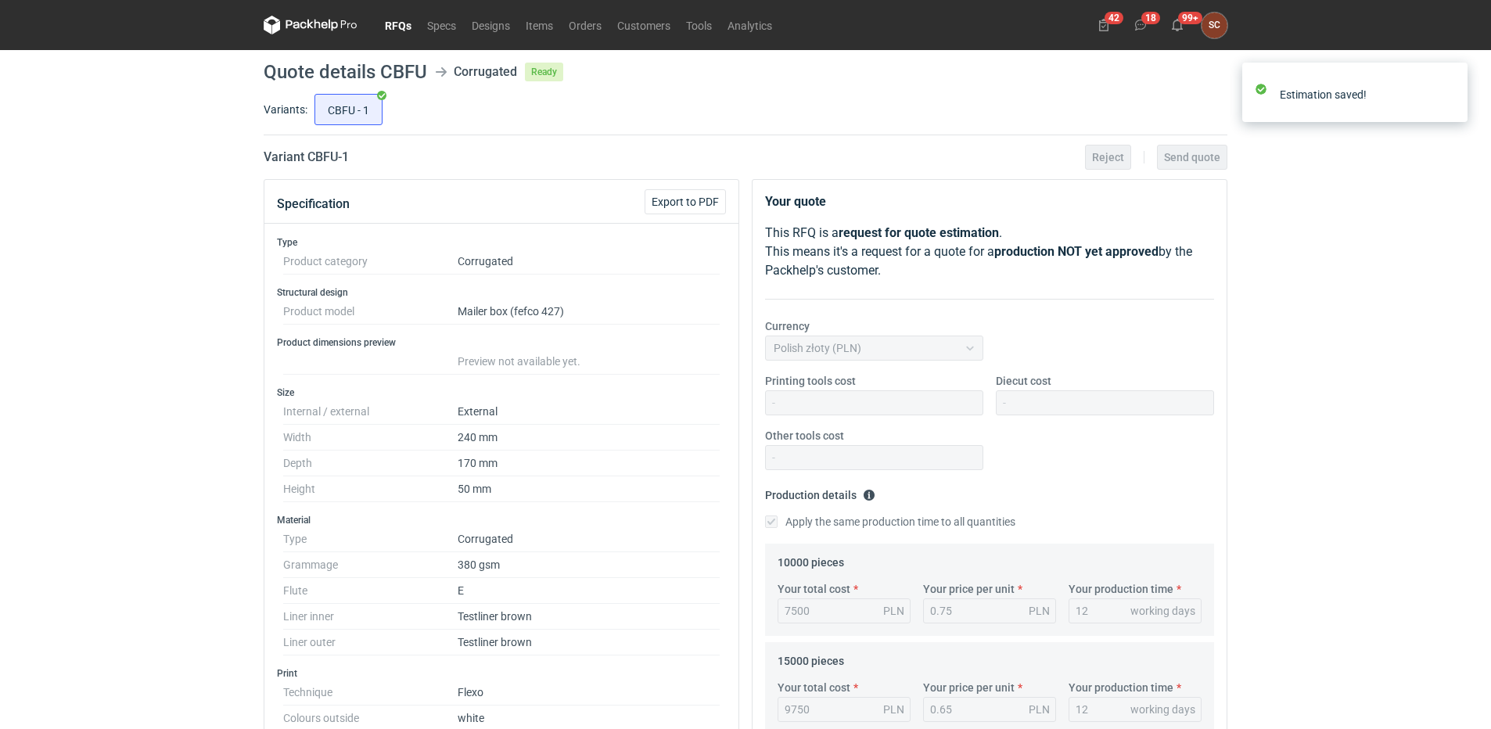
click at [400, 19] on link "RFQs" at bounding box center [398, 25] width 42 height 19
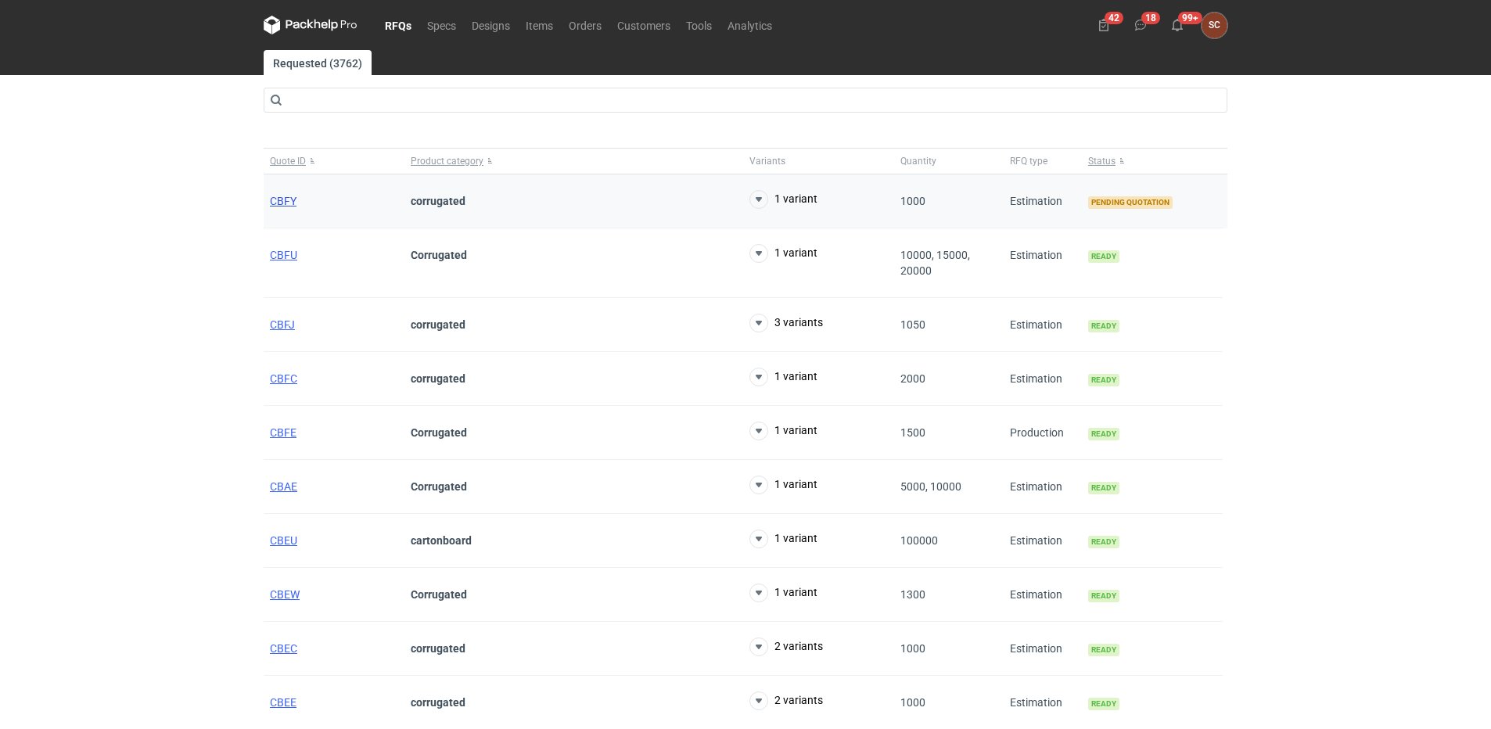
click at [271, 200] on span "CBFY" at bounding box center [283, 201] width 27 height 13
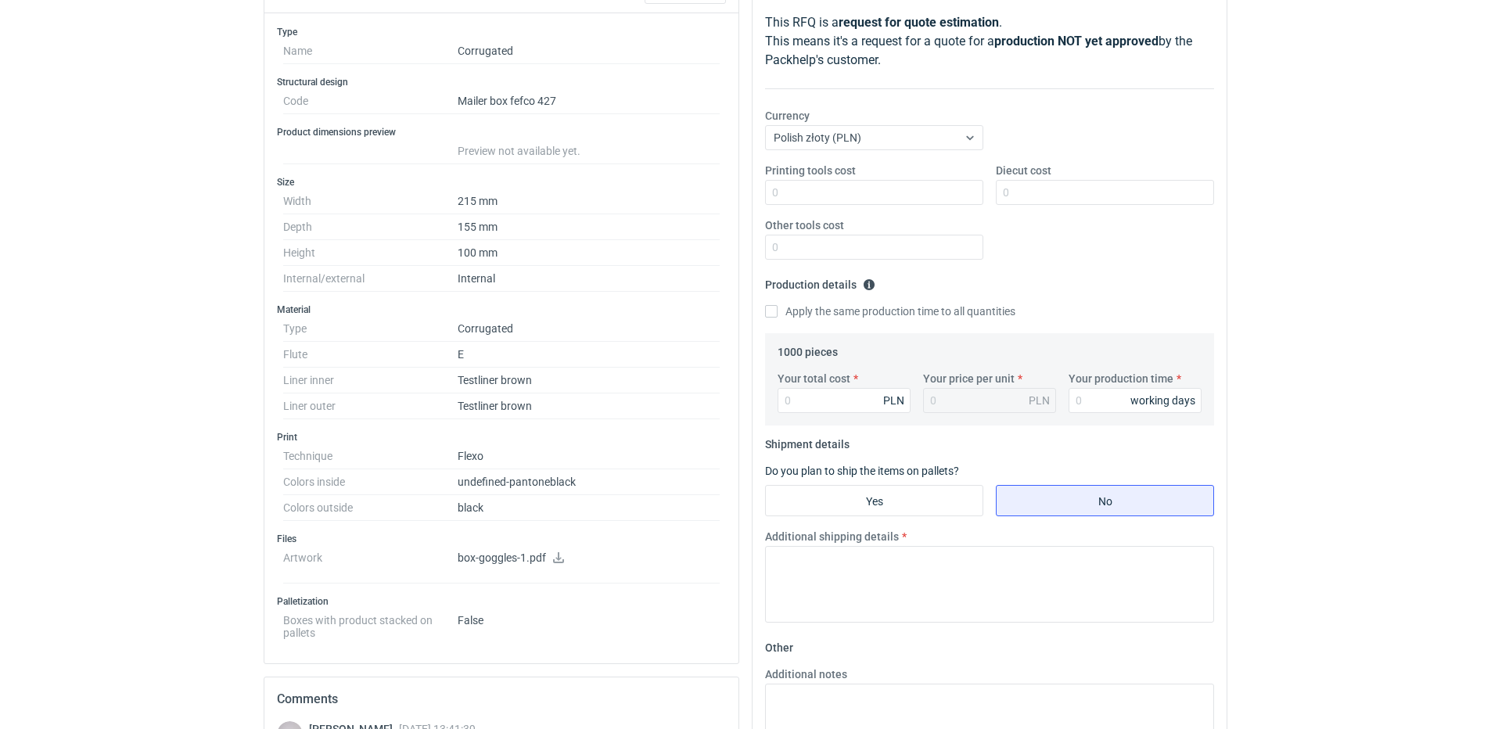
scroll to position [64, 0]
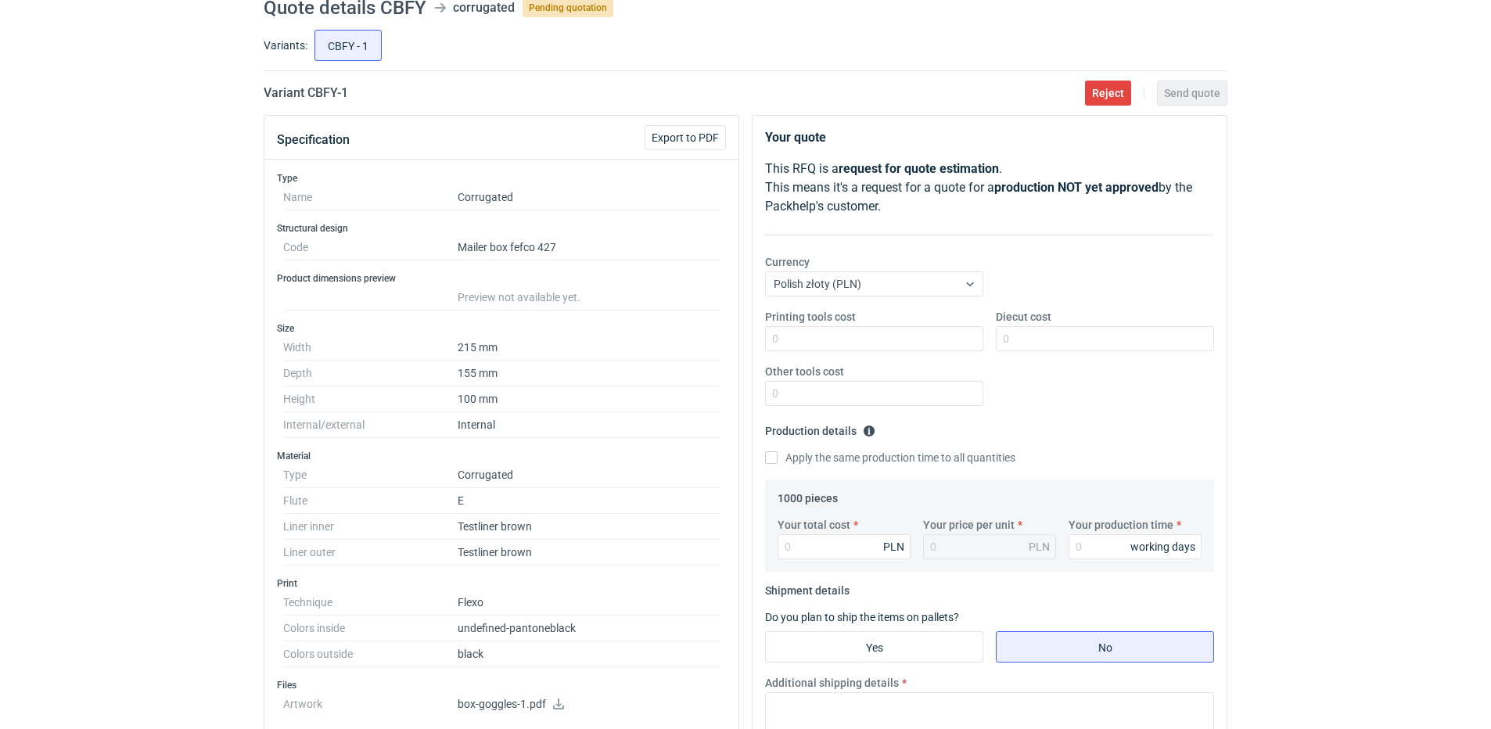
click at [557, 704] on icon at bounding box center [558, 703] width 11 height 11
click at [1051, 332] on input "Diecut cost" at bounding box center [1105, 338] width 218 height 25
type input "1400"
click at [915, 339] on input "Printing tools cost" at bounding box center [874, 338] width 218 height 25
click at [858, 346] on input "Printing tools cost" at bounding box center [874, 338] width 218 height 25
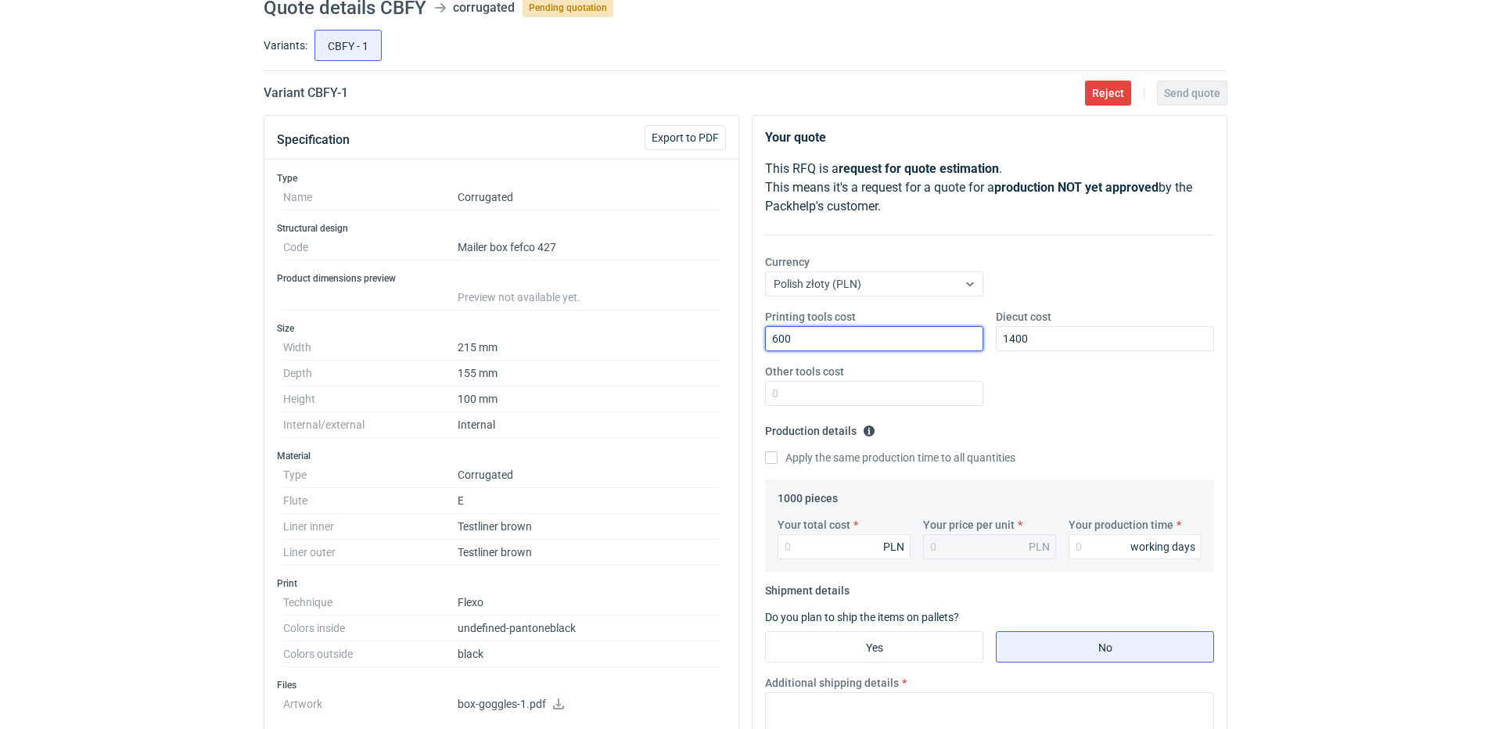
type input "600"
click at [1090, 379] on div "Printing tools cost 600 Diecut cost 1400 Other tools cost" at bounding box center [989, 364] width 461 height 110
click at [774, 463] on input "Apply the same production time to all quantities" at bounding box center [771, 457] width 13 height 13
checkbox input "true"
click at [810, 555] on input "Your total cost" at bounding box center [843, 546] width 133 height 25
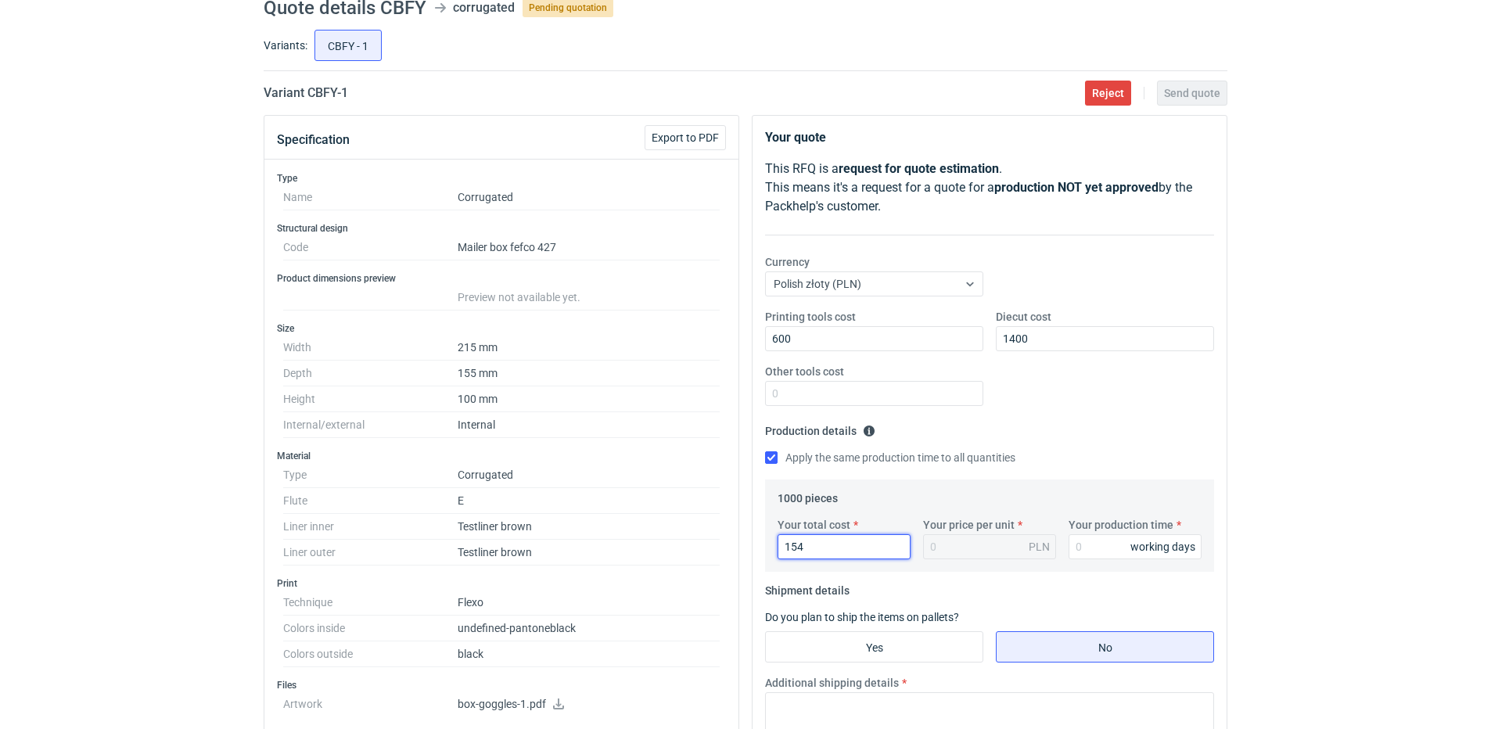
type input "1540"
type input "1.54"
type input "1540"
click at [1085, 540] on input "Your production time" at bounding box center [1134, 546] width 133 height 25
type input "12"
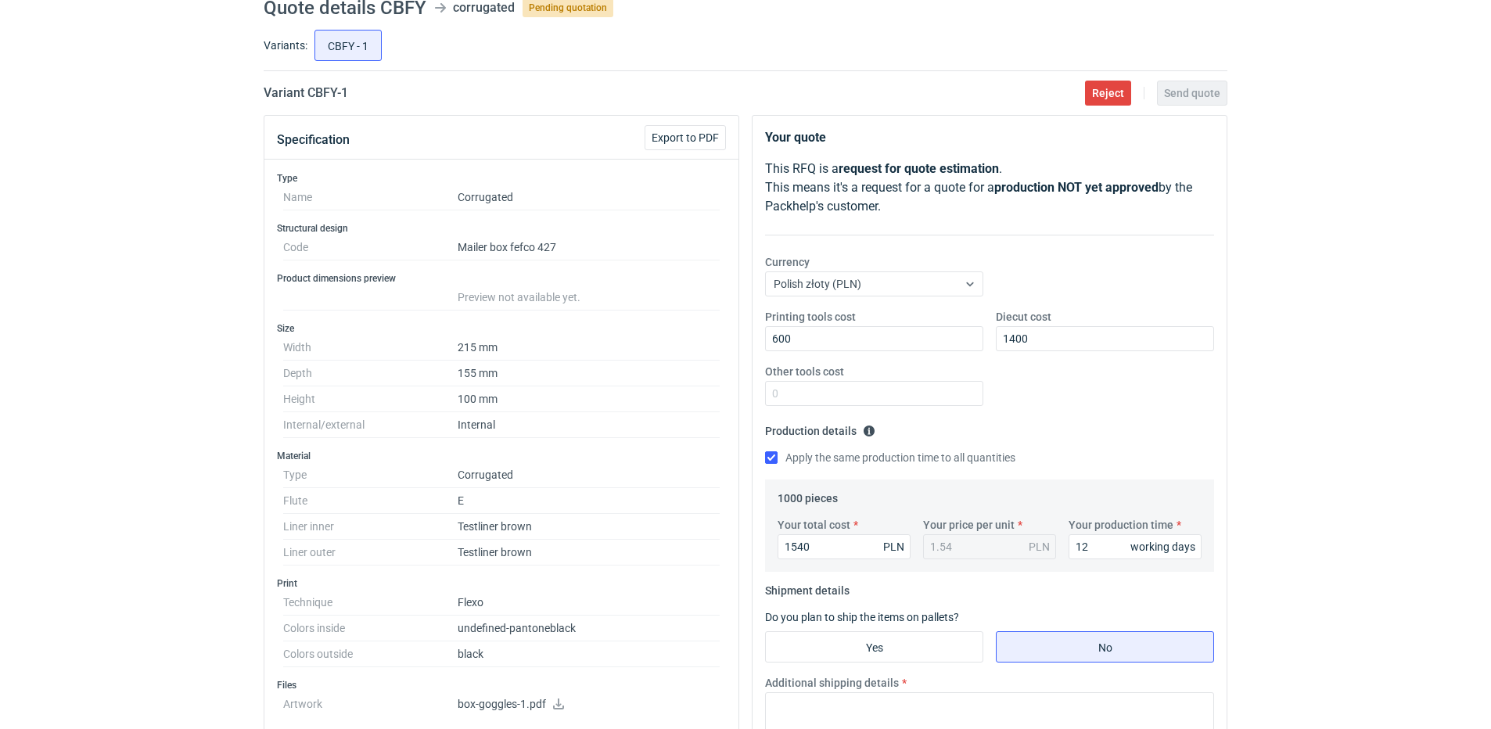
click at [1050, 443] on fieldset "Production details Please provide the expected time of production in working da…" at bounding box center [989, 448] width 449 height 61
click at [823, 640] on input "Yes" at bounding box center [874, 647] width 217 height 30
radio input "true"
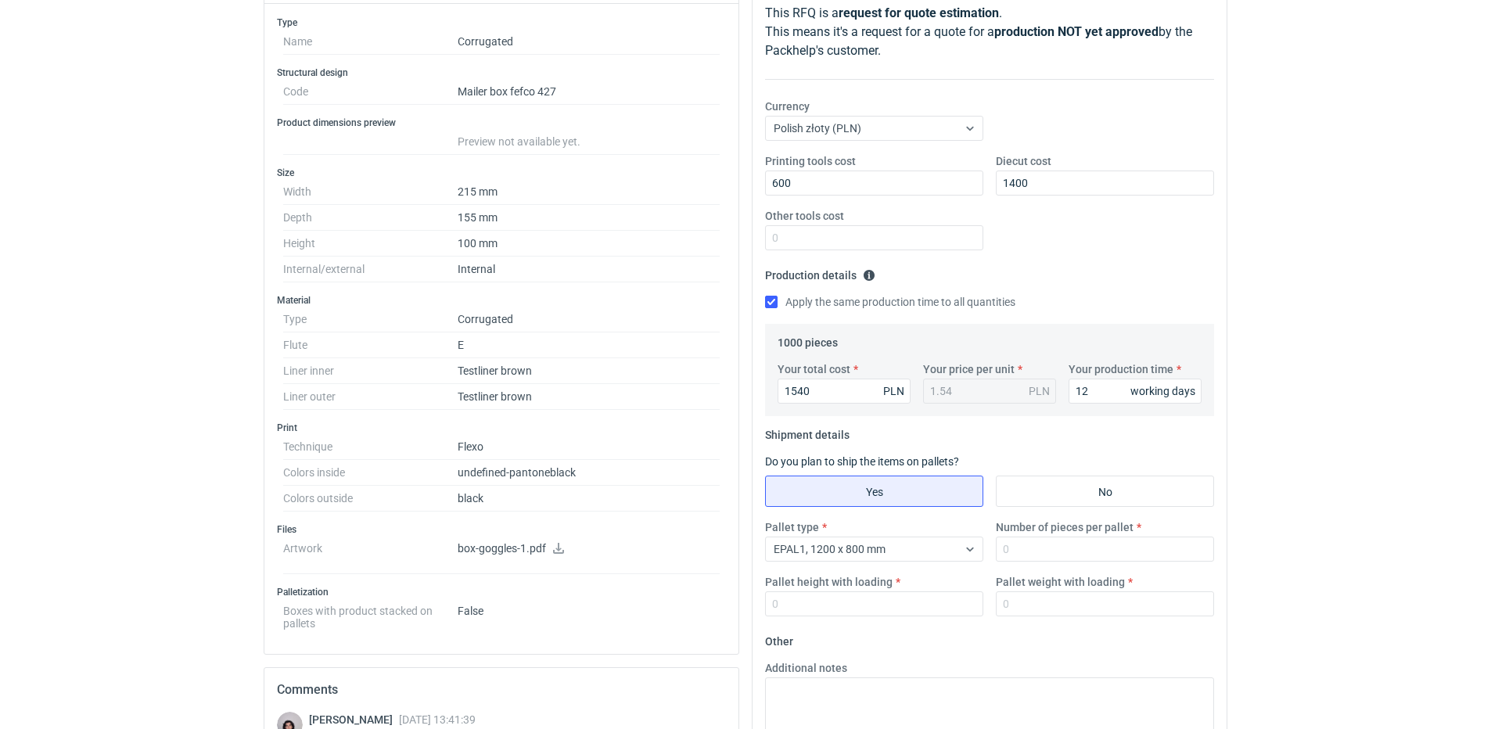
scroll to position [221, 0]
click at [1073, 548] on input "Number of pieces per pallet" at bounding box center [1105, 548] width 218 height 25
type input "1000"
click at [920, 602] on input "Pallet height with loading" at bounding box center [874, 603] width 218 height 25
type input "1800"
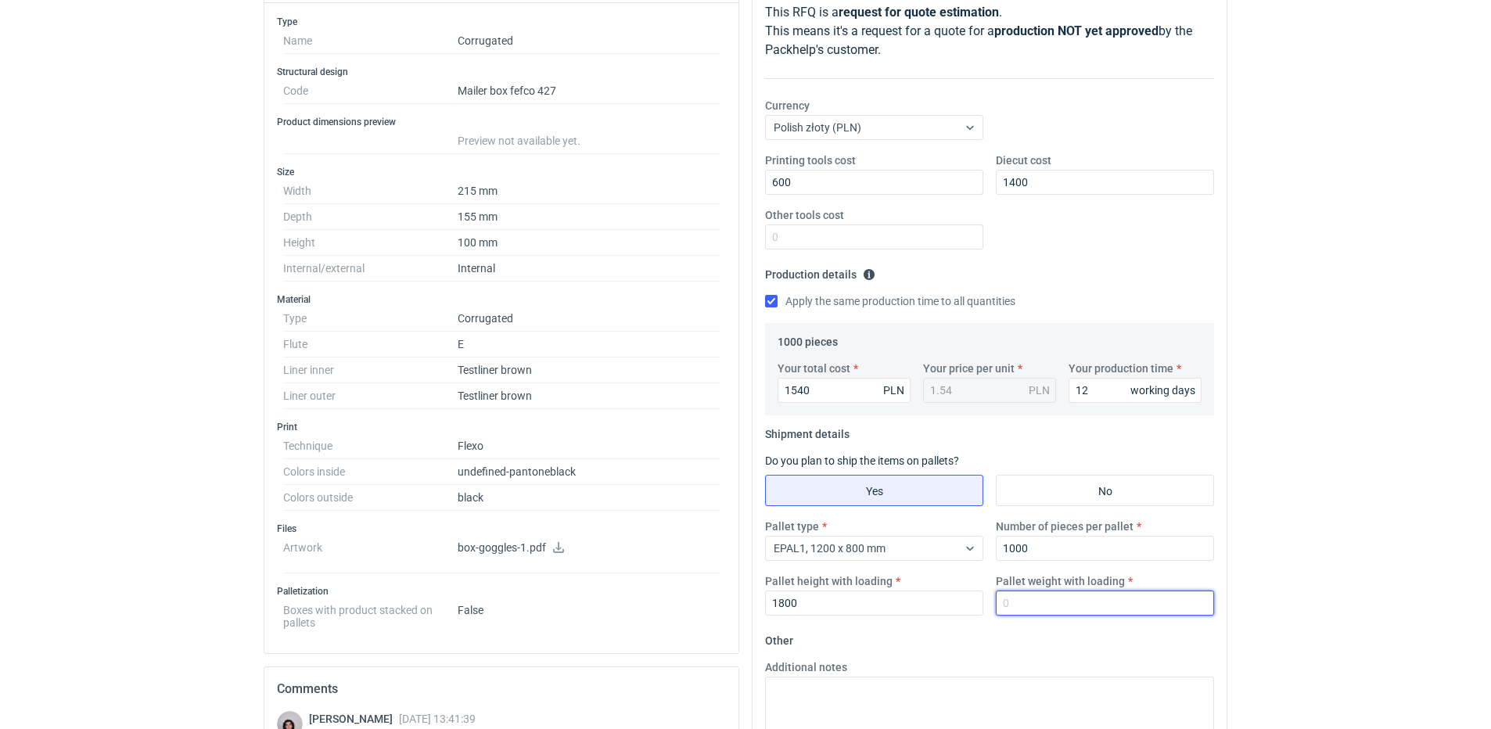
click at [1015, 599] on input "Pallet weight with loading" at bounding box center [1105, 603] width 218 height 25
click at [1034, 610] on input "Pallet weight with loading" at bounding box center [1105, 603] width 218 height 25
type input "210"
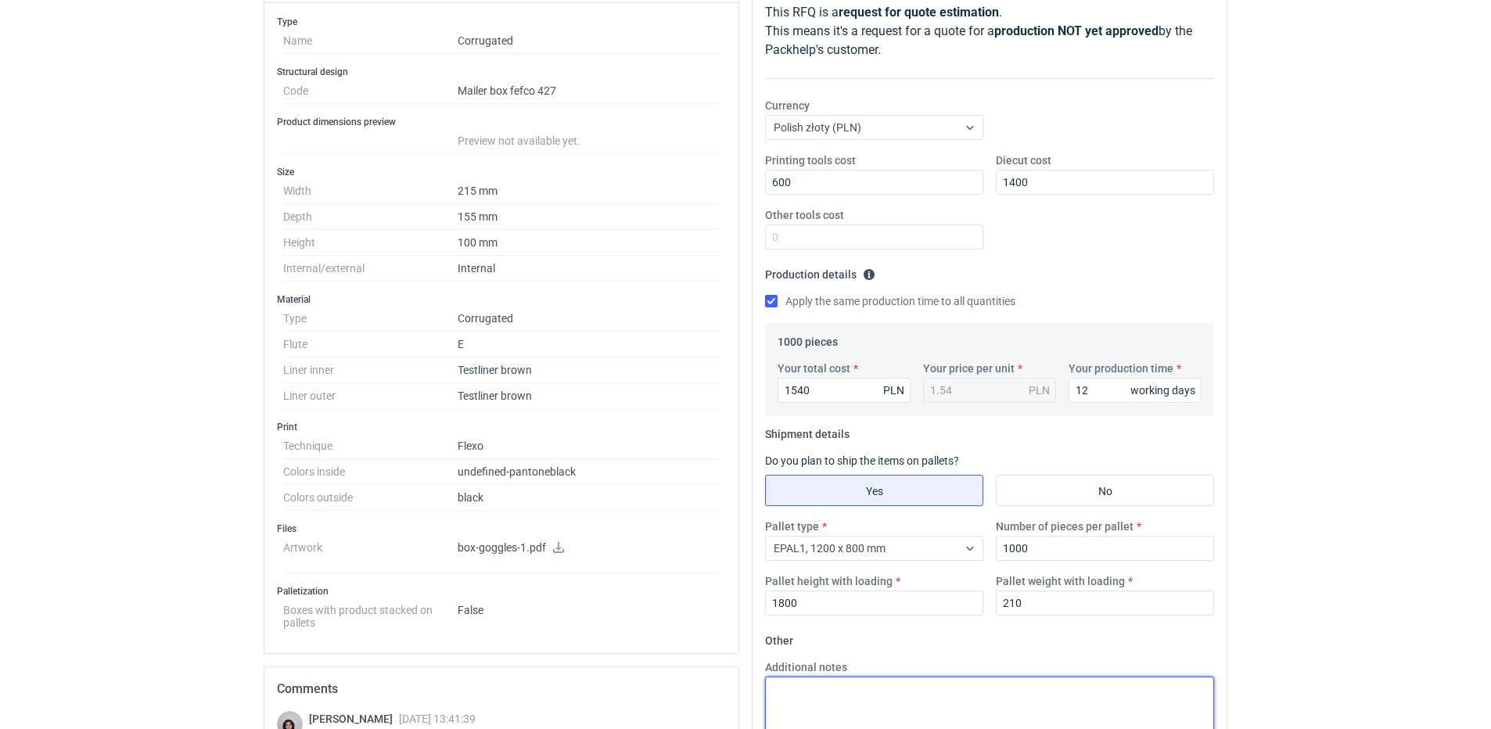
click at [969, 695] on textarea "Additional notes" at bounding box center [989, 715] width 449 height 77
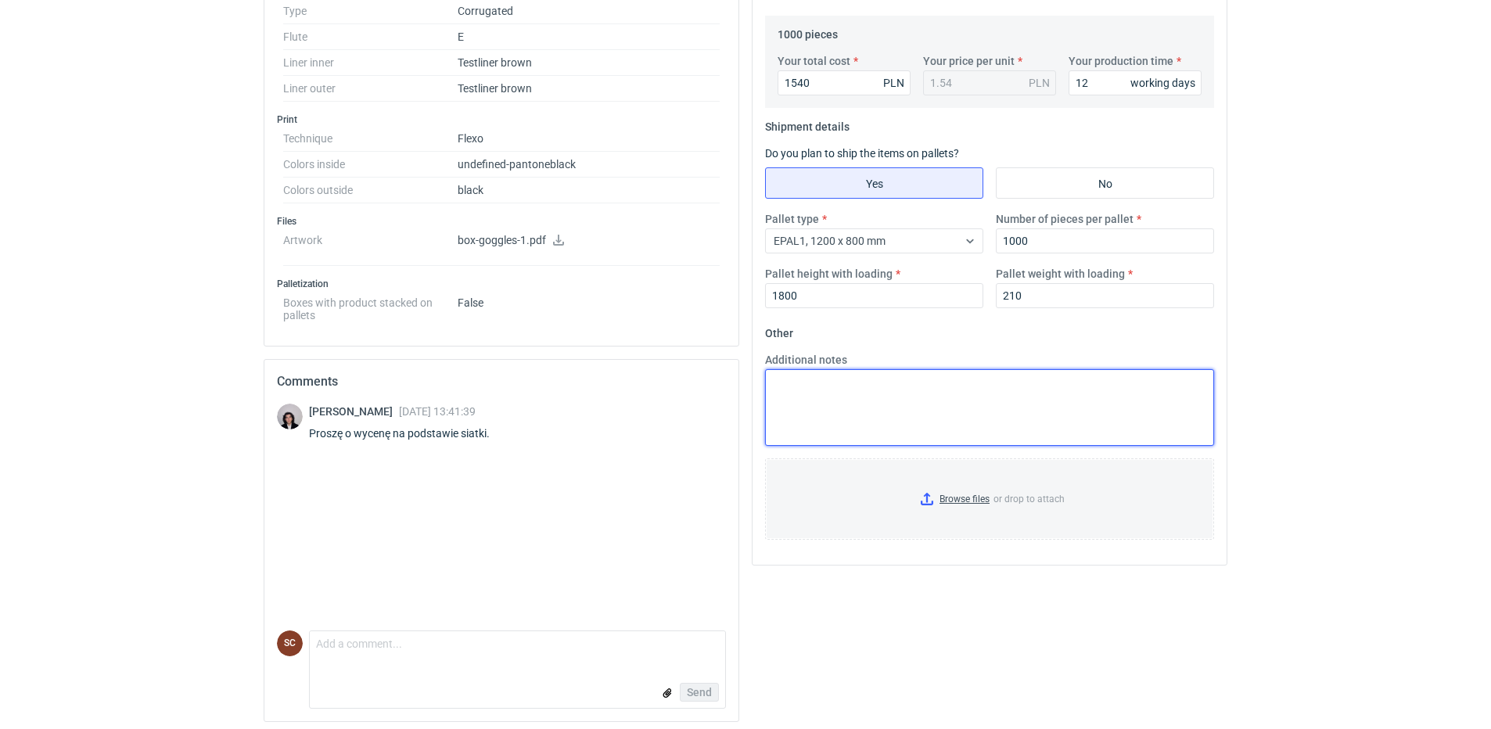
scroll to position [533, 0]
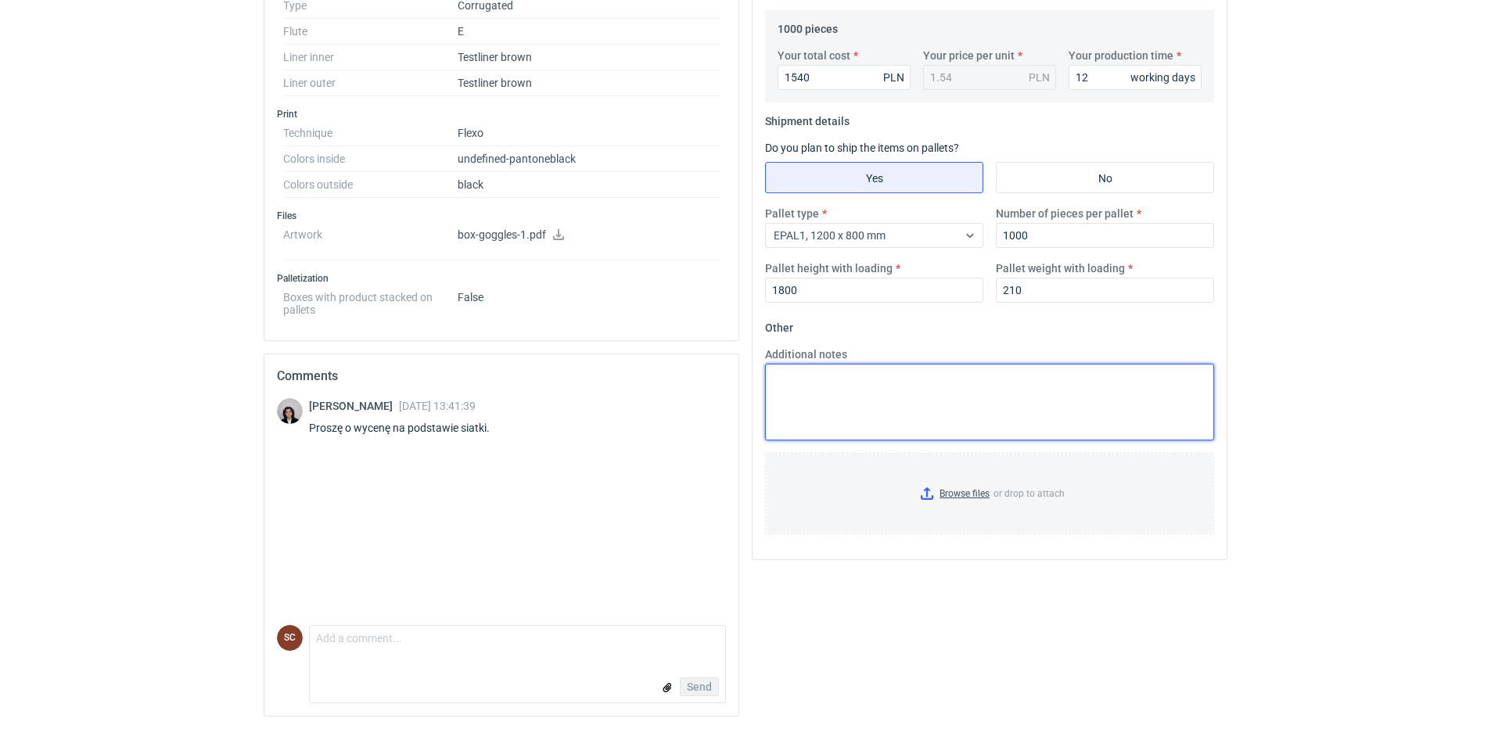
click at [922, 399] on textarea "Additional notes" at bounding box center [989, 402] width 449 height 77
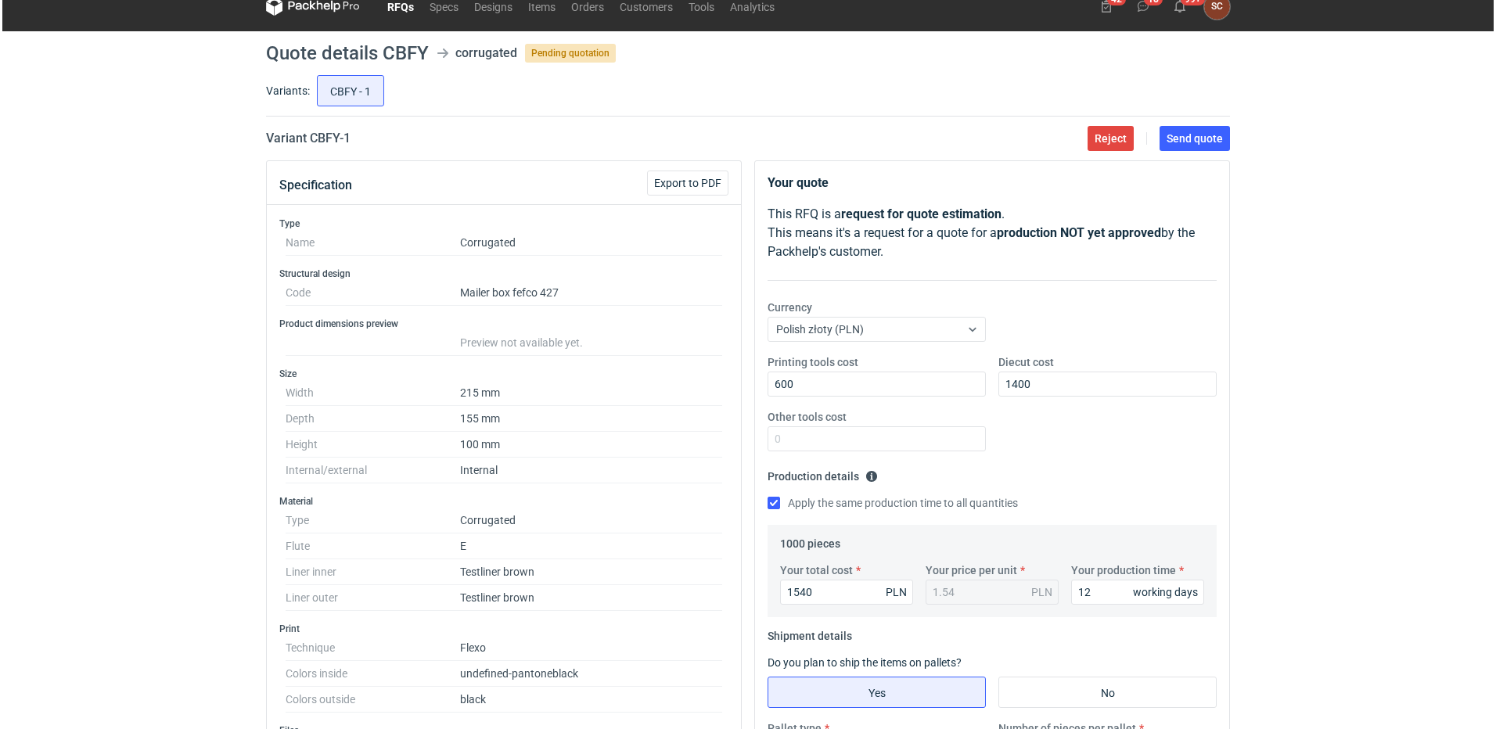
scroll to position [0, 0]
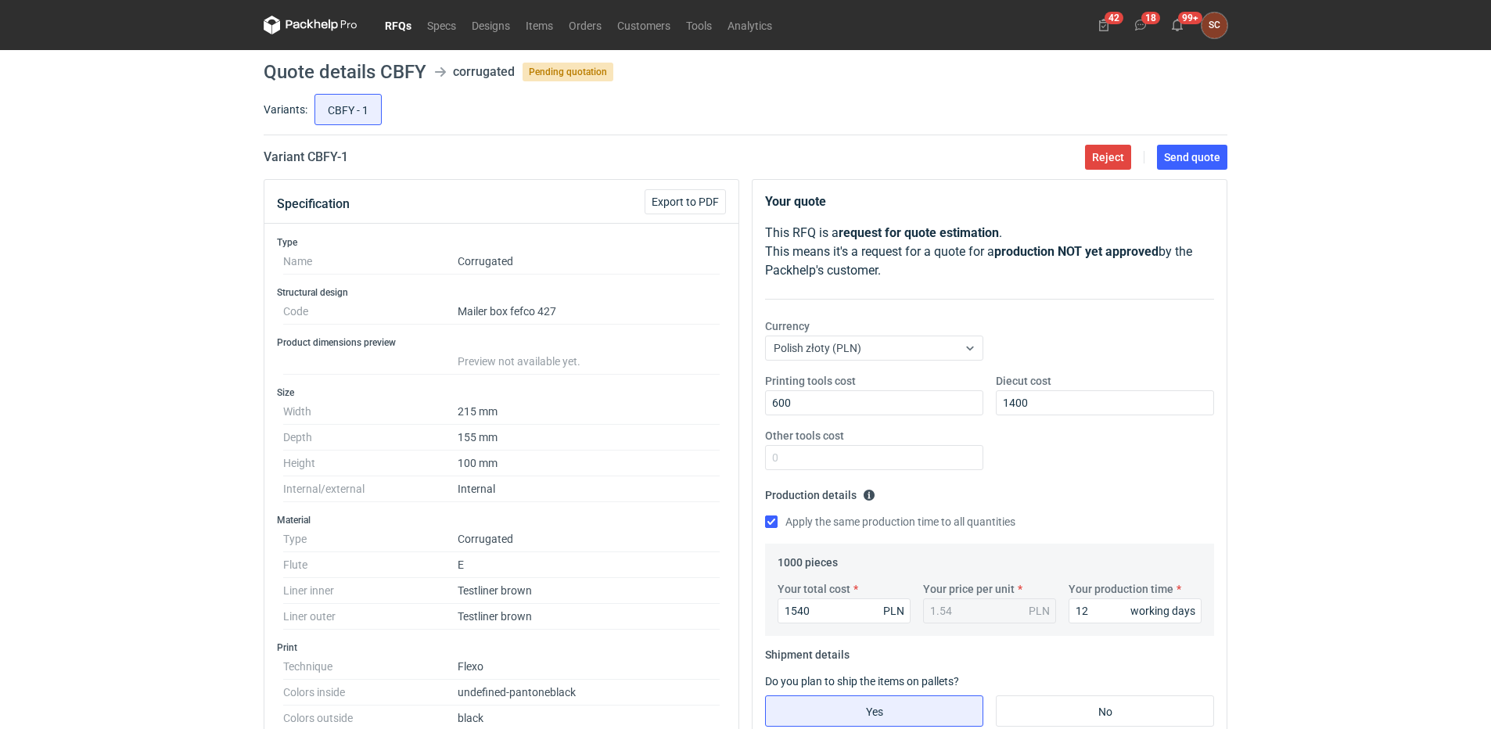
click at [1029, 454] on div "Printing tools cost 600 Diecut cost 1400 Other tools cost" at bounding box center [989, 428] width 461 height 110
click at [1217, 153] on span "Send quote" at bounding box center [1192, 157] width 56 height 11
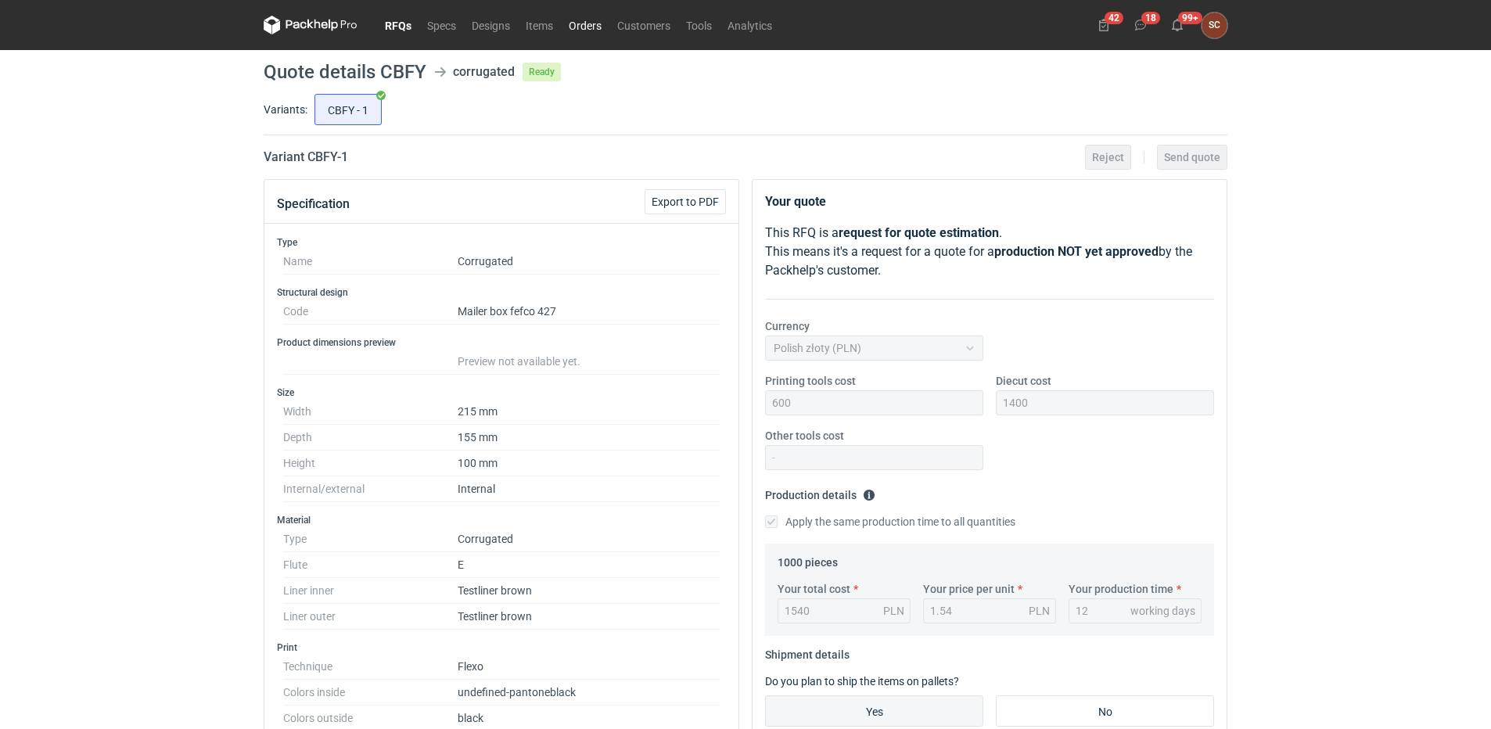
click at [590, 20] on link "Orders" at bounding box center [585, 25] width 48 height 19
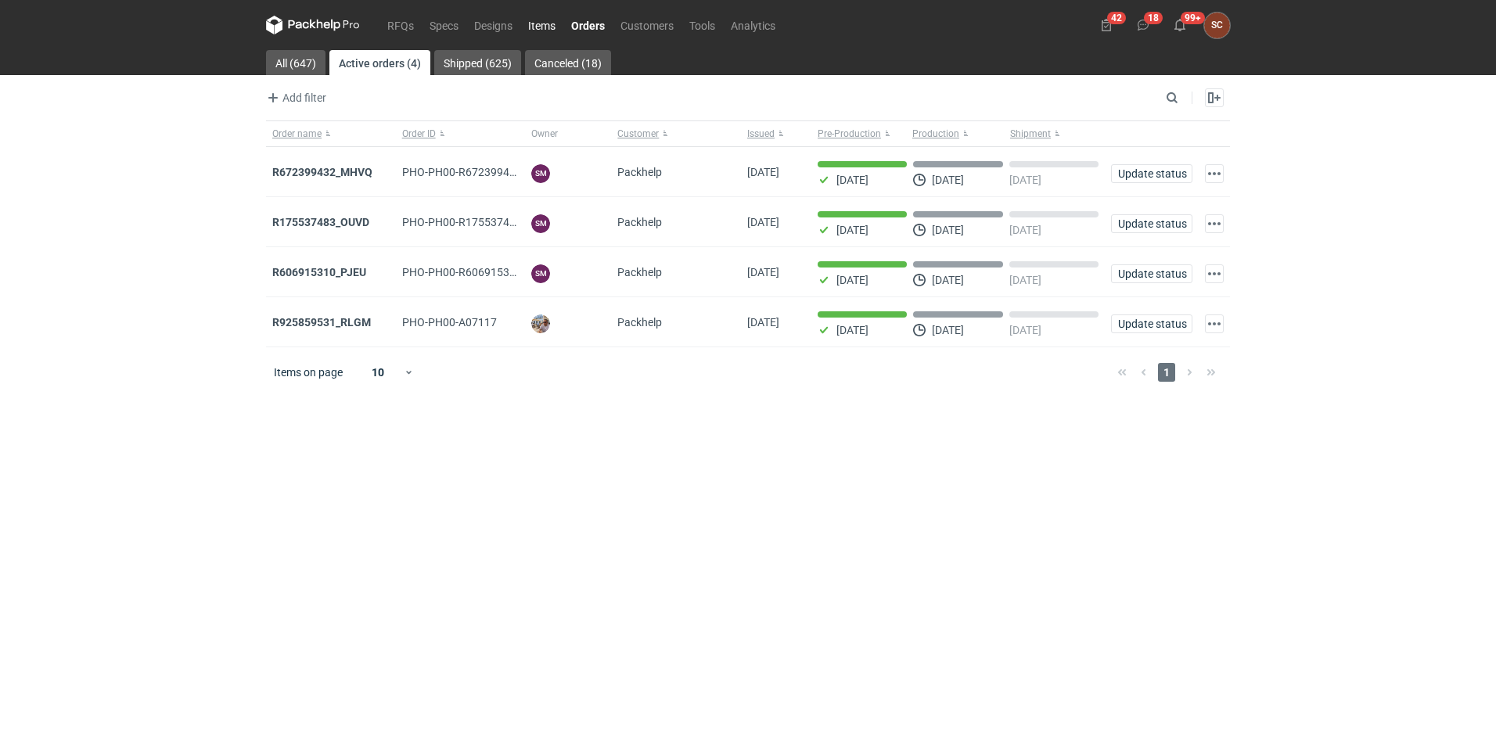
click at [533, 24] on link "Items" at bounding box center [541, 25] width 43 height 19
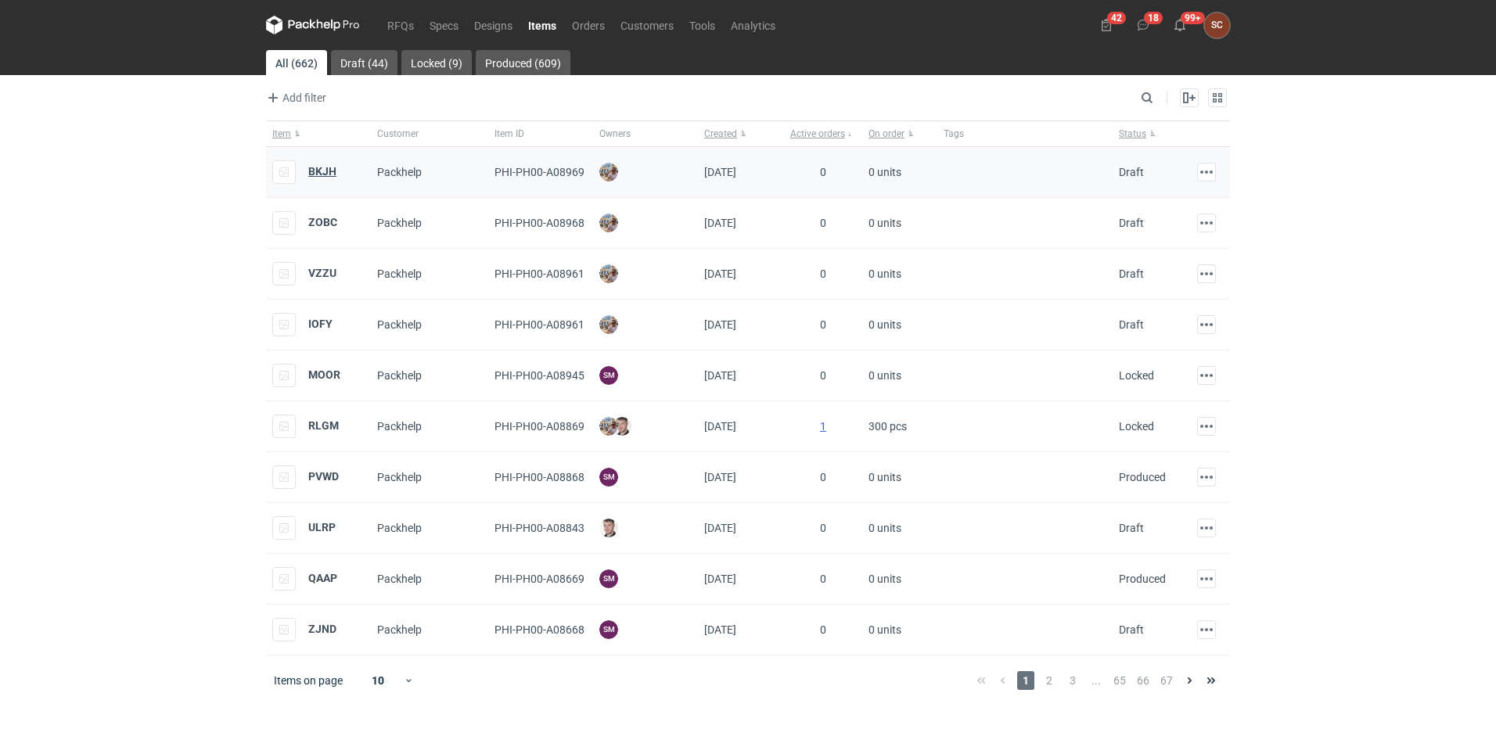
click at [326, 172] on strong "BKJH" at bounding box center [322, 171] width 28 height 13
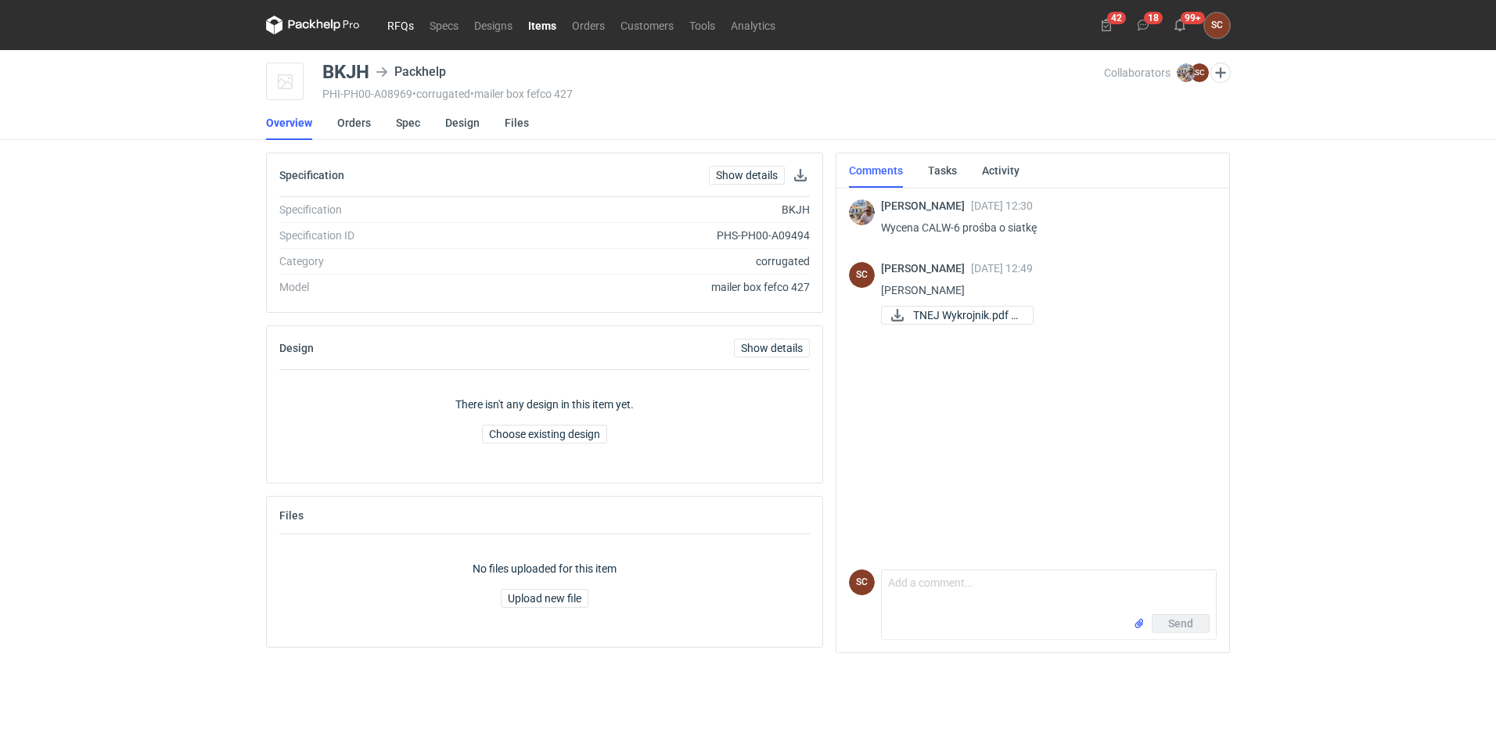
click at [400, 18] on link "RFQs" at bounding box center [400, 25] width 42 height 19
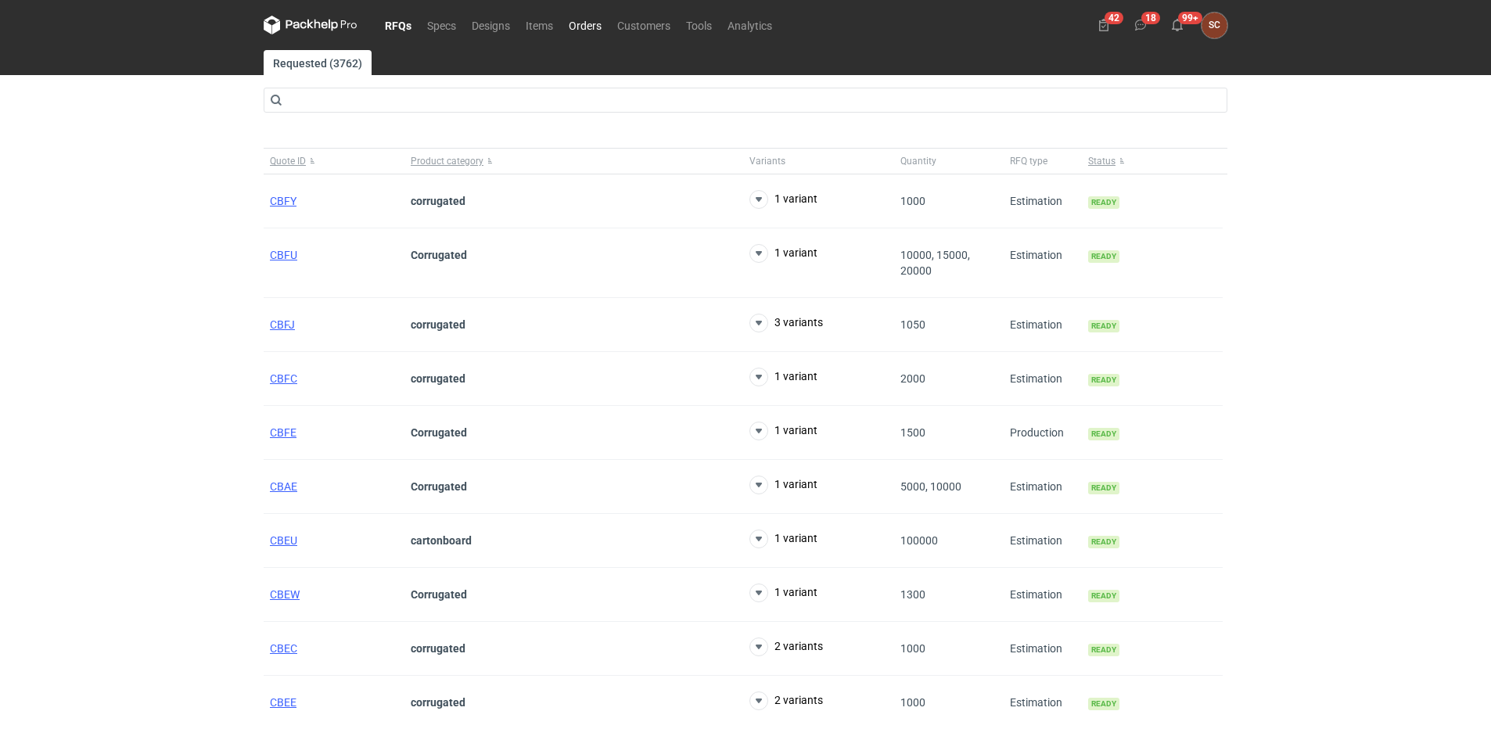
click at [598, 26] on link "Orders" at bounding box center [585, 25] width 48 height 19
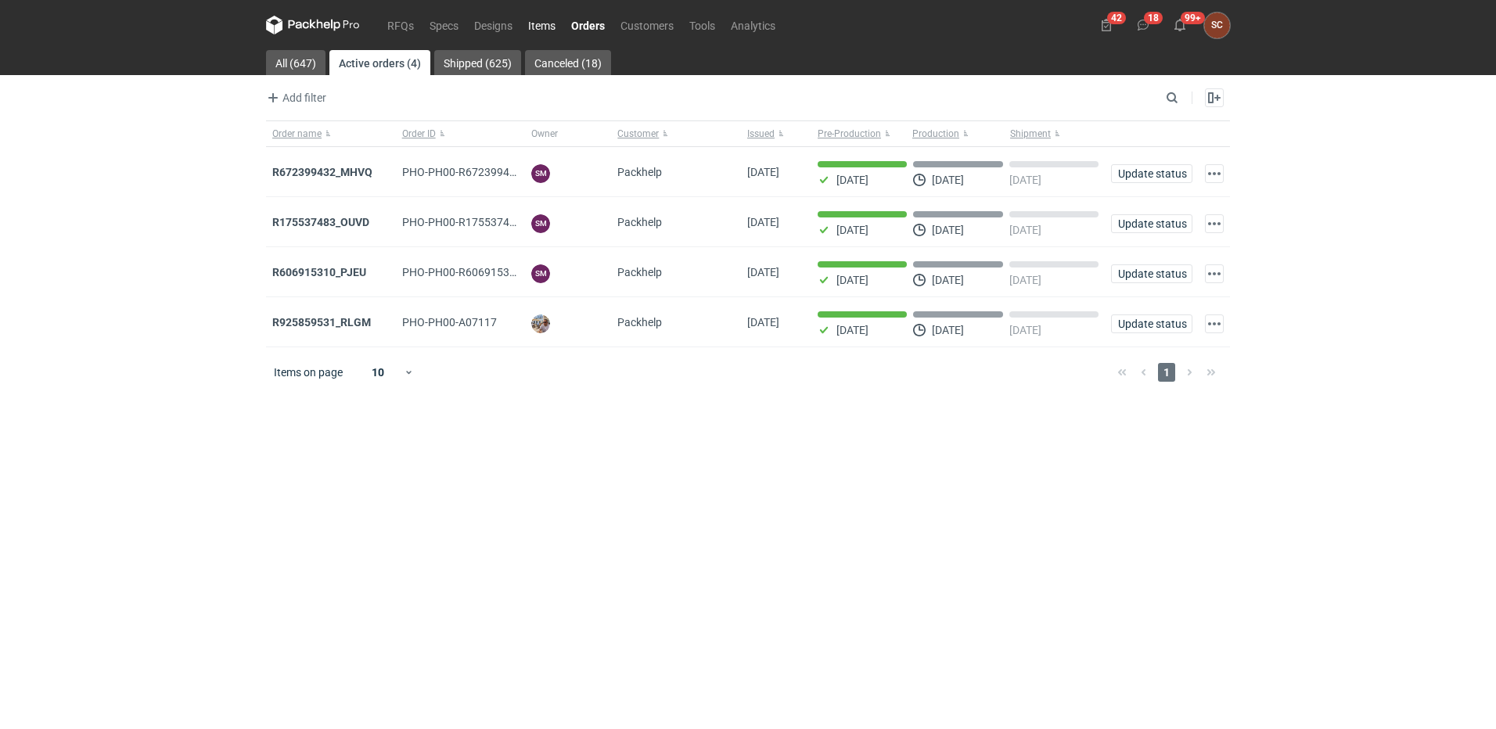
click at [547, 24] on link "Items" at bounding box center [541, 25] width 43 height 19
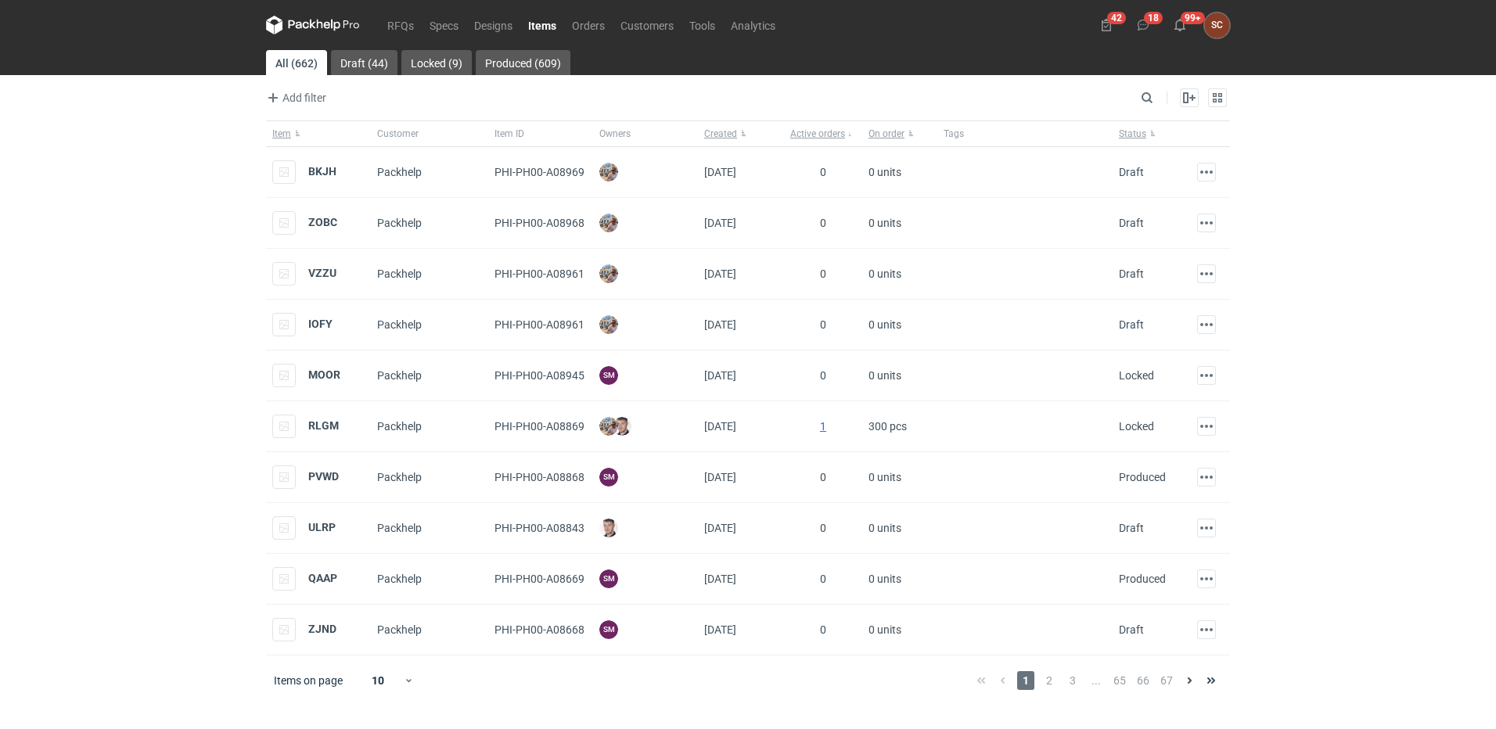
drag, startPoint x: 69, startPoint y: 176, endPoint x: 81, endPoint y: 181, distance: 13.7
click at [70, 176] on div "RFQs Specs Designs Items Orders Customers Tools Analytics 42 18 99+ SC [PERSON_…" at bounding box center [748, 364] width 1496 height 729
drag, startPoint x: 1431, startPoint y: 4, endPoint x: 1404, endPoint y: 31, distance: 37.6
click at [1431, 5] on header "RFQs Specs Designs Items Orders Customers Tools Analytics 42 18 99+ SC [PERSON_…" at bounding box center [748, 25] width 1496 height 50
